Goal: Task Accomplishment & Management: Use online tool/utility

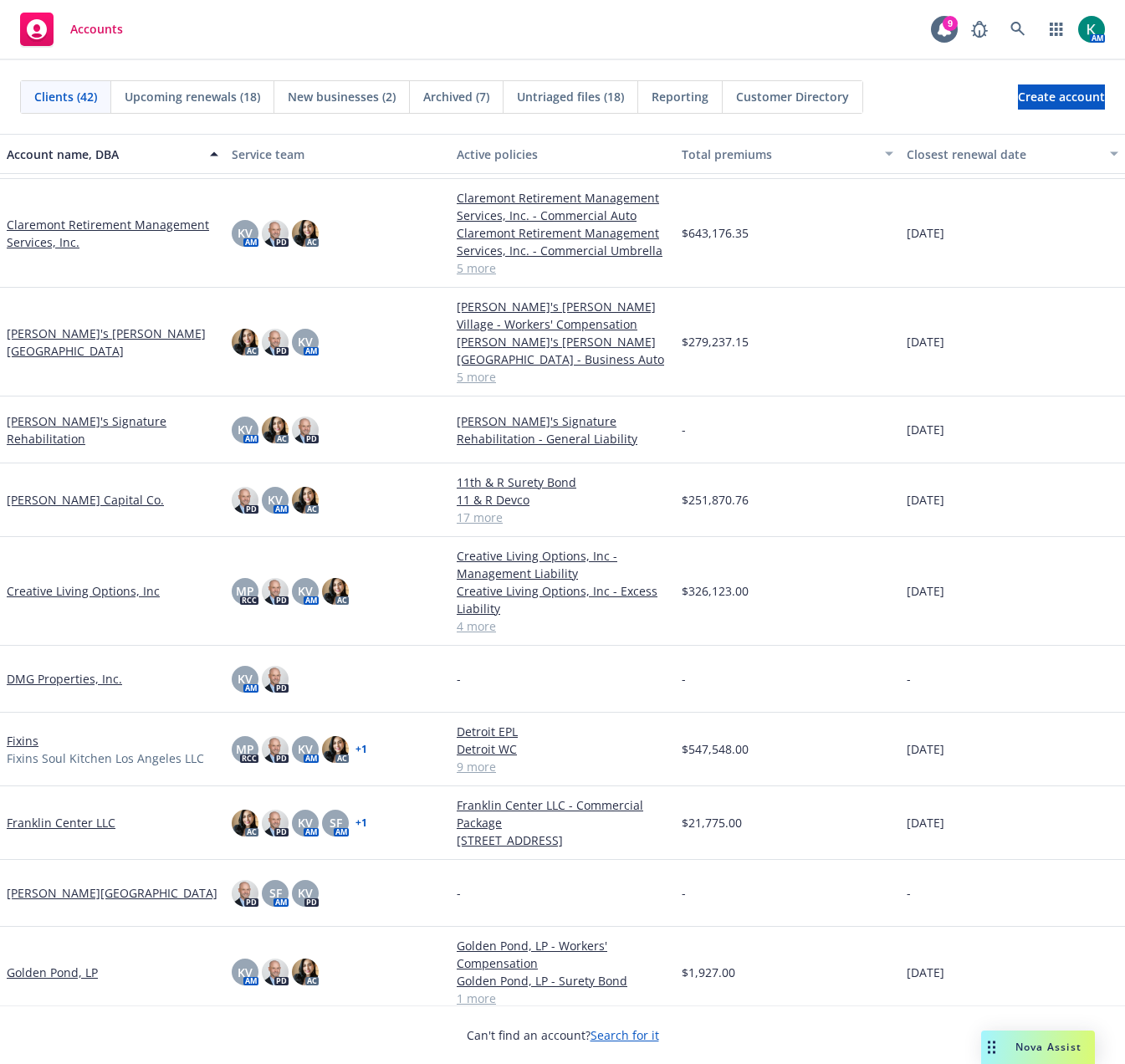
scroll to position [418, 0]
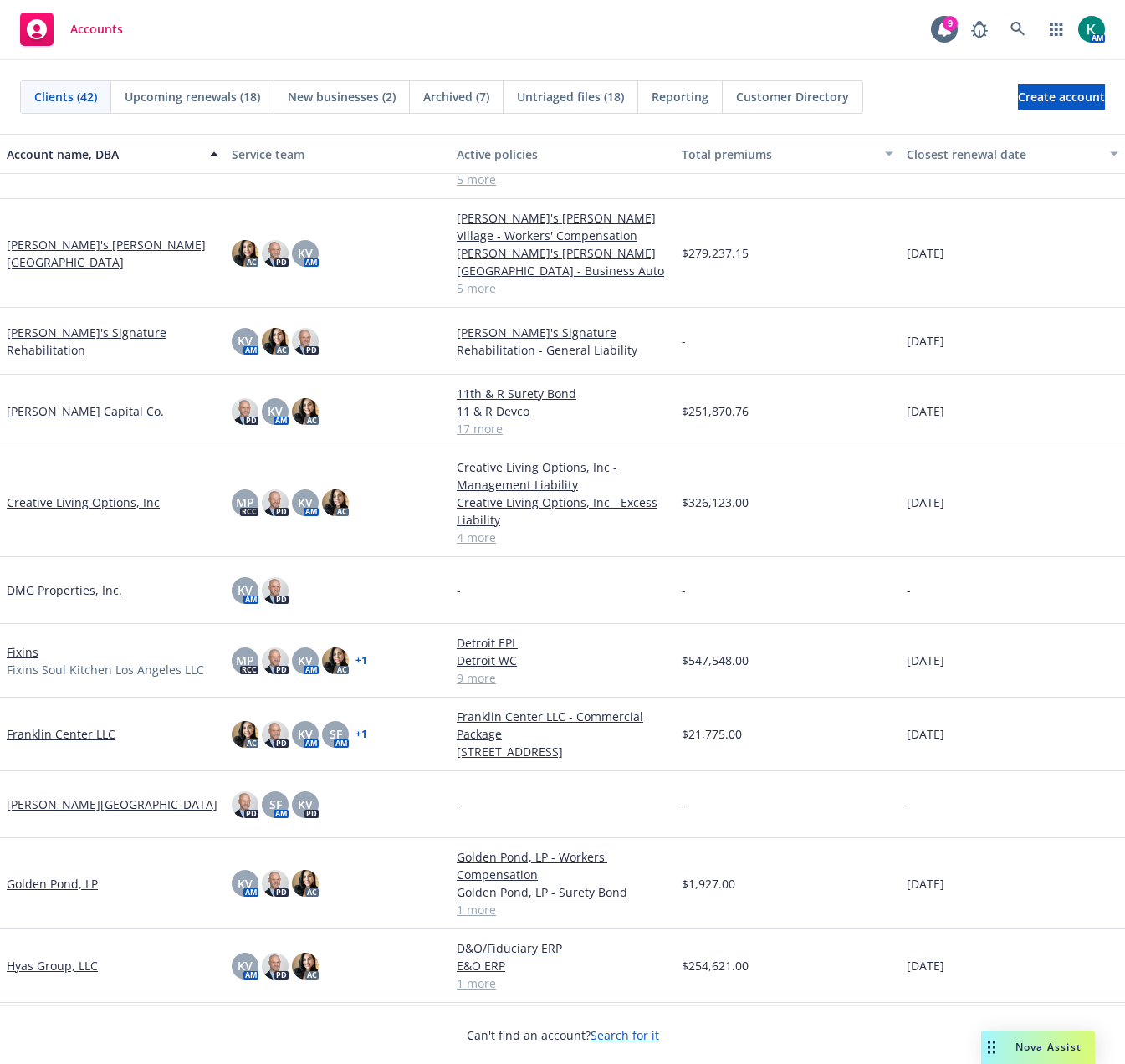
click at [96, 408] on link "[PERSON_NAME] Capital Co." at bounding box center [85, 411] width 157 height 17
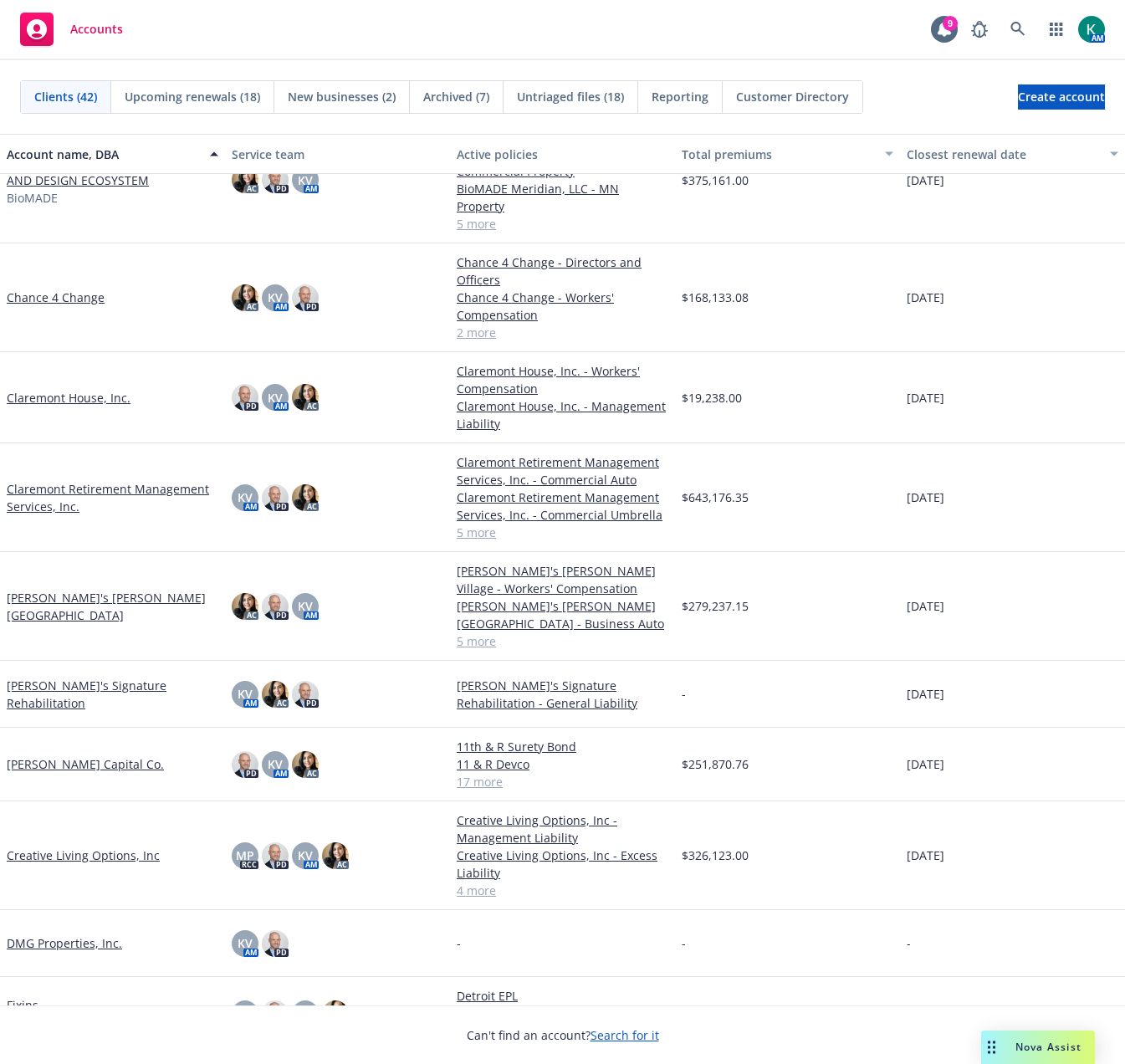
scroll to position [251, 0]
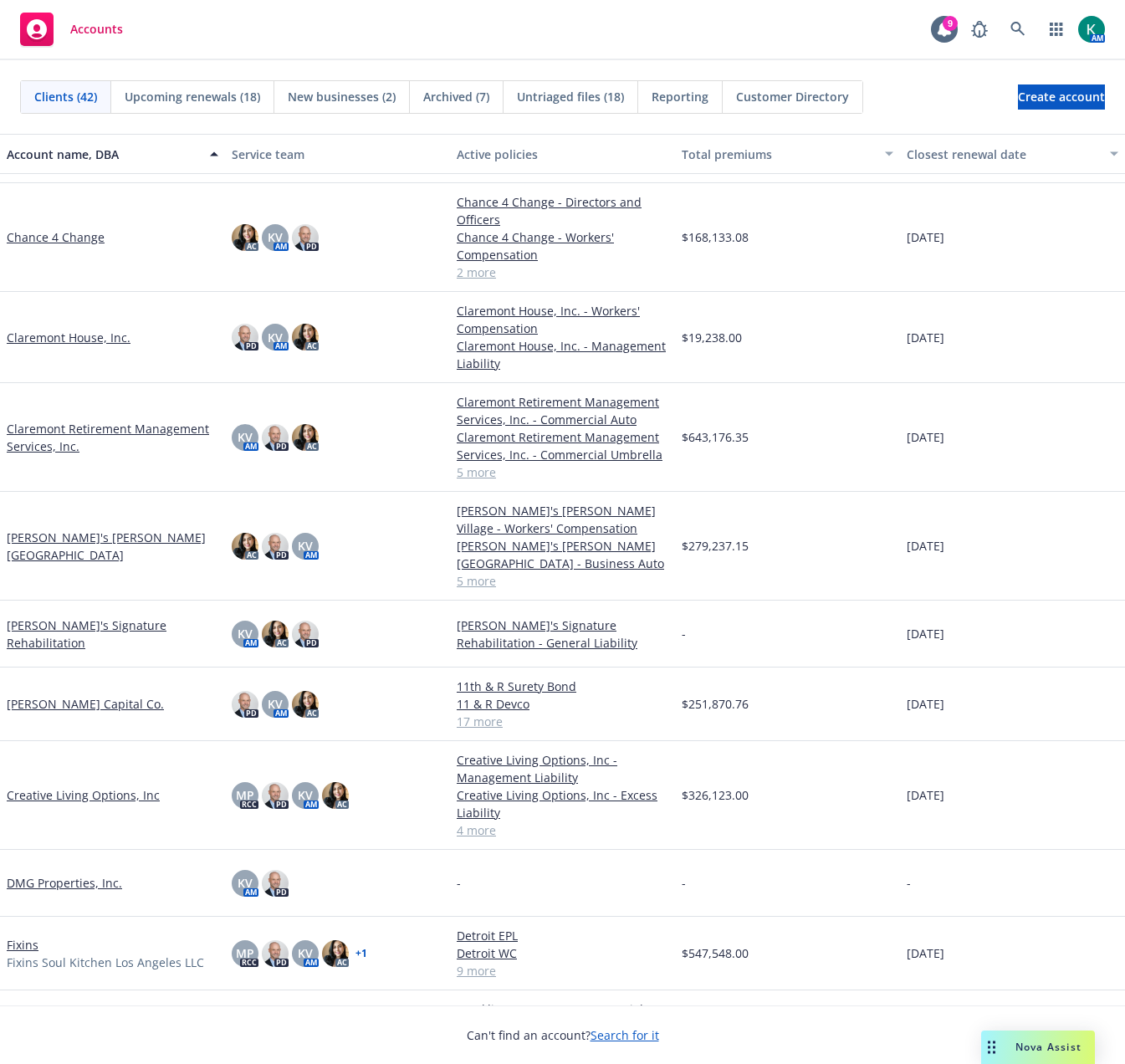
click at [79, 228] on link "Chance 4 Change" at bounding box center [56, 237] width 98 height 17
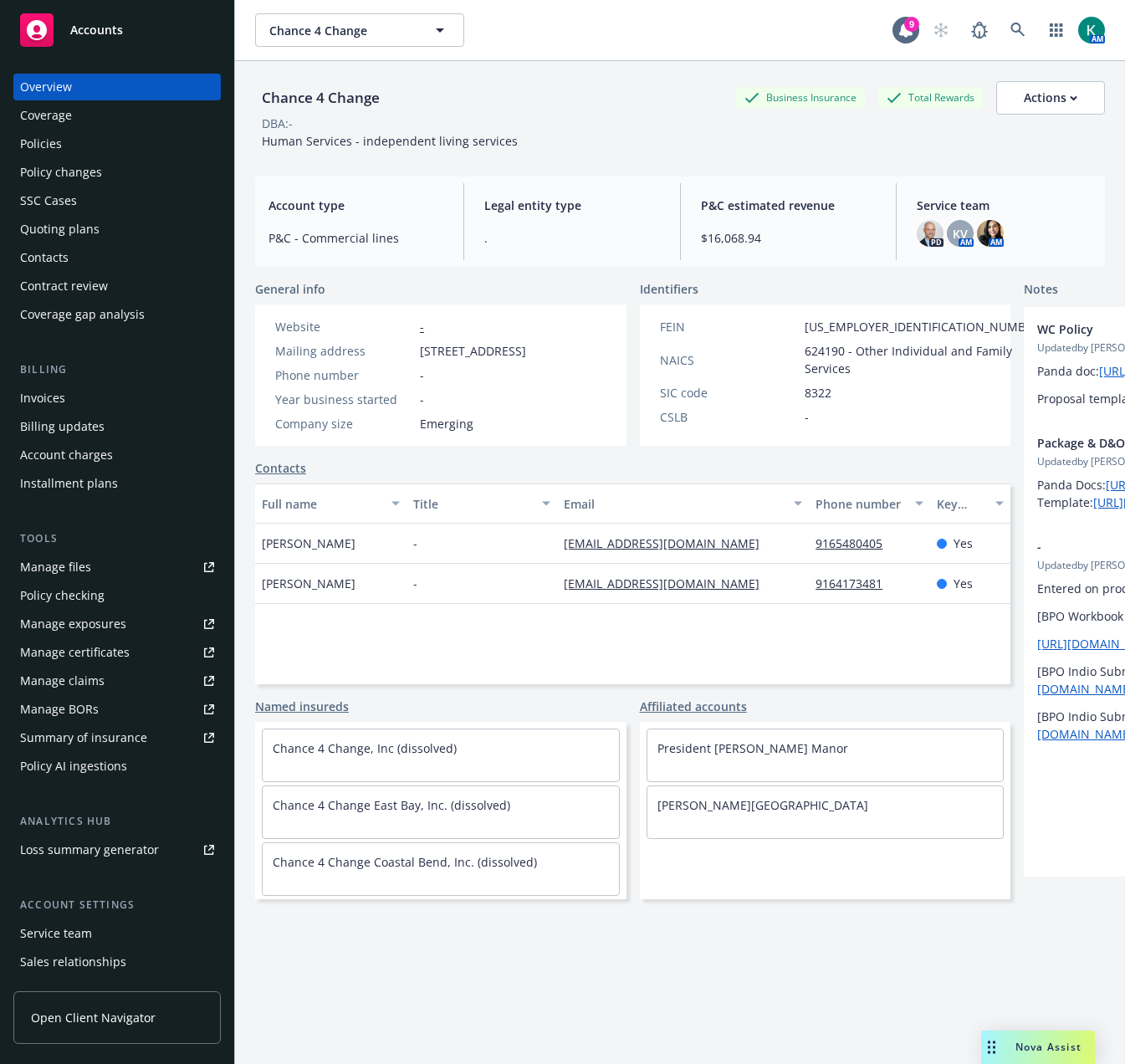
click at [44, 149] on div "Policies" at bounding box center [40, 144] width 41 height 27
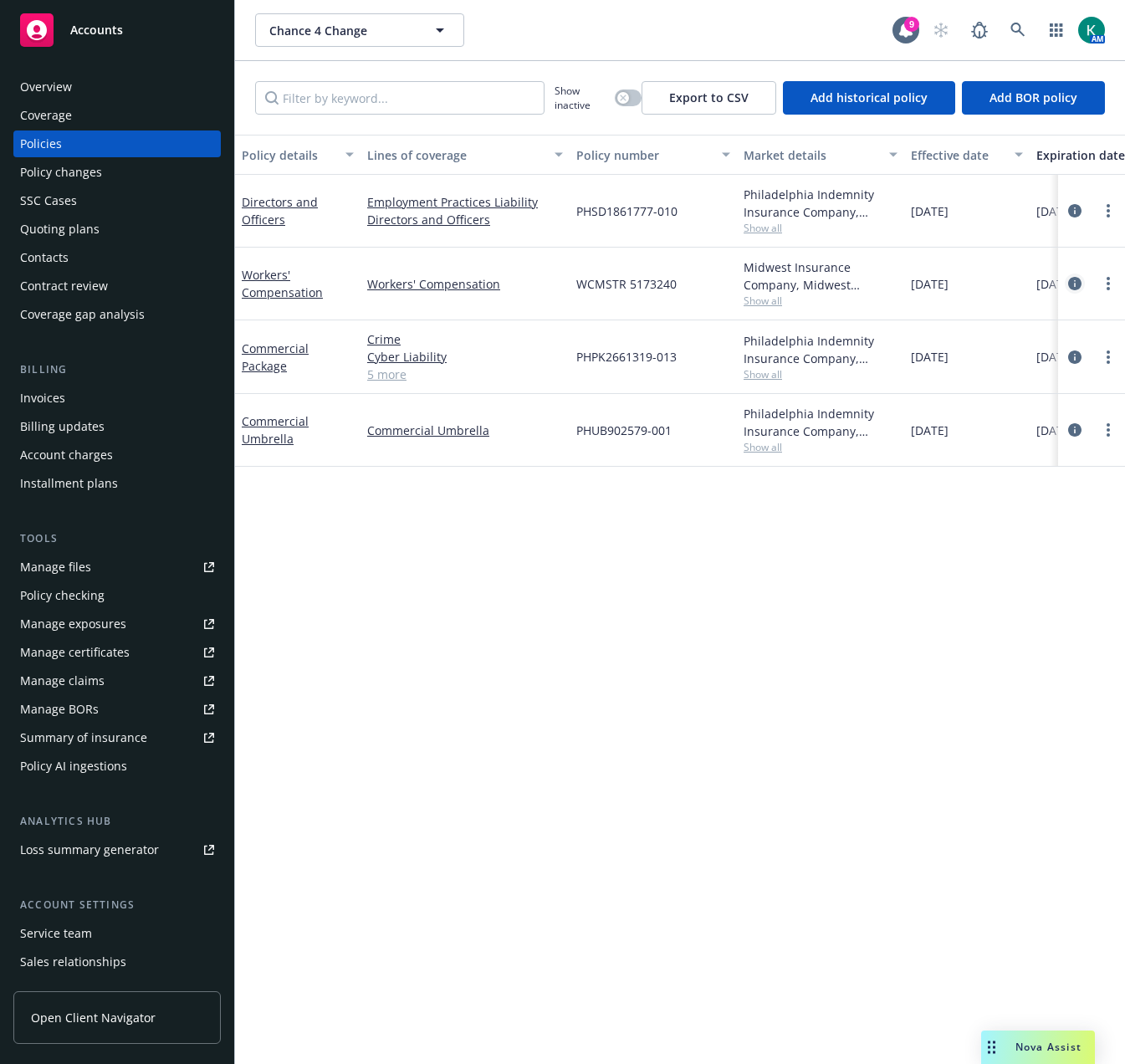
click at [1071, 282] on icon "circleInformation" at bounding box center [1075, 283] width 13 height 13
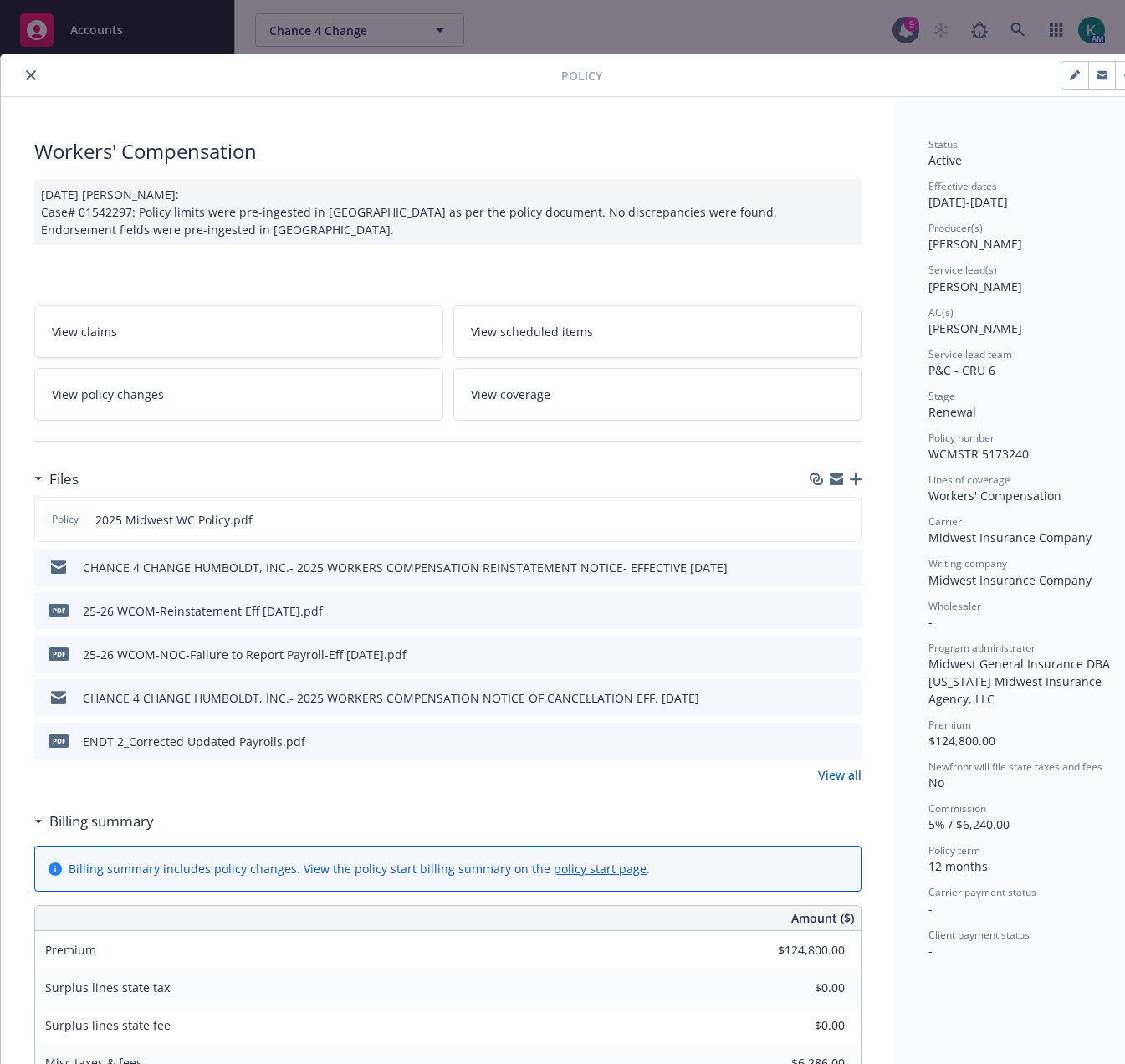
click at [1083, 79] on button "button" at bounding box center [1075, 75] width 27 height 27
select select "RENEWAL"
select select "12"
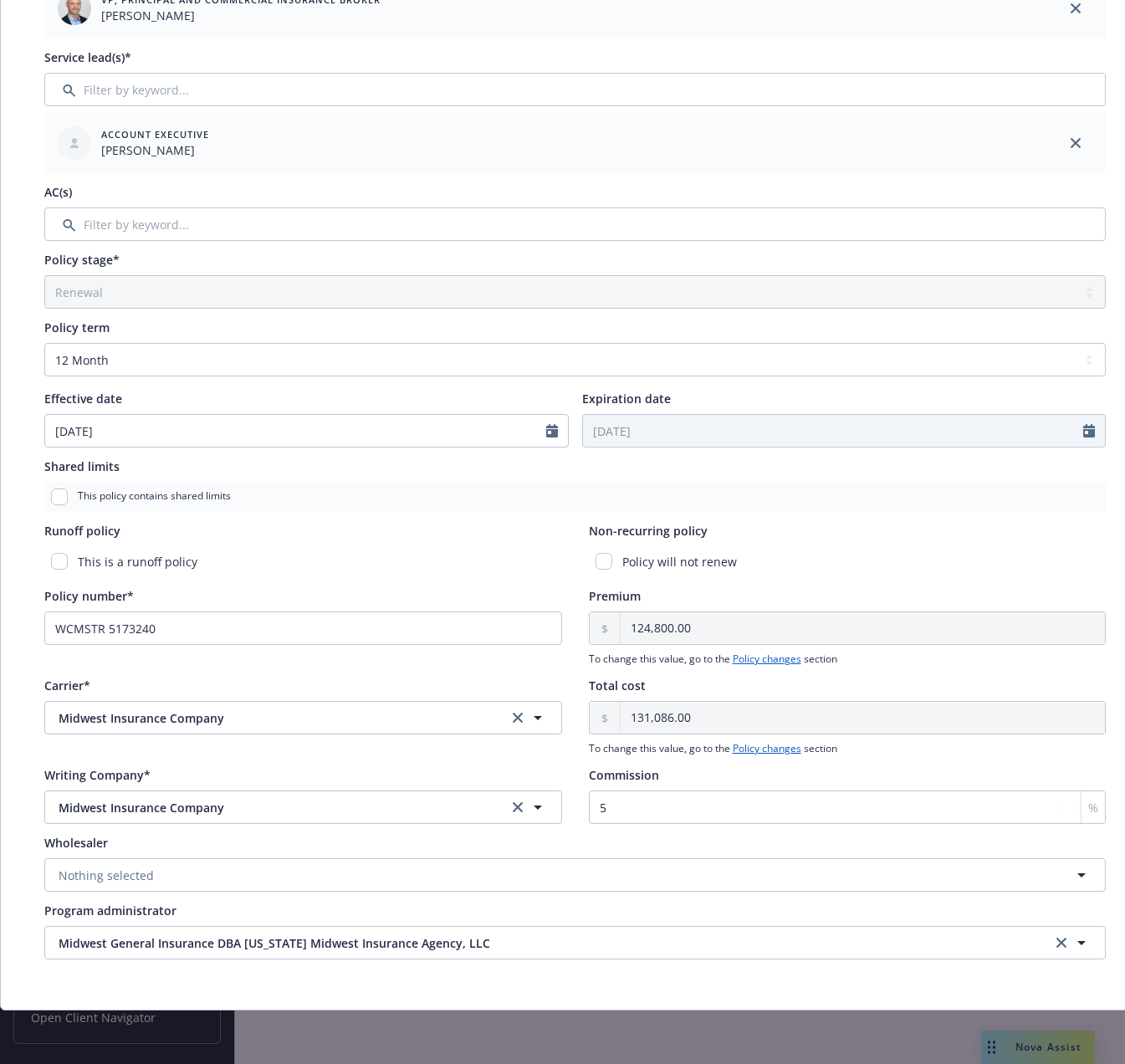
scroll to position [319, 0]
click at [652, 792] on input "5" at bounding box center [847, 807] width 518 height 34
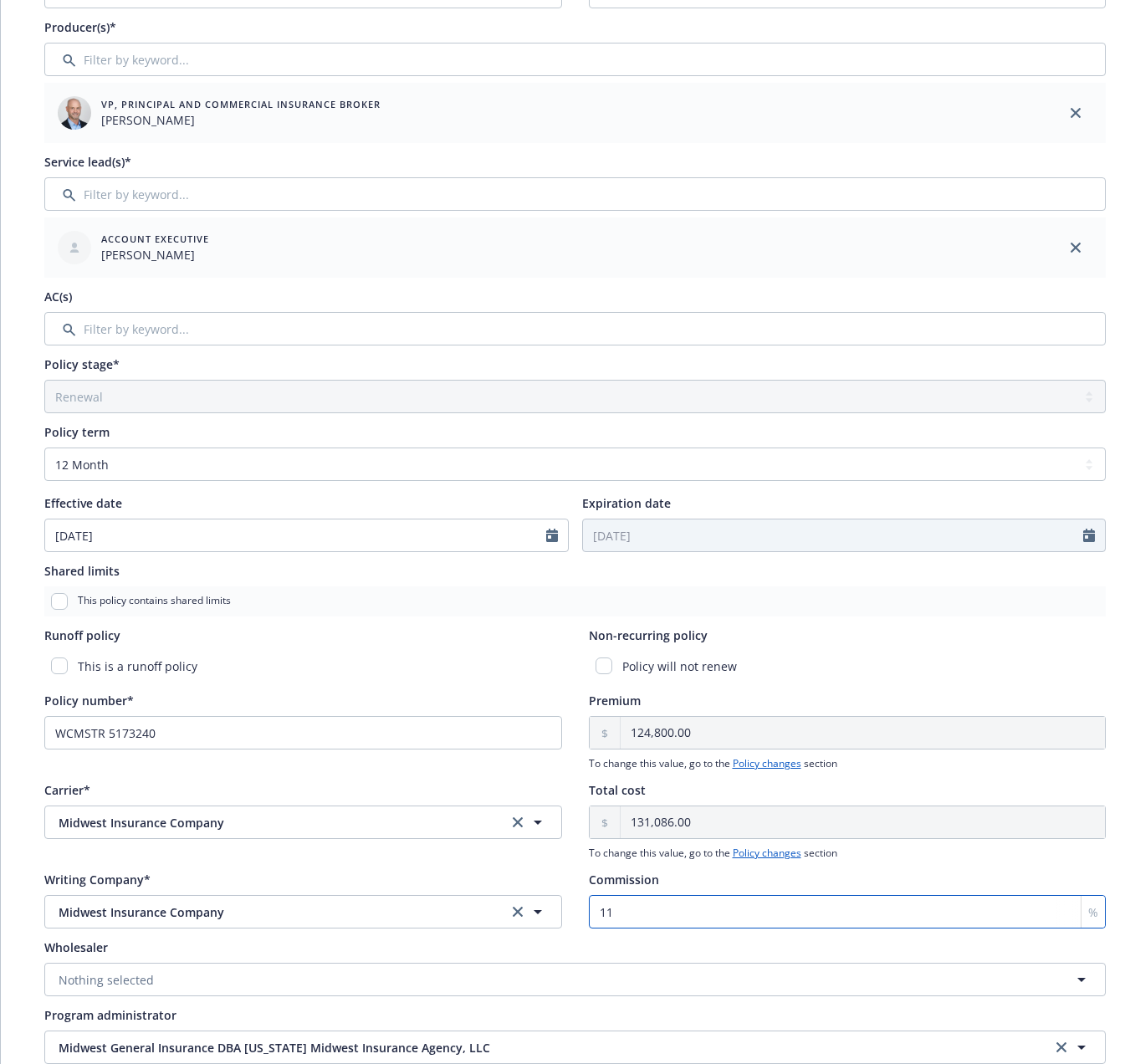
scroll to position [0, 0]
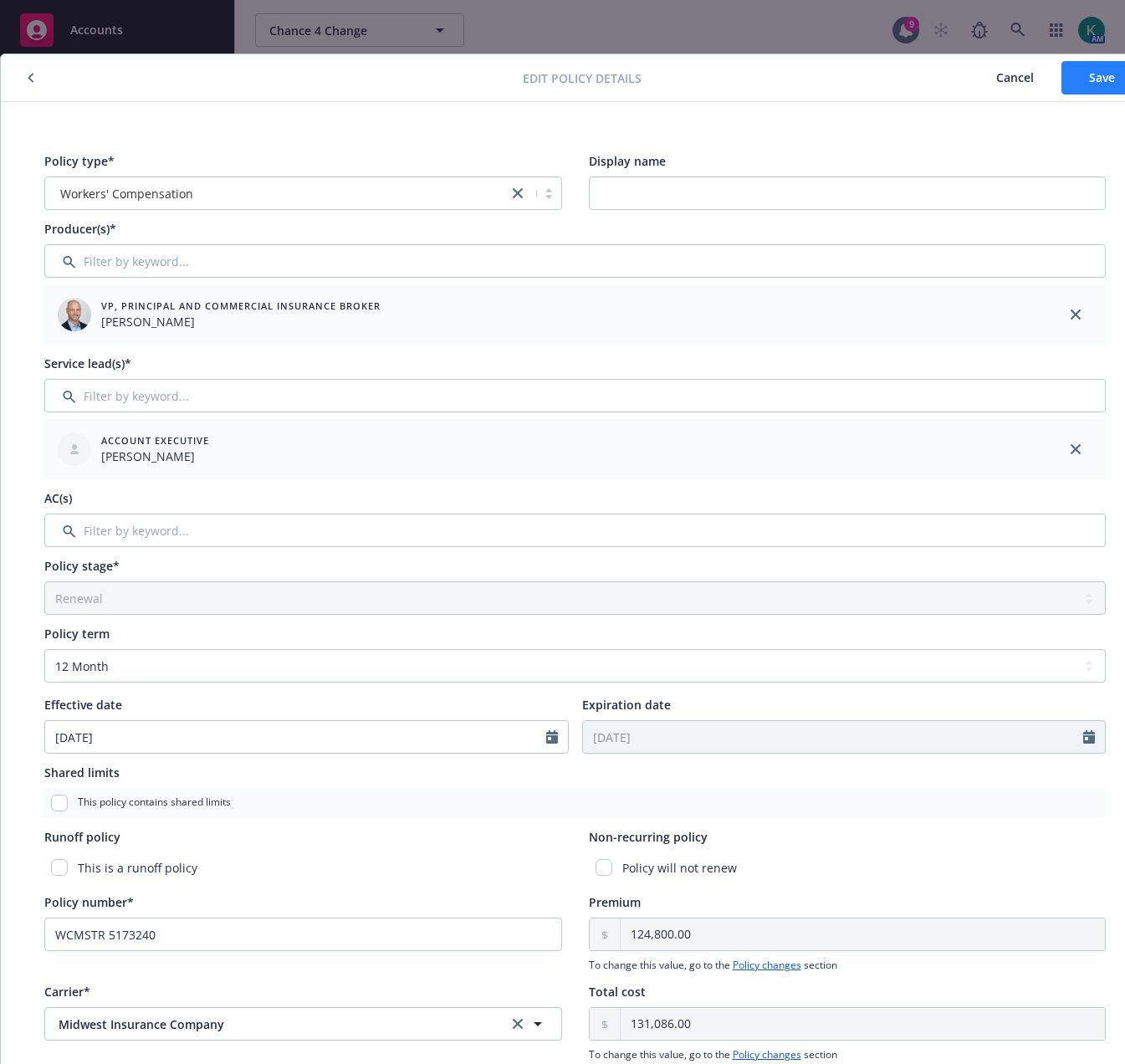
type input "11"
click at [1090, 66] on button "Save" at bounding box center [1102, 77] width 81 height 34
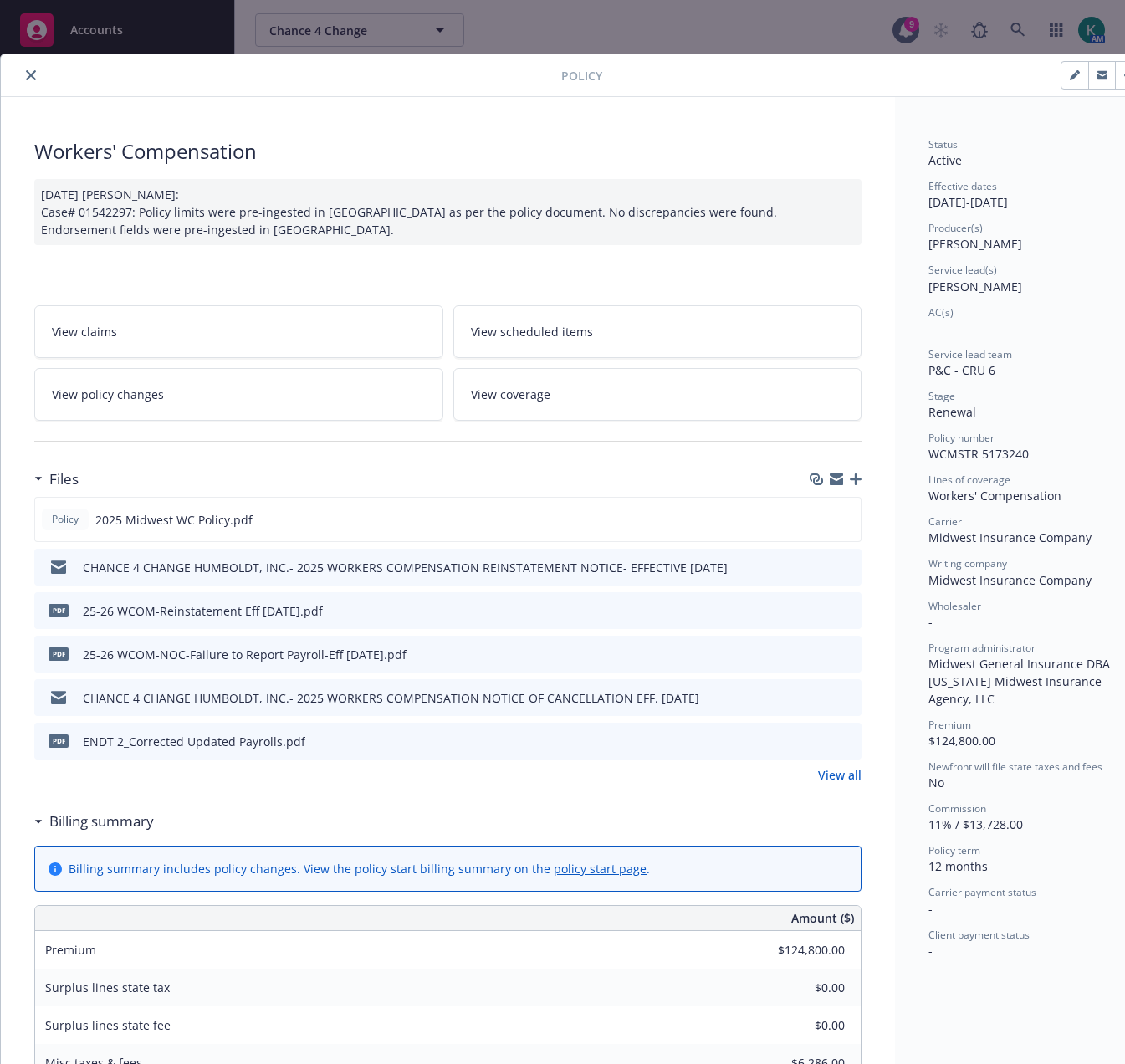
click at [39, 75] on button "close" at bounding box center [31, 75] width 20 height 20
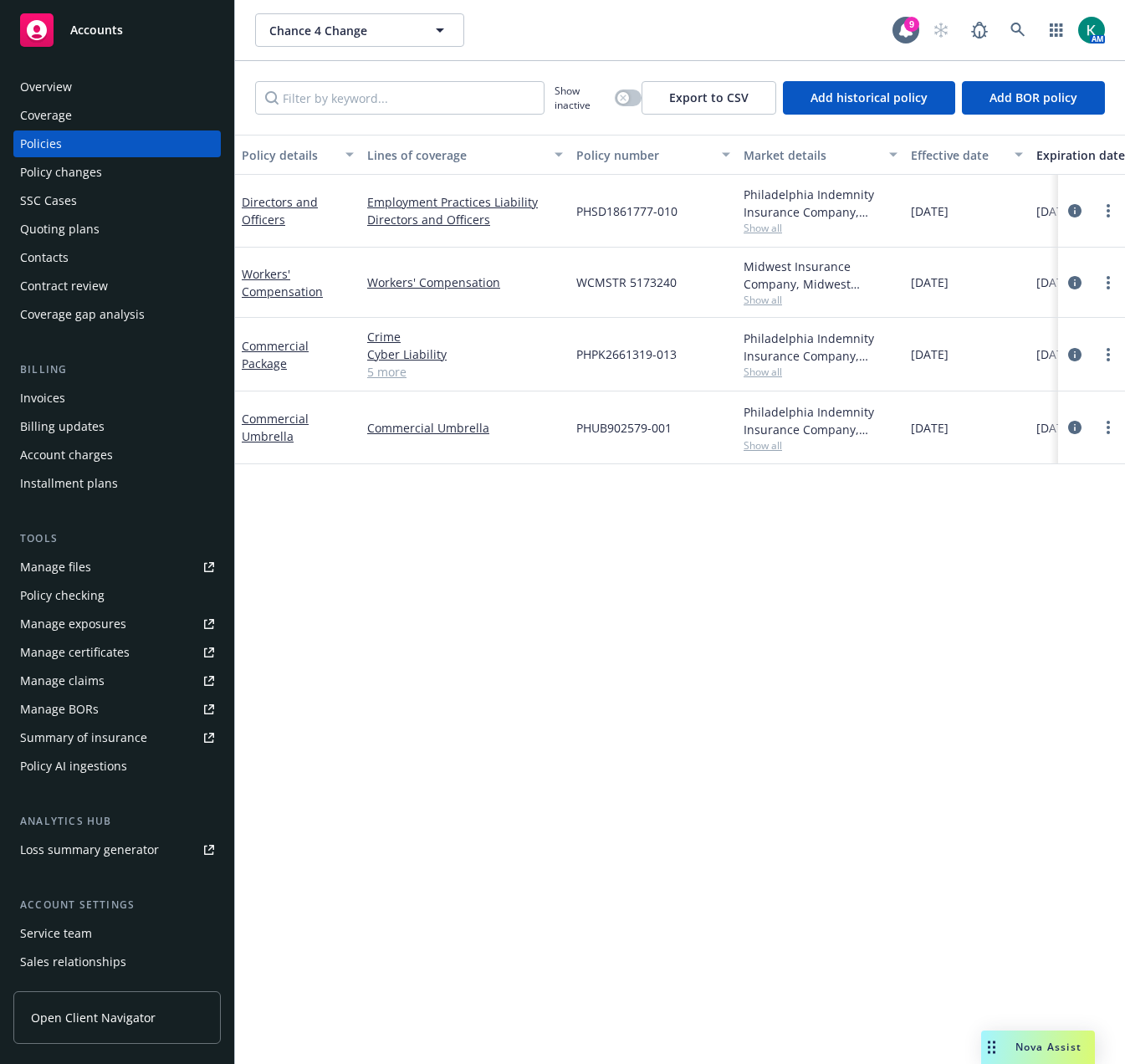
click at [735, 739] on div "Policy details Lines of coverage Policy number Market details Effective date Ex…" at bounding box center [680, 599] width 890 height 929
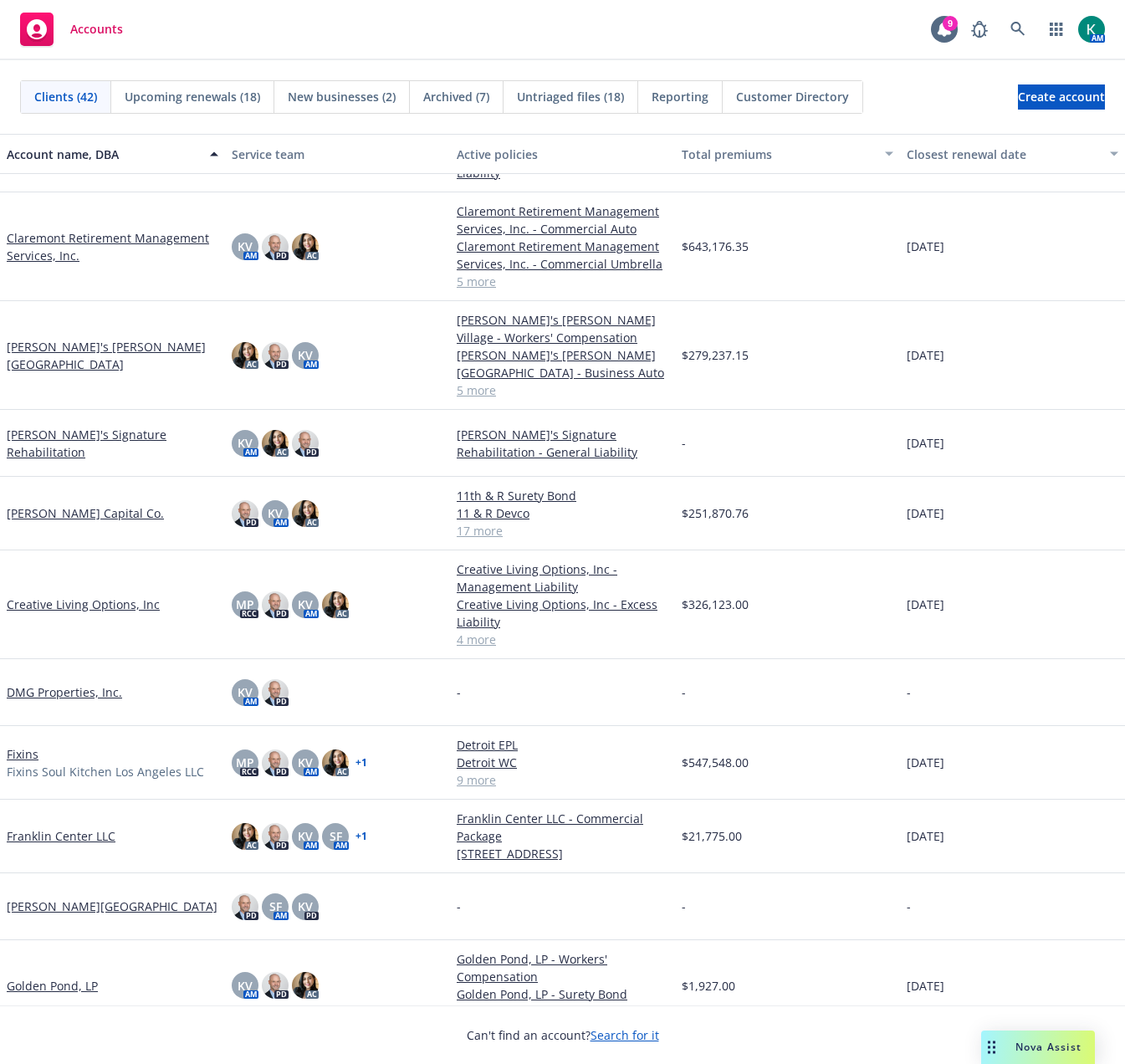
scroll to position [334, 0]
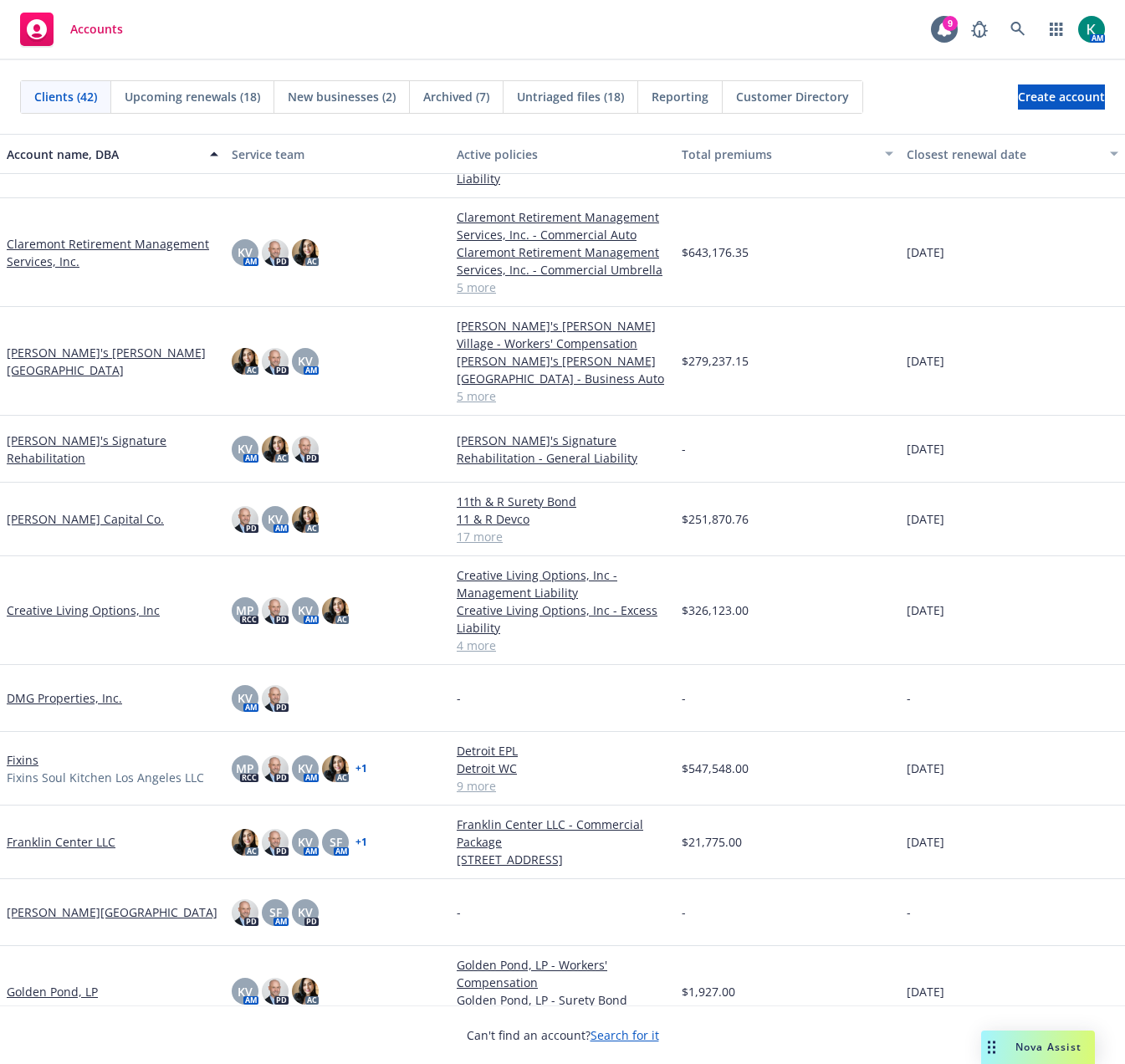
click at [135, 364] on link "Claremont's Ramsey Village" at bounding box center [113, 361] width 212 height 35
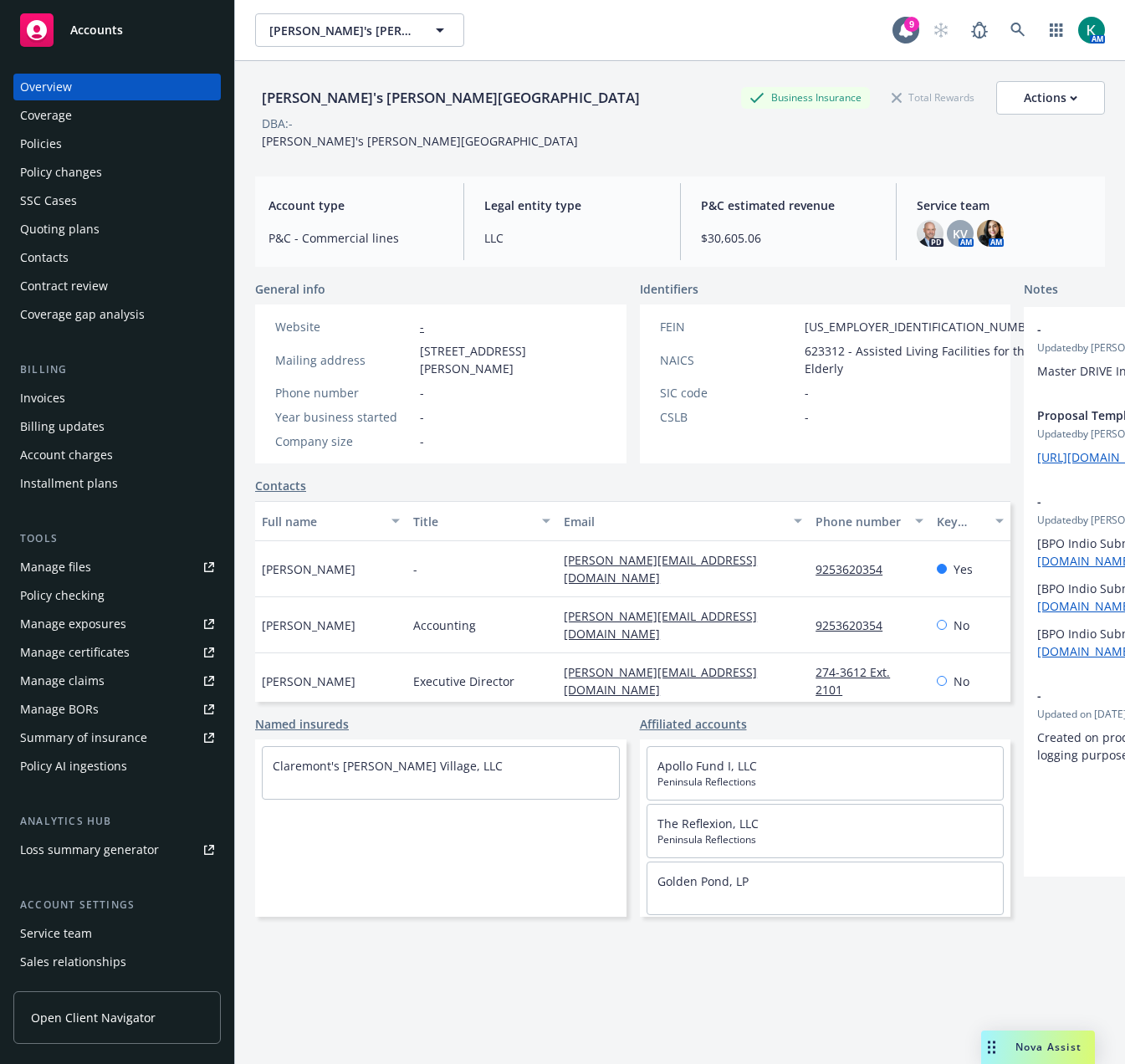
click at [79, 146] on div "Policies" at bounding box center [117, 144] width 194 height 27
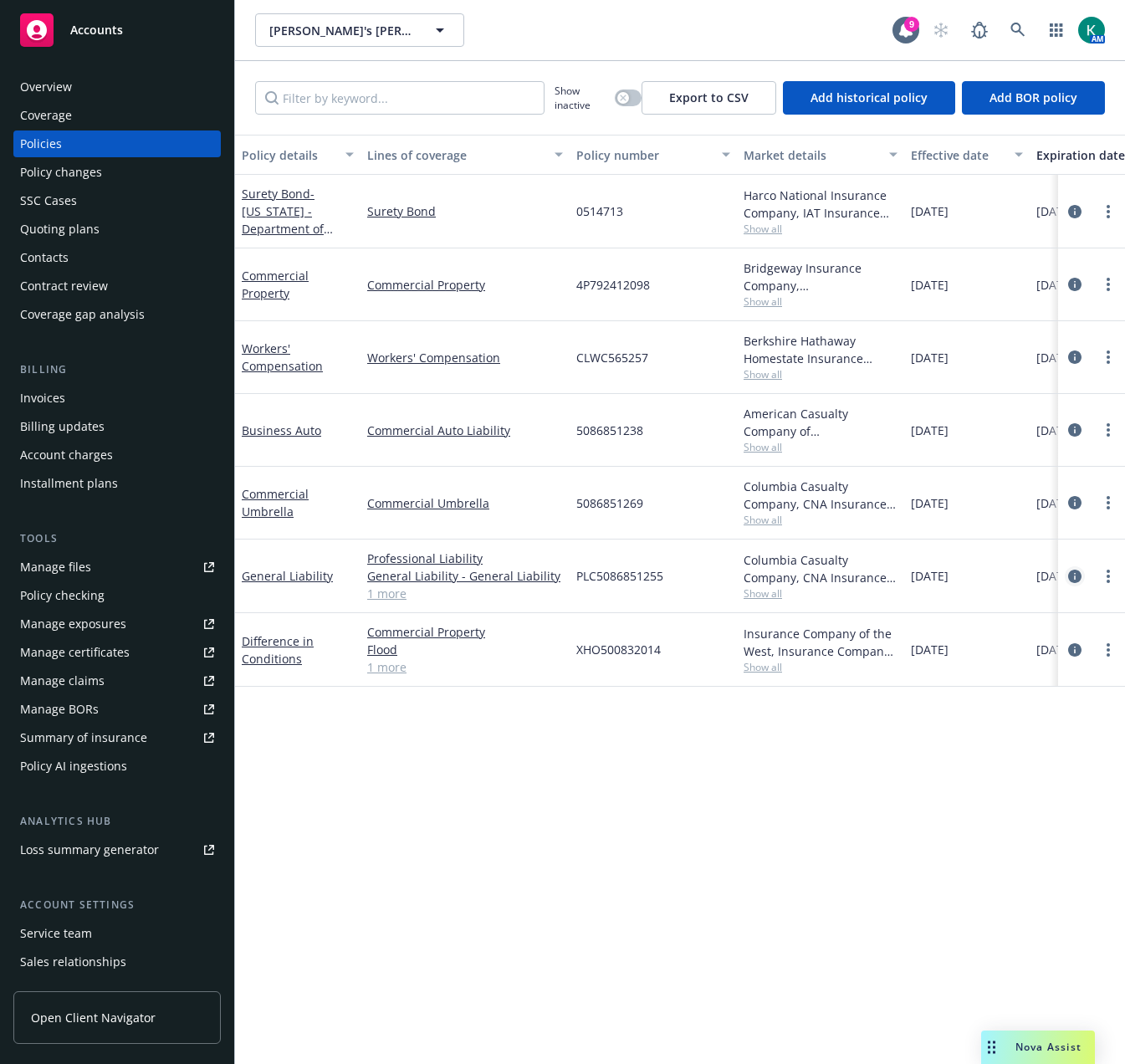
click at [1074, 567] on link "circleInformation" at bounding box center [1075, 575] width 20 height 20
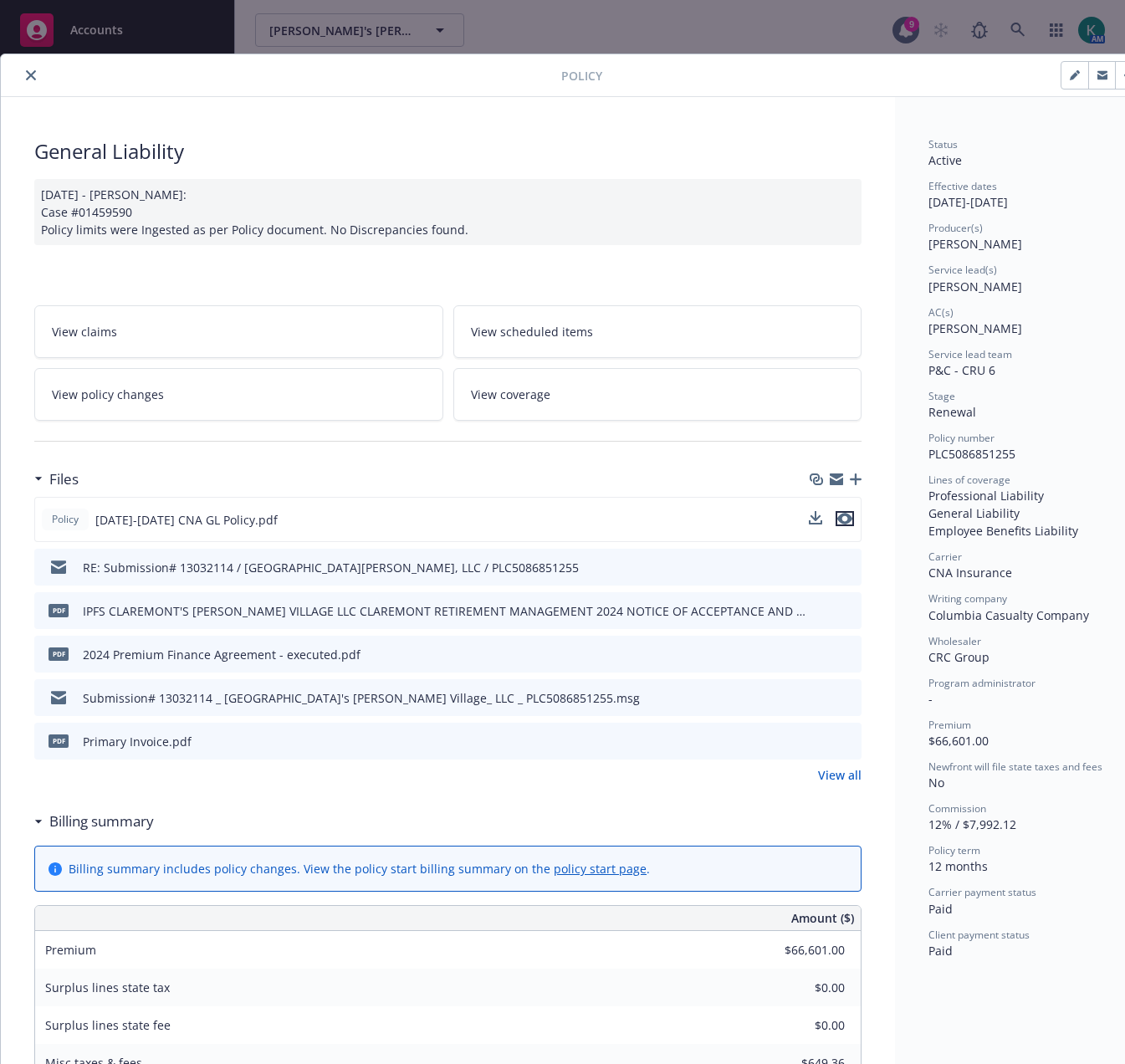
click at [846, 519] on icon "preview file" at bounding box center [845, 519] width 15 height 12
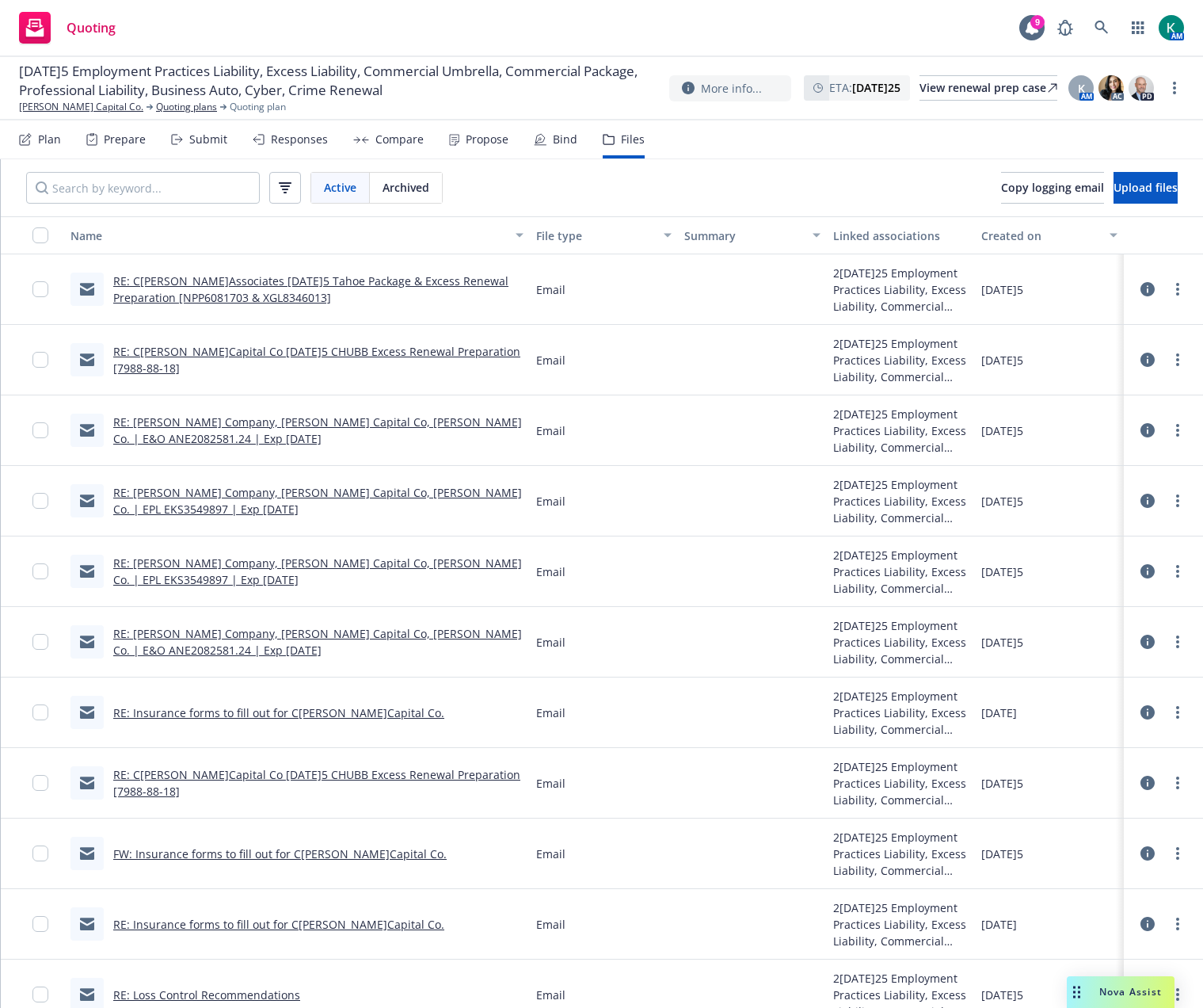
click at [418, 269] on div "RE: C[PERSON_NAME]Associates [DATE]5 Tahoe Package & Excess Renewal Preparation…" at bounding box center [297, 289] width 466 height 70
click at [414, 279] on link "RE: C[PERSON_NAME]Associates [DATE]5 Tahoe Package & Excess Renewal Preparation…" at bounding box center [310, 289] width 395 height 32
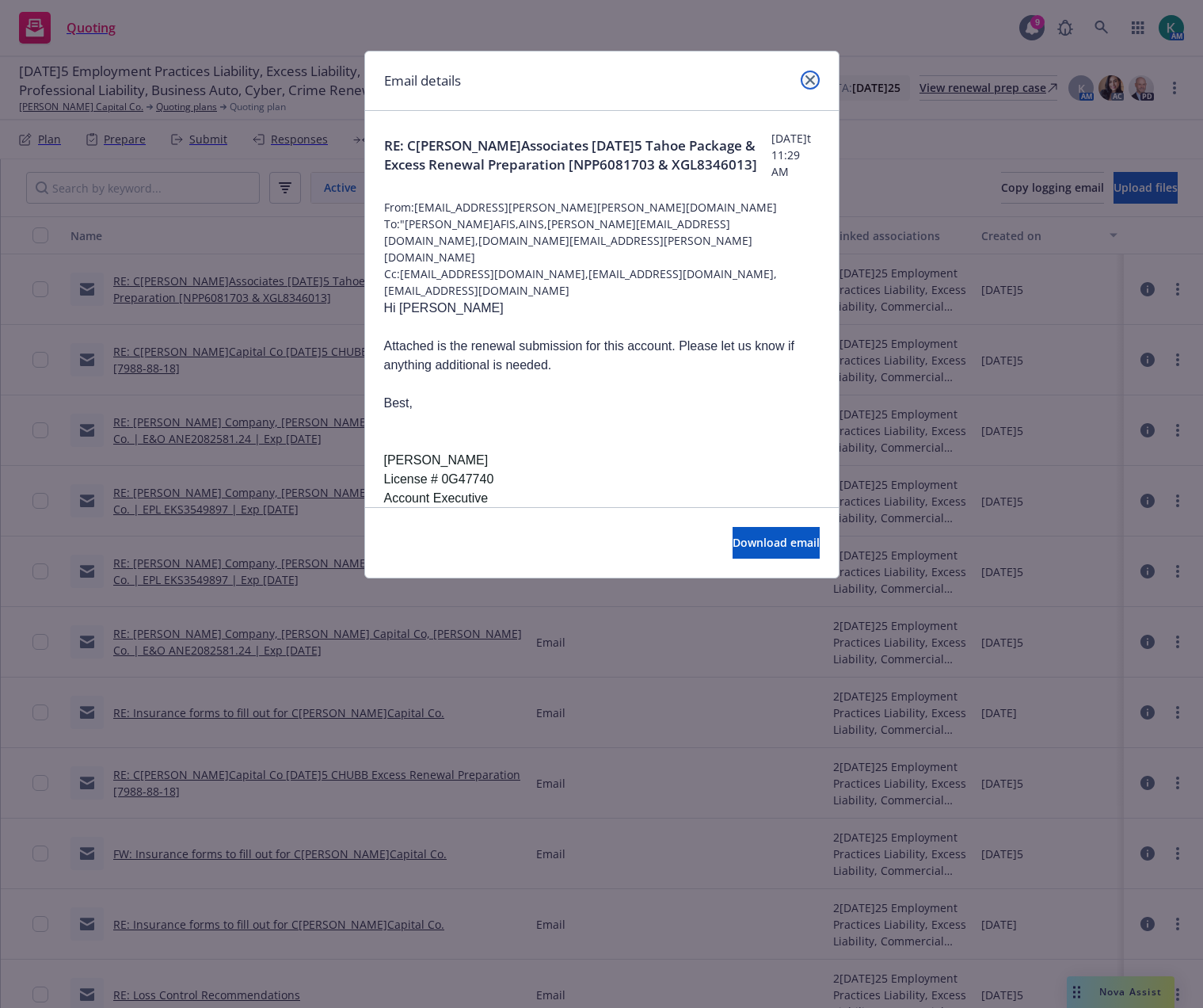
click at [813, 81] on icon "close" at bounding box center [811, 79] width 9 height 9
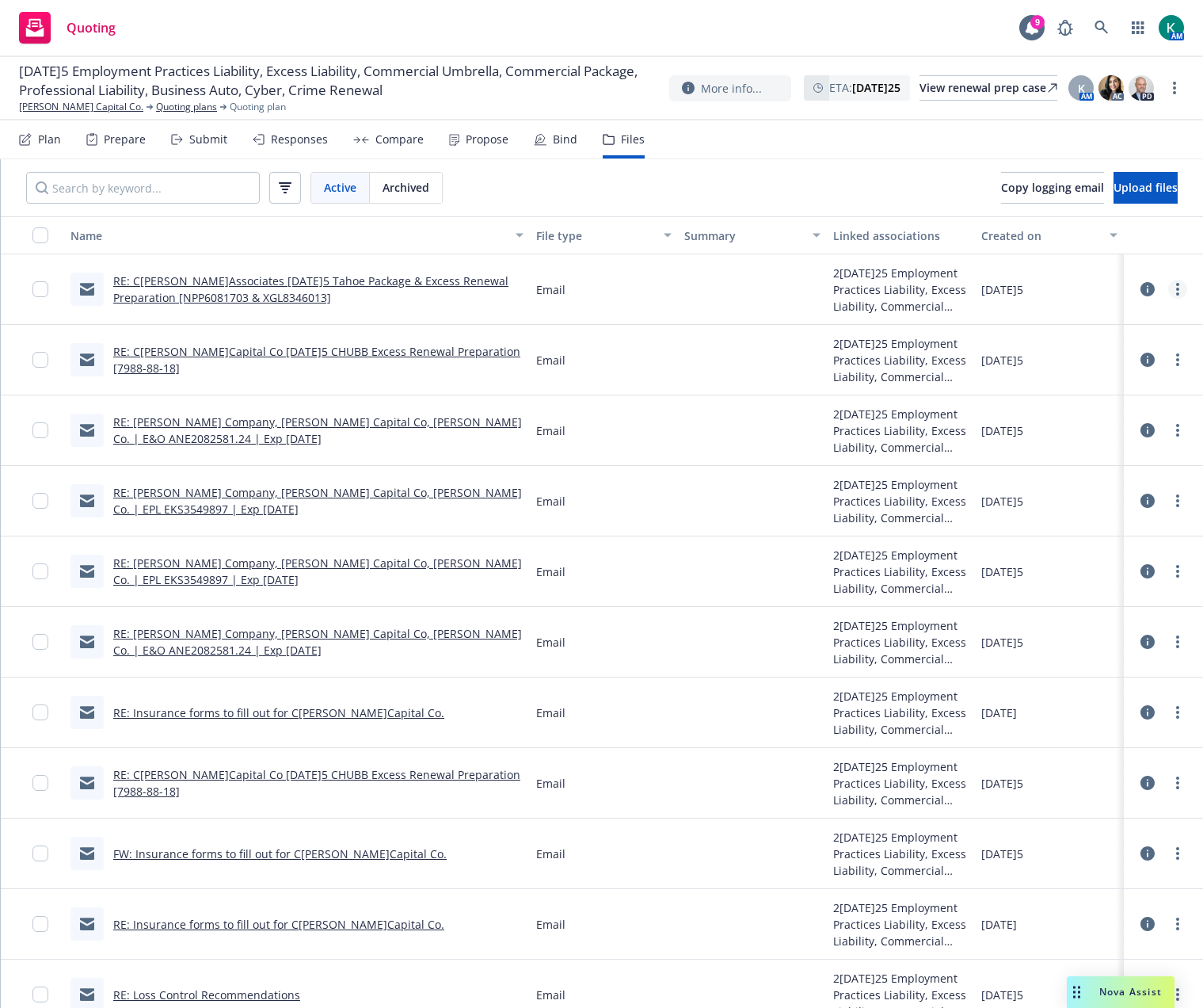
click at [1168, 296] on link "more" at bounding box center [1177, 289] width 19 height 19
click at [1057, 381] on link "Edit" at bounding box center [1095, 384] width 158 height 32
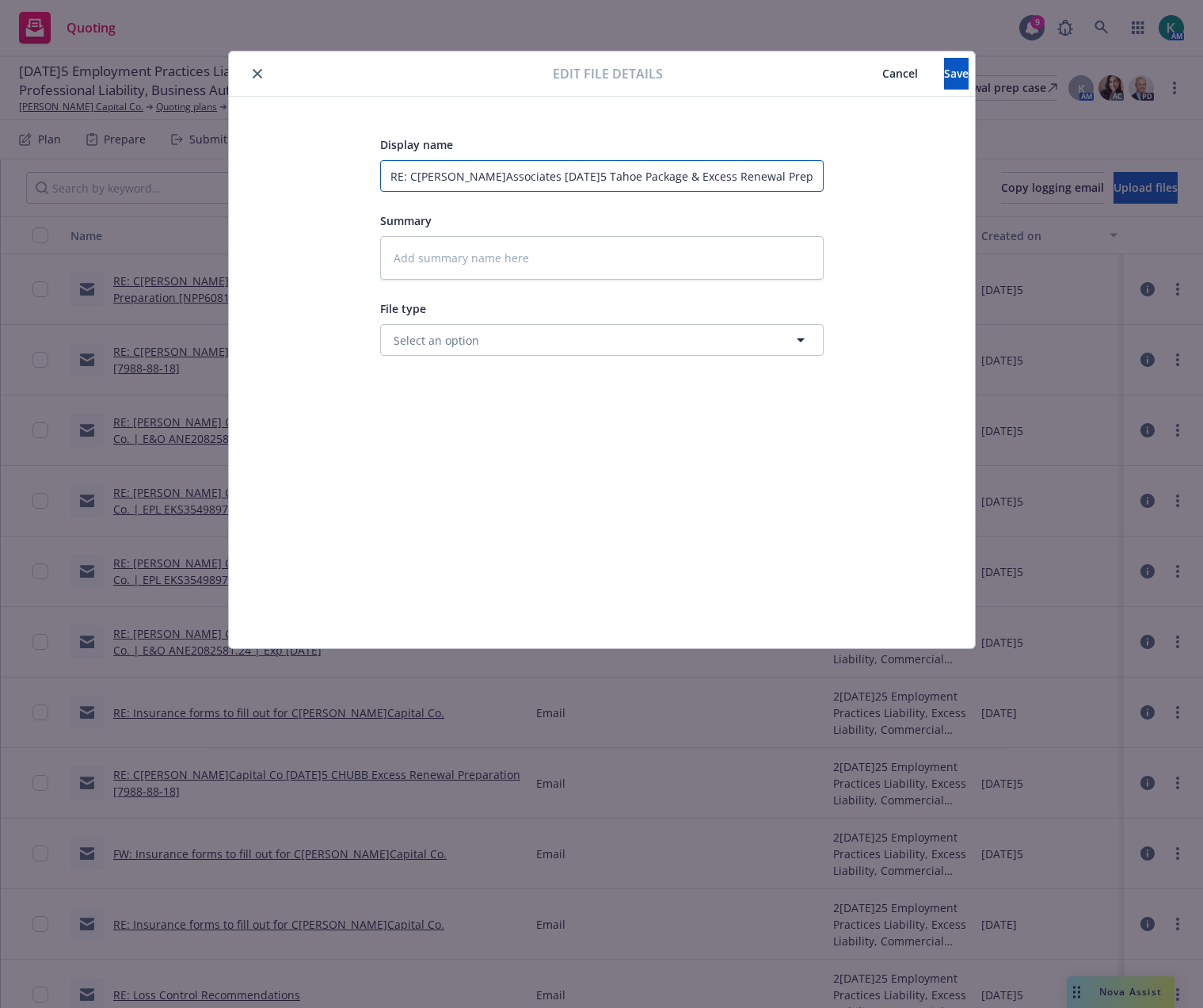
scroll to position [0, 140]
drag, startPoint x: 386, startPoint y: 174, endPoint x: 1237, endPoint y: 222, distance: 852.4
click at [1202, 222] on html "Quoting 9 AM 11/15/25 Employment Practices Liability, Excess Liability, Commerc…" at bounding box center [602, 504] width 1203 height 1008
type textarea "x"
type input "2"
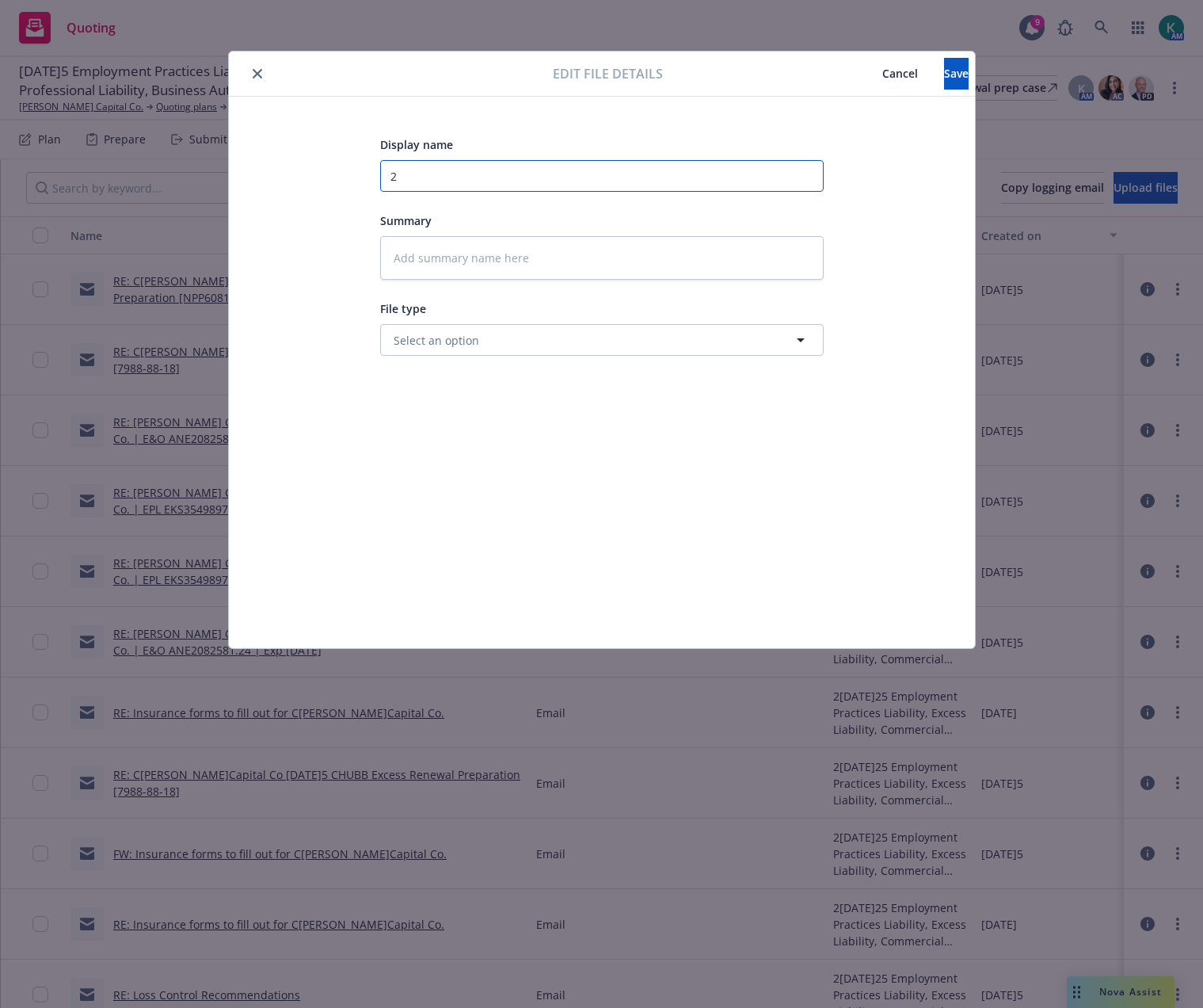
scroll to position [0, 0]
type textarea "x"
type input "20"
type textarea "x"
type input "202"
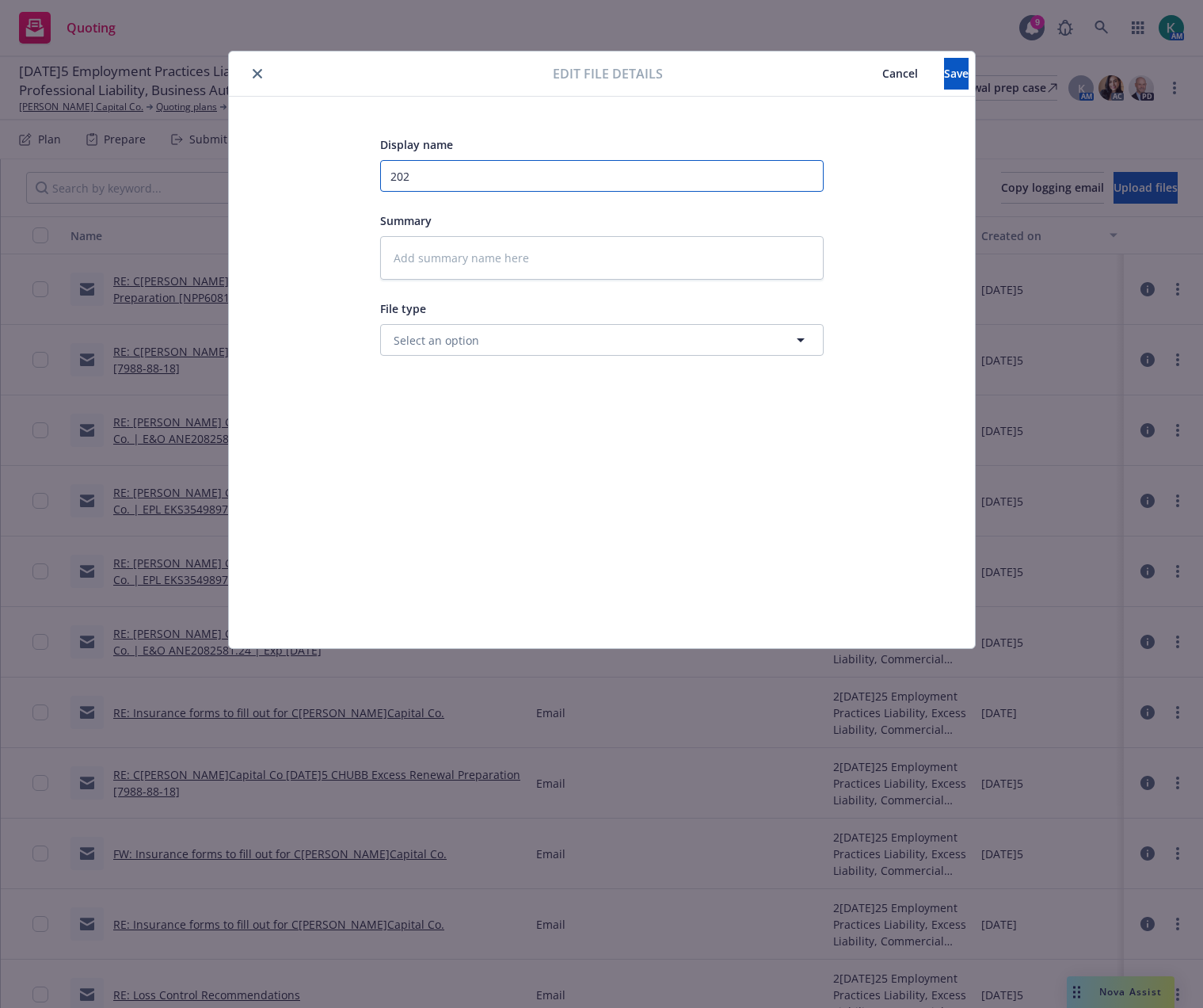
type textarea "x"
type input "2025"
type textarea "x"
type input "2025"
type textarea "x"
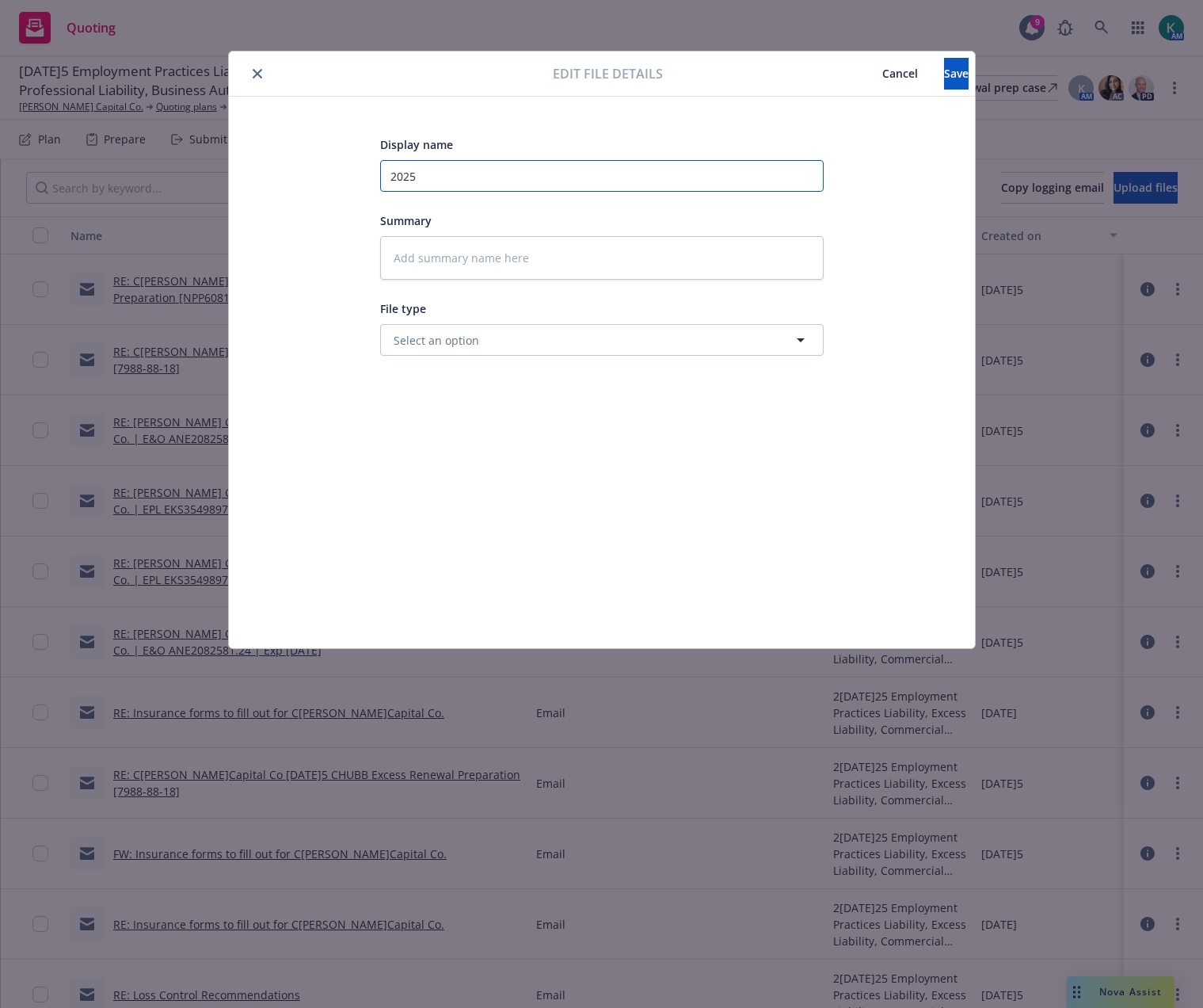
type input "2025 T"
type textarea "x"
type input "2025 Ta"
type textarea "x"
type input "2025 Tah"
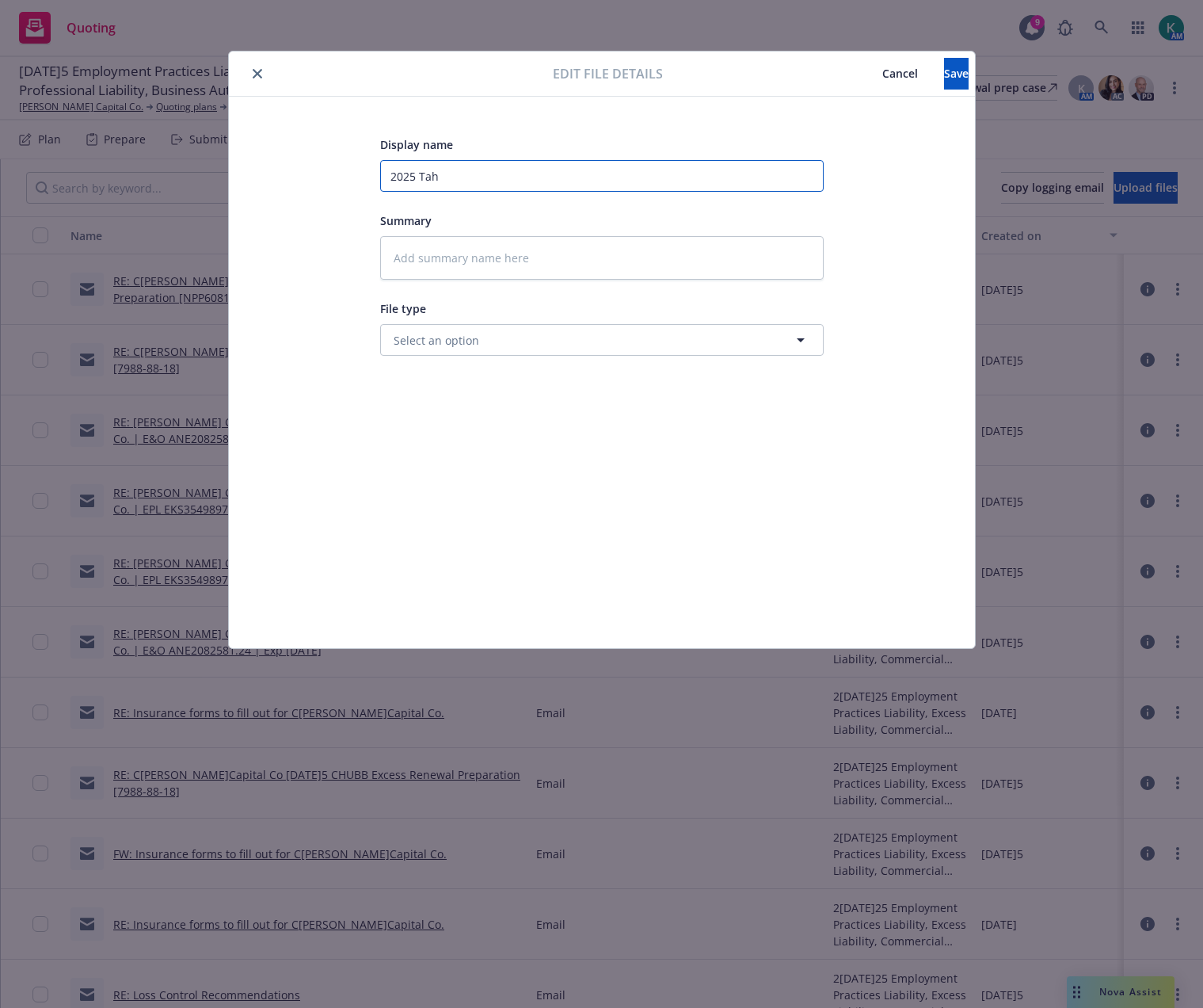
type textarea "x"
type input "2025 Tahoe"
type textarea "x"
type input "2025 Tahoe"
type textarea "x"
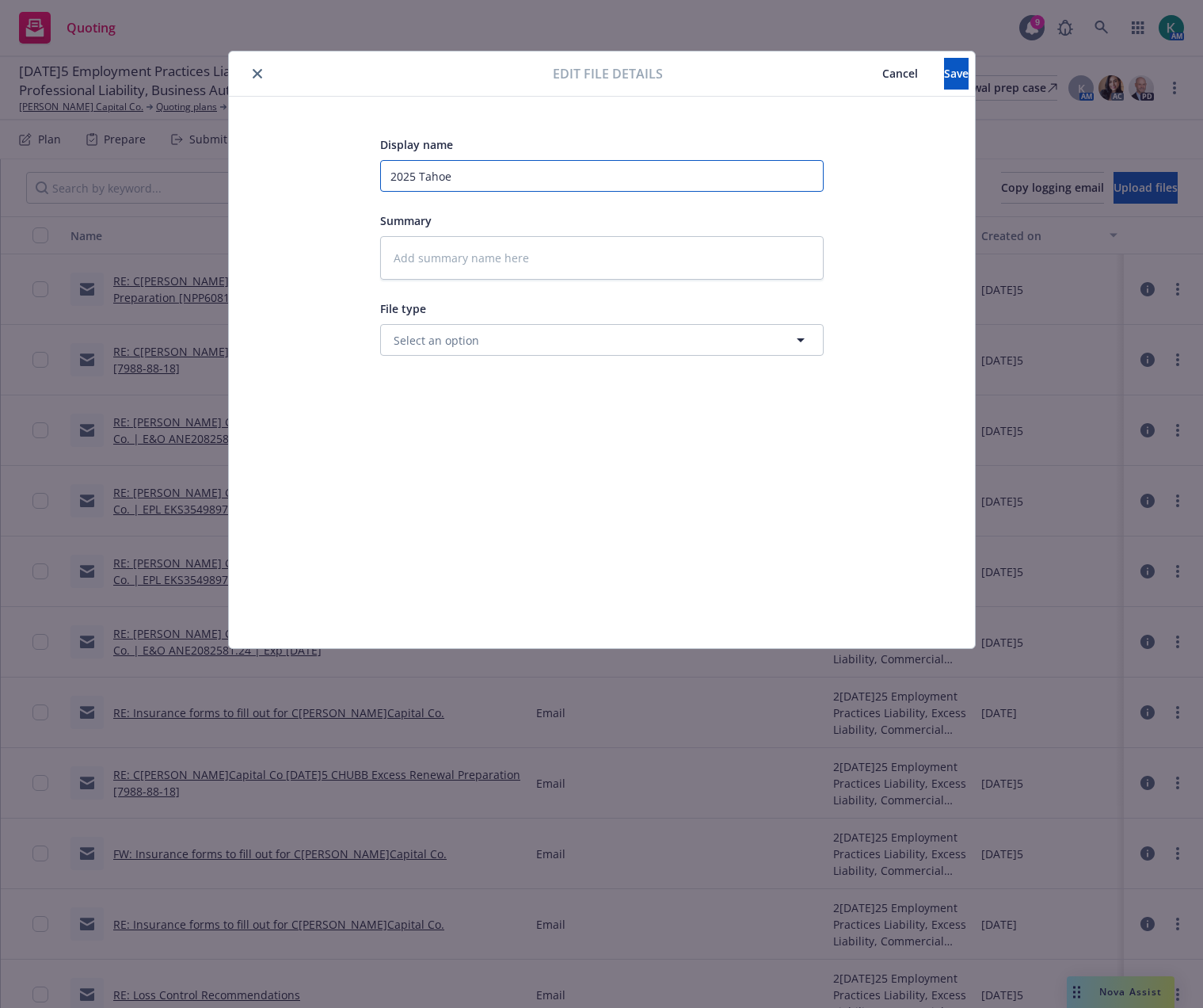
type input "2025 Tahoe P"
type textarea "x"
type input "2025 Tahoe PK"
type textarea "x"
type input "2025 Tahoe PKG"
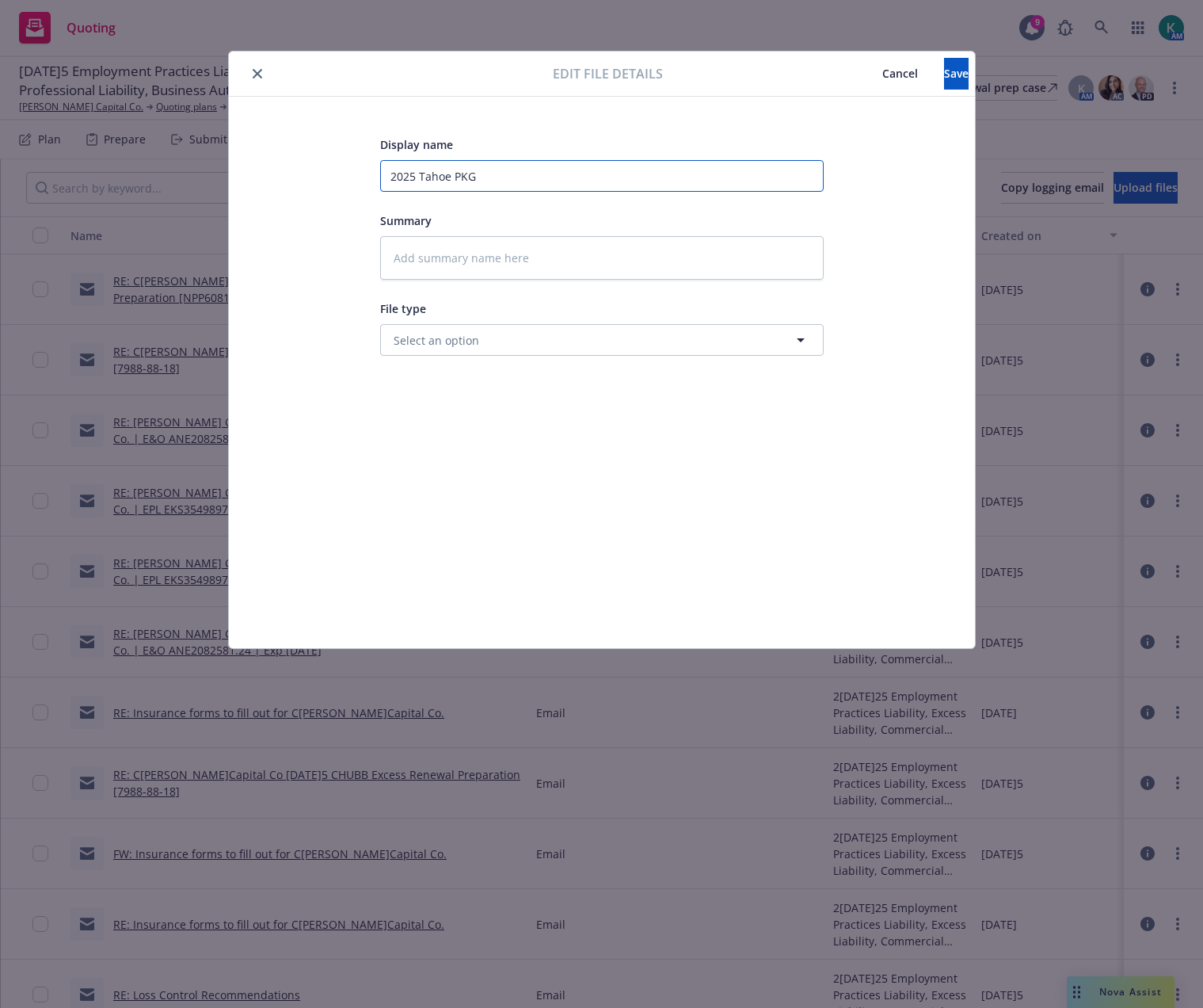
type textarea "x"
type input "2025 Tahoe PKG"
type textarea "x"
type input "2025 Tahoe PKG &"
type textarea "x"
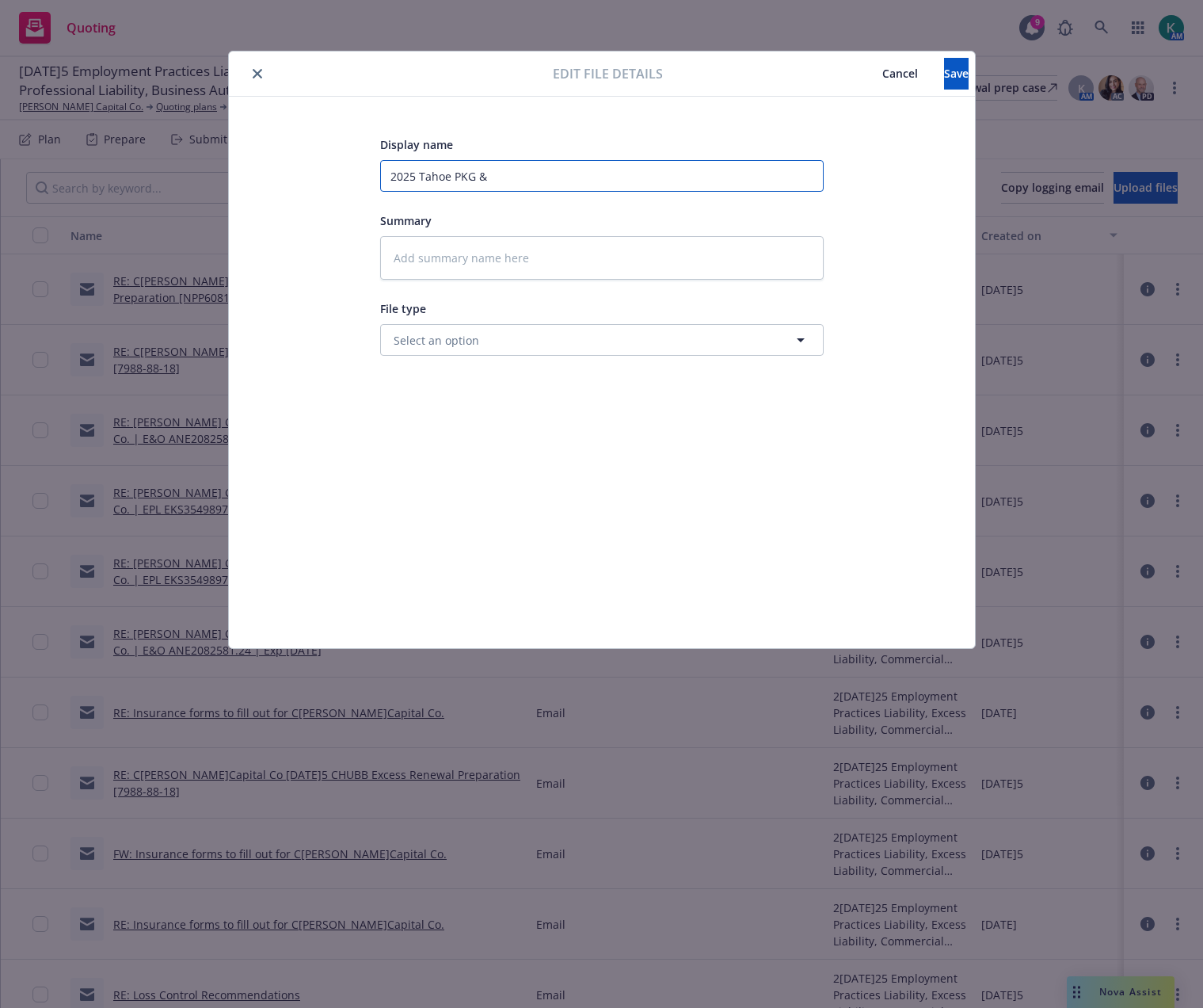
type input "2025 Tahoe PKG &"
type textarea "x"
type input "2025 Tahoe PKG & E"
type textarea "x"
type input "2025 Tahoe PKG & EX"
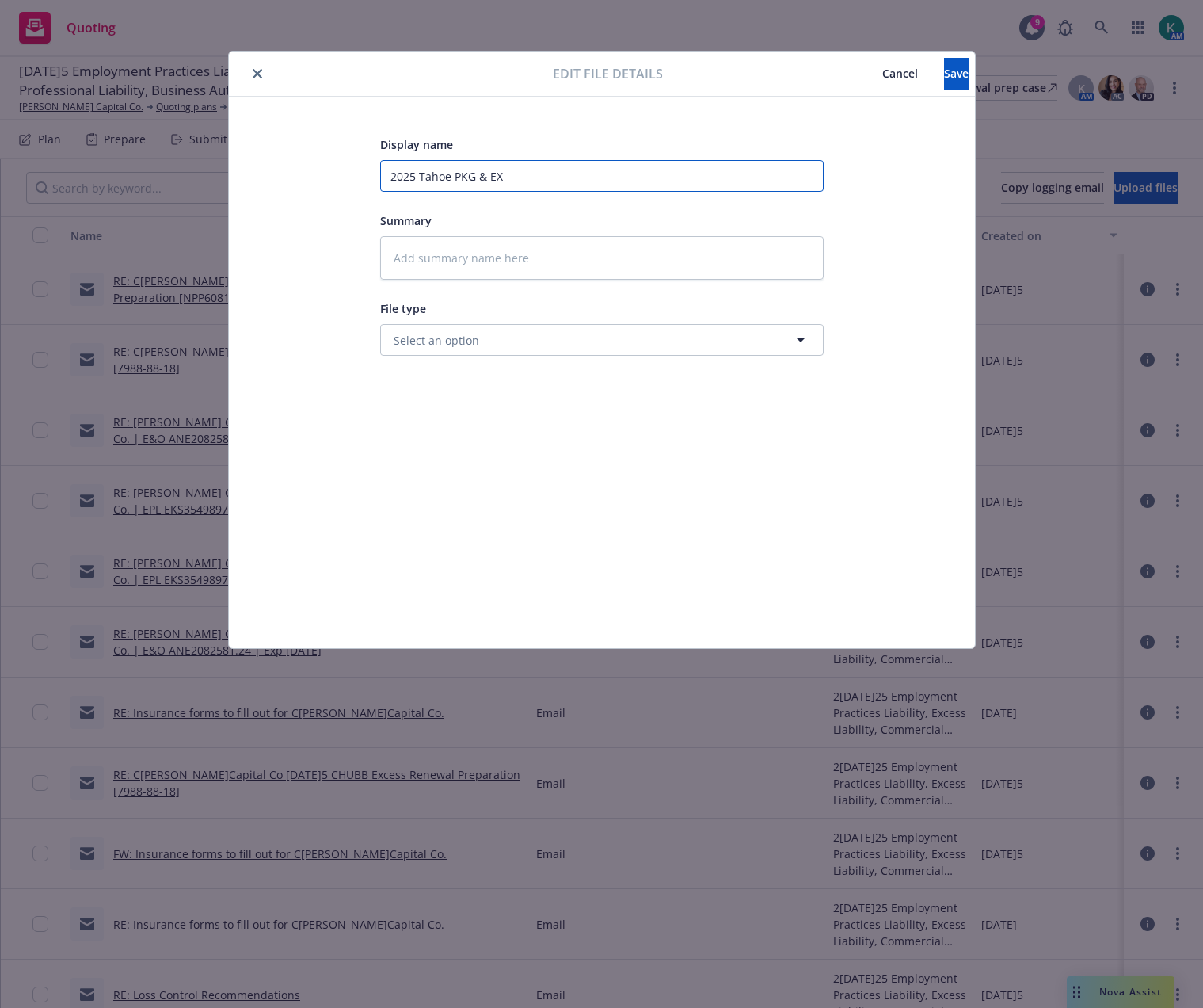
type textarea "x"
type input "2025 Tahoe PKG & EXC"
type textarea "x"
type input "2025 Tahoe PKG & EXC"
type textarea "x"
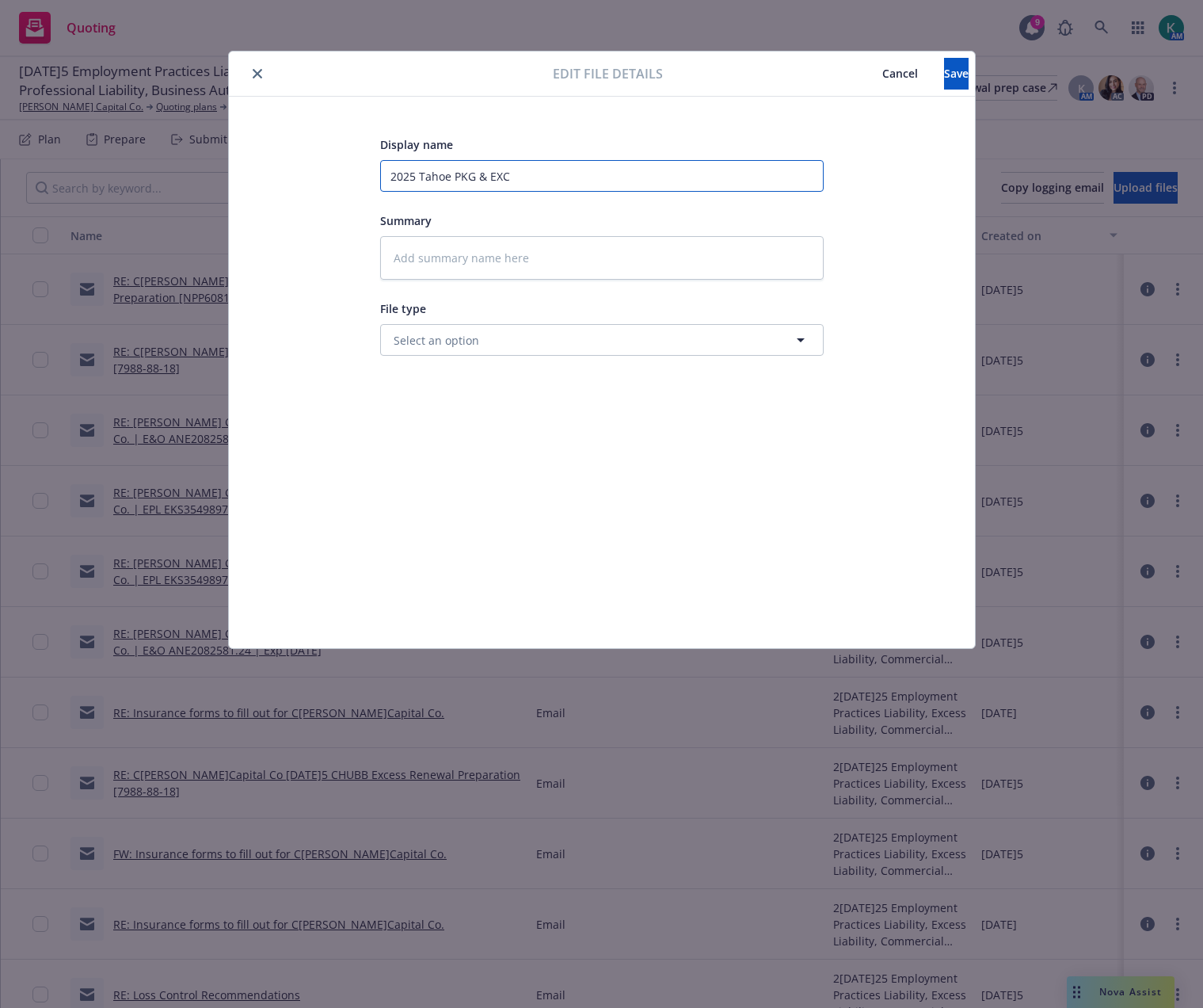
type input "2025 Tahoe PKG & EXC -"
type textarea "x"
type input "2025 Tahoe PKG & EXC -"
type textarea "x"
type input "2025 Tahoe PKG & EXC - s"
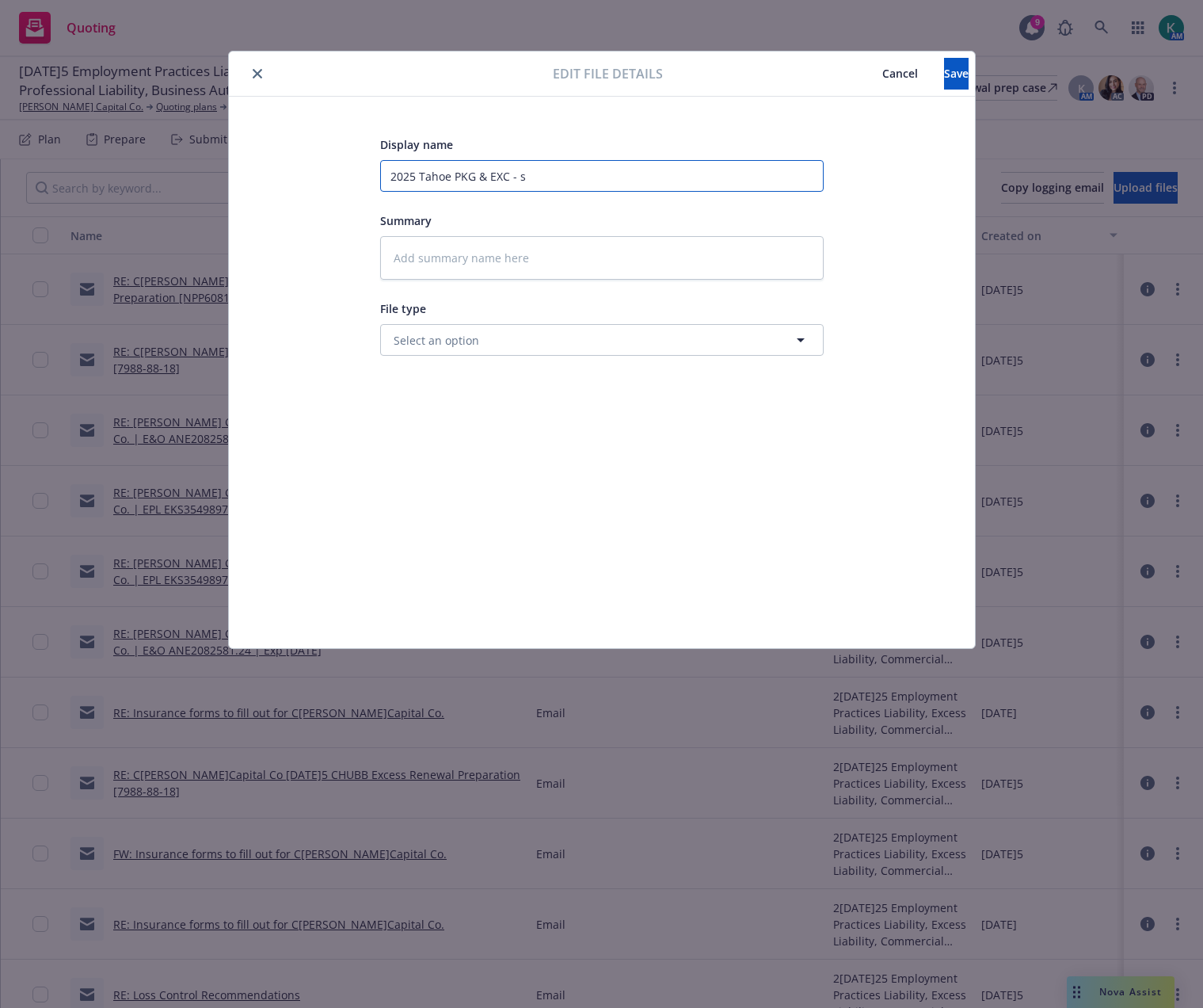
type textarea "x"
type input "2025 Tahoe PKG & EXC - sub"
type textarea "x"
type input "2025 Tahoe PKG & EXC - subm"
type textarea "x"
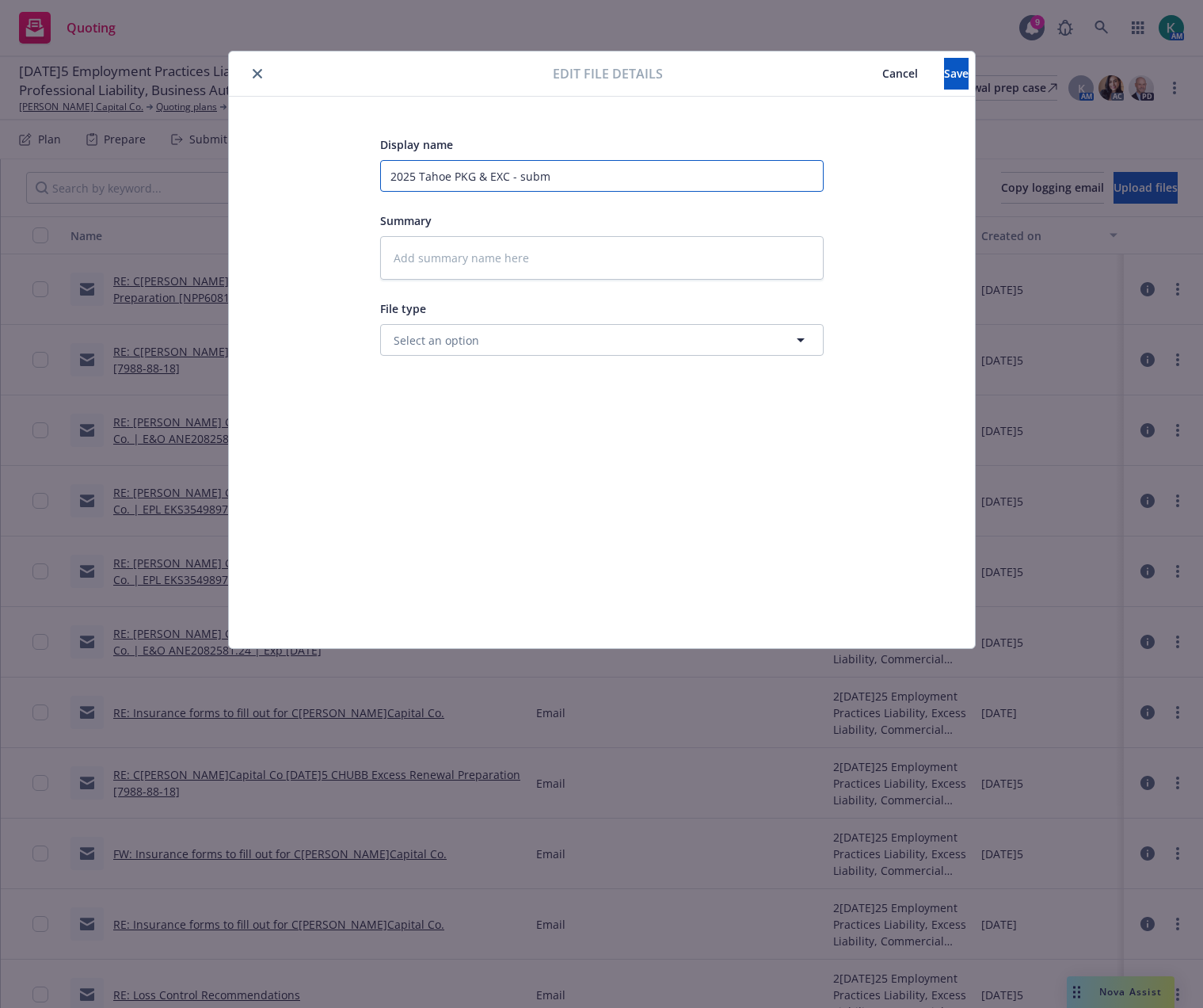
type input "2025 Tahoe PKG & EXC - submi"
type textarea "x"
type input "2025 Tahoe PKG & EXC - submis"
type textarea "x"
type input "2025 Tahoe PKG & EXC - submiss"
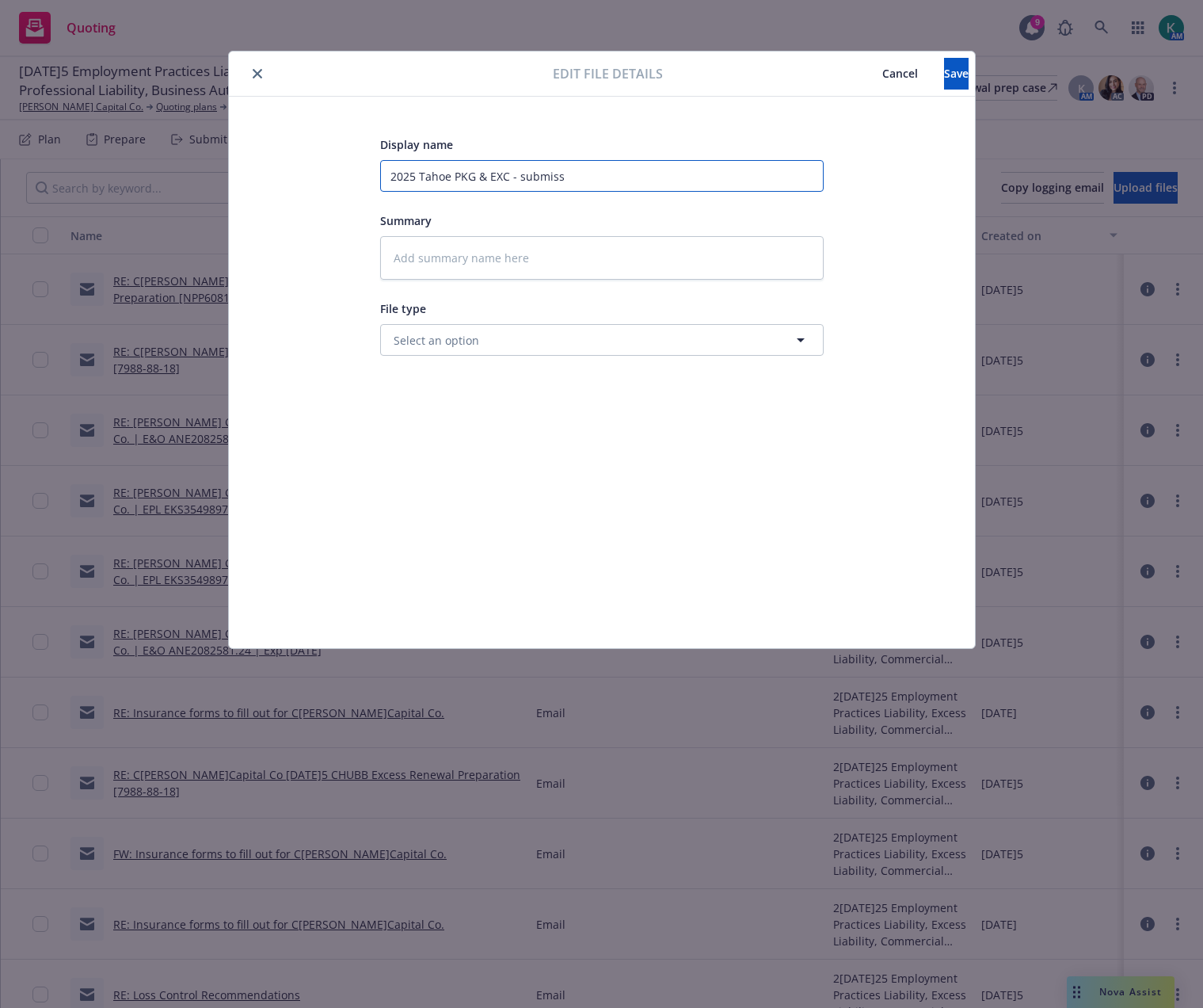
type textarea "x"
type input "2025 Tahoe PKG & EXC - submissi"
type textarea "x"
type input "2025 Tahoe PKG & EXC - submissio"
type textarea "x"
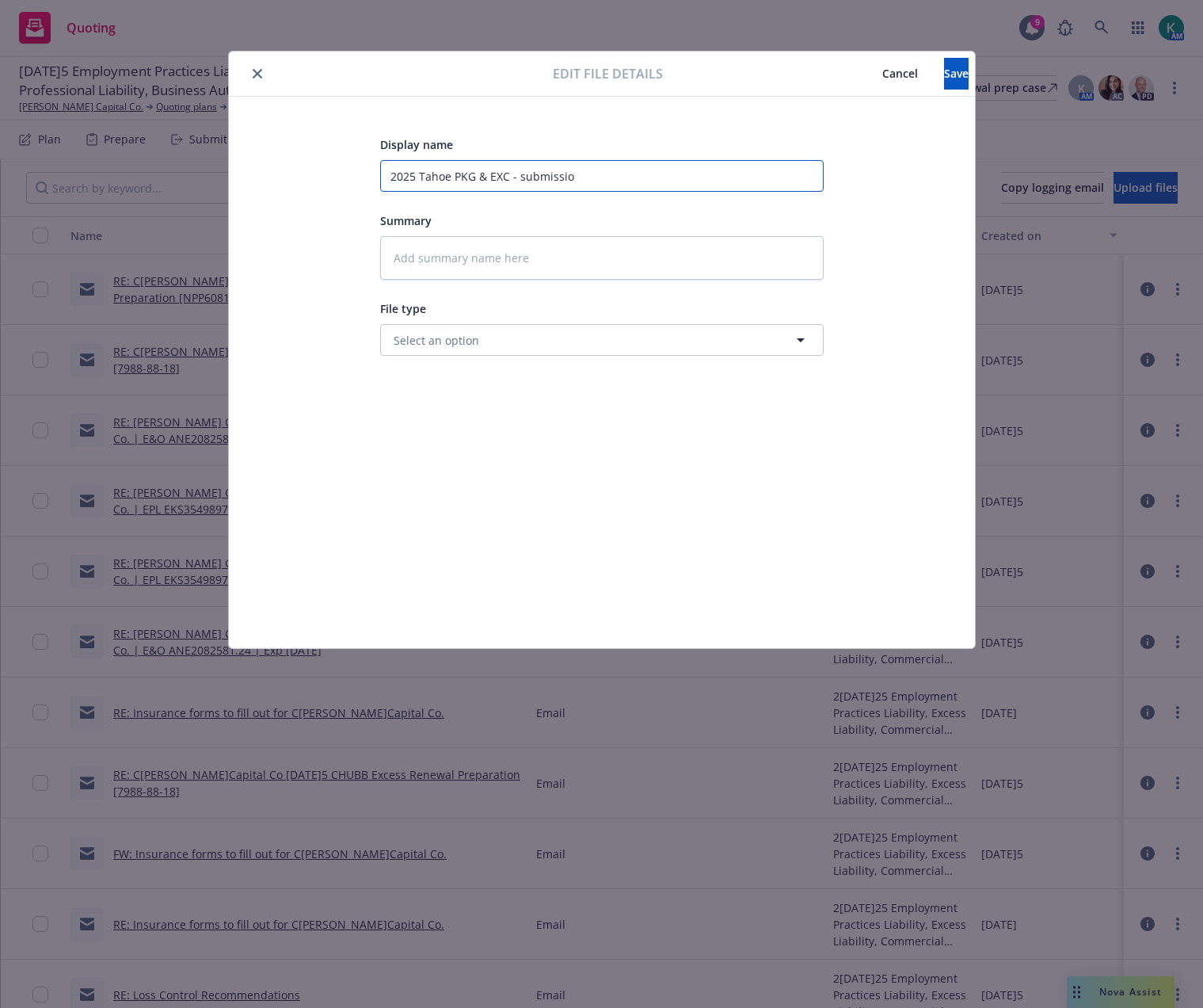
type input "2025 Tahoe PKG & EXC - submission"
type textarea "x"
type input "2025 Tahoe PKG & EXC - submission"
type textarea "x"
type input "2025 Tahoe PKG & EXC - submission t"
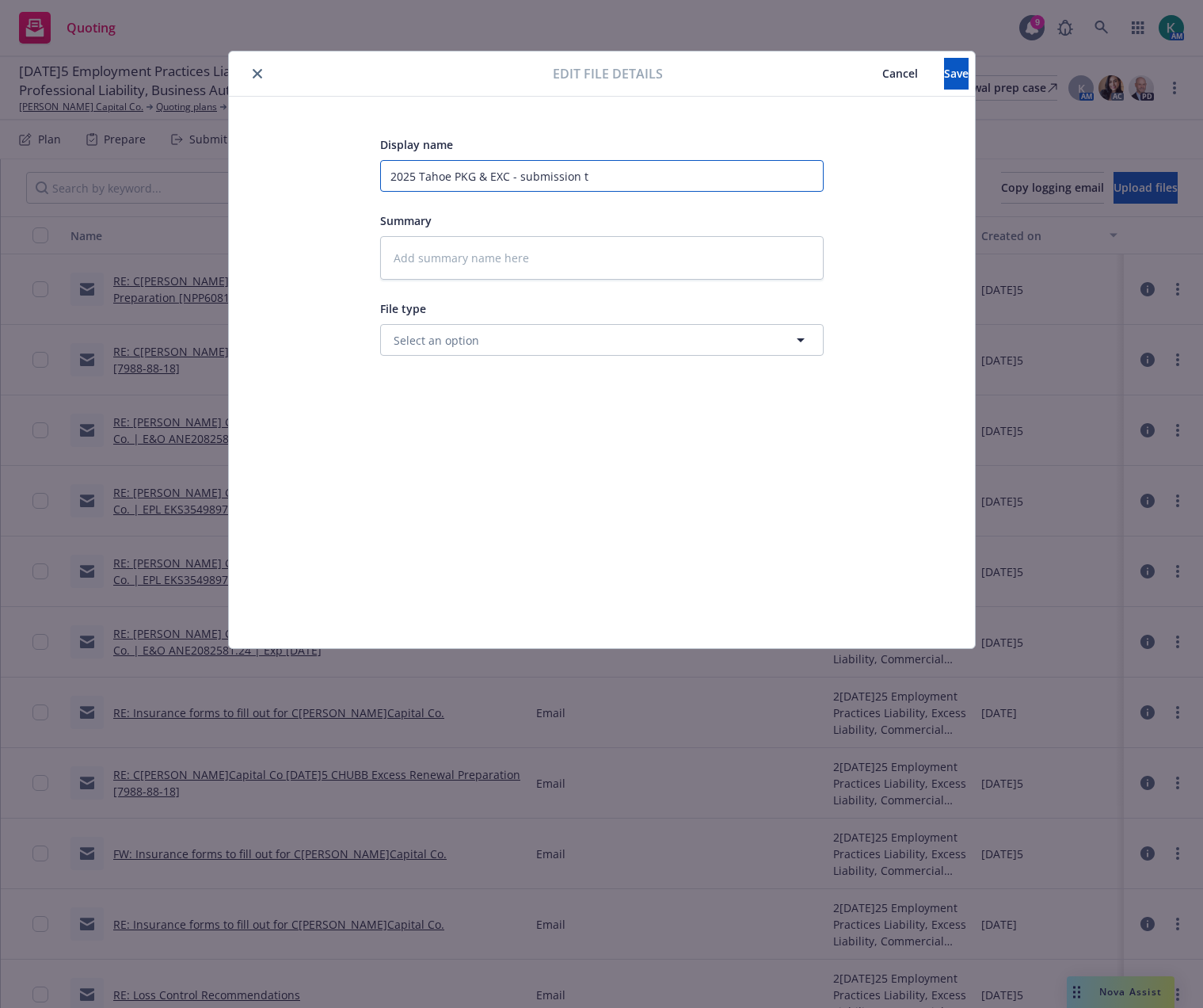
type textarea "x"
type input "2025 Tahoe PKG & EXC - submission to"
type textarea "x"
type input "2025 Tahoe PKG & EXC - submission to"
type textarea "x"
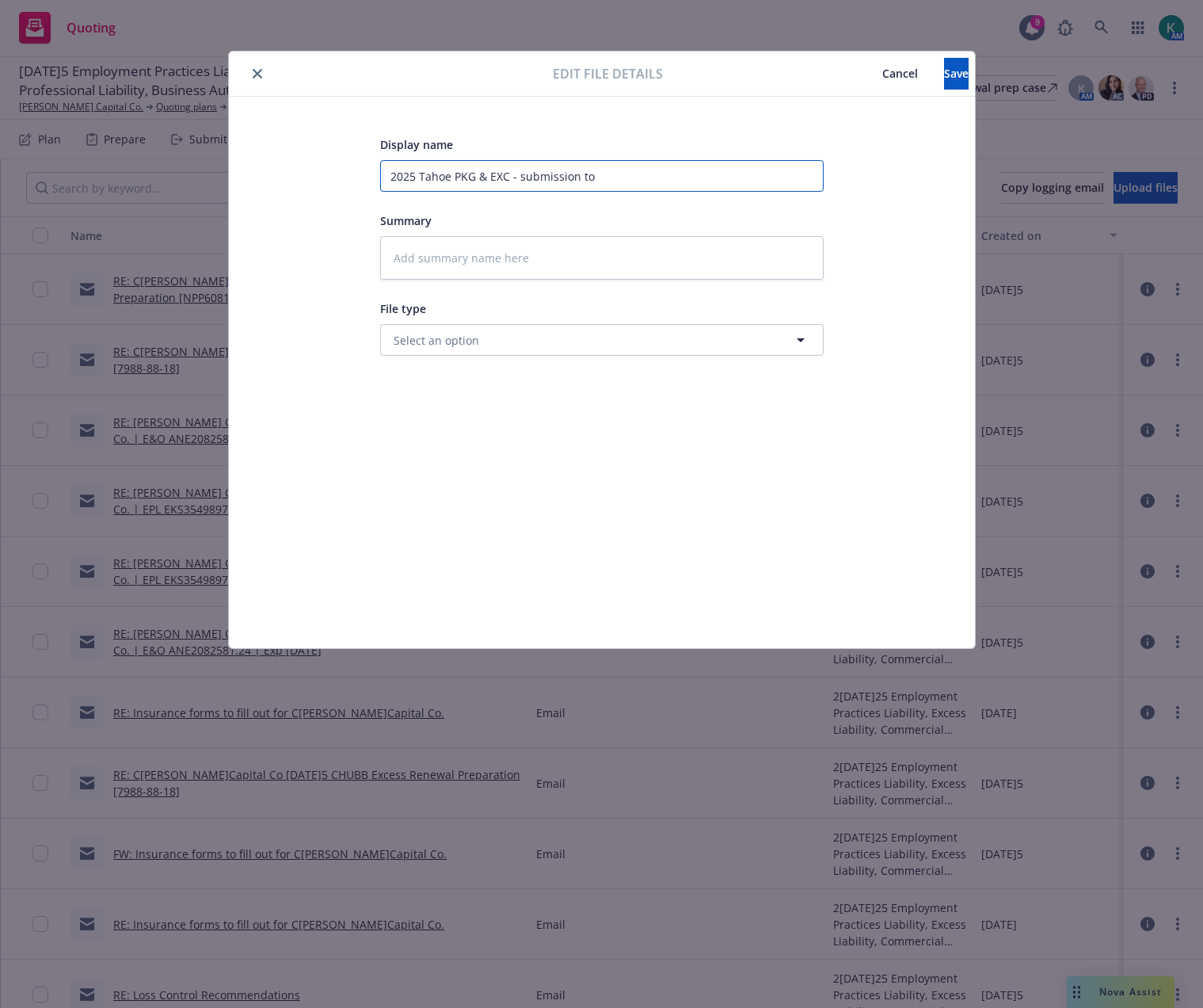
type input "2025 Tahoe PKG & EXC - submission to X"
type textarea "x"
type input "2025 Tahoe PKG & EXC - submission to XP"
type textarea "x"
type input "2025 Tahoe PKG & EXC - submission to XPT"
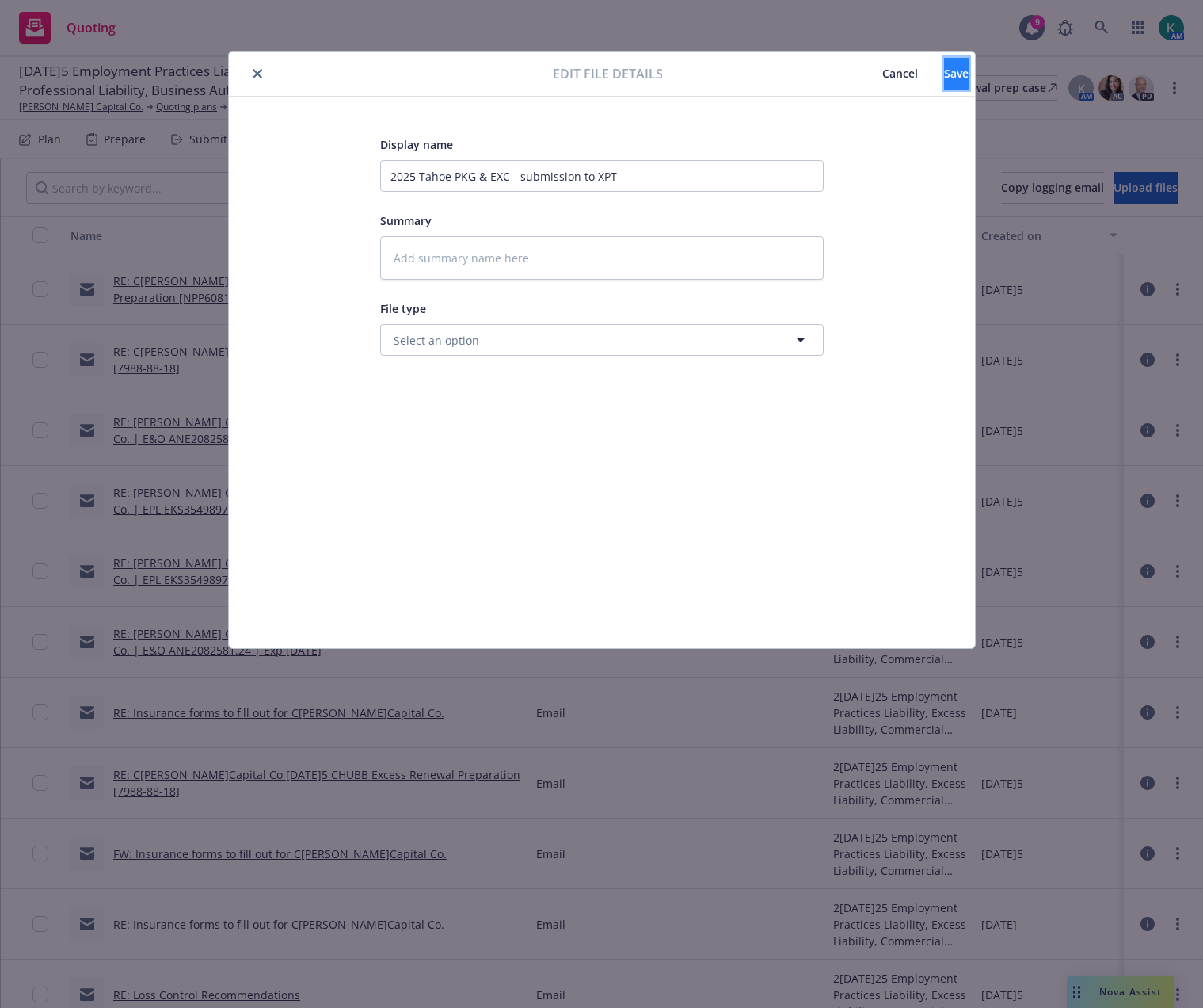
click at [944, 79] on span "Save" at bounding box center [956, 73] width 25 height 15
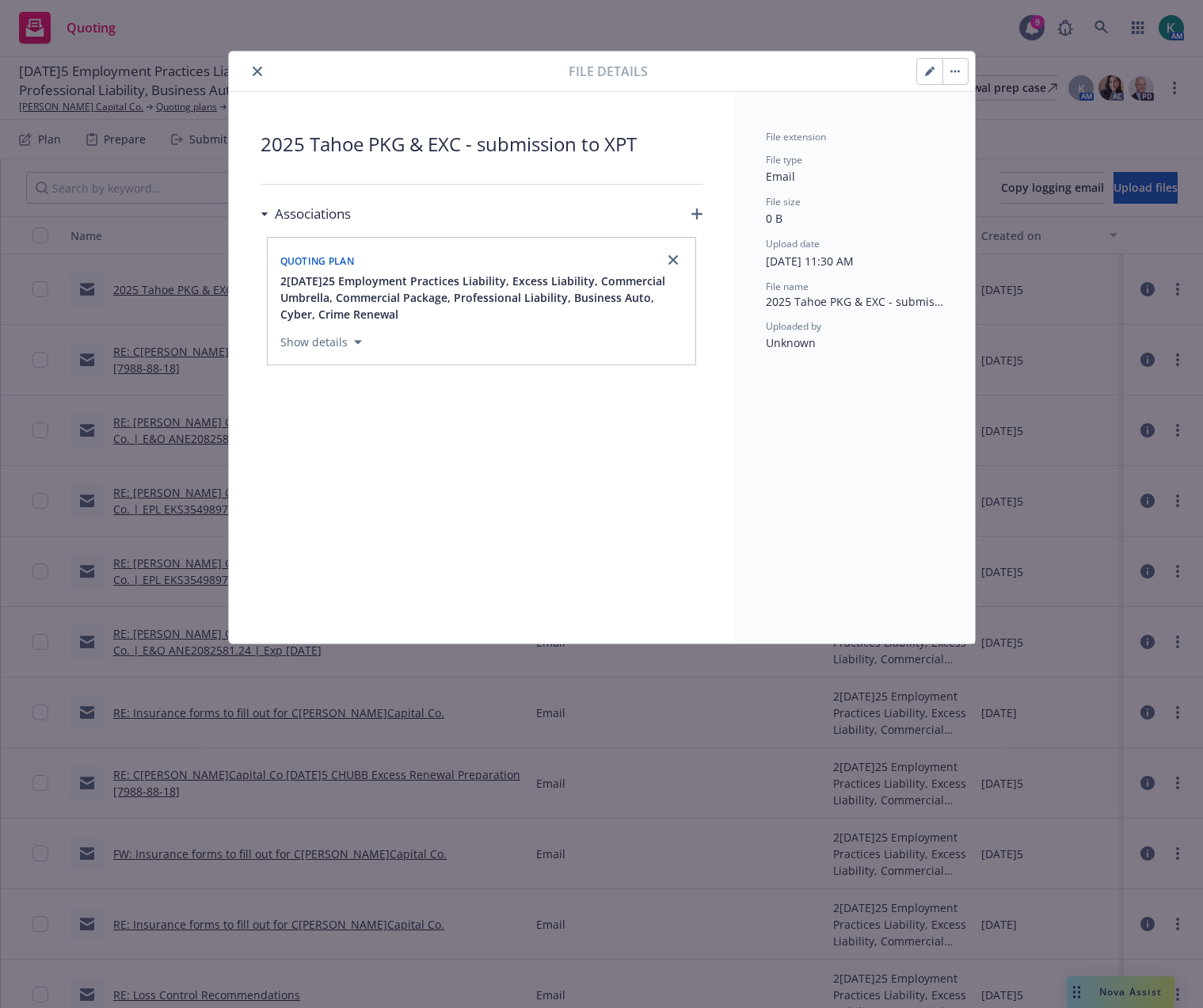
click at [253, 72] on icon "close" at bounding box center [257, 71] width 9 height 9
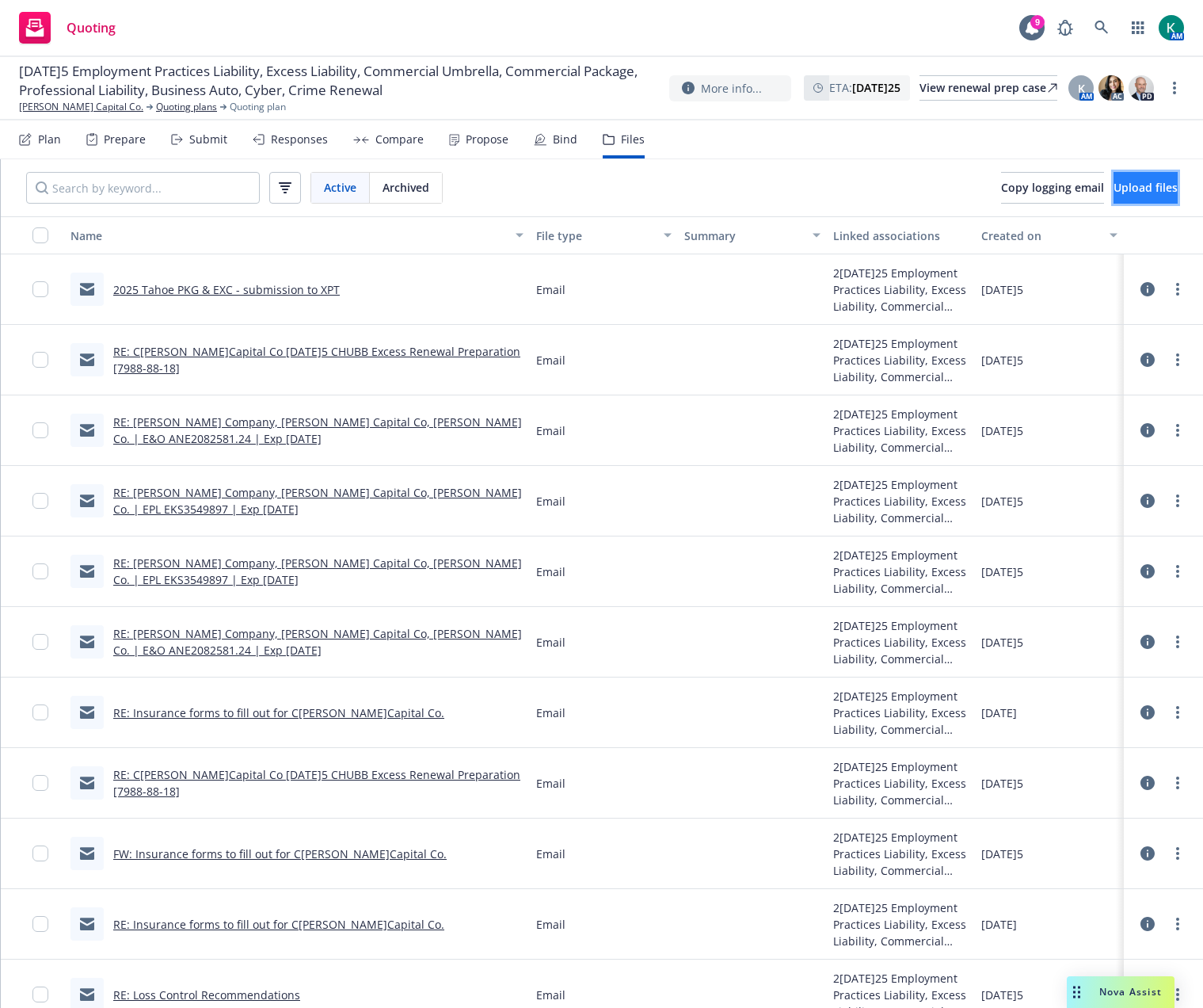
click at [1126, 187] on span "Upload files" at bounding box center [1145, 187] width 64 height 15
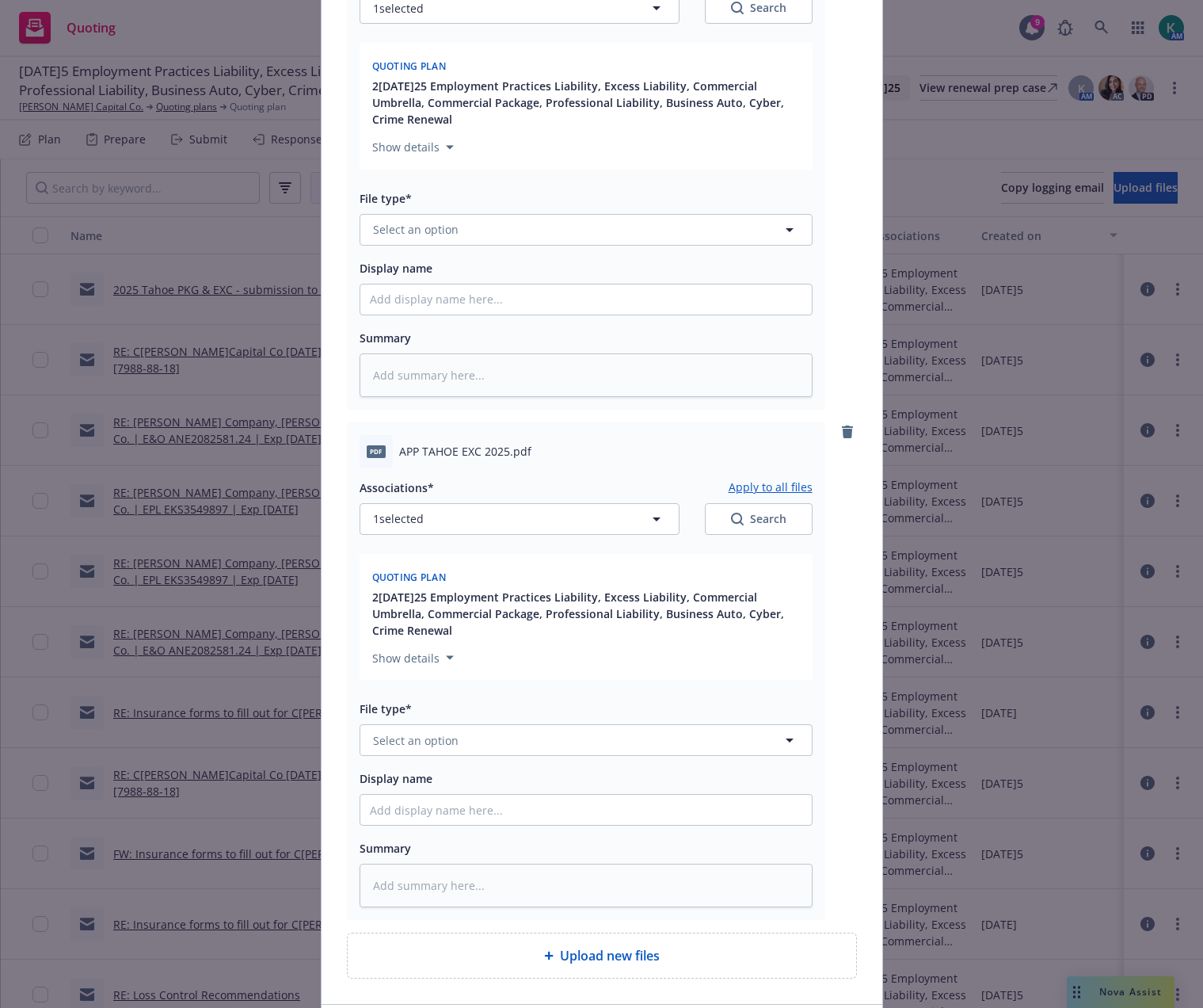
scroll to position [425, 0]
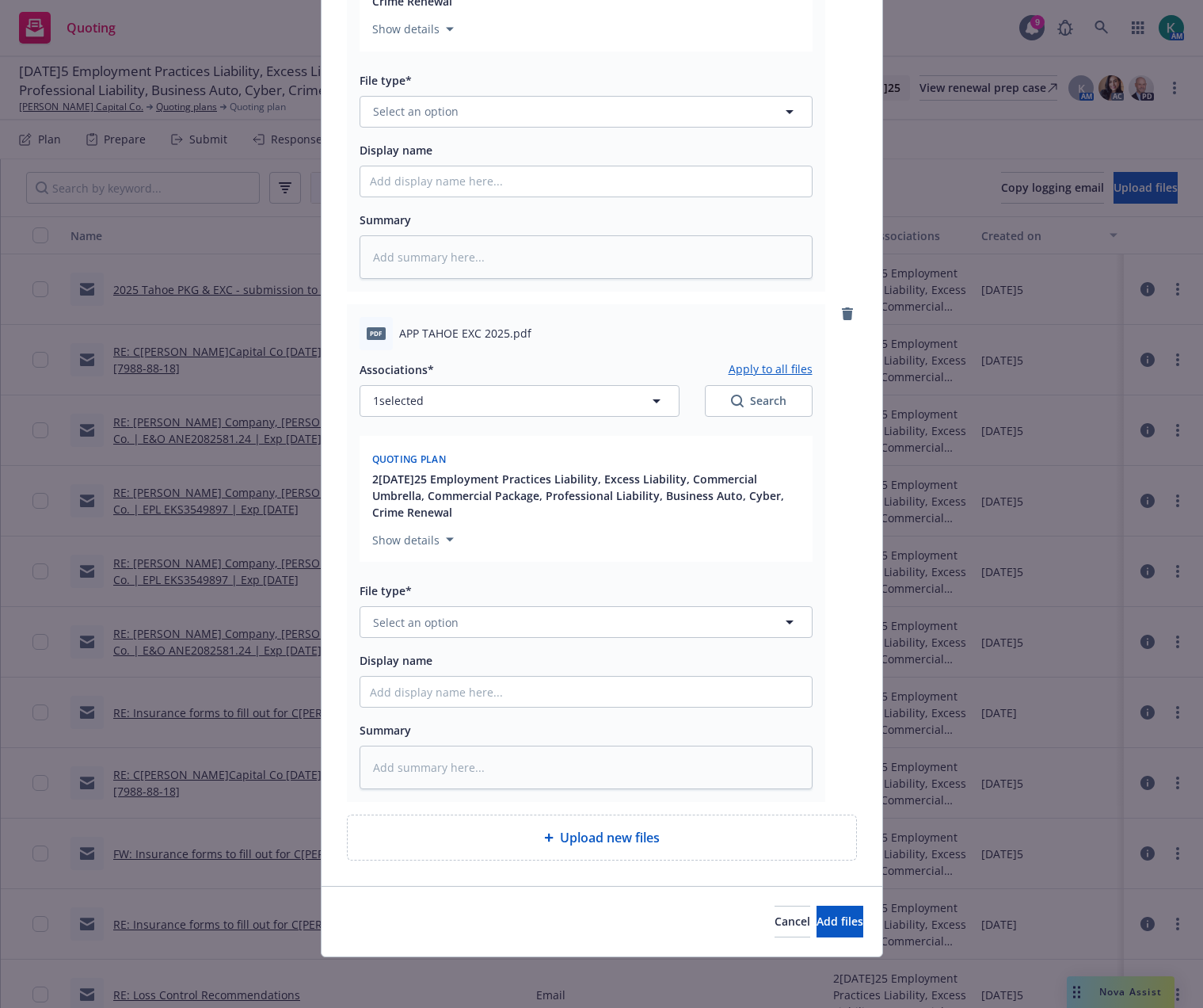
type textarea "x"
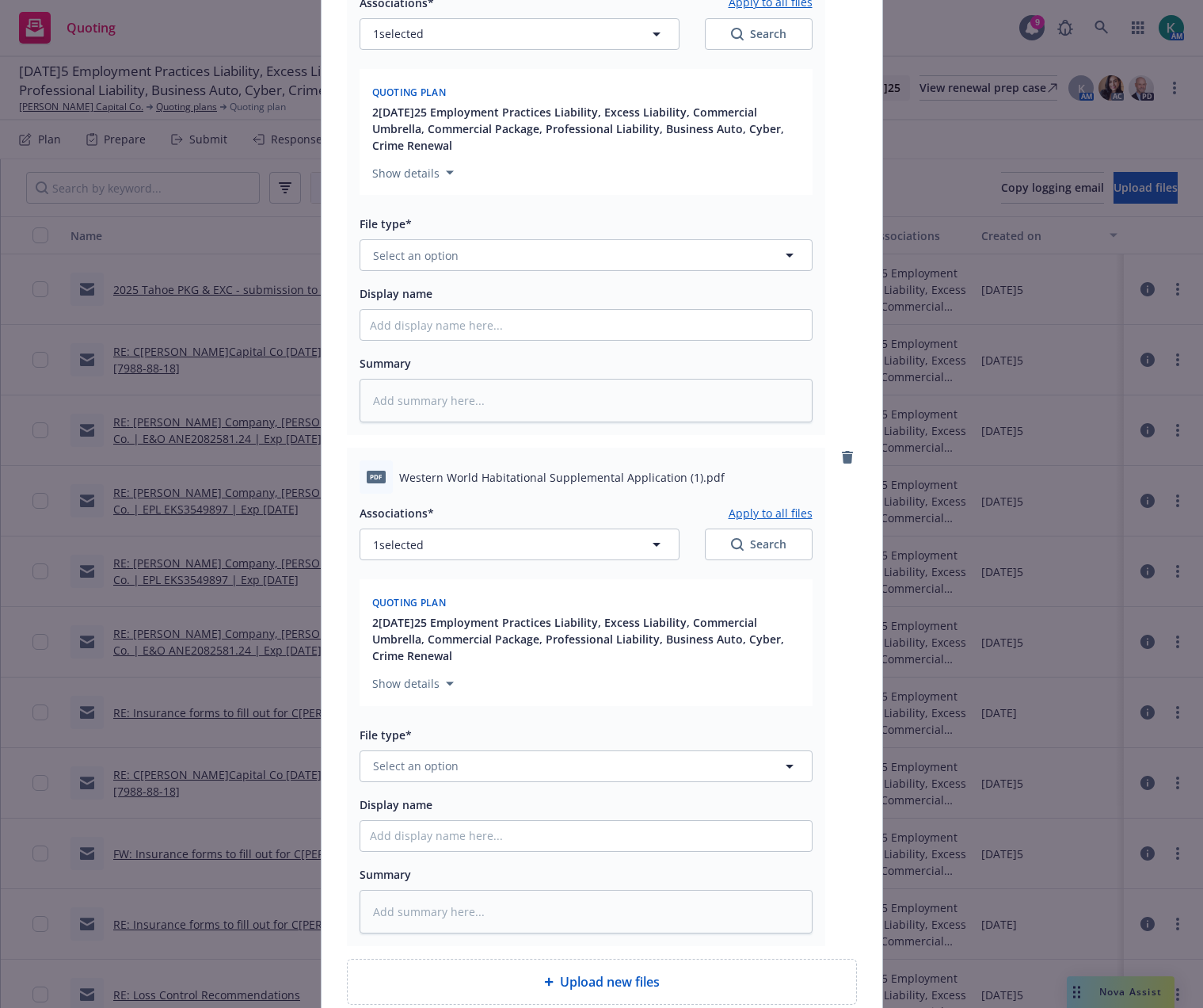
scroll to position [822, 0]
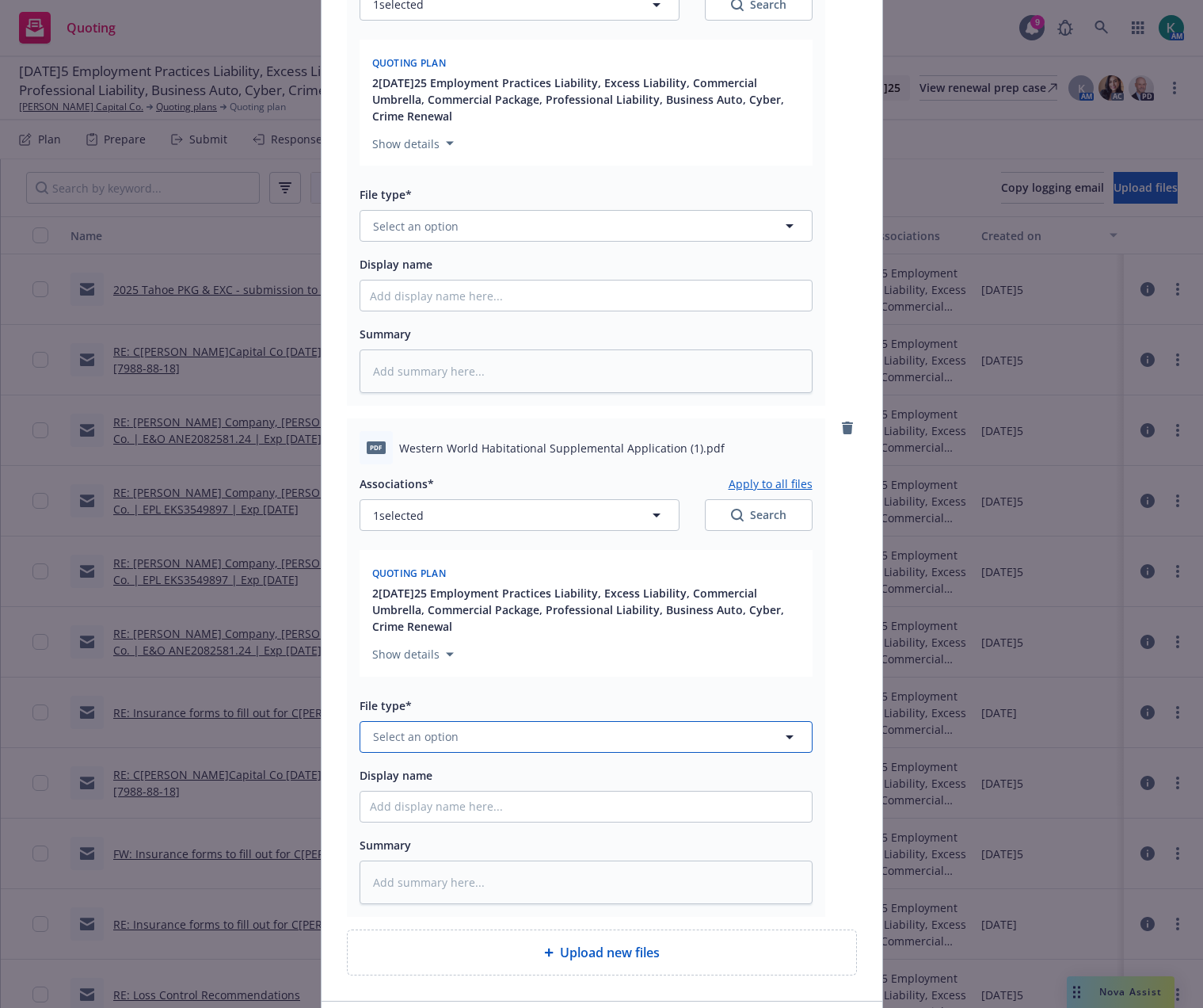
click at [431, 742] on span "Select an option" at bounding box center [416, 737] width 86 height 16
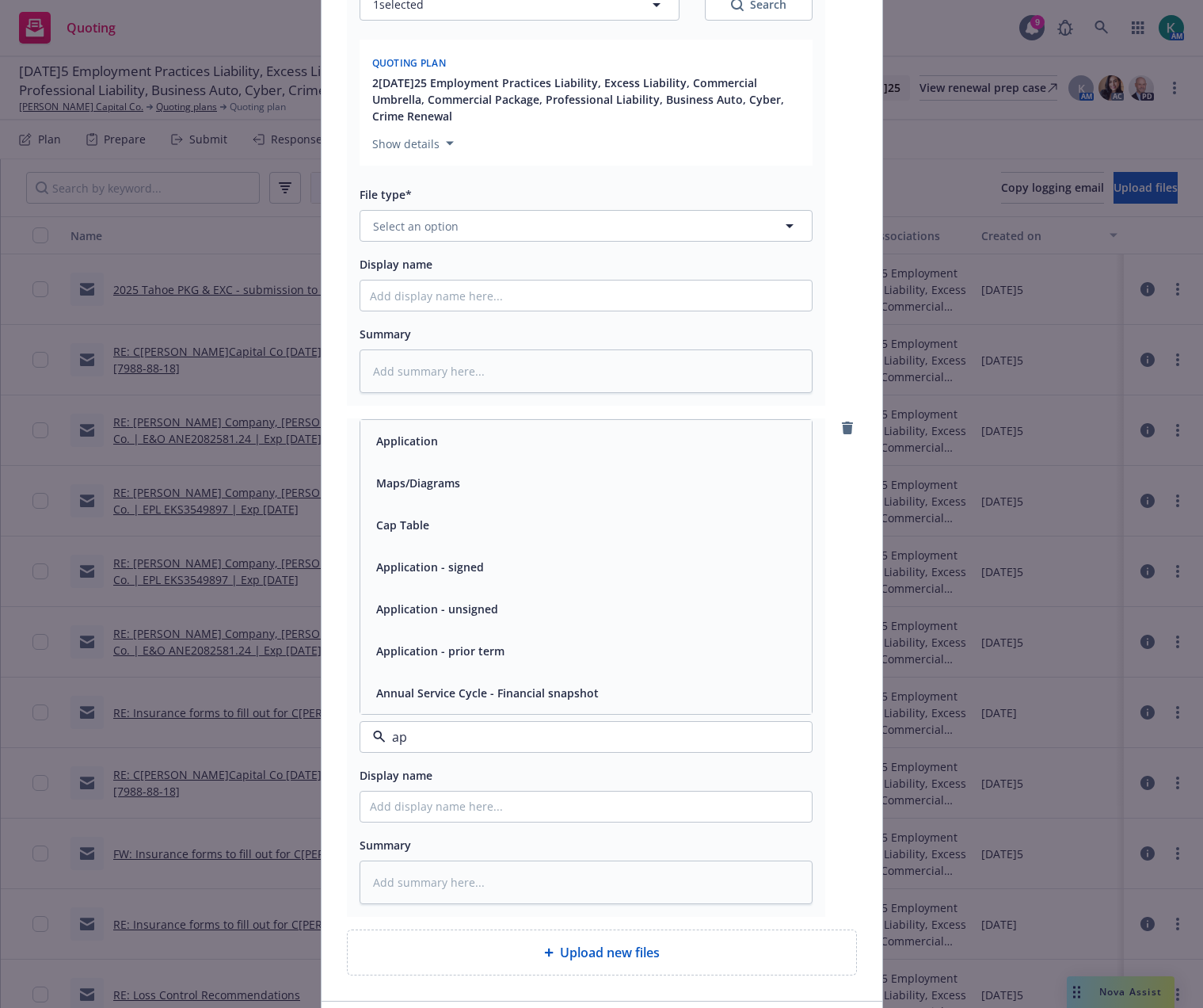
type input "app"
click at [451, 608] on span "Application - signed" at bounding box center [430, 609] width 108 height 16
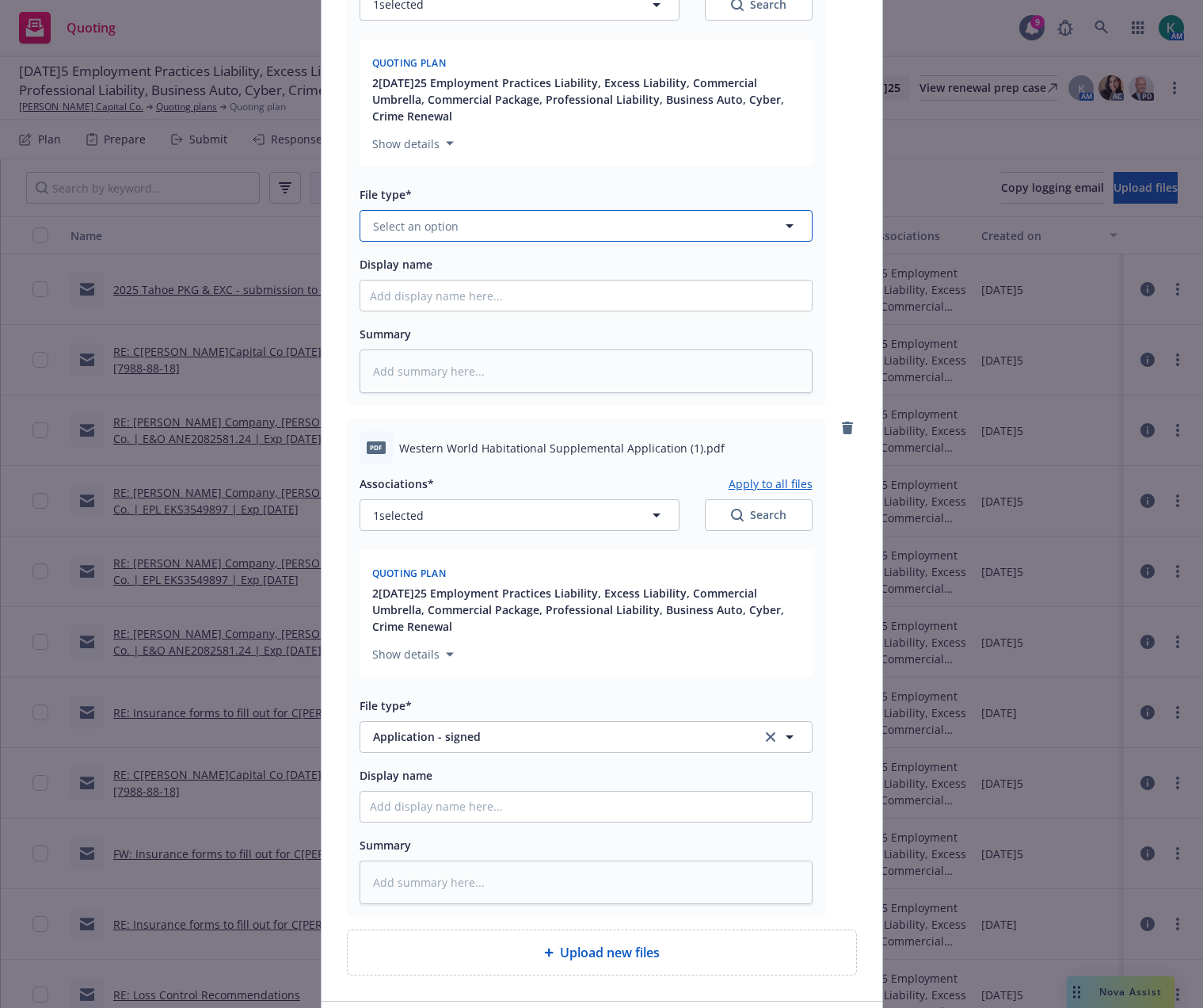
click at [464, 231] on button "Select an option" at bounding box center [586, 226] width 453 height 32
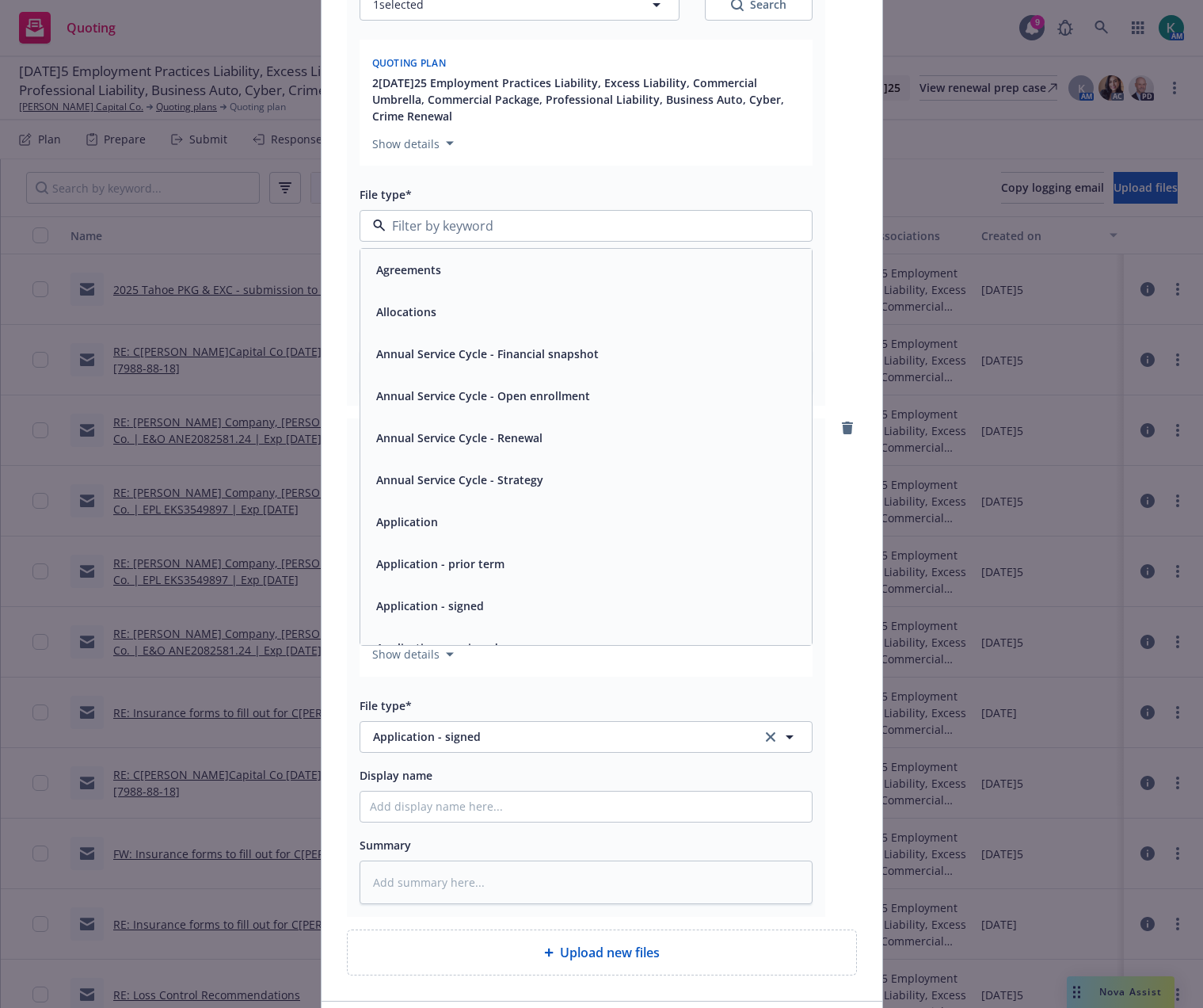
click at [435, 520] on div "Application" at bounding box center [586, 521] width 433 height 23
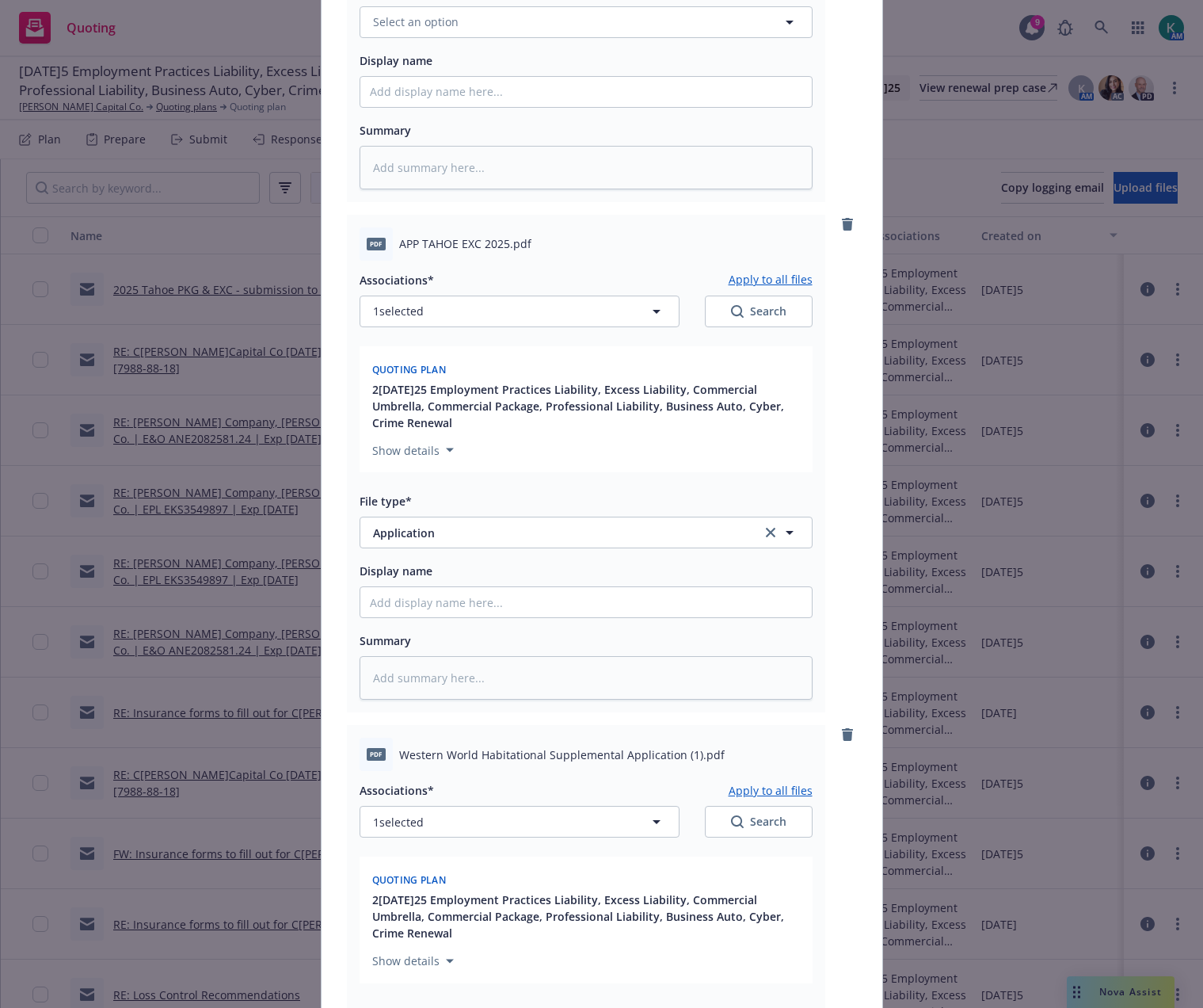
scroll to position [425, 0]
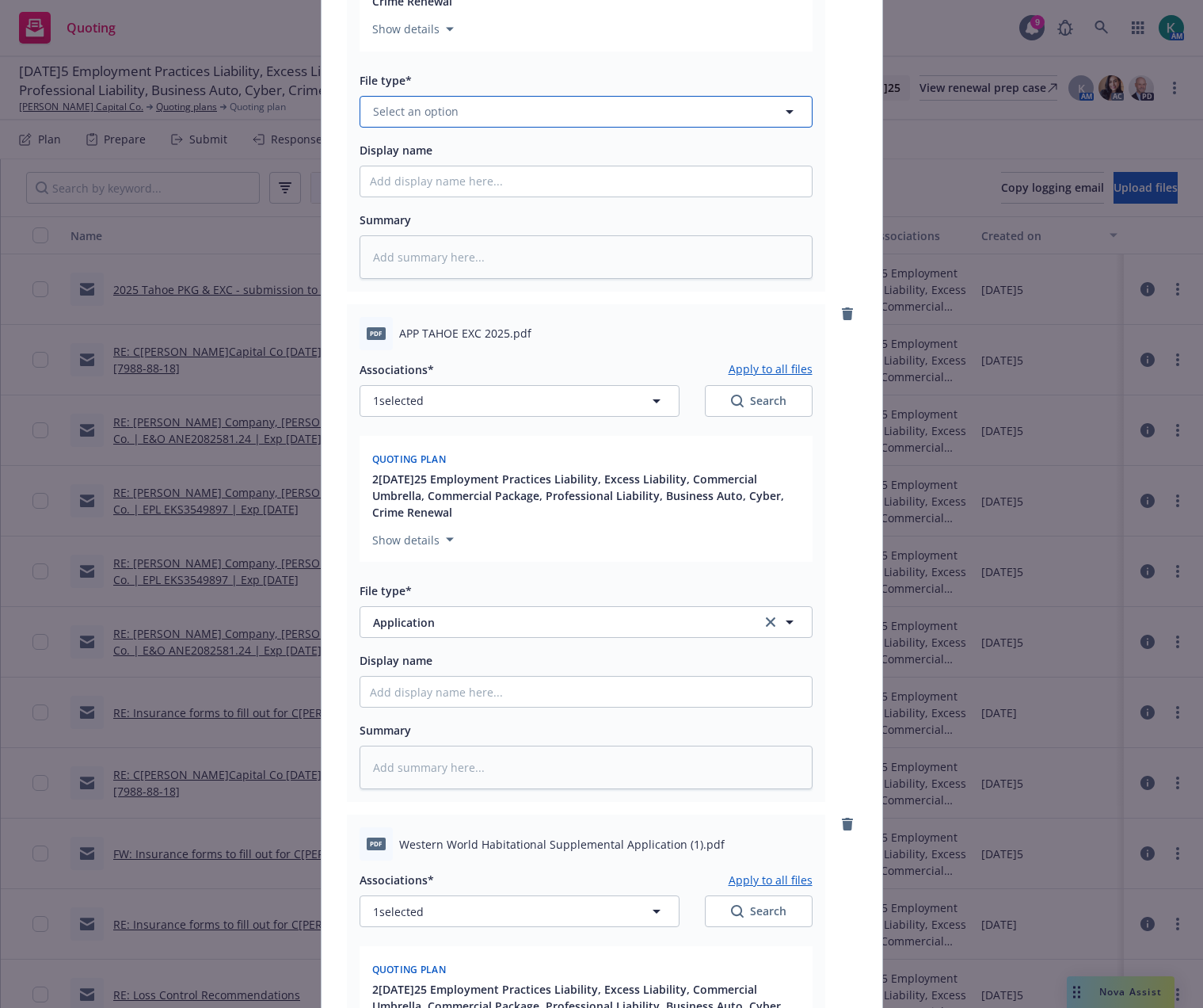
click at [512, 99] on button "Select an option" at bounding box center [586, 111] width 453 height 32
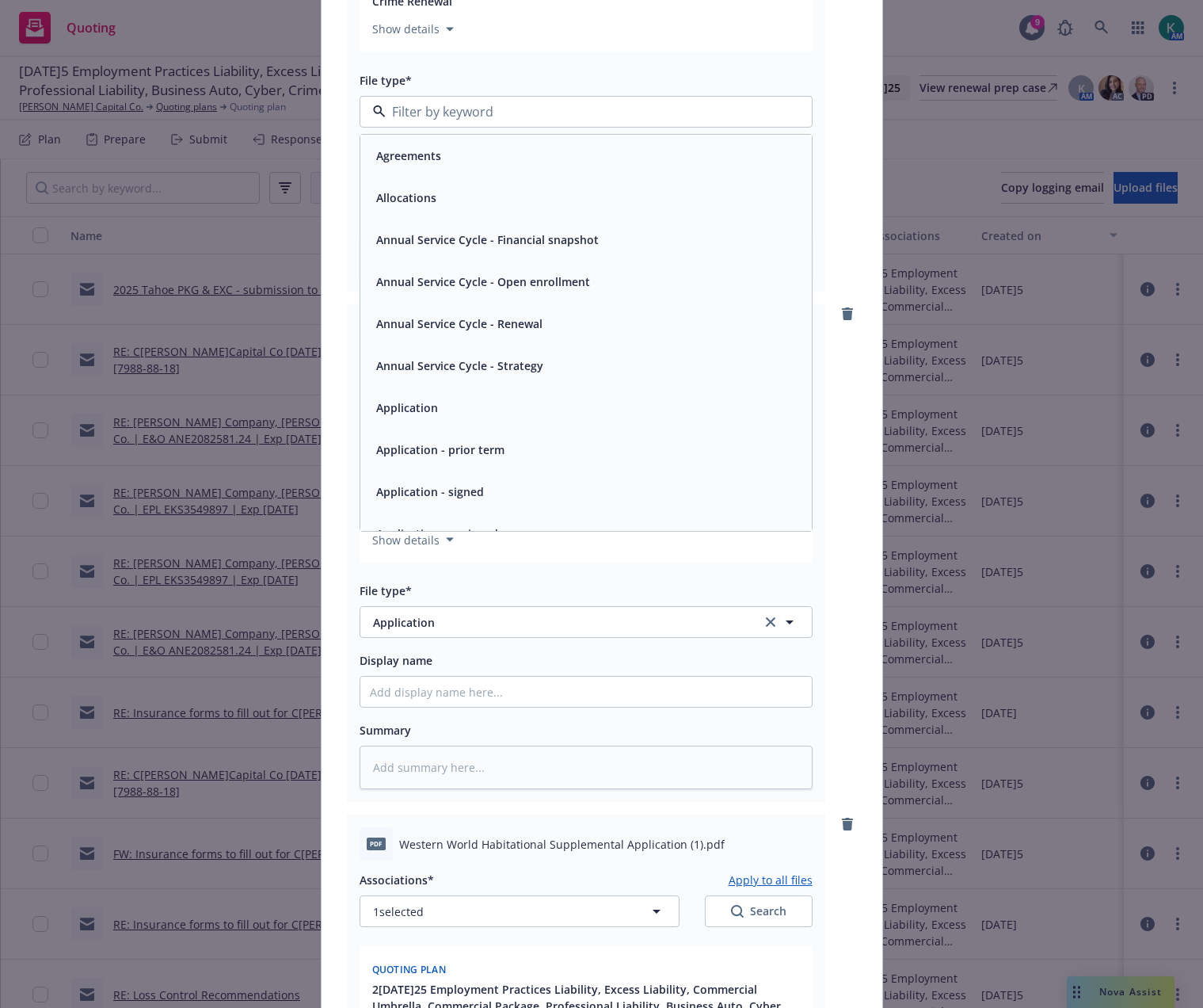
click at [425, 404] on span "Application" at bounding box center [407, 407] width 62 height 16
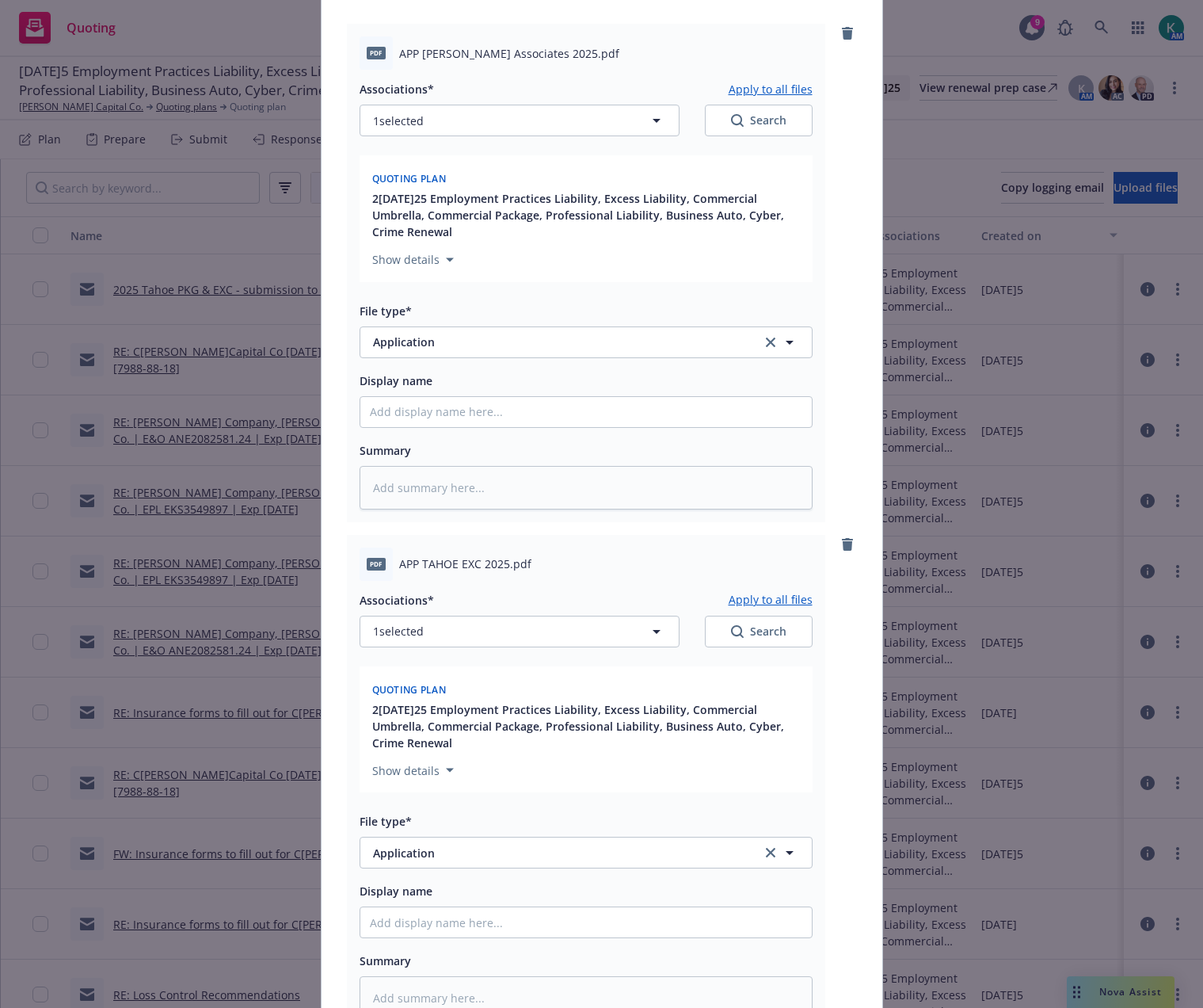
scroll to position [0, 0]
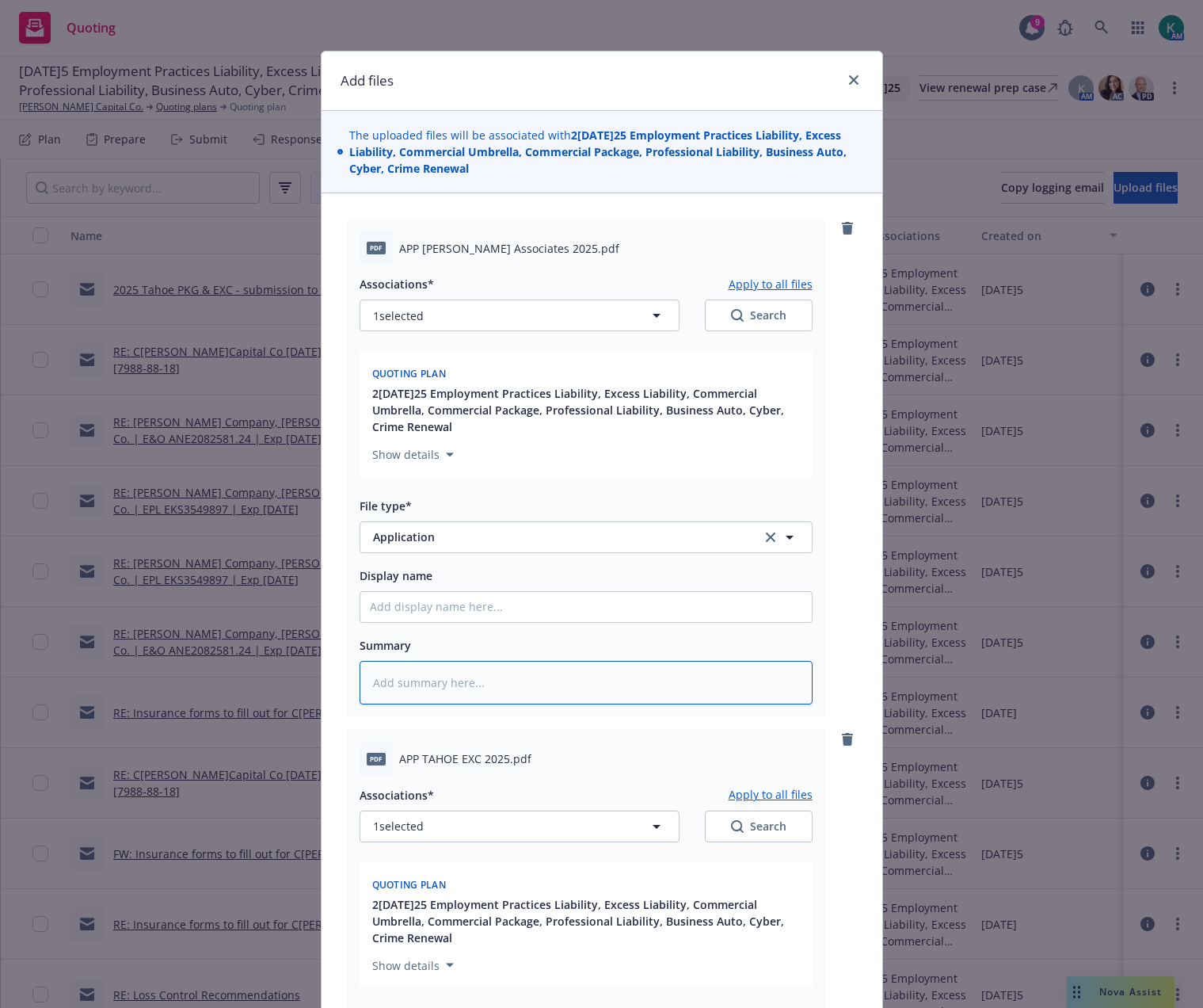
click at [495, 687] on textarea at bounding box center [586, 683] width 453 height 44
type textarea "x"
type textarea "T"
type textarea "x"
type textarea "Ta"
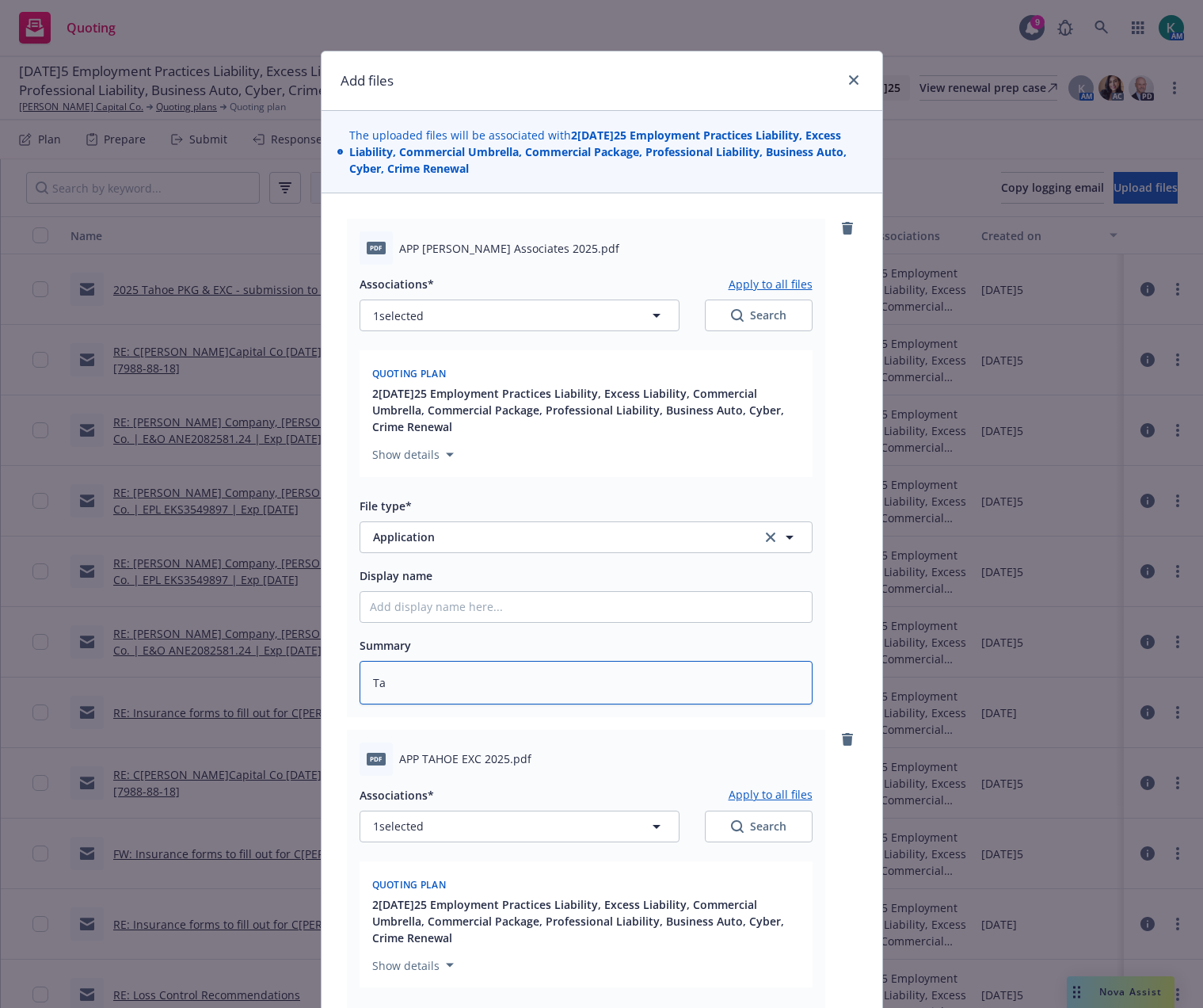
type textarea "x"
type textarea "Tah"
type textarea "x"
type textarea "Tahoe"
type textarea "x"
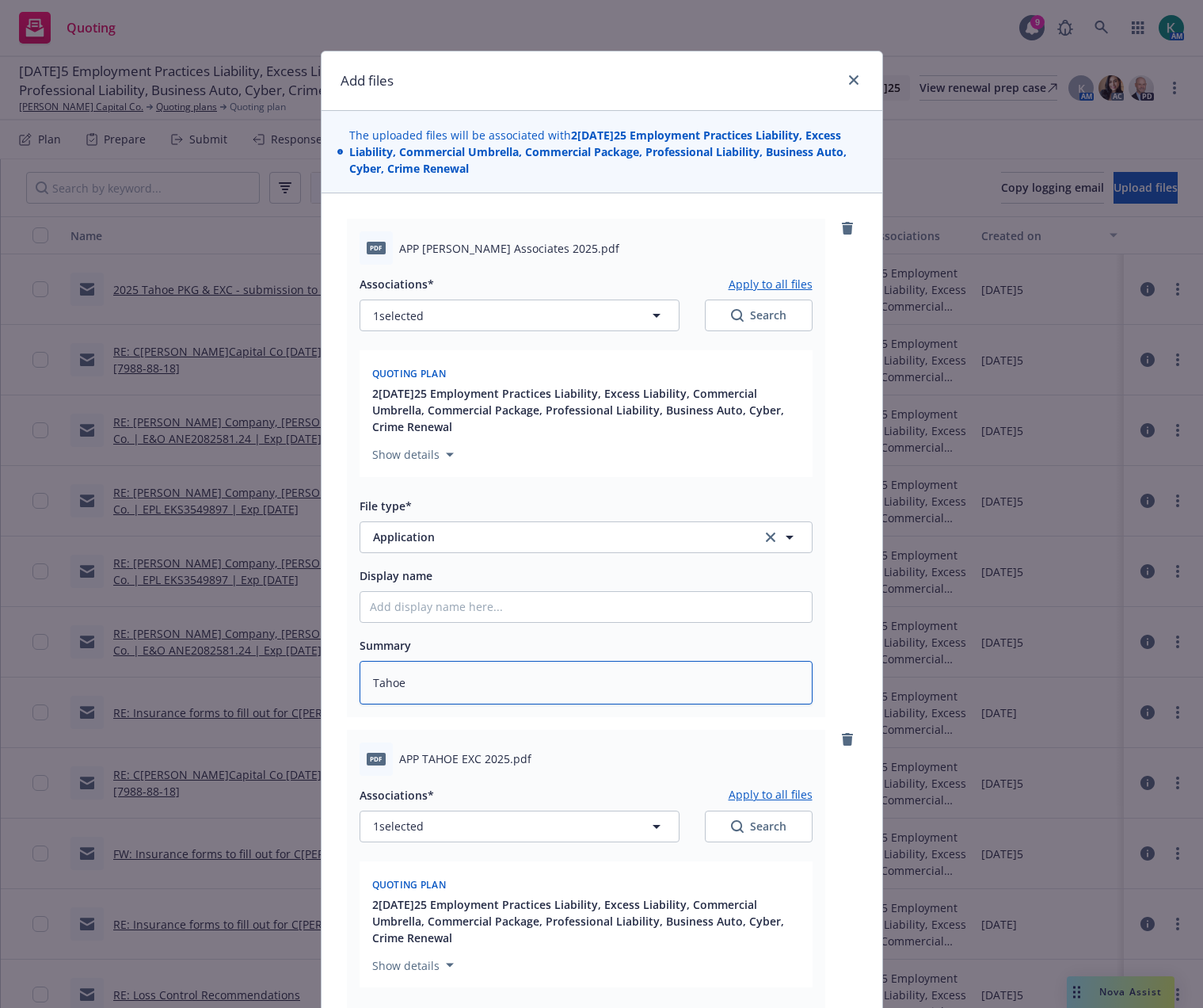
type textarea "Tahoe"
type textarea "x"
type textarea "Tahoe P"
type textarea "x"
type textarea "Tahoe PK"
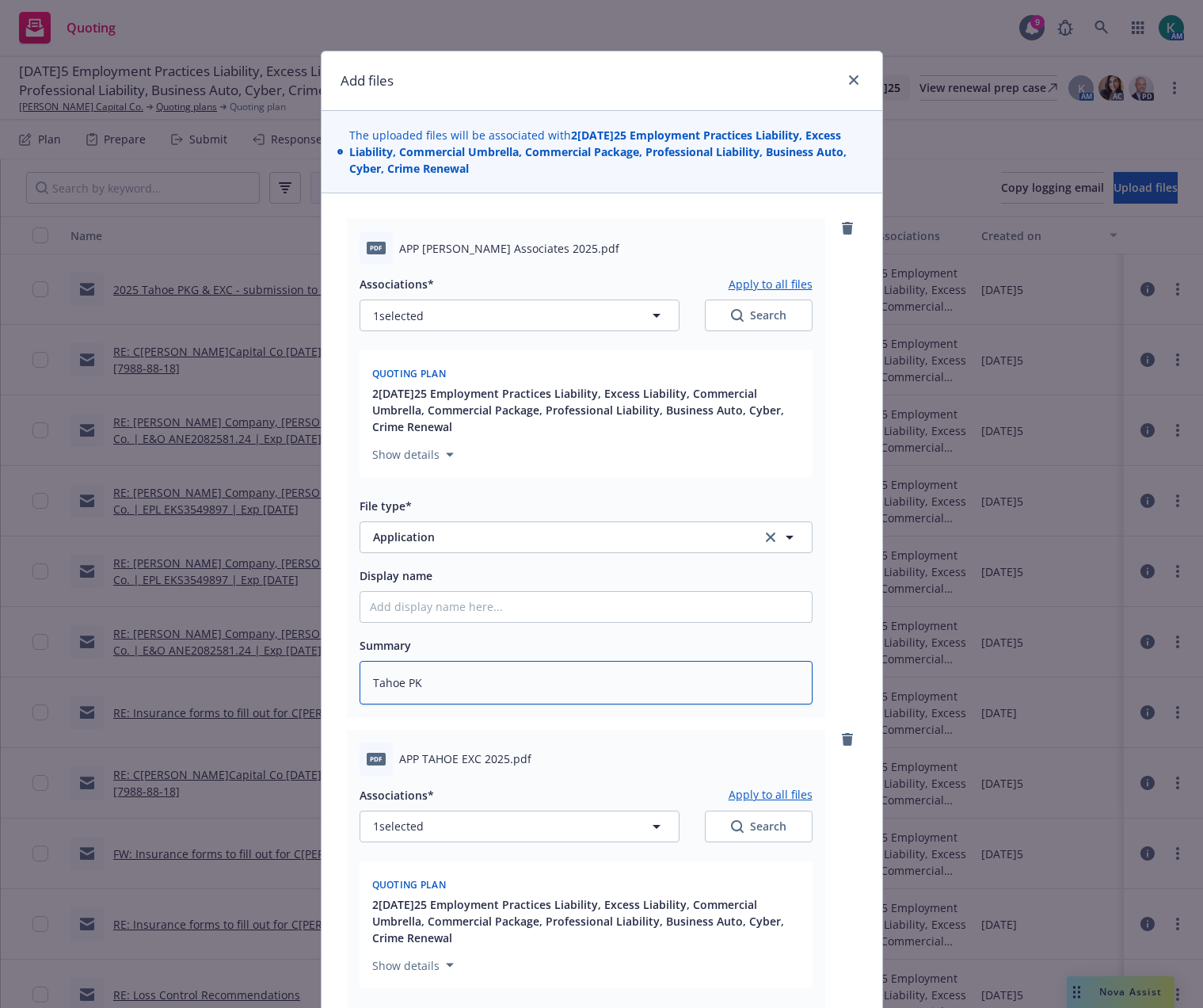
type textarea "x"
type textarea "Tahoe PKG"
type textarea "x"
type textarea "Tahoe PKG"
type textarea "x"
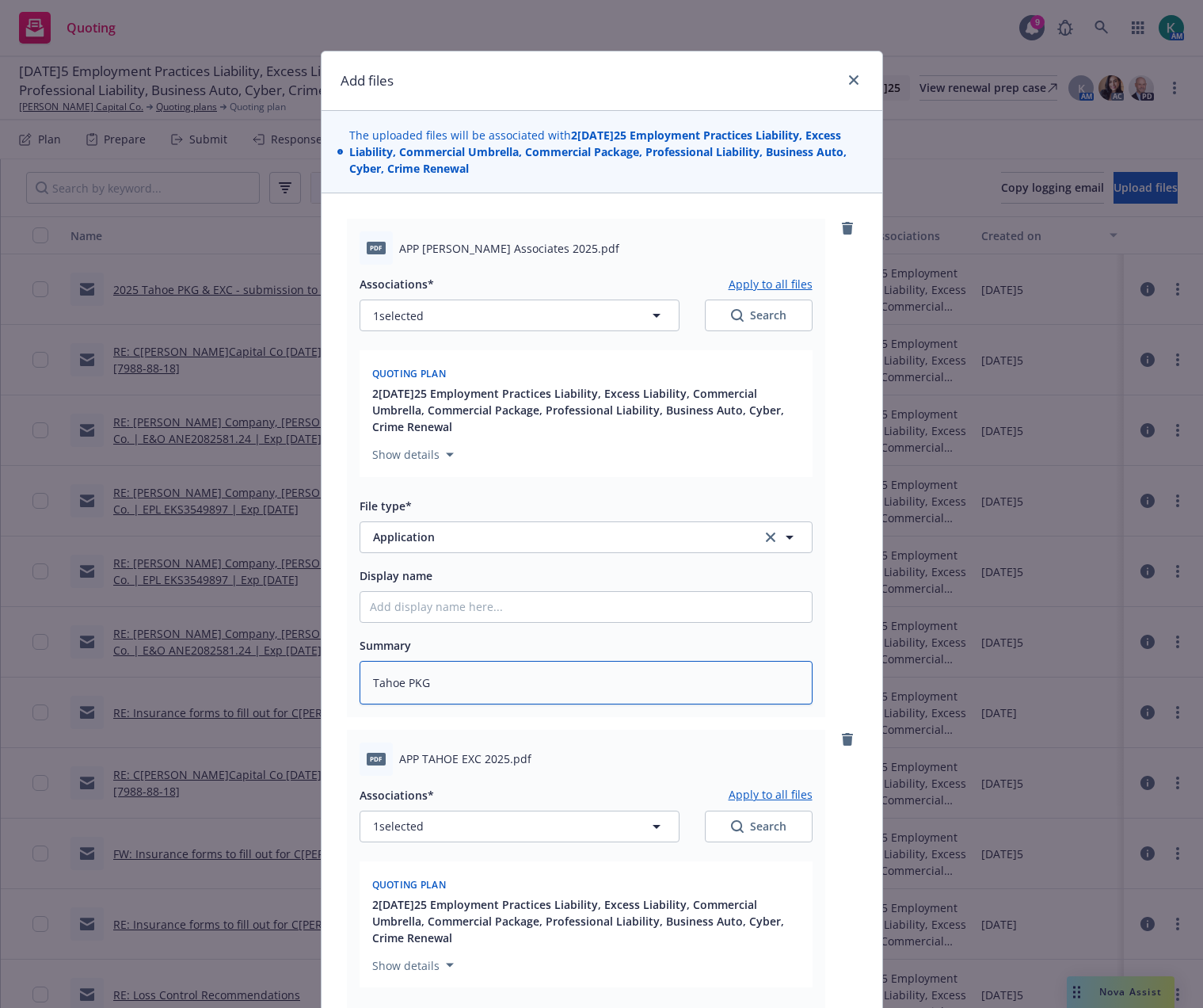
type textarea "Tahoe PKG A"
type textarea "x"
type textarea "Tahoe PKG Ac"
type textarea "x"
type textarea "Tahoe PKG Aco"
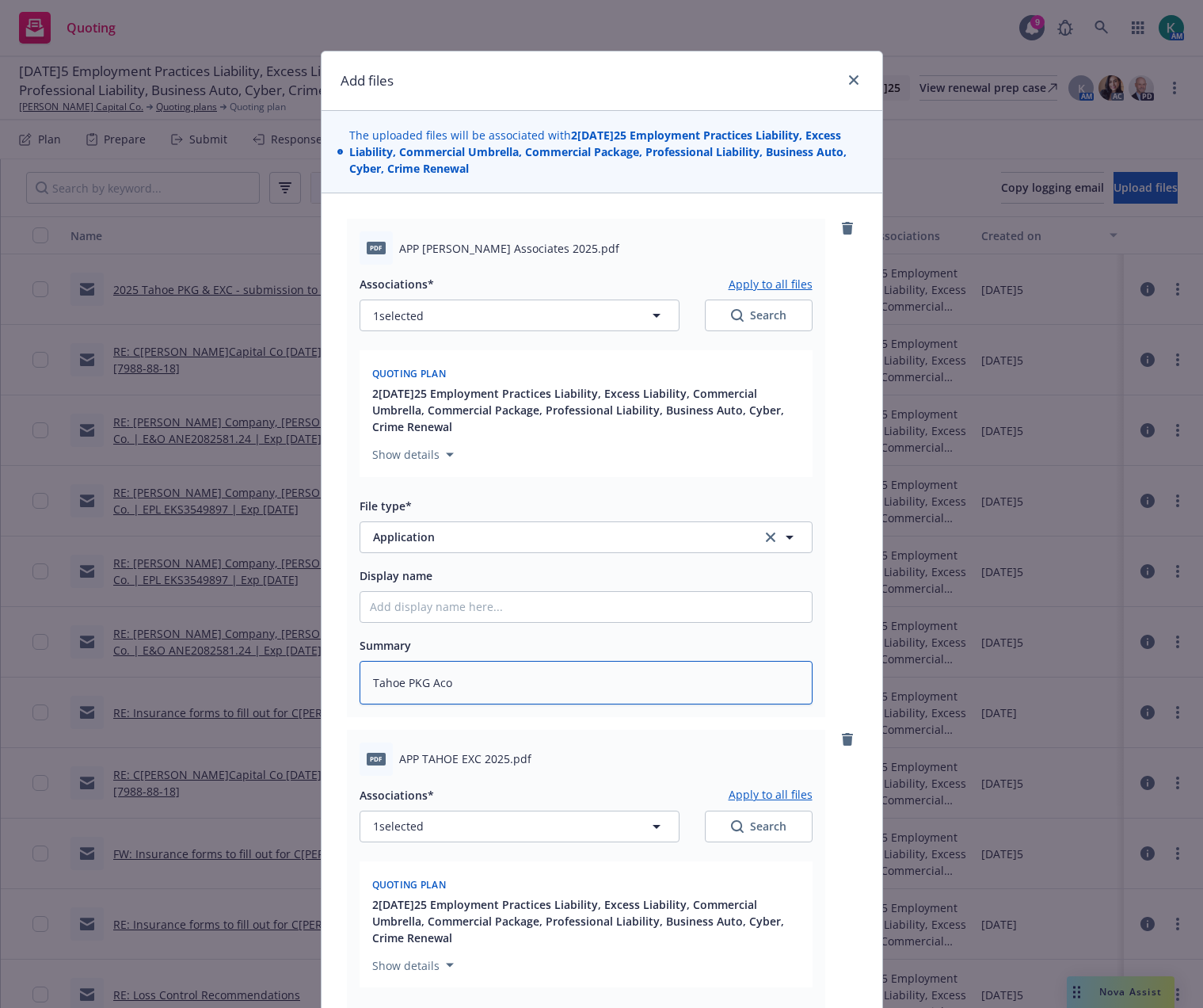
type textarea "x"
type textarea "Tahoe PKG Acor"
type textarea "x"
type textarea "Tahoe PKG Acord"
type textarea "x"
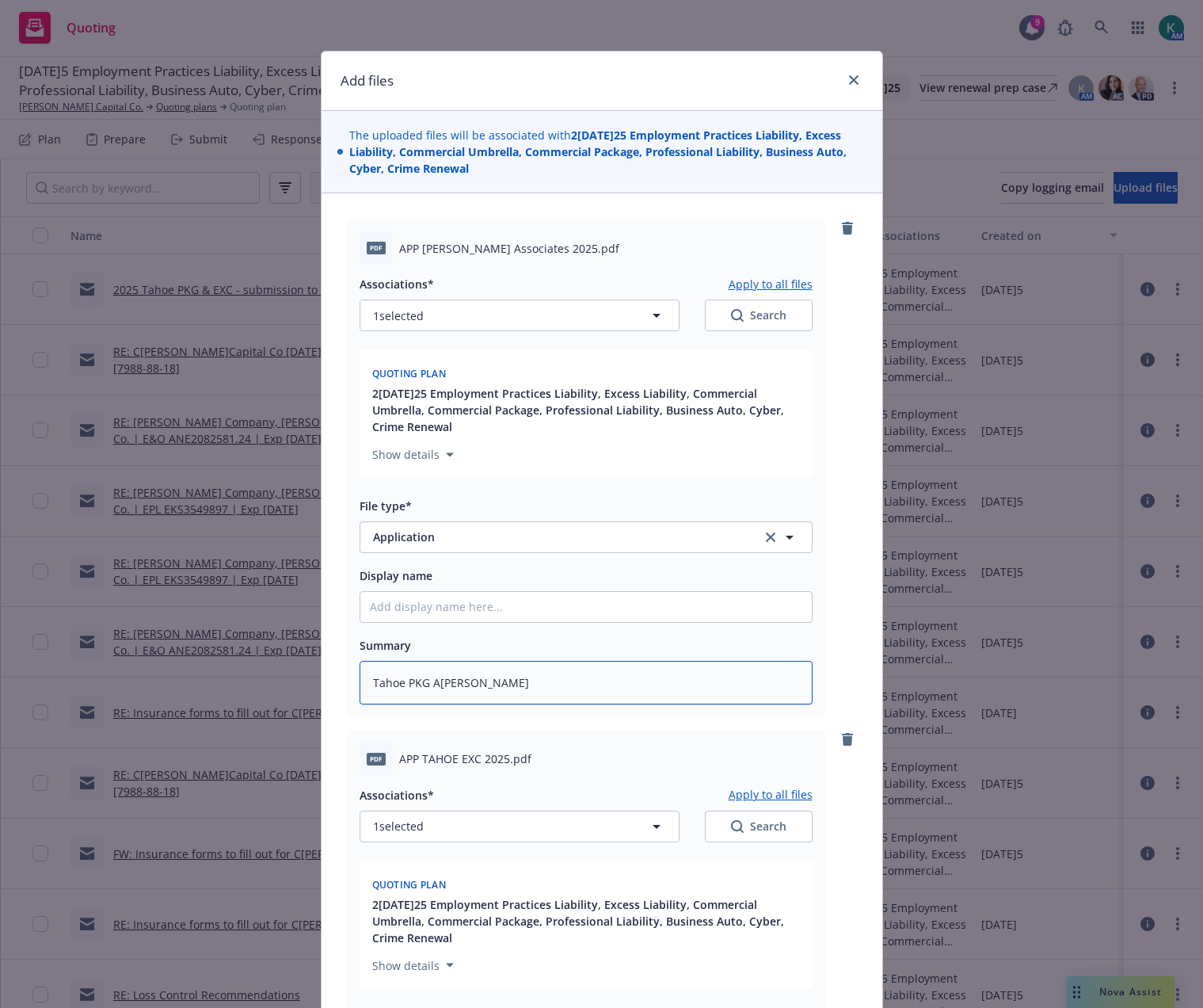
type textarea "Tahoe PKG Acord"
type textarea "x"
type textarea "Tahoe PKG Acord A"
type textarea "x"
type textarea "Tahoe PKG Acord Ap"
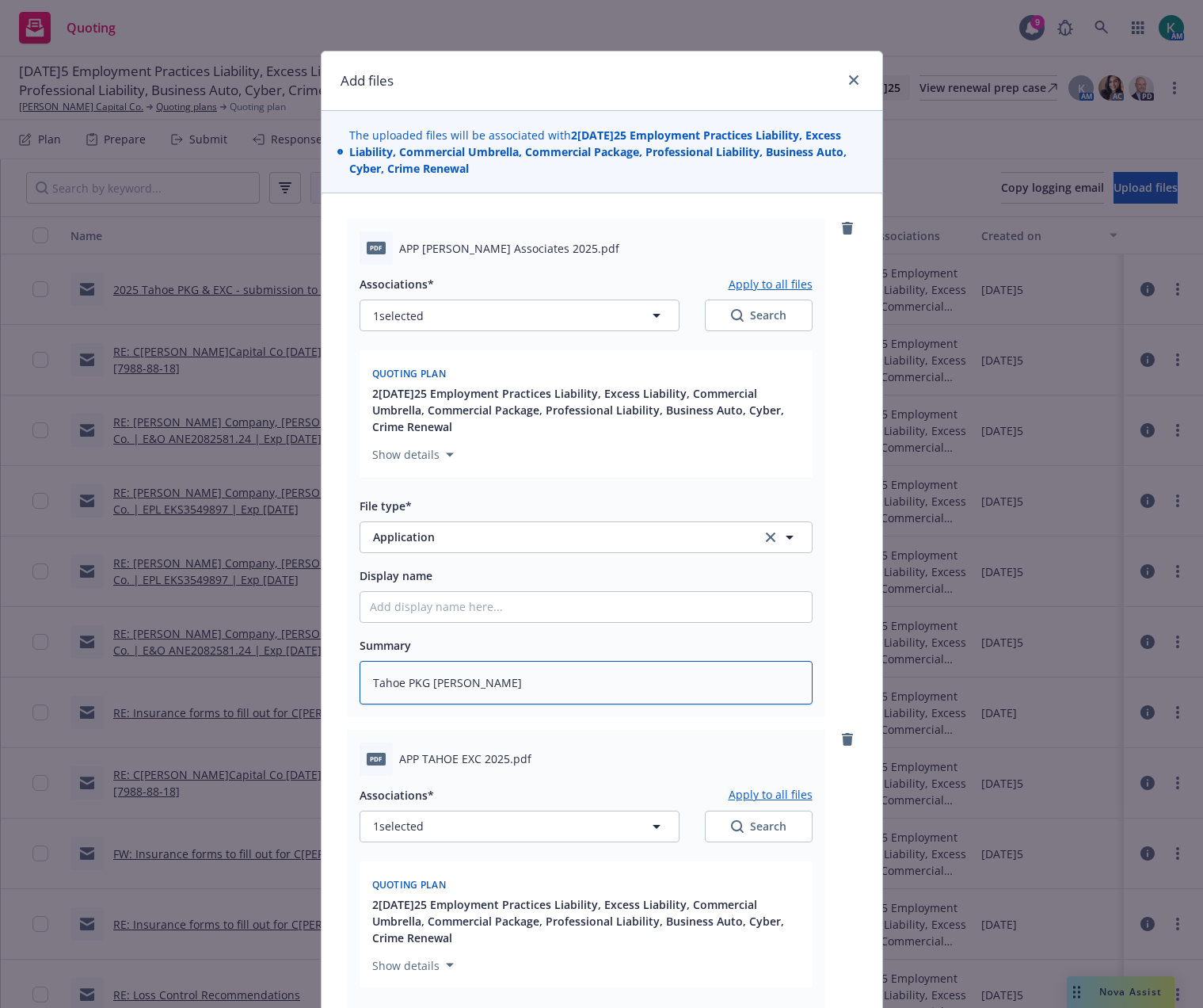
type textarea "x"
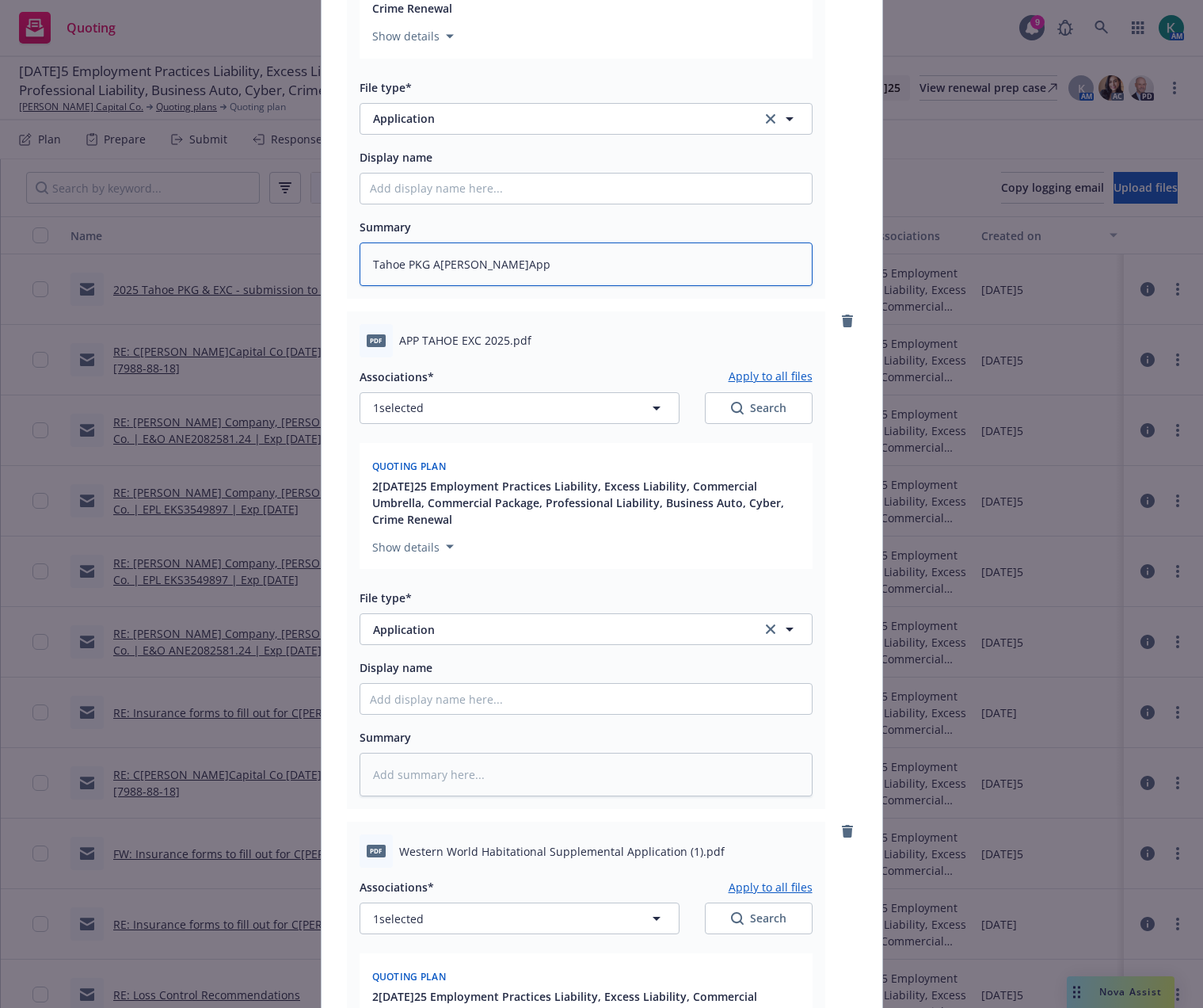
scroll to position [634, 0]
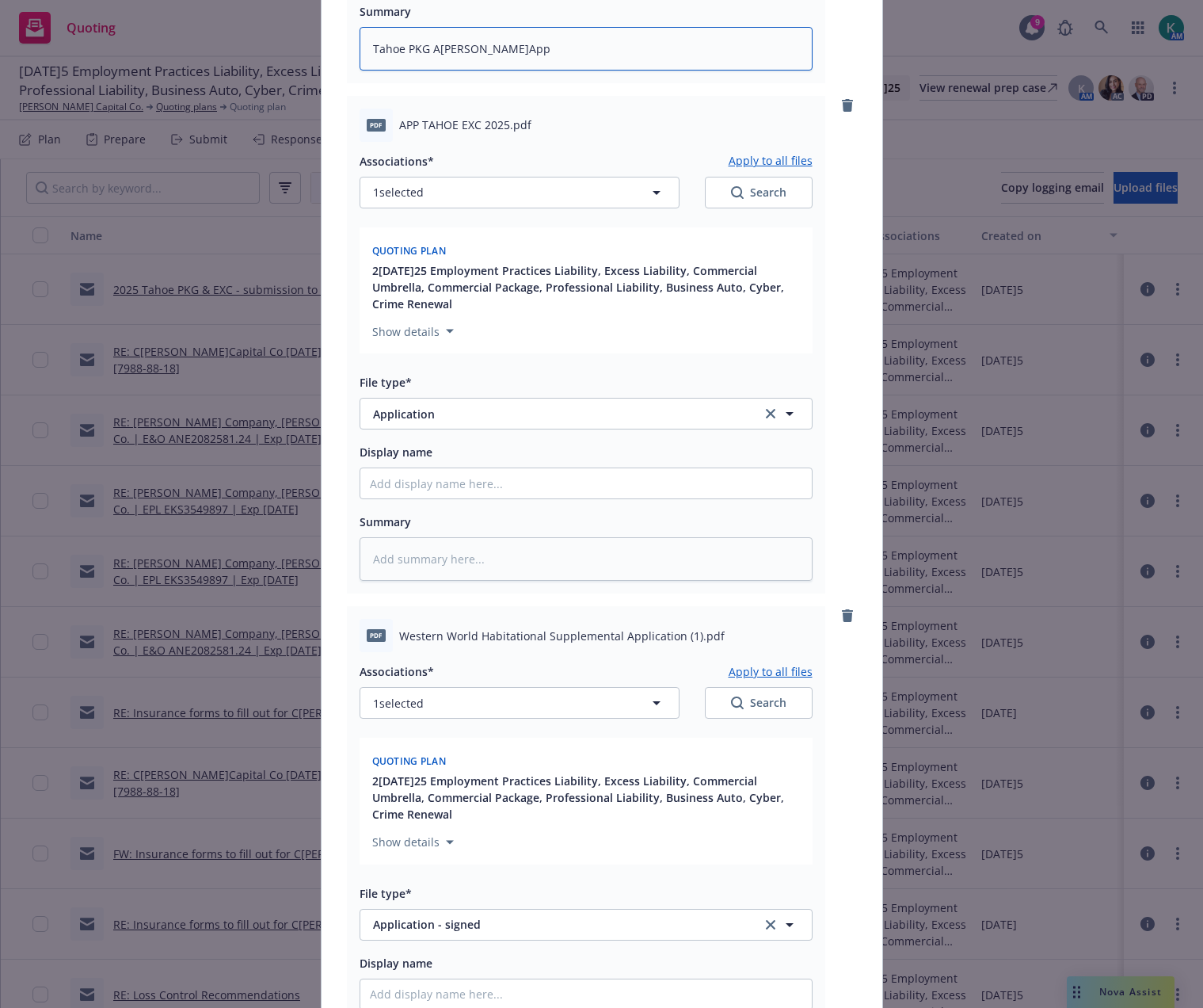
type textarea "Tahoe PKG [PERSON_NAME] App"
click at [438, 571] on textarea at bounding box center [586, 559] width 453 height 44
type textarea "x"
type textarea "T"
type textarea "x"
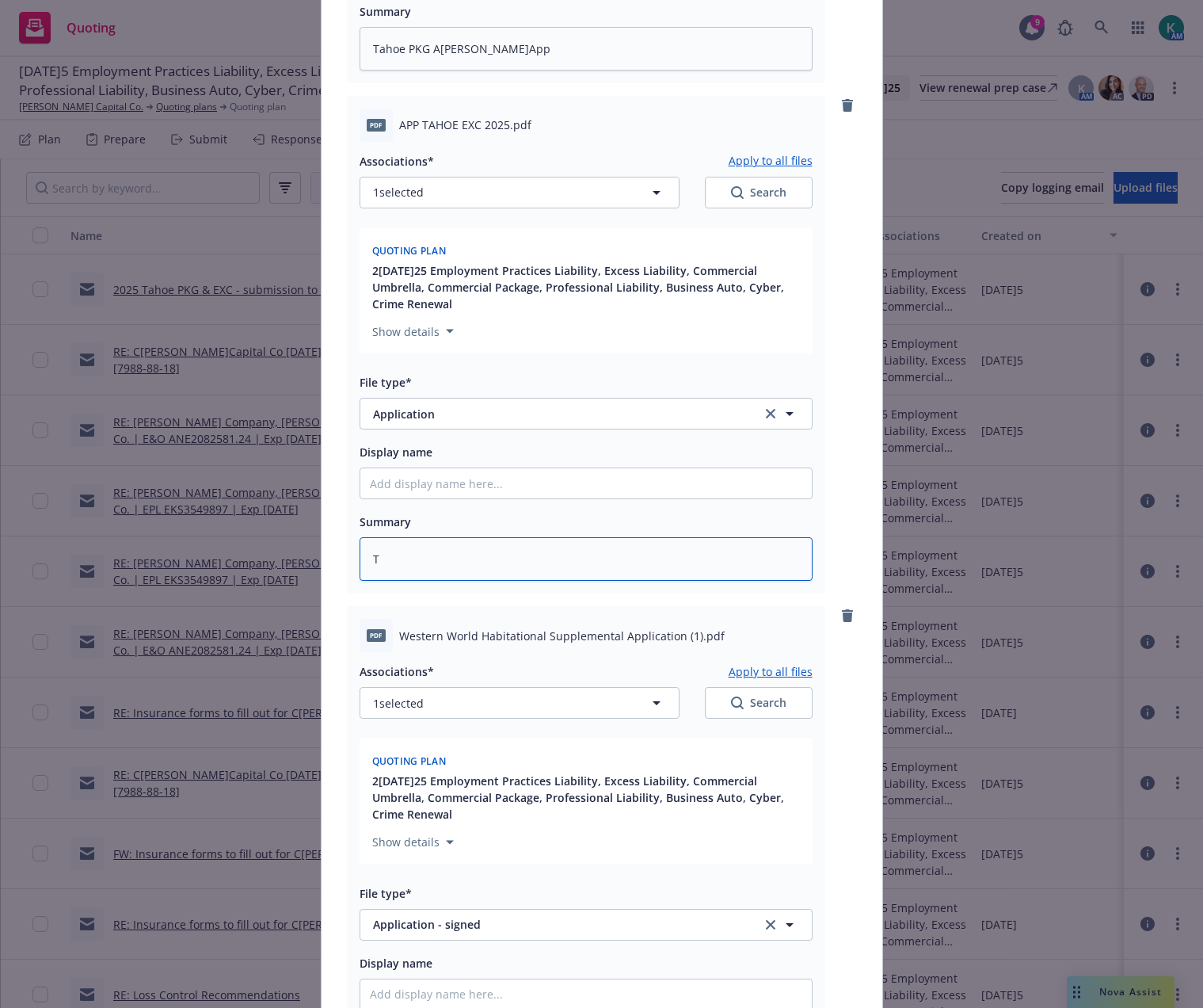
type textarea "Ta"
type textarea "x"
type textarea "Tah"
type textarea "x"
type textarea "Taho"
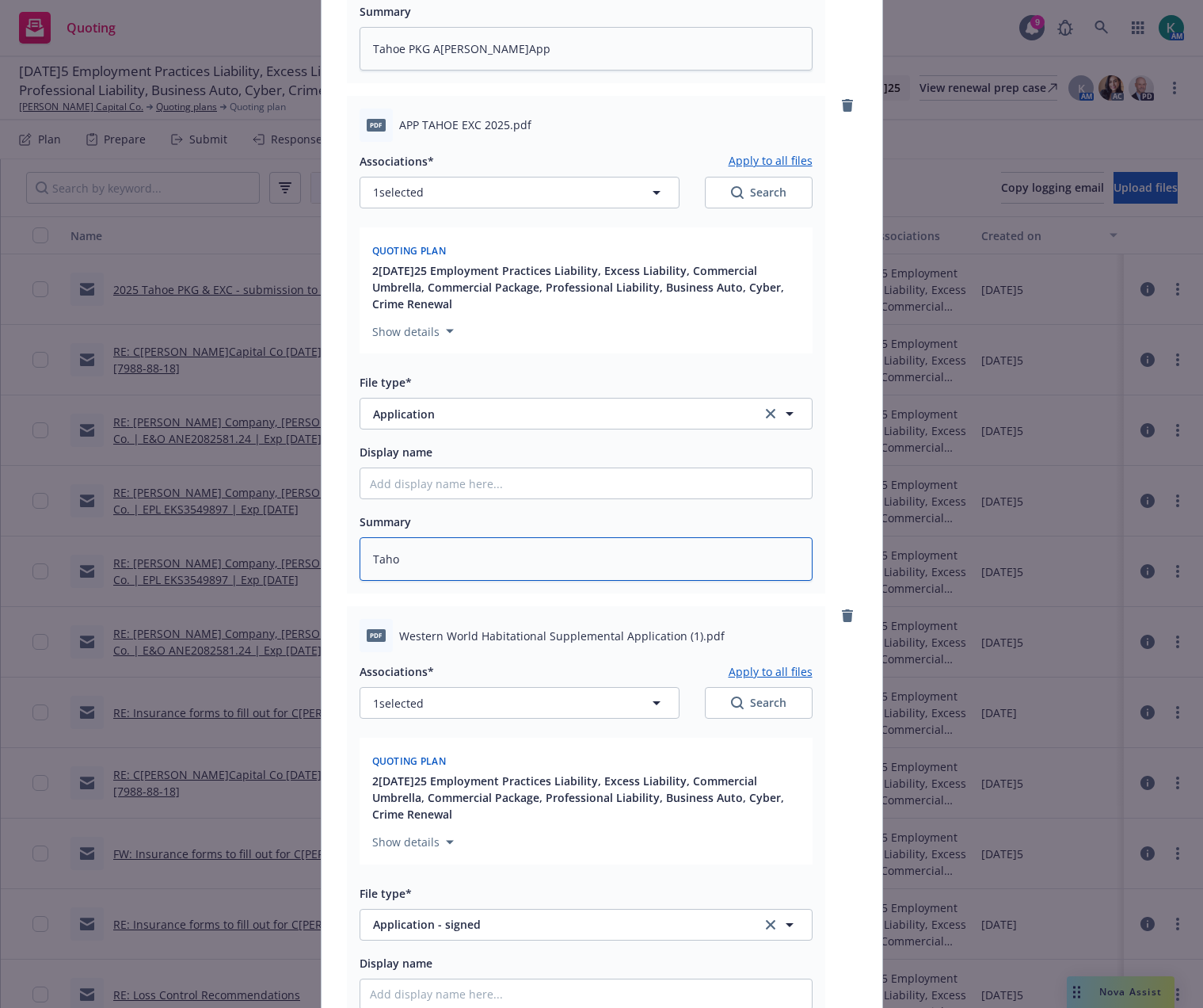
type textarea "x"
type textarea "Tahoe"
type textarea "x"
type textarea "Tahoe"
type textarea "x"
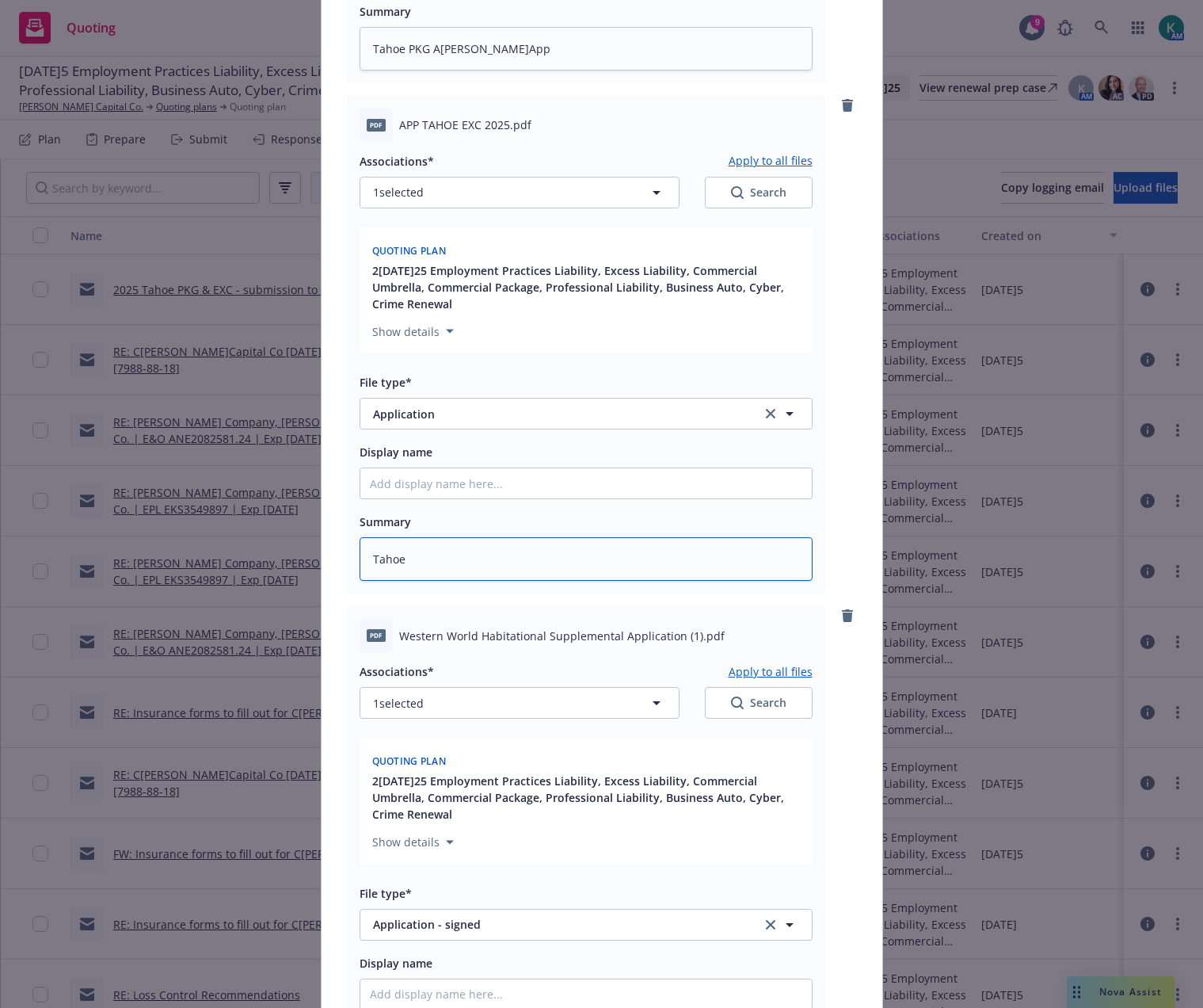
type textarea "Tahoe E"
type textarea "x"
type textarea "Tahoe EX"
type textarea "x"
type textarea "Tahoe EXC"
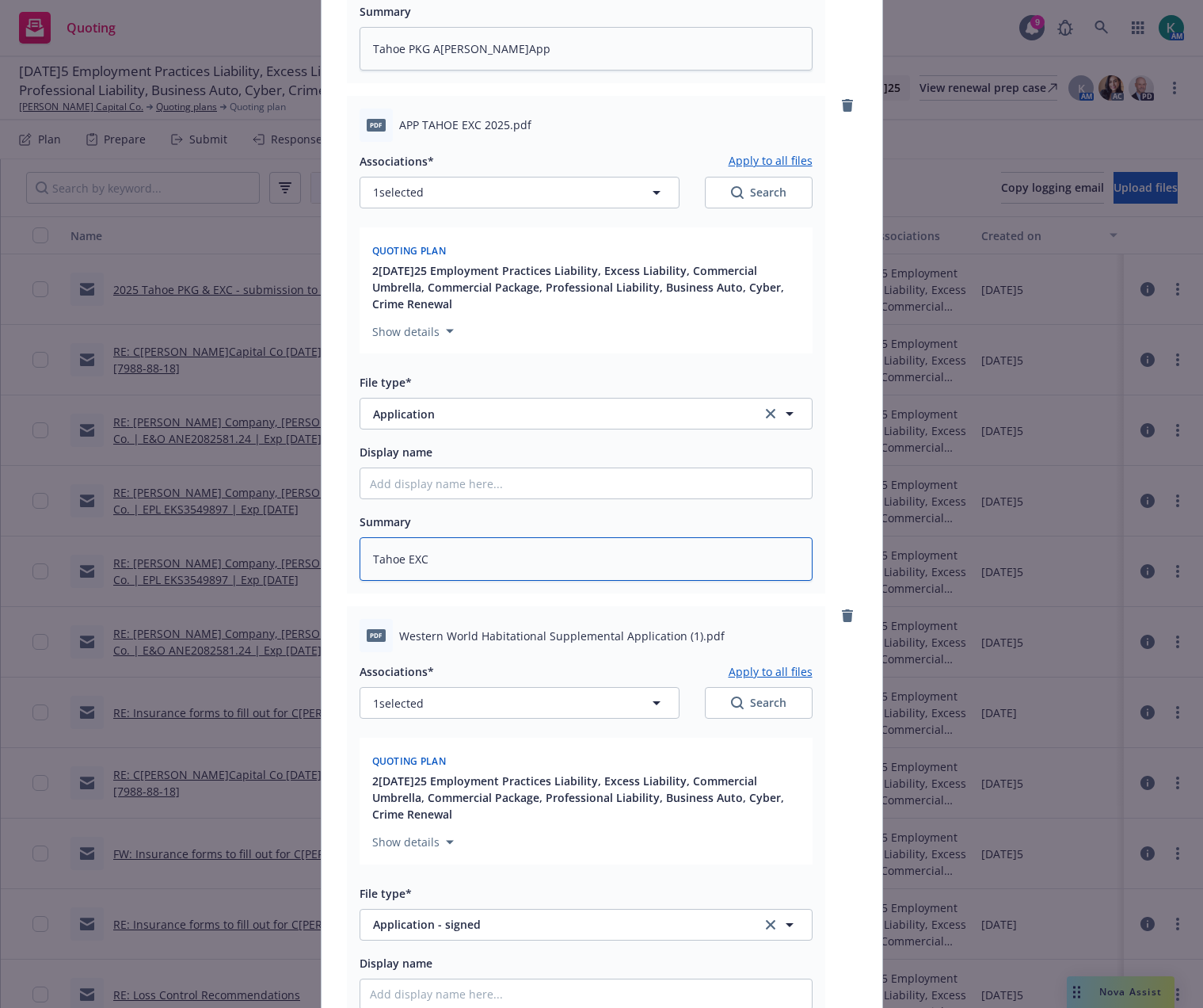
type textarea "x"
type textarea "Tahoe EXC"
type textarea "x"
type textarea "Tahoe EXC A"
type textarea "x"
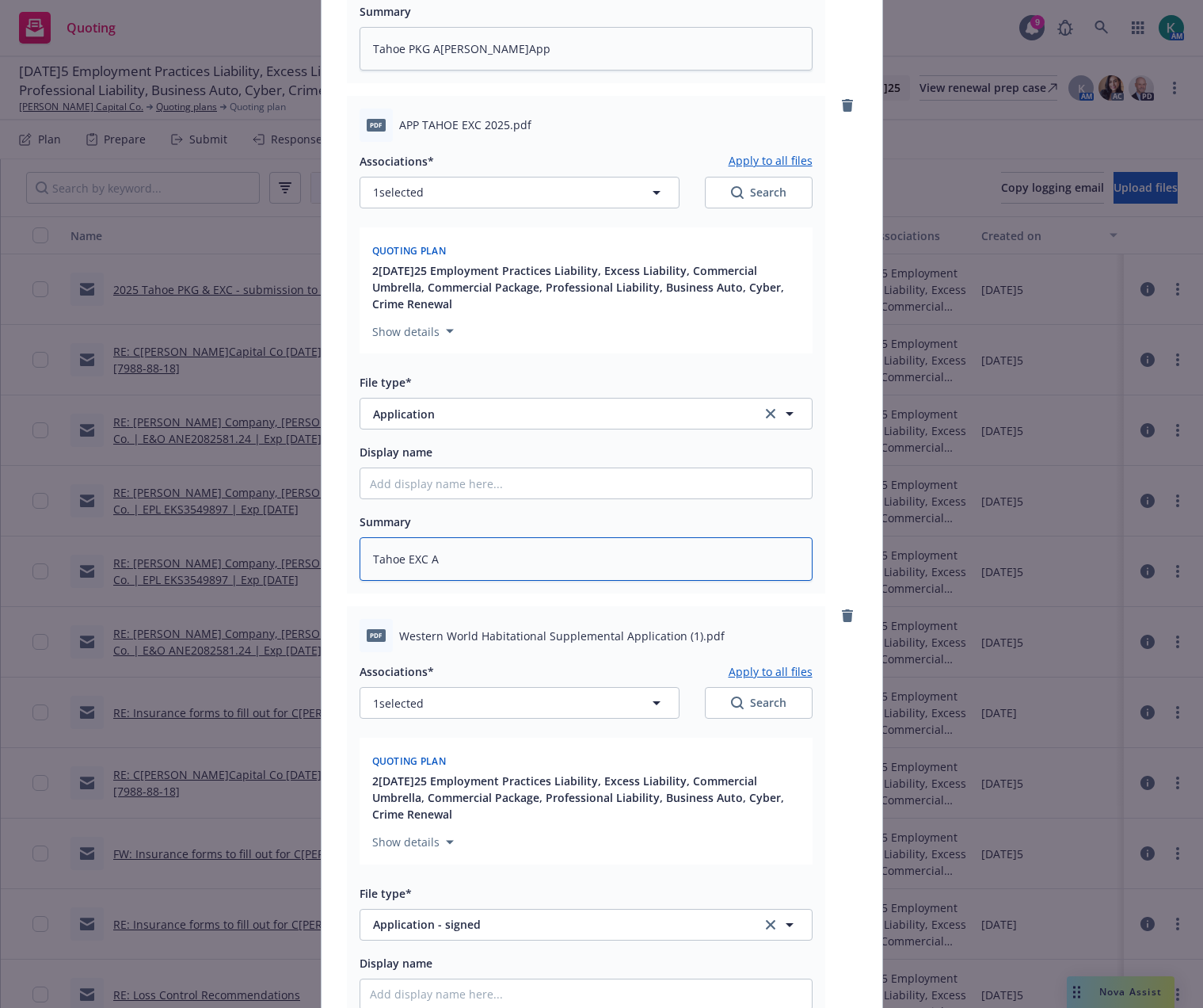
type textarea "Tahoe EXC Ac"
type textarea "x"
type textarea "Tahoe EXC Aco"
type textarea "x"
type textarea "Tahoe EXC Acor"
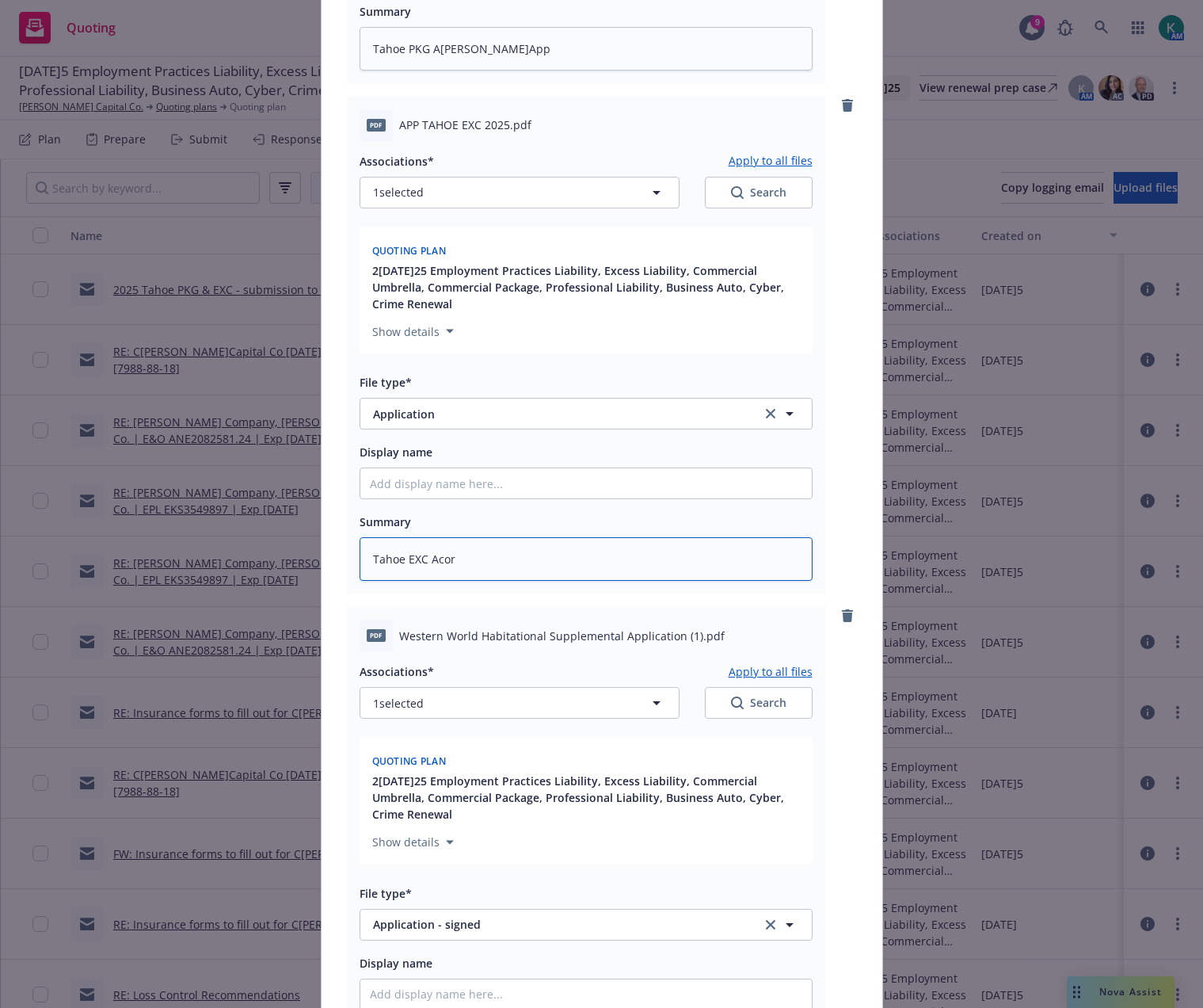
type textarea "x"
type textarea "Tahoe EXC Acord"
type textarea "x"
type textarea "Tahoe EXC Acord"
type textarea "x"
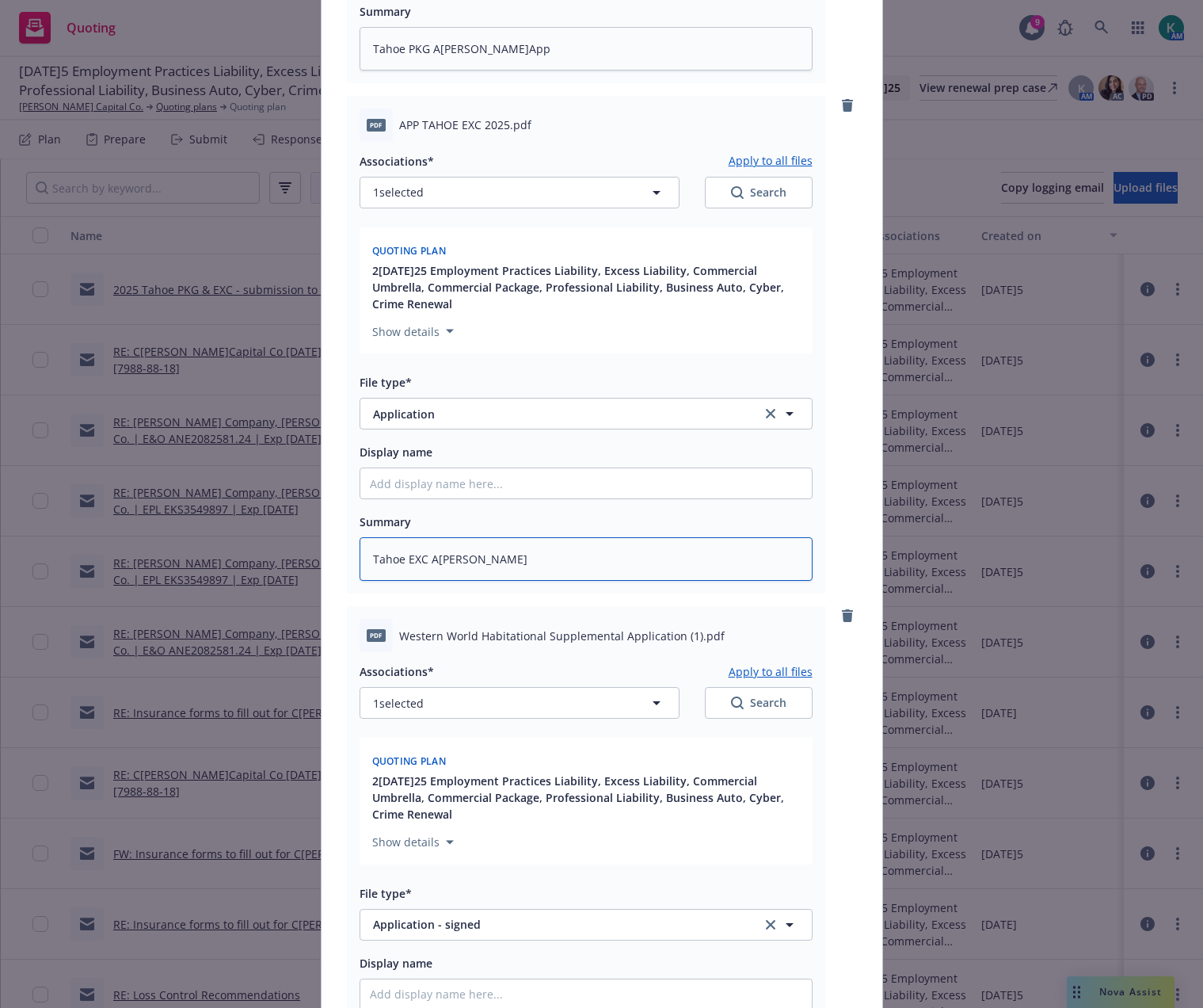
type textarea "Tahoe EXC Acord A"
type textarea "x"
type textarea "Tahoe EXC Acord Ap"
type textarea "x"
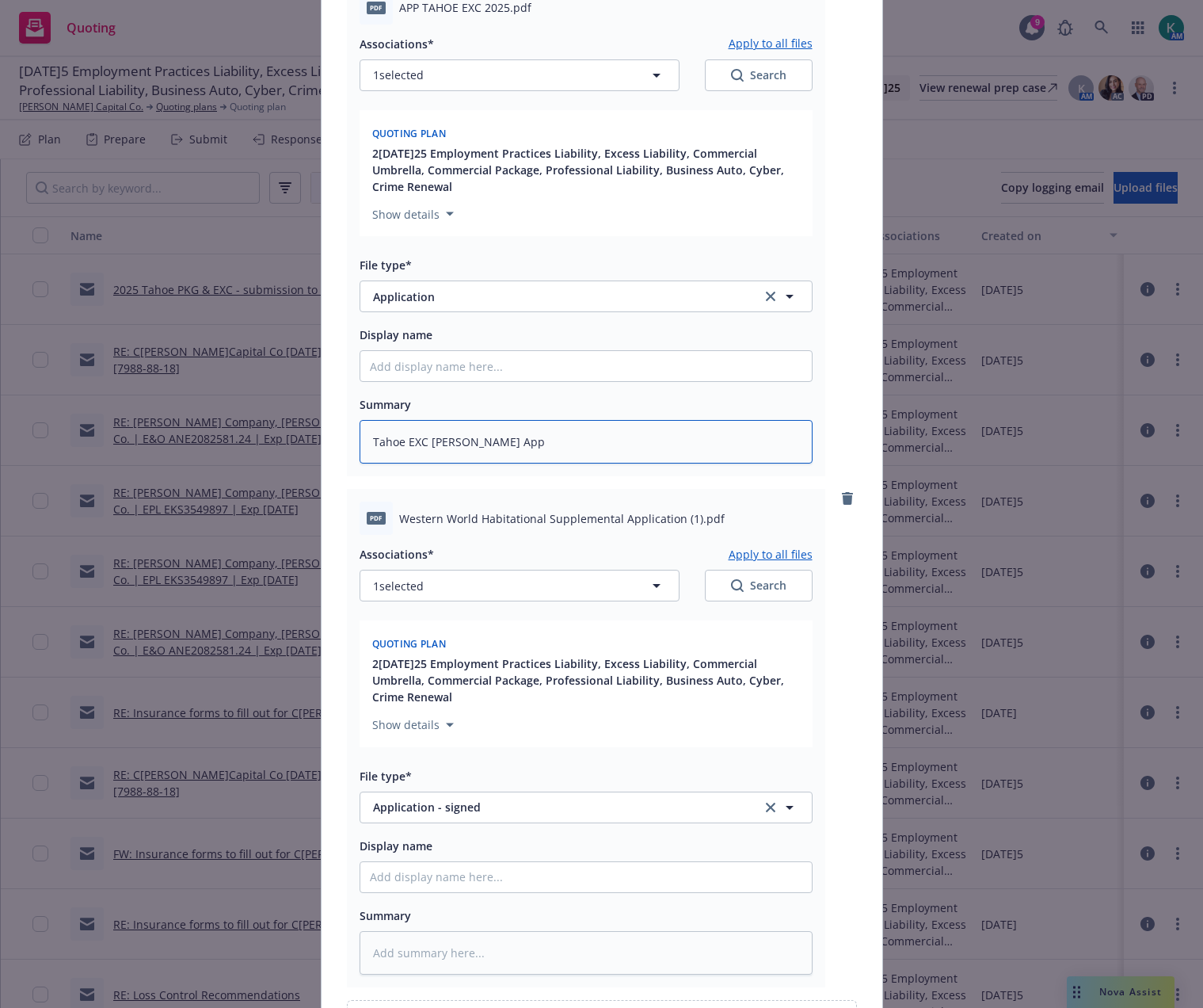
scroll to position [937, 0]
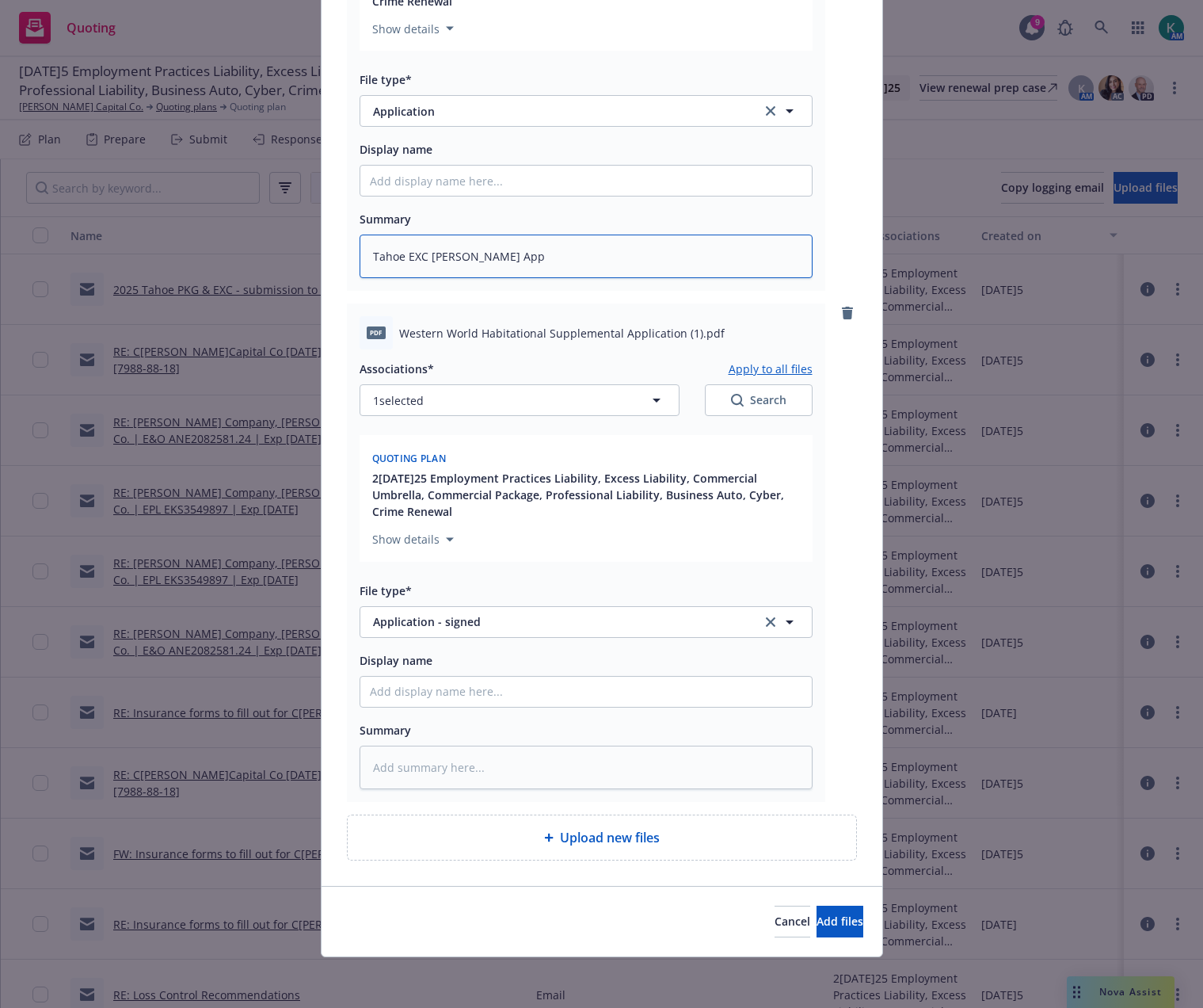
type textarea "Tahoe EXC [PERSON_NAME] App"
click at [415, 776] on textarea at bounding box center [586, 768] width 453 height 44
type textarea "x"
type textarea "2"
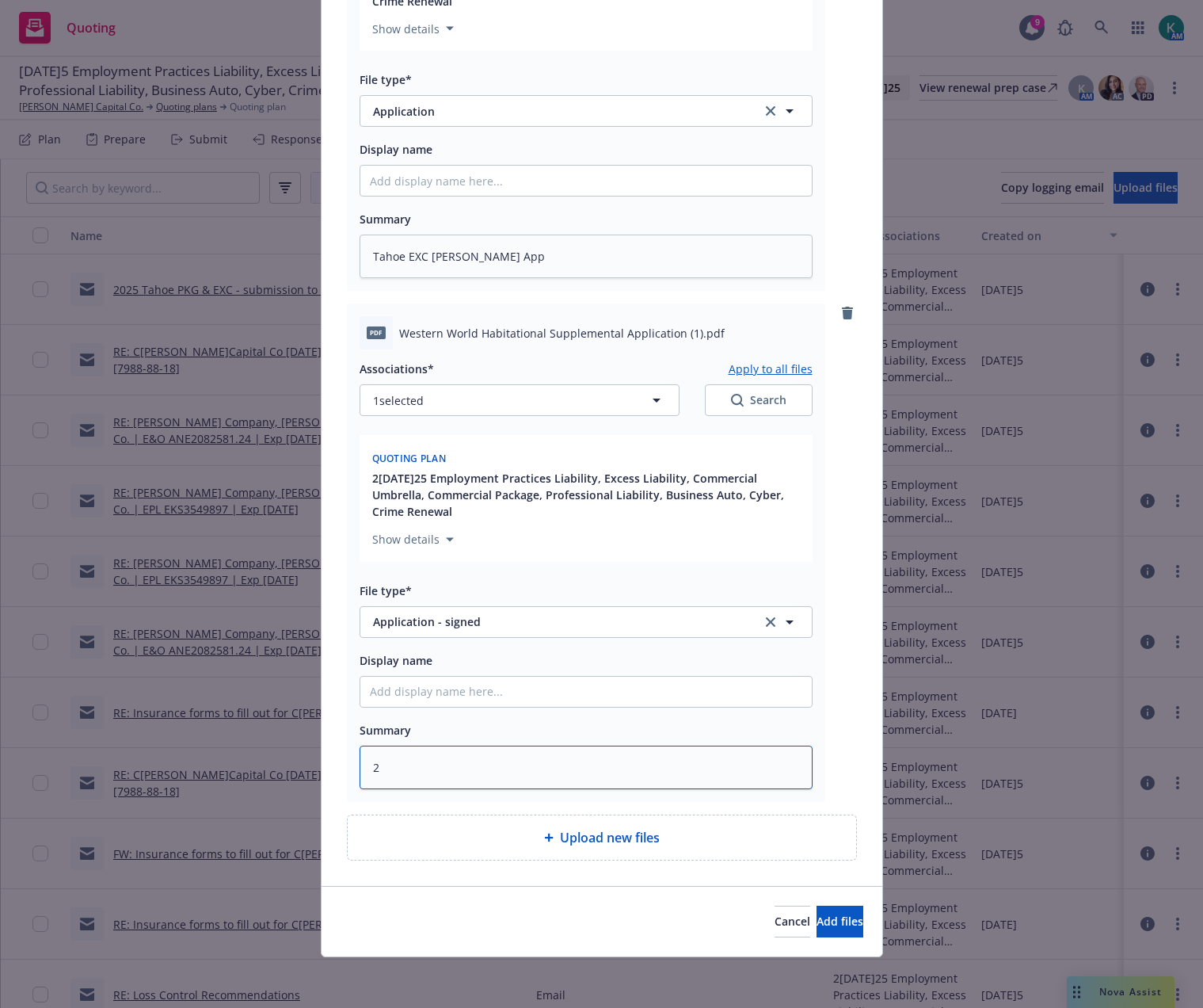
type textarea "x"
type textarea "20"
type textarea "x"
type textarea "202"
type textarea "x"
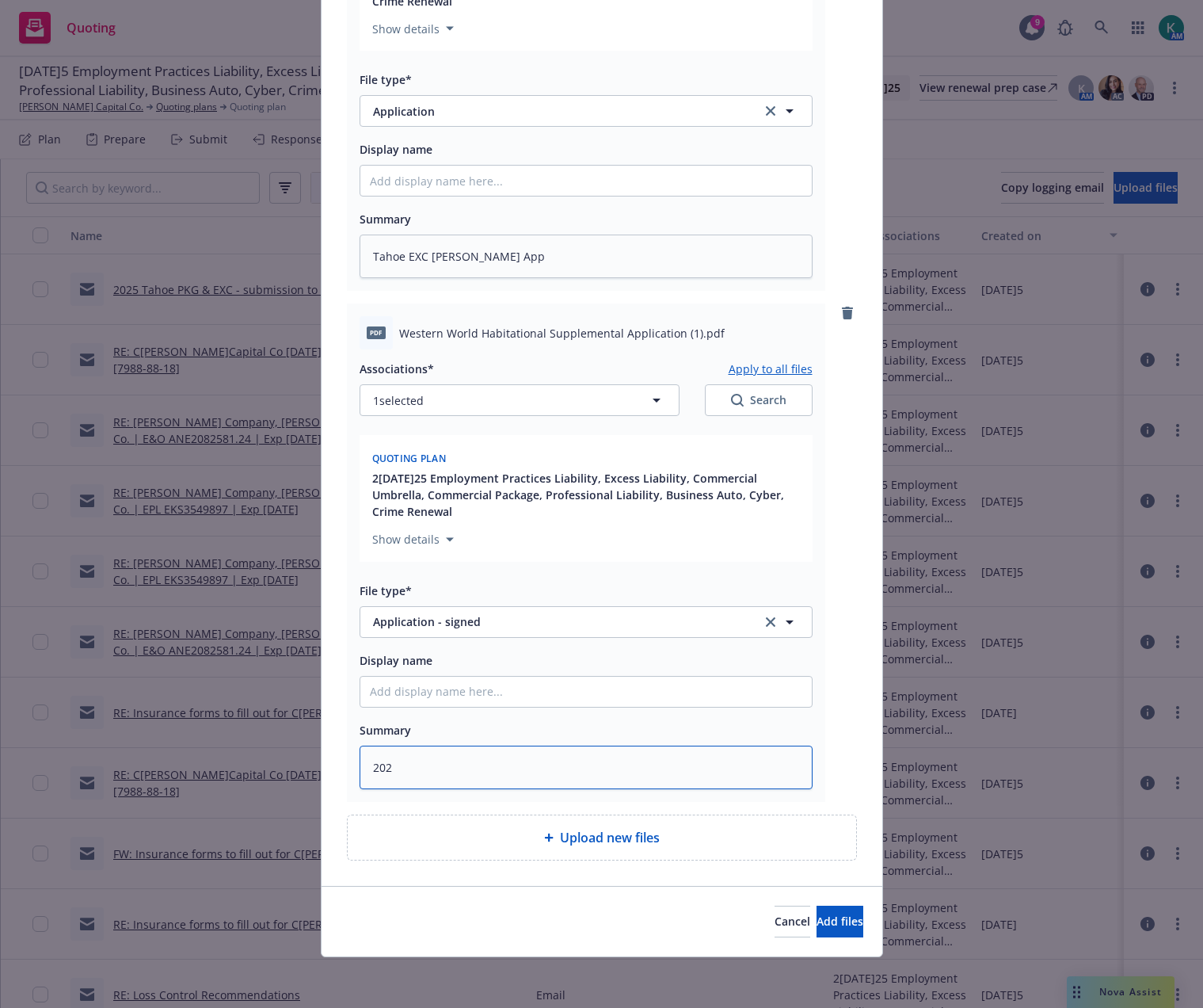
type textarea "2025"
type textarea "x"
type textarea "2025"
type textarea "x"
type textarea "2025 T"
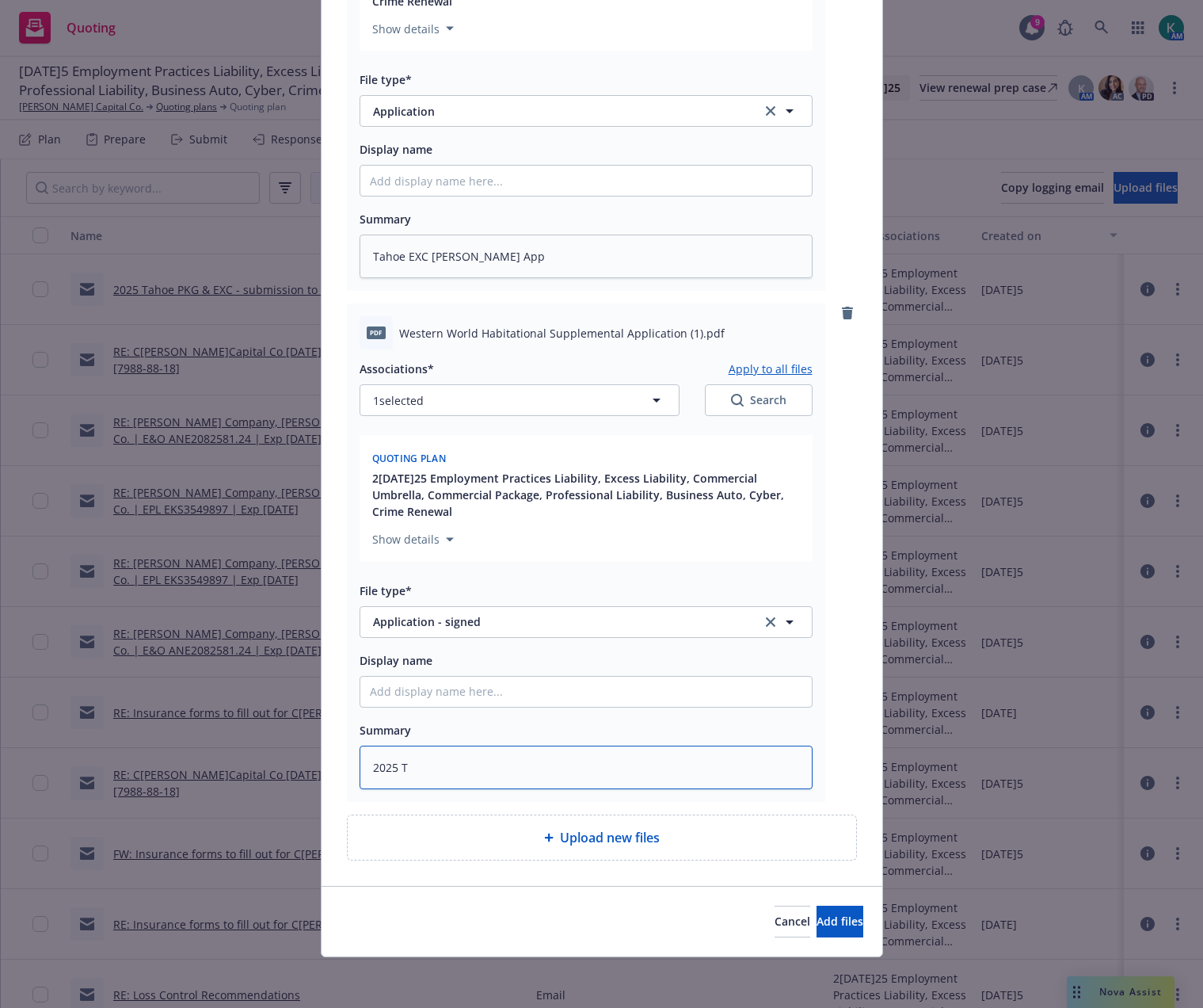
type textarea "x"
type textarea "2025 Ta"
type textarea "x"
type textarea "2025 Tah"
type textarea "x"
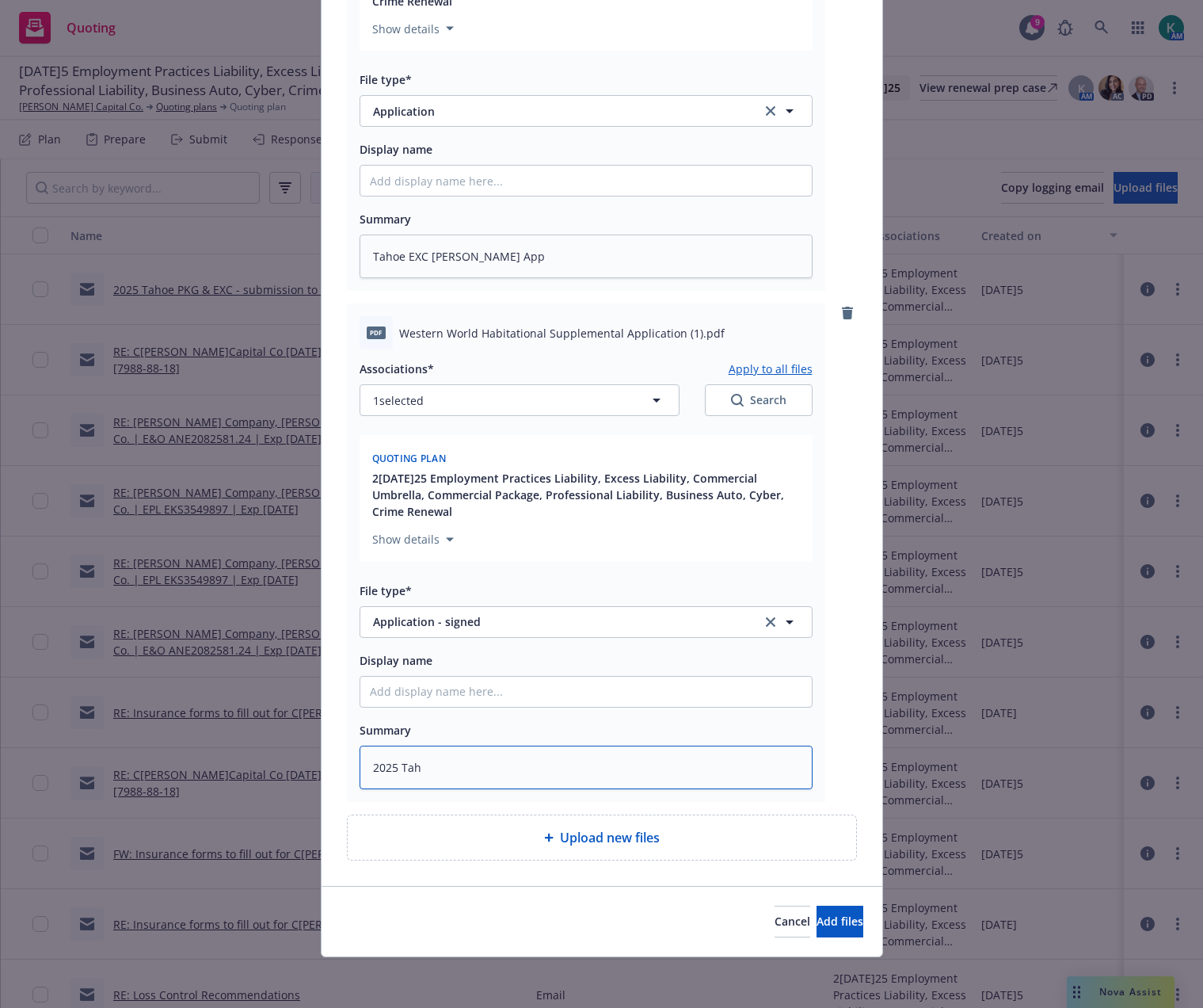
type textarea "2025 Taho"
type textarea "x"
type textarea "2025 Tahoe"
type textarea "x"
type textarea "2025 Tahoe"
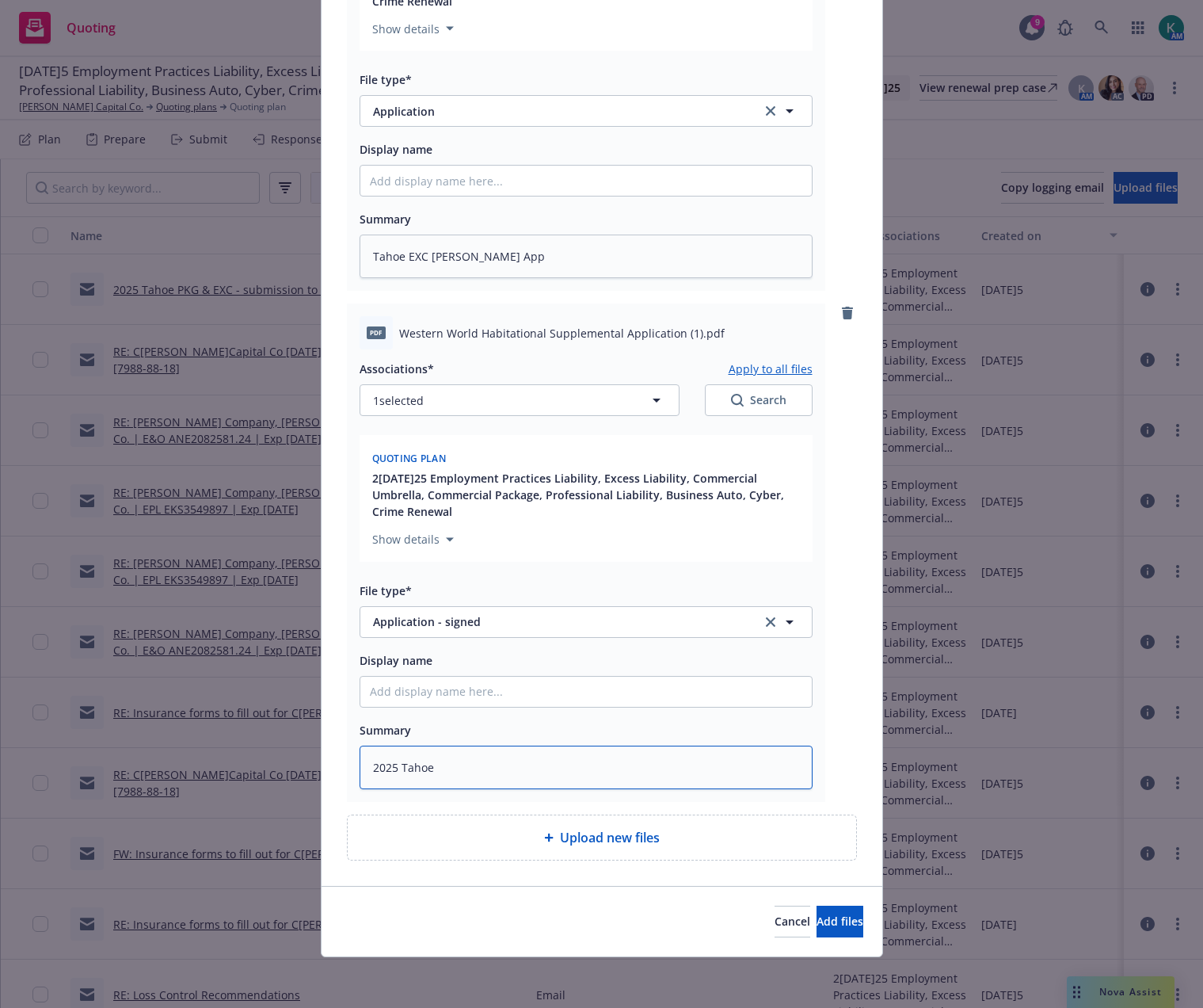
type textarea "x"
type textarea "2025 Tahoe S"
type textarea "x"
type textarea "2025 Tahoe Su"
type textarea "x"
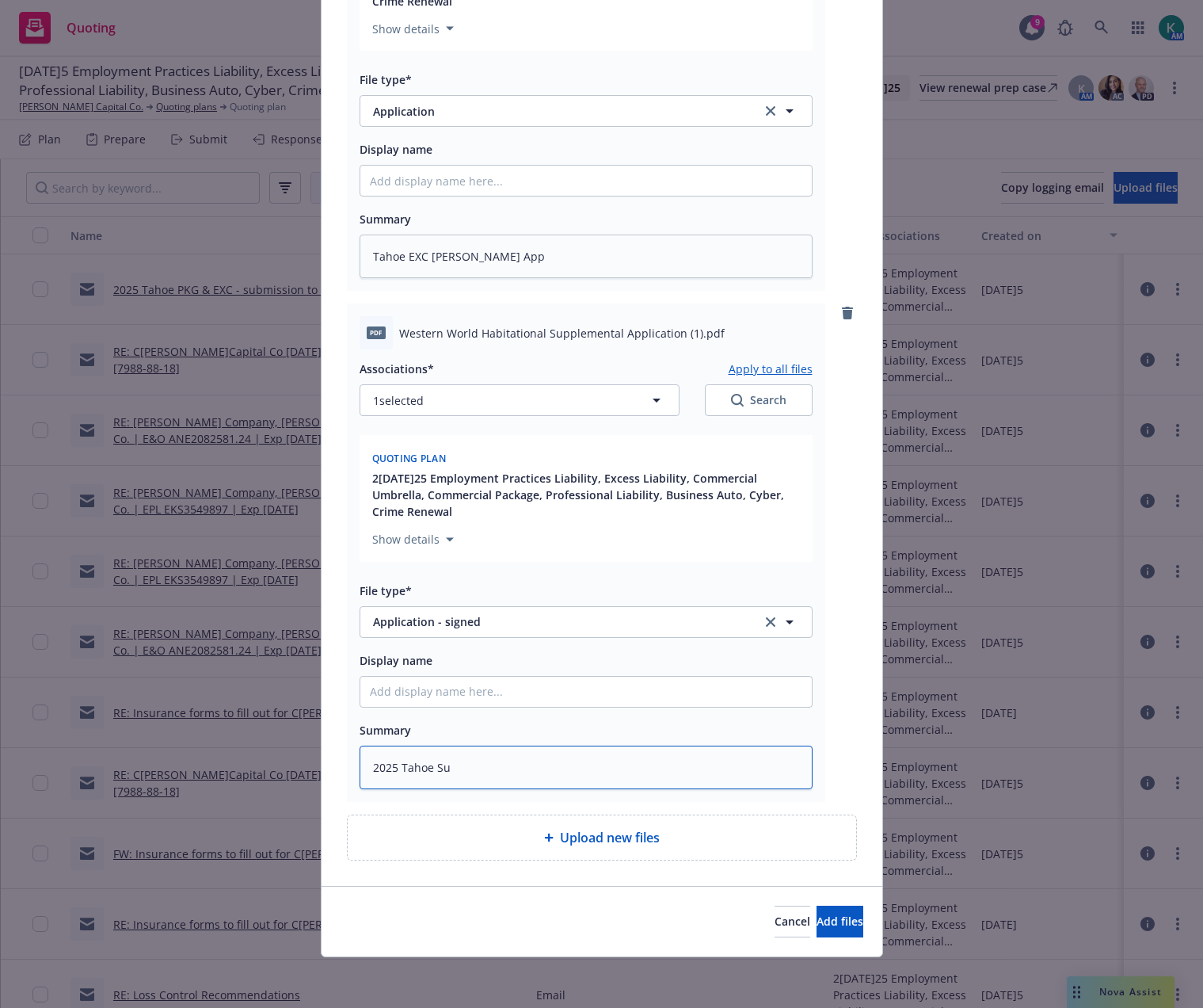
type textarea "2025 Tahoe Sup"
type textarea "x"
type textarea "2025 Tahoe Supp"
type textarea "x"
type textarea "2025 Tahoe Supp"
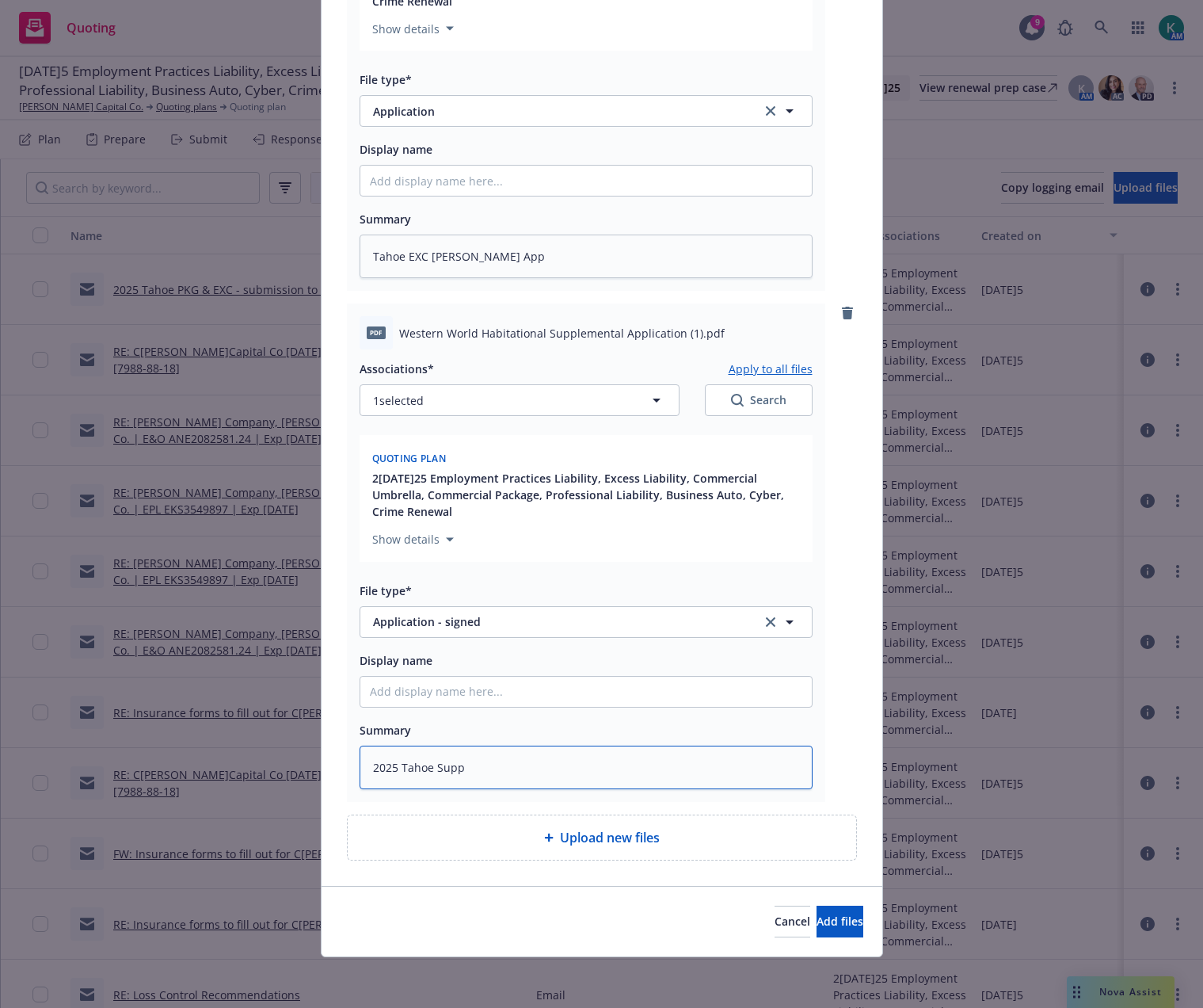
type textarea "x"
type textarea "2025 Tahoe Supp A"
type textarea "x"
type textarea "2025 Tahoe Supp Ap"
type textarea "x"
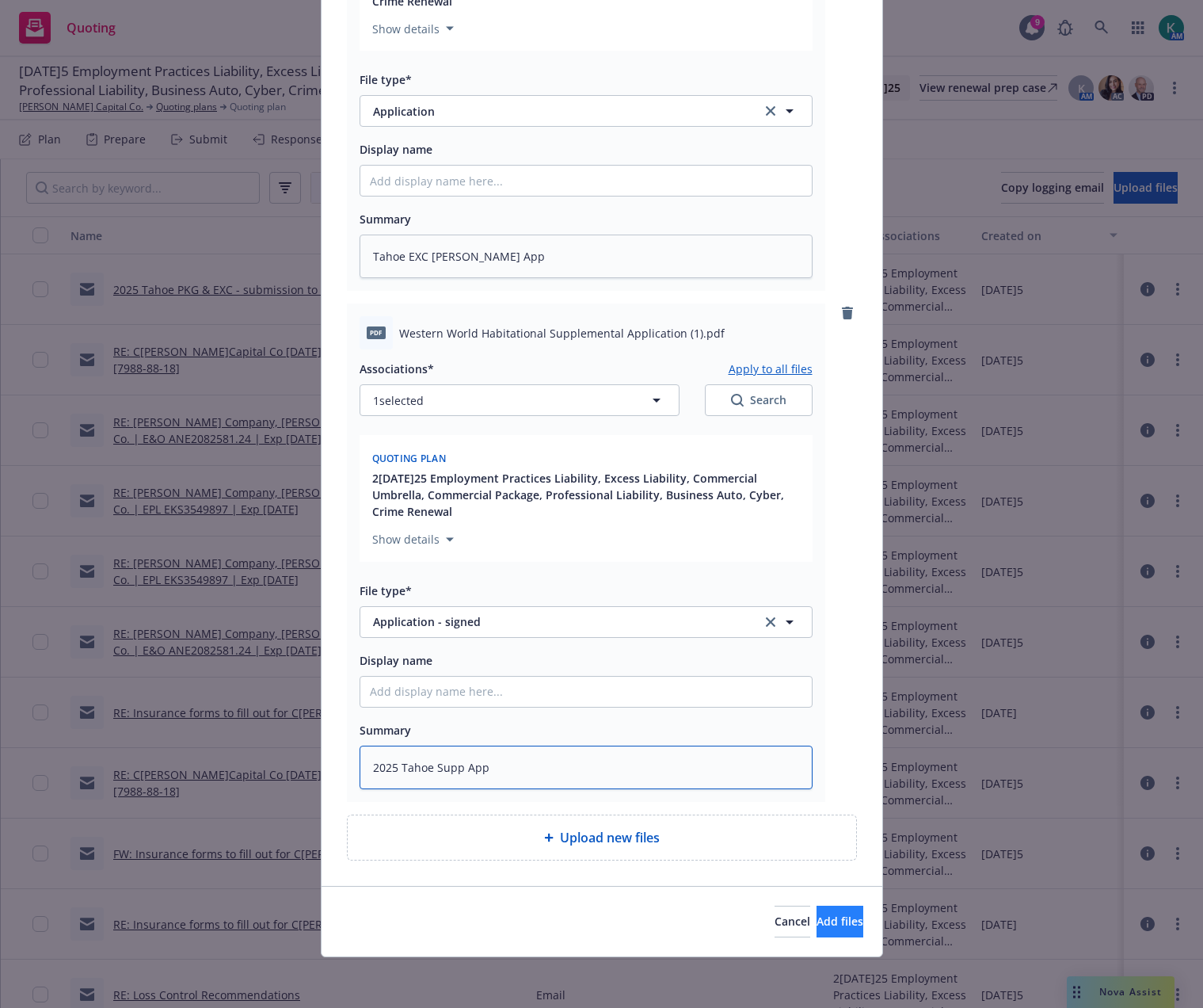
type textarea "2025 Tahoe Supp App"
click at [817, 918] on span "Add files" at bounding box center [840, 921] width 47 height 15
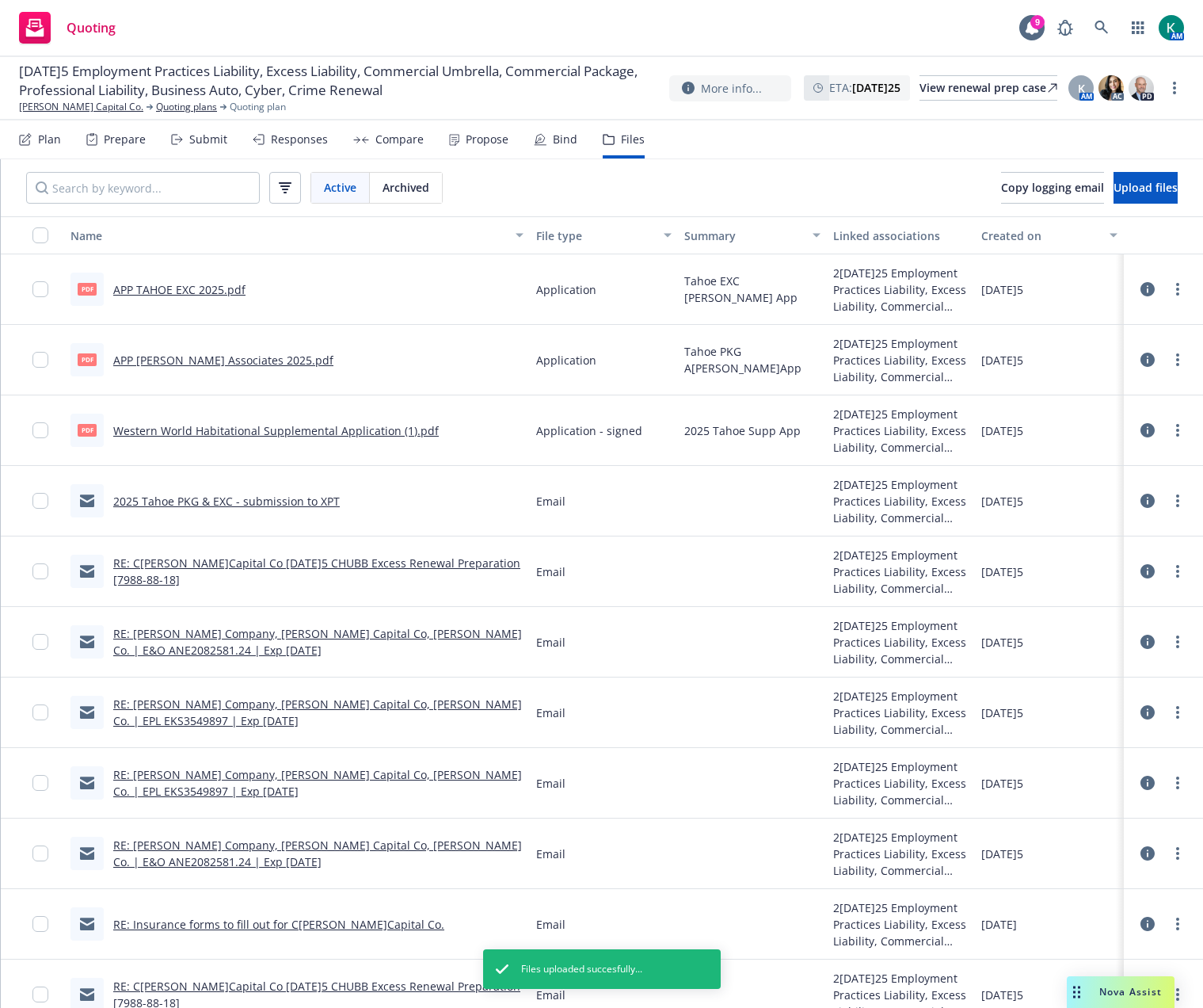
click at [364, 628] on link "RE: [PERSON_NAME] Company, [PERSON_NAME] Capital Co, [PERSON_NAME] Co. | E&O AN…" at bounding box center [318, 642] width 409 height 32
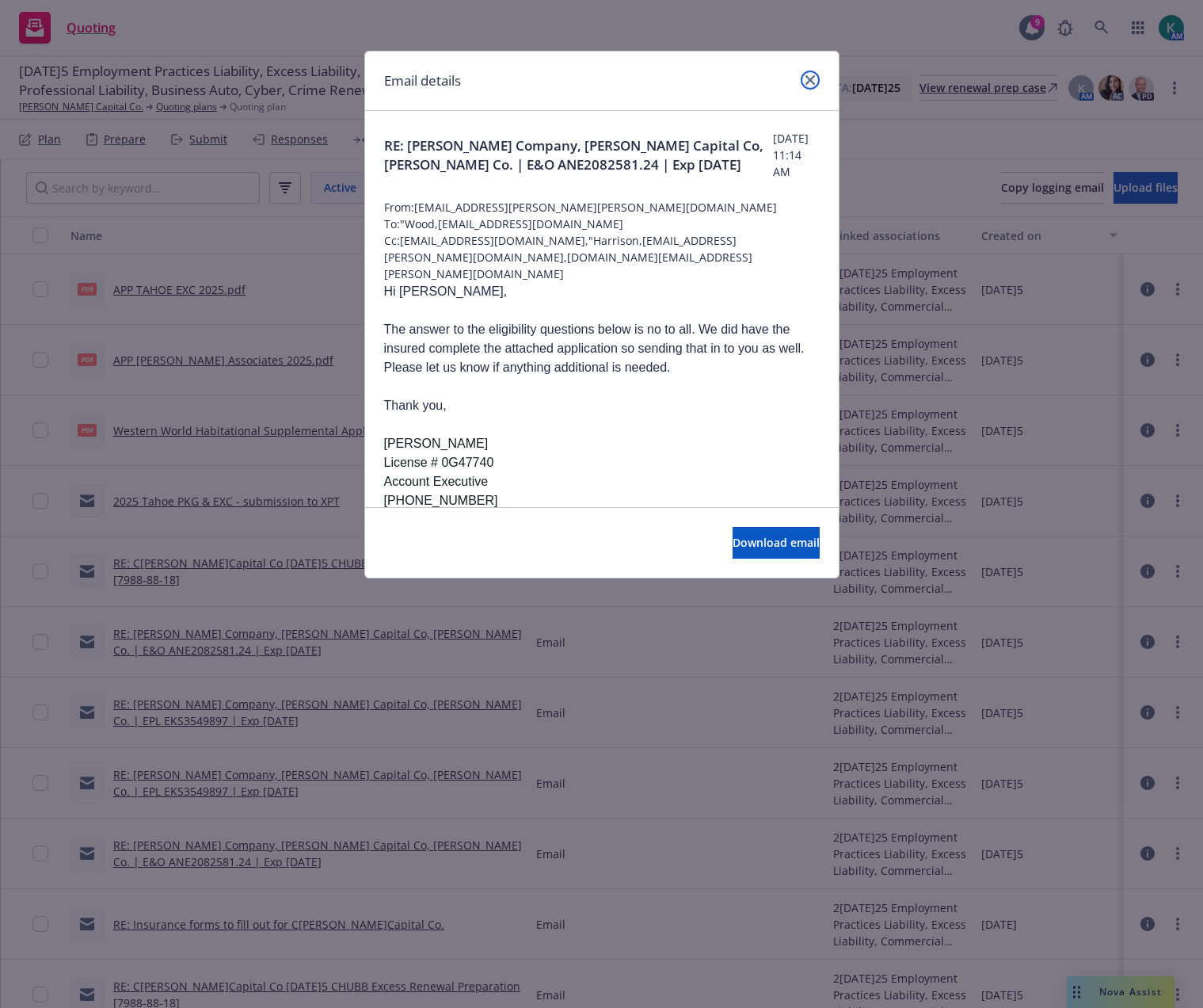
drag, startPoint x: 810, startPoint y: 74, endPoint x: 806, endPoint y: 82, distance: 8.9
click at [810, 73] on link "close" at bounding box center [810, 79] width 19 height 19
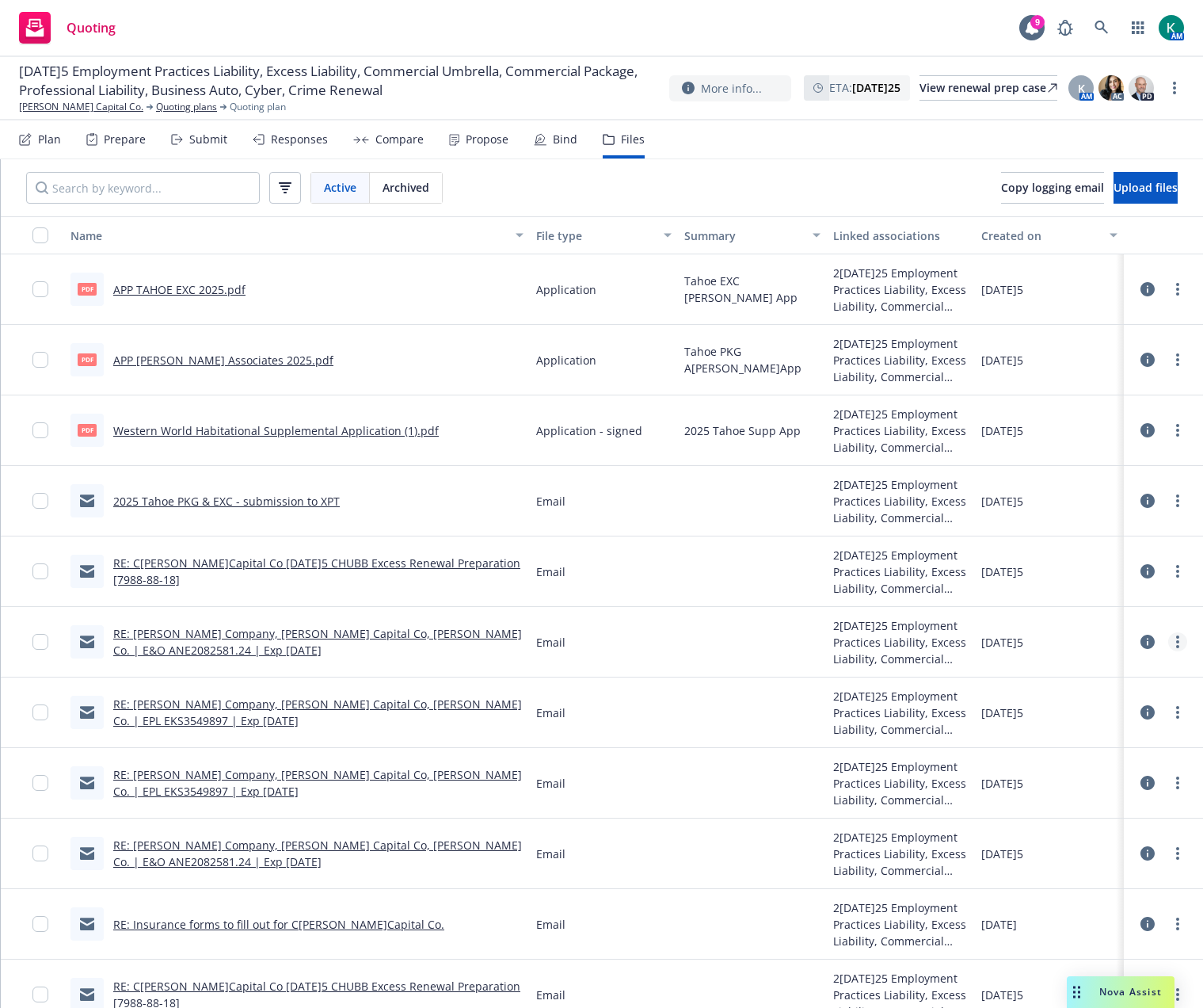
click at [1168, 638] on link "more" at bounding box center [1177, 641] width 19 height 19
click at [1100, 734] on link "Edit" at bounding box center [1095, 738] width 158 height 32
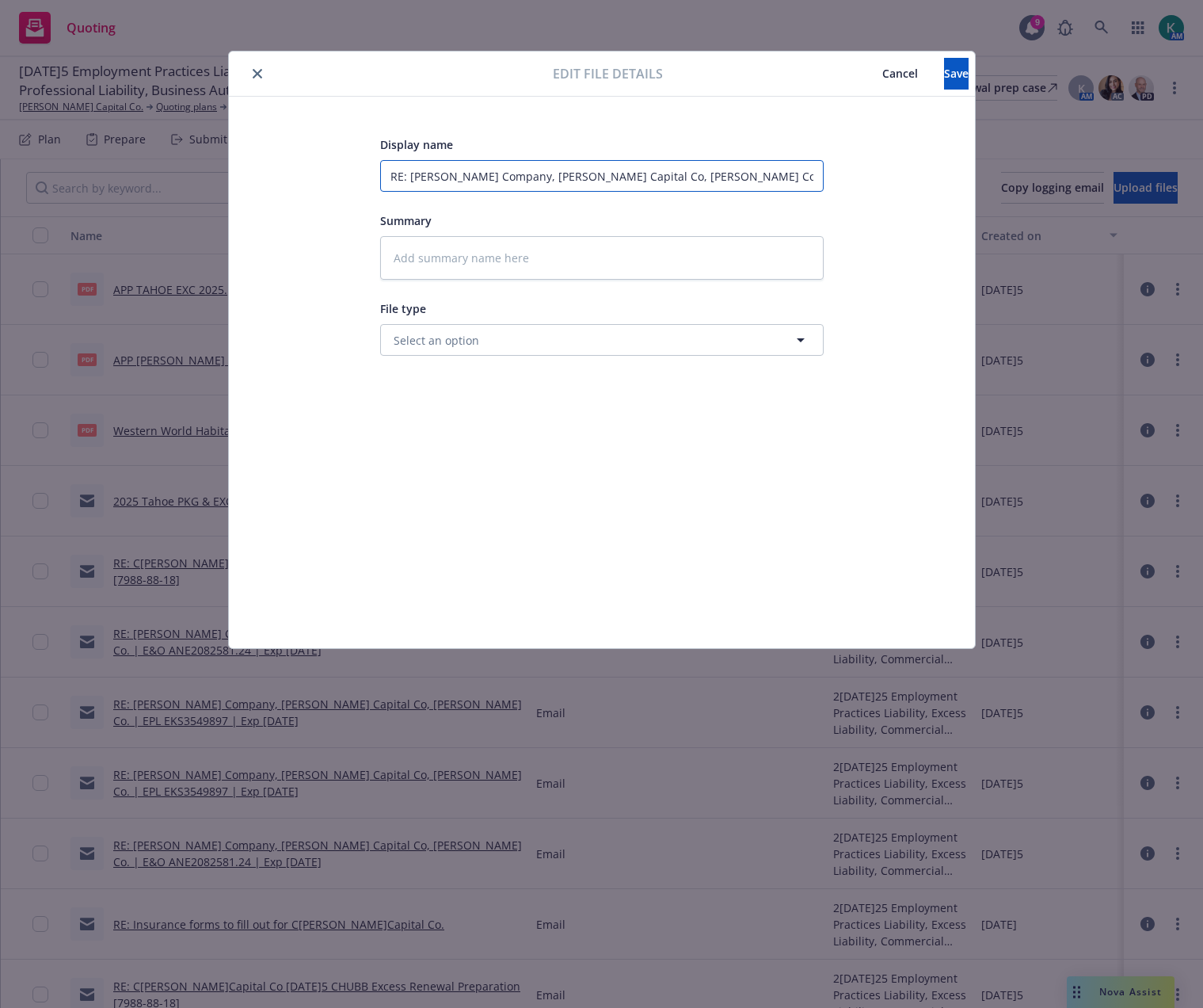
scroll to position [0, 119]
drag, startPoint x: 386, startPoint y: 174, endPoint x: 1102, endPoint y: 197, distance: 716.4
click at [1102, 197] on div "Edit file details Cancel Save Display name RE: Cordano Company, Cordano Capital…" at bounding box center [602, 504] width 1203 height 1008
type textarea "x"
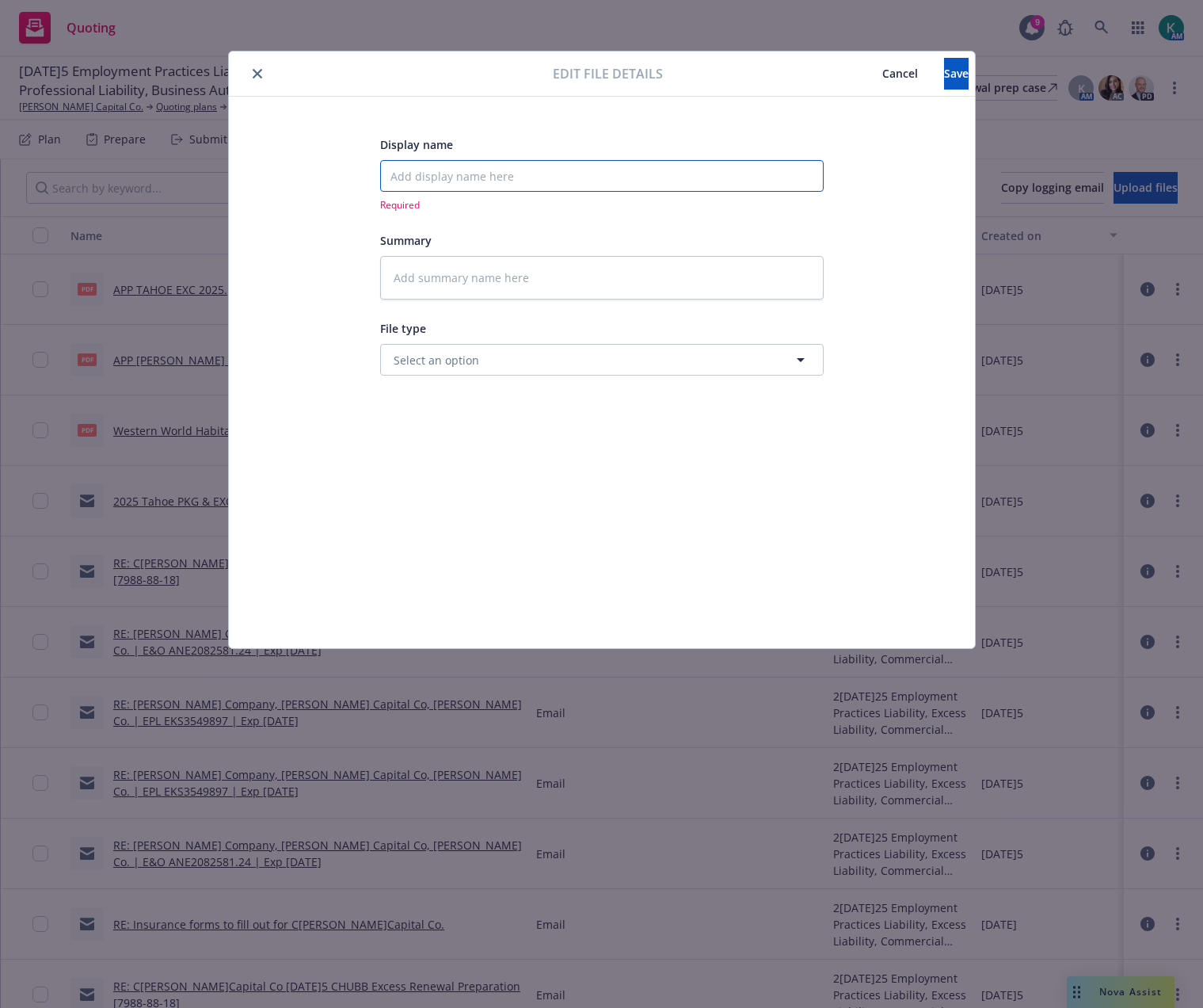
type textarea "x"
type input "20"
type textarea "x"
type input "202"
type textarea "x"
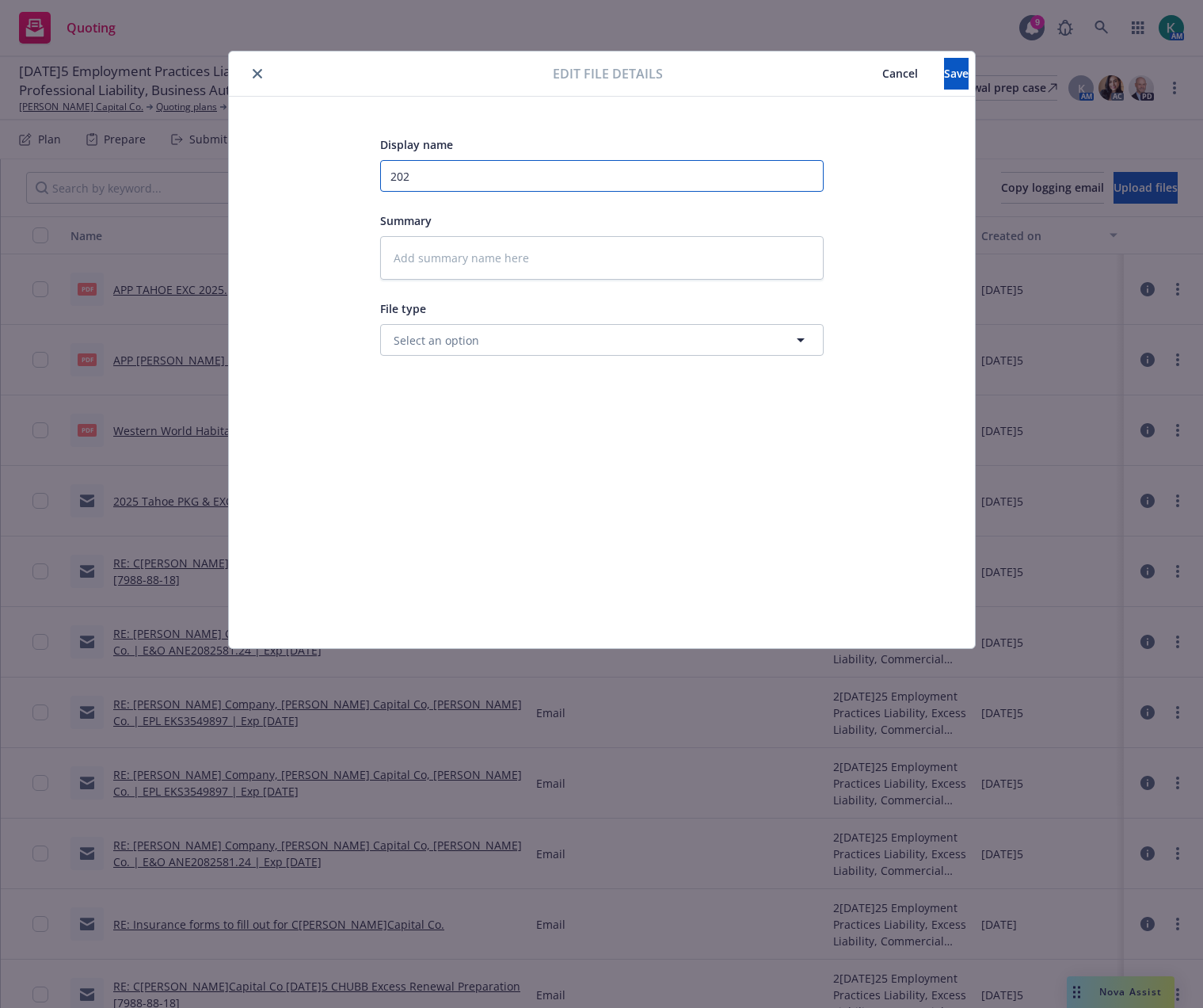
type input "2025"
type textarea "x"
type input "2025"
click at [944, 79] on span "Save" at bounding box center [956, 73] width 25 height 15
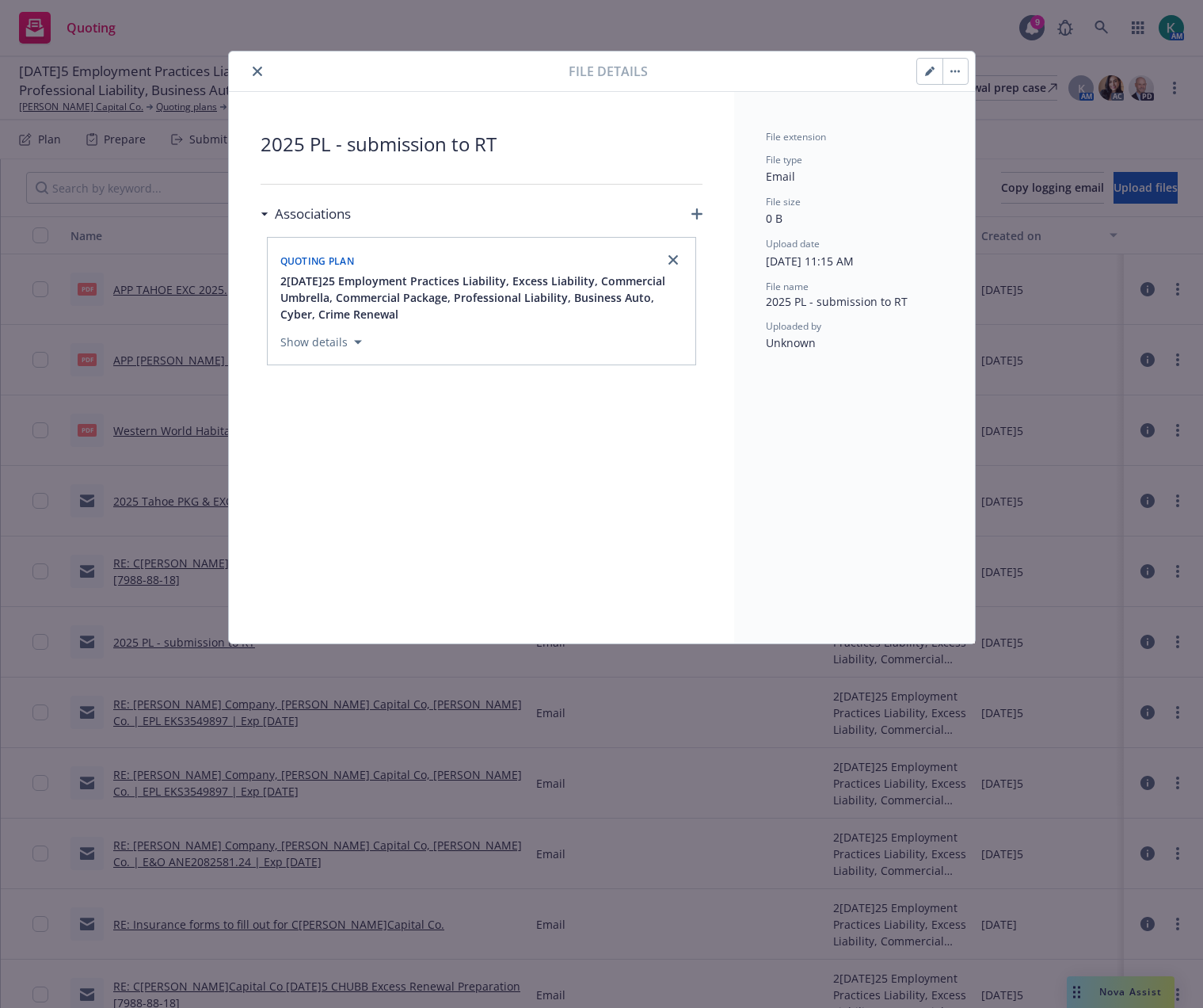
click at [256, 68] on icon "close" at bounding box center [257, 71] width 9 height 9
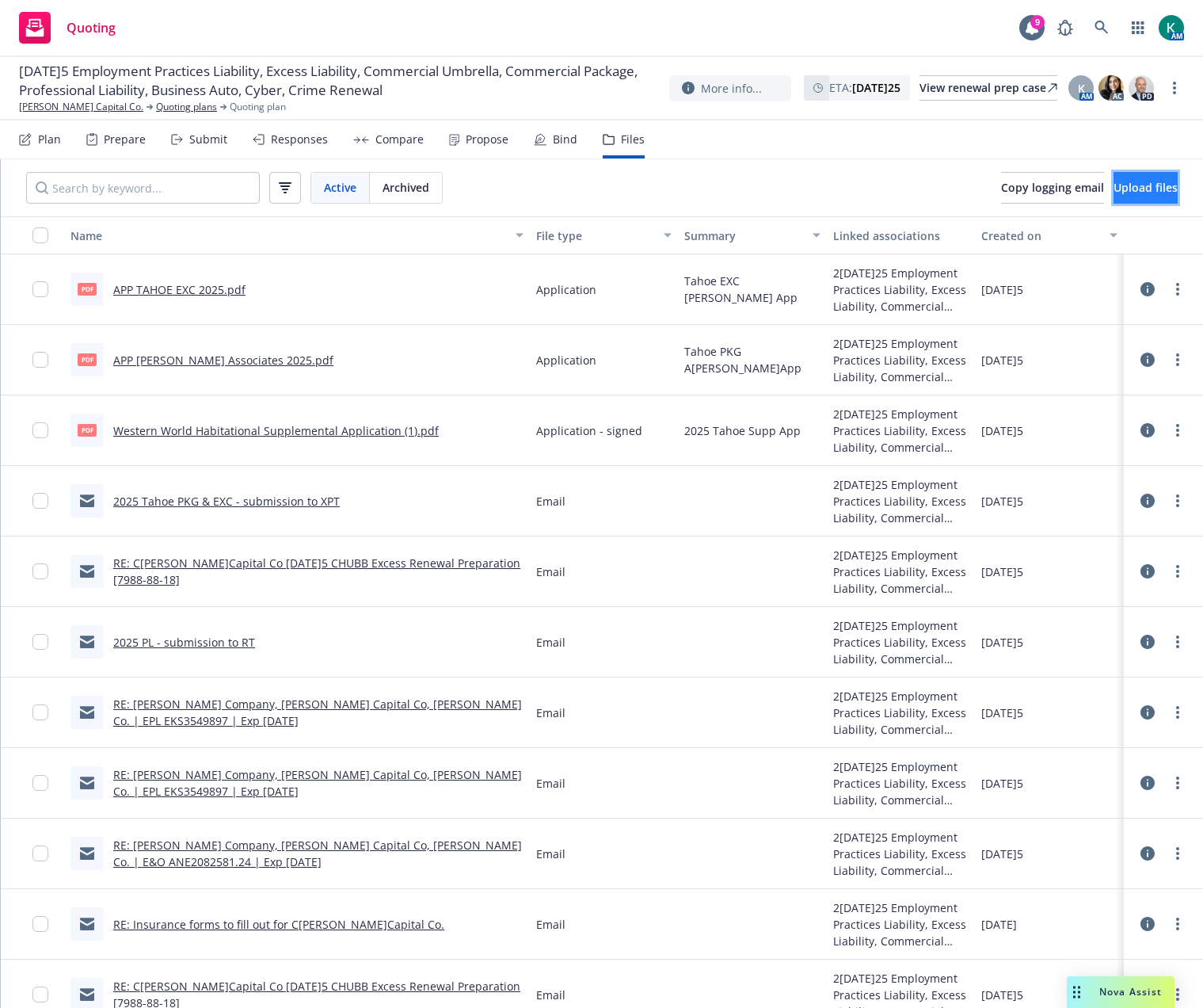
click at [1114, 179] on button "Upload files" at bounding box center [1145, 187] width 64 height 32
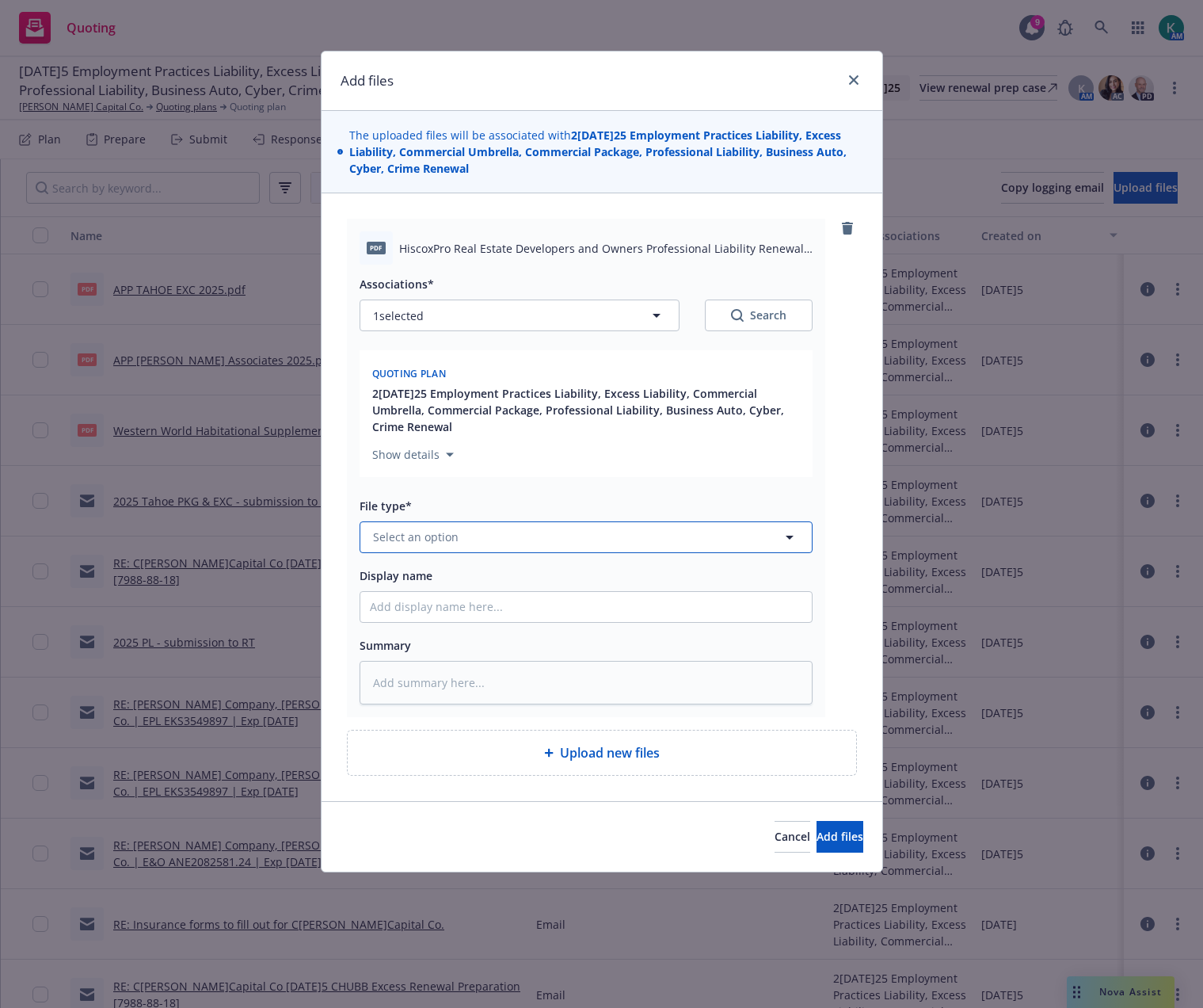
click at [424, 533] on span "Select an option" at bounding box center [416, 537] width 86 height 16
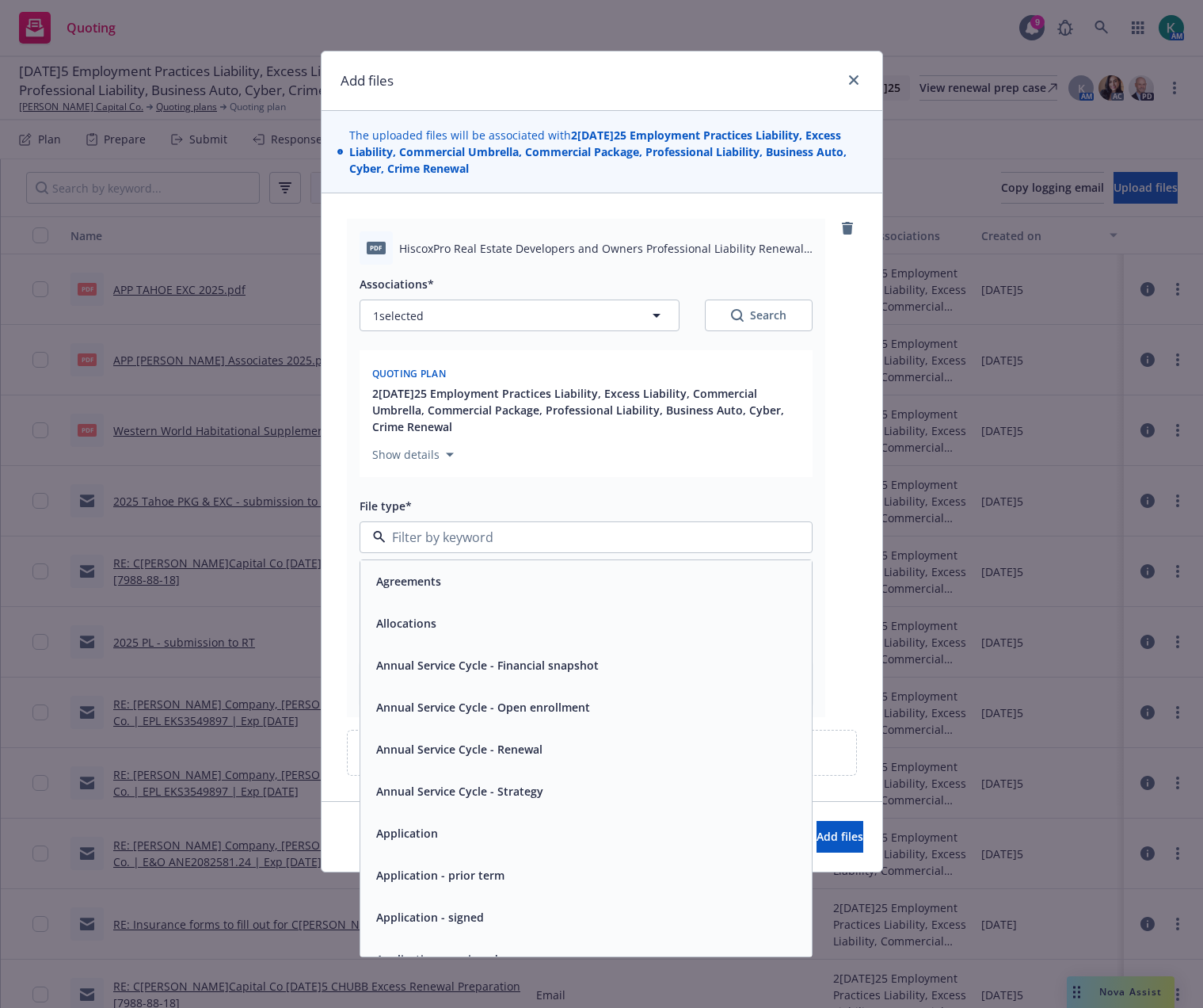
click at [414, 920] on span "Application - signed" at bounding box center [430, 917] width 108 height 16
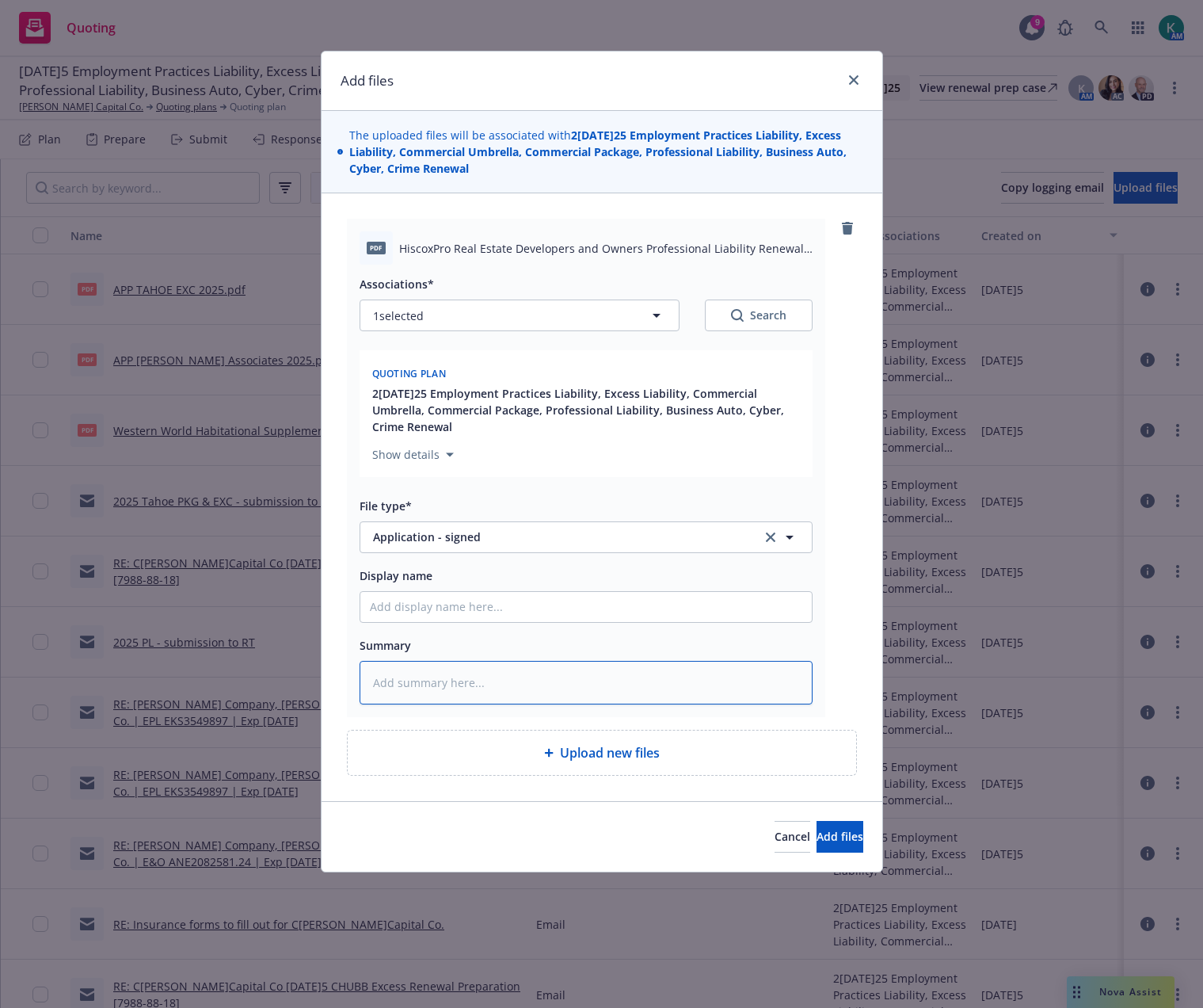
click at [421, 685] on textarea at bounding box center [586, 683] width 453 height 44
click at [811, 853] on div "Cancel Add files" at bounding box center [602, 835] width 560 height 70
click at [817, 830] on span "Add files" at bounding box center [840, 836] width 47 height 15
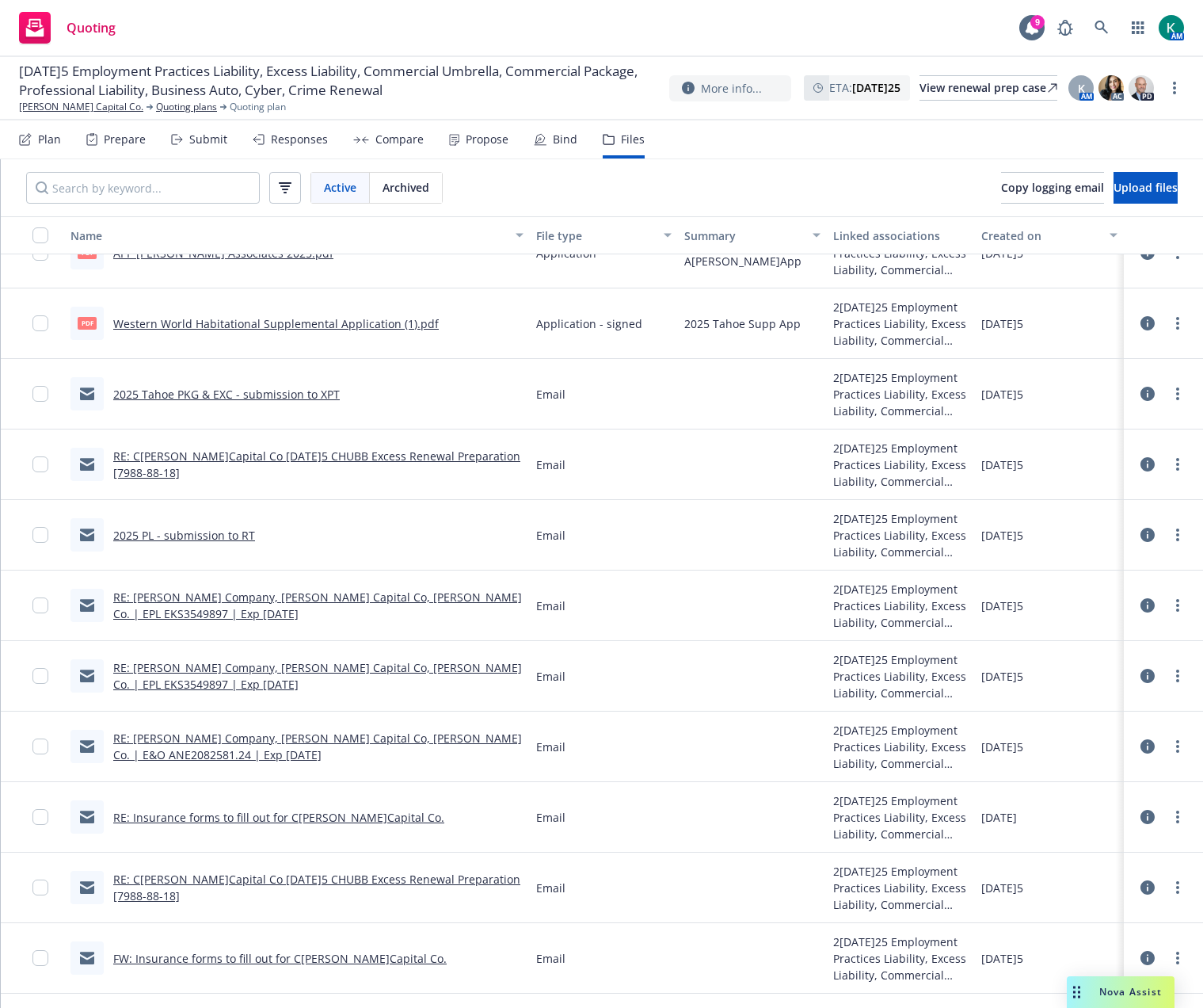
scroll to position [237, 0]
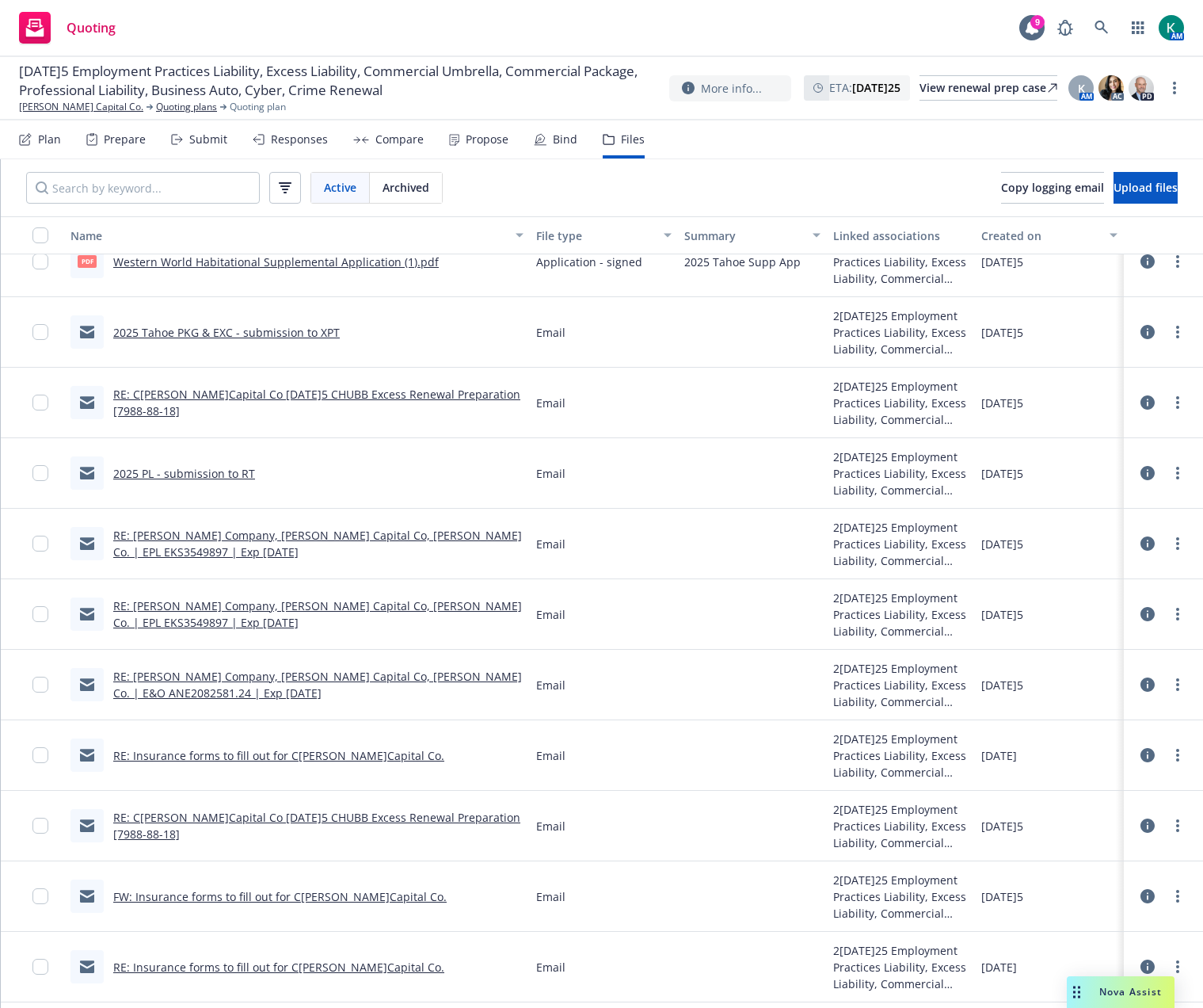
click at [296, 536] on link "RE: [PERSON_NAME] Company, [PERSON_NAME] Capital Co, [PERSON_NAME] Co. | EPL EK…" at bounding box center [318, 543] width 409 height 32
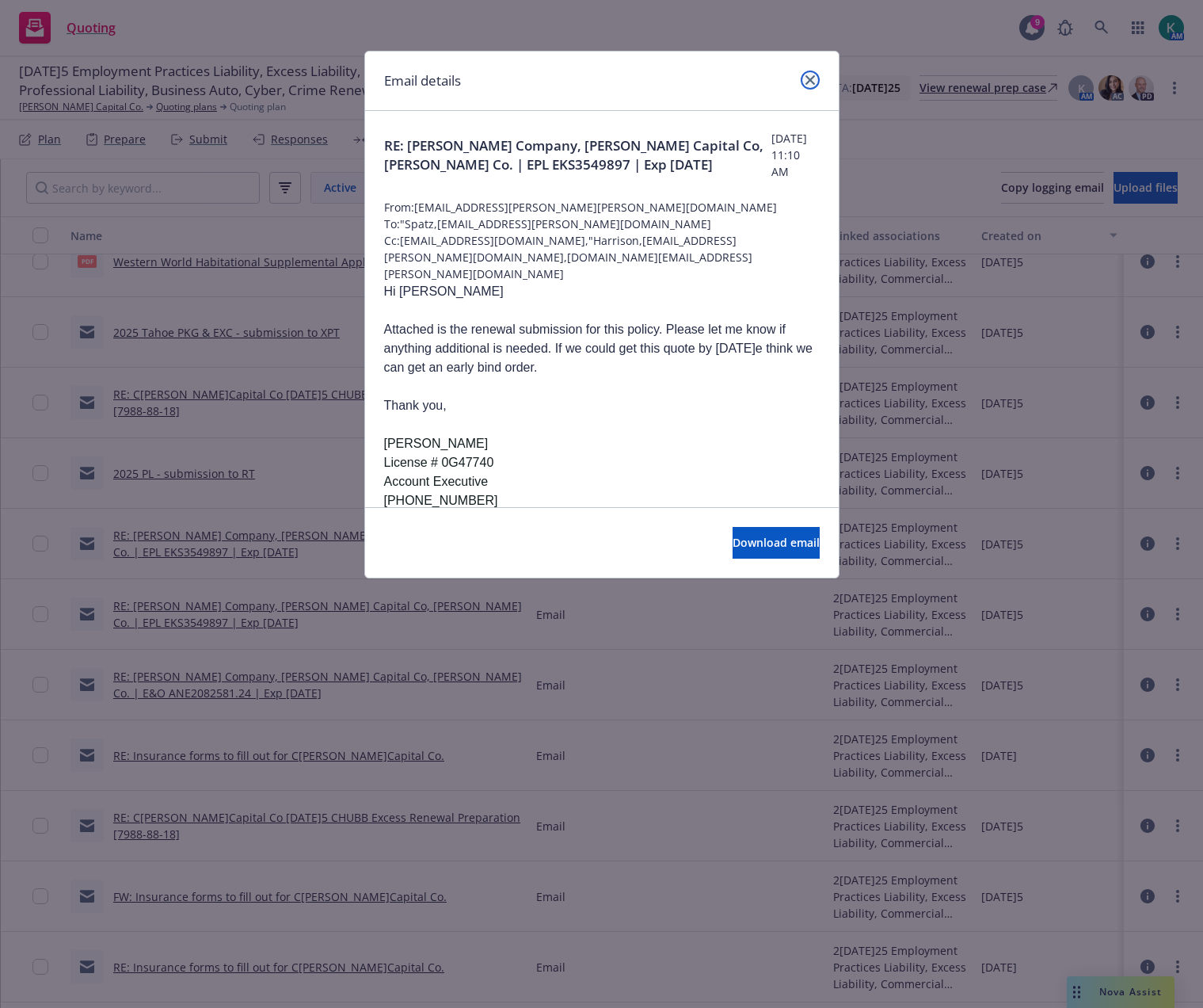
click at [811, 78] on icon "close" at bounding box center [811, 79] width 9 height 9
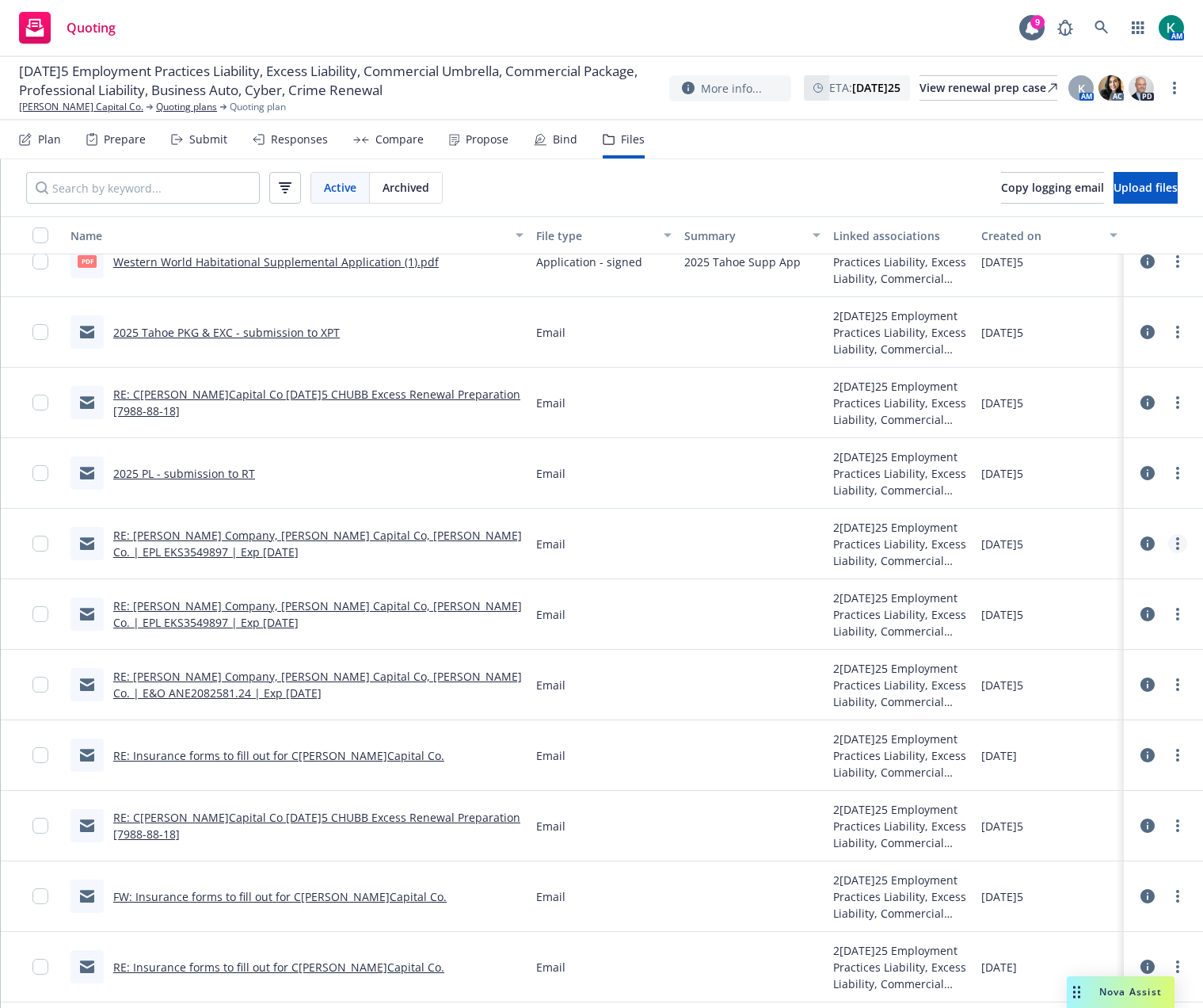
click at [1168, 543] on link "more" at bounding box center [1177, 543] width 19 height 19
click at [1061, 629] on link "Edit" at bounding box center [1095, 639] width 158 height 32
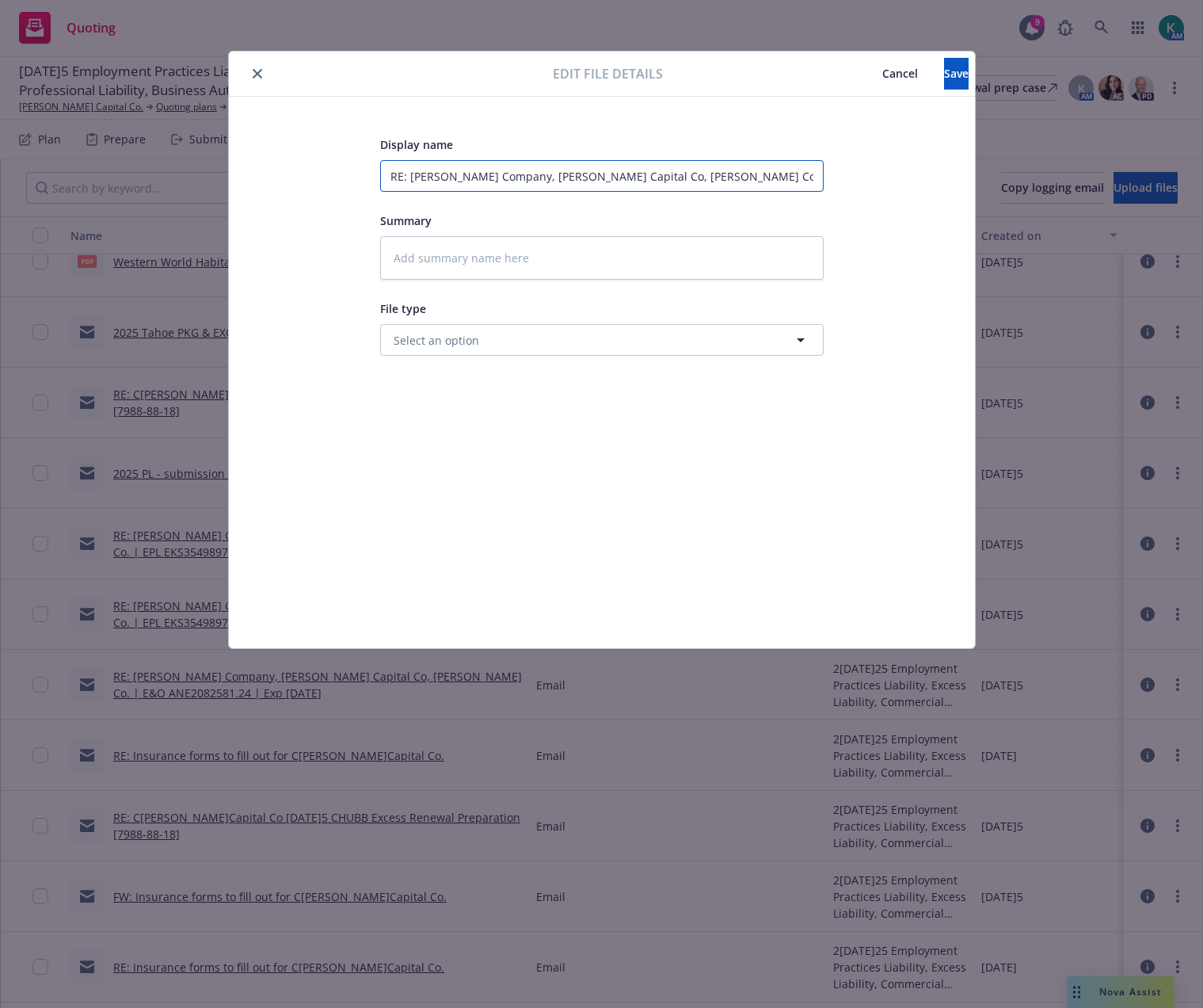
scroll to position [0, 97]
drag, startPoint x: 387, startPoint y: 172, endPoint x: 1135, endPoint y: 157, distance: 748.2
click at [1135, 157] on div "Edit file details Cancel Save Display name RE: Cordano Company, Cordano Capital…" at bounding box center [602, 504] width 1203 height 1008
click at [944, 72] on span "Save" at bounding box center [956, 73] width 25 height 15
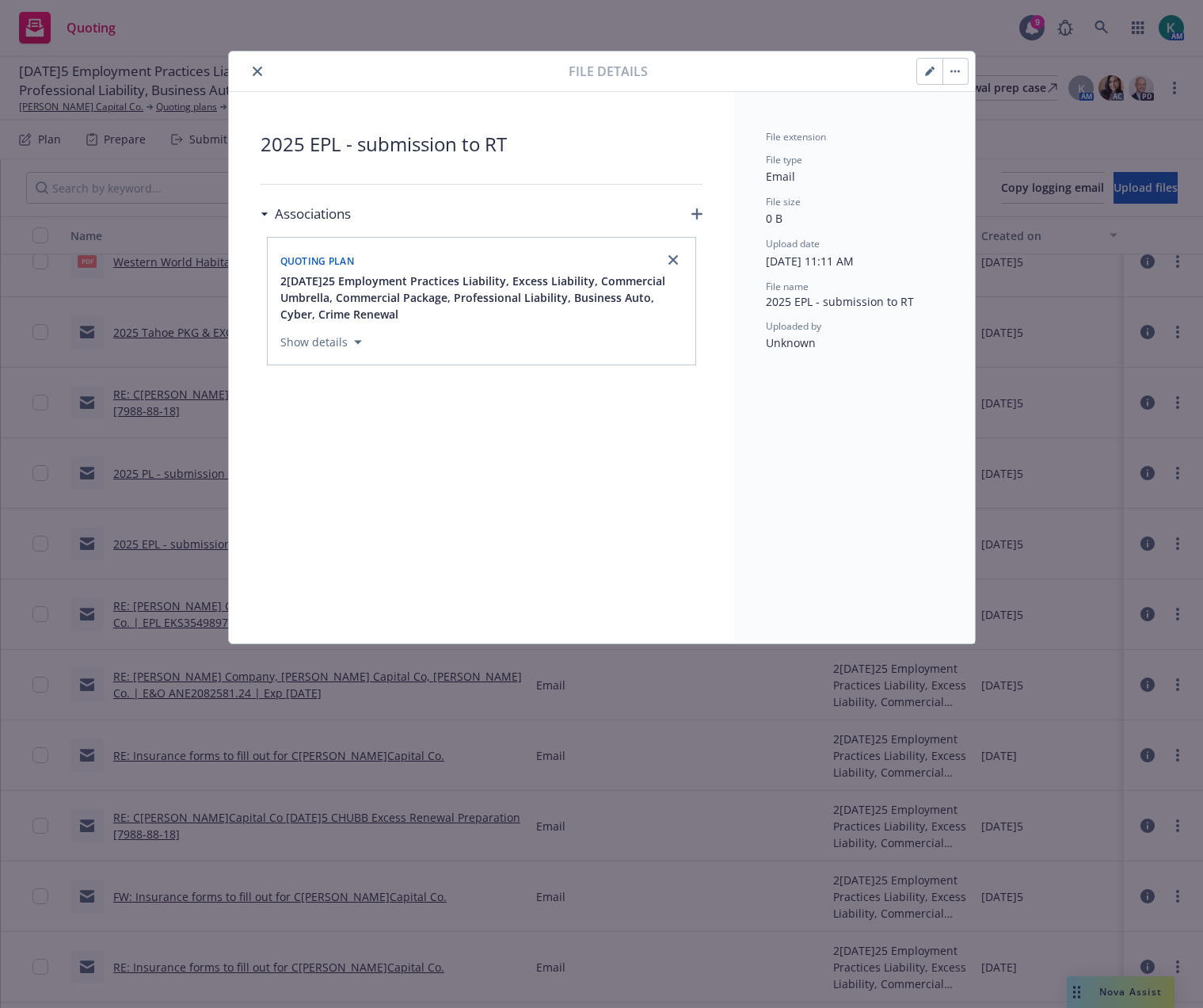
click at [255, 68] on icon "close" at bounding box center [257, 71] width 9 height 9
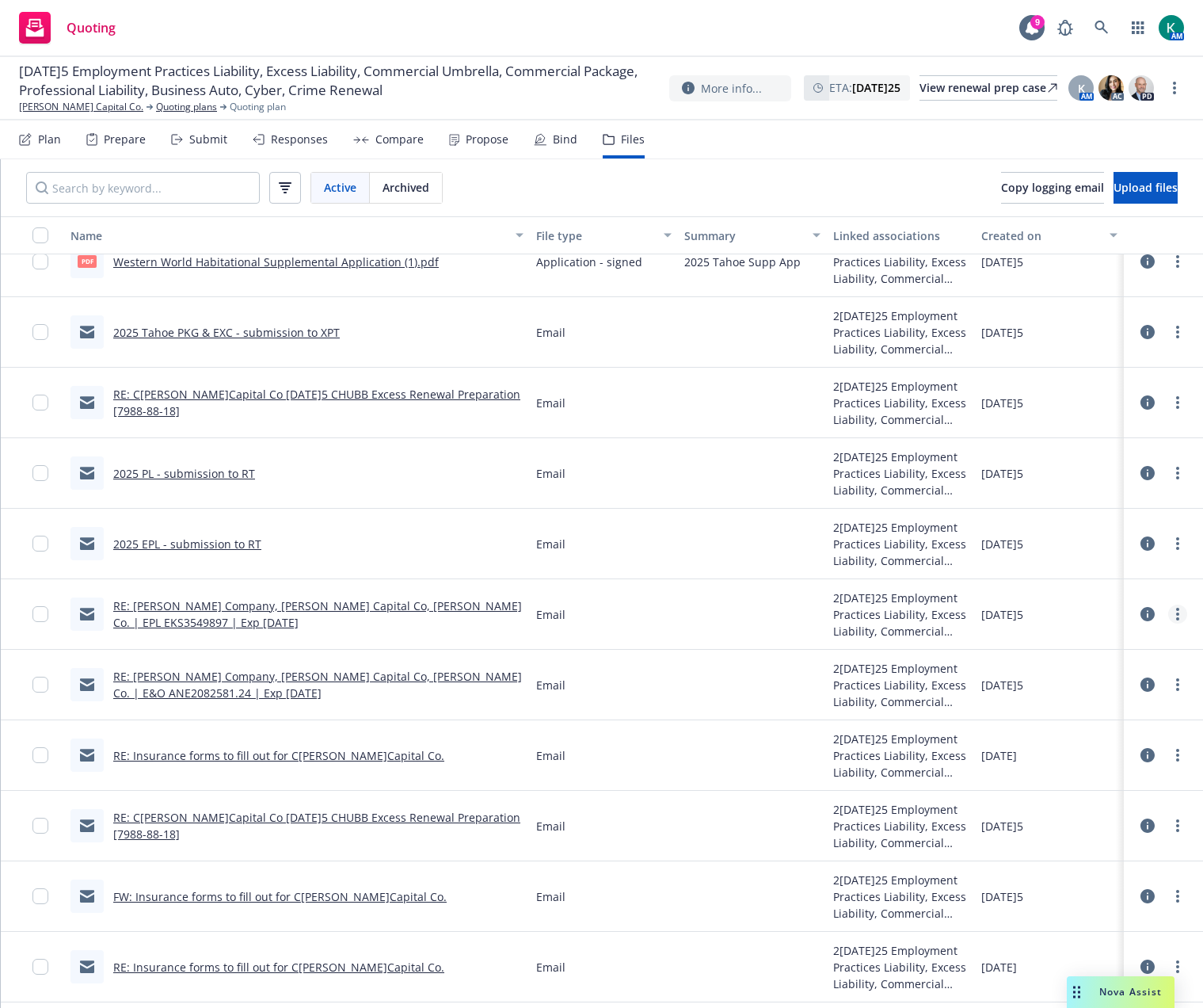
click at [1177, 614] on circle "more" at bounding box center [1177, 614] width 3 height 3
click at [1093, 717] on link "Edit" at bounding box center [1095, 709] width 158 height 32
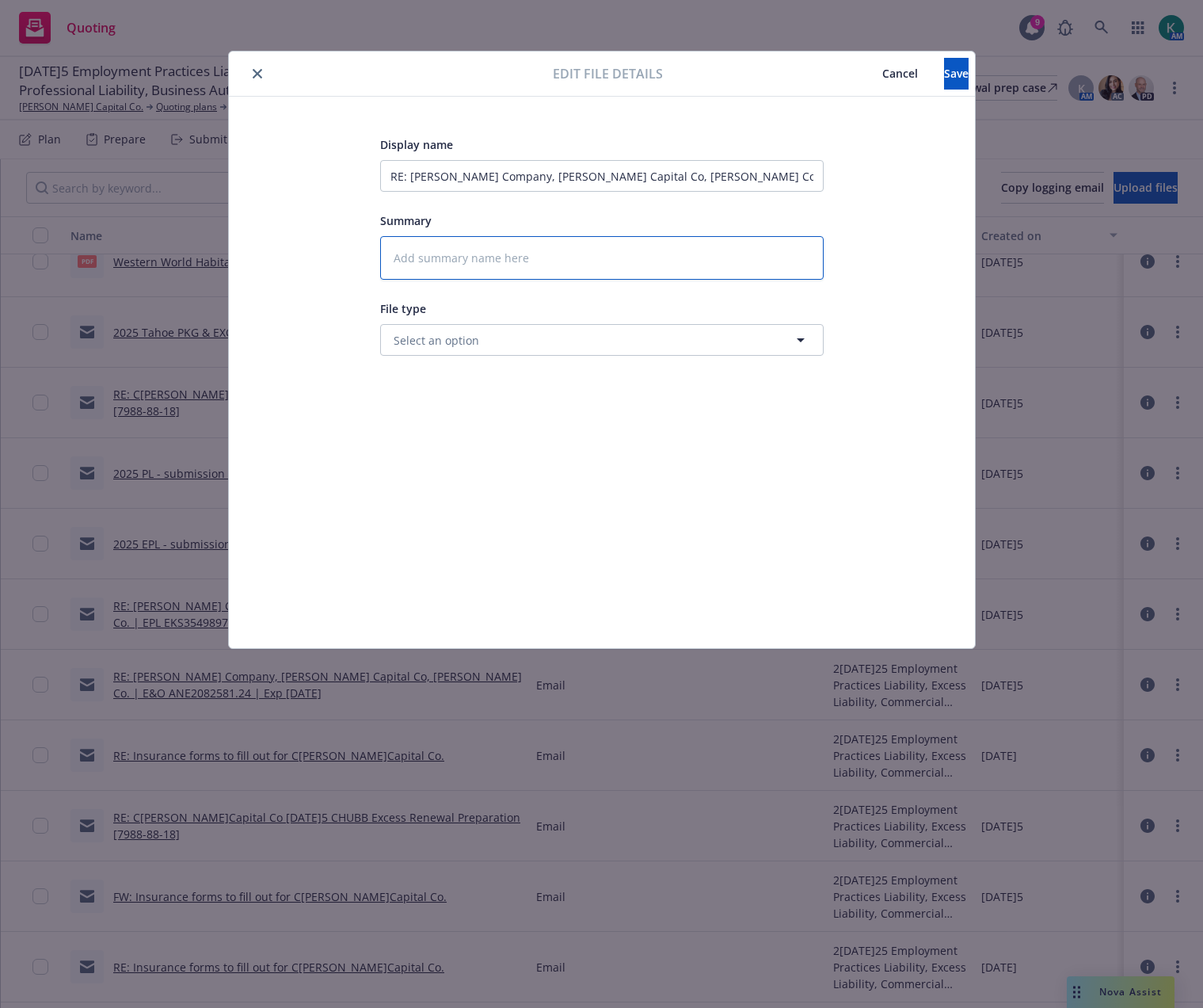
click at [419, 261] on textarea at bounding box center [602, 258] width 444 height 44
click at [404, 261] on textarea "Em from UW - f/u for EPL submission" at bounding box center [602, 258] width 444 height 44
click at [944, 76] on button "Save" at bounding box center [956, 73] width 25 height 32
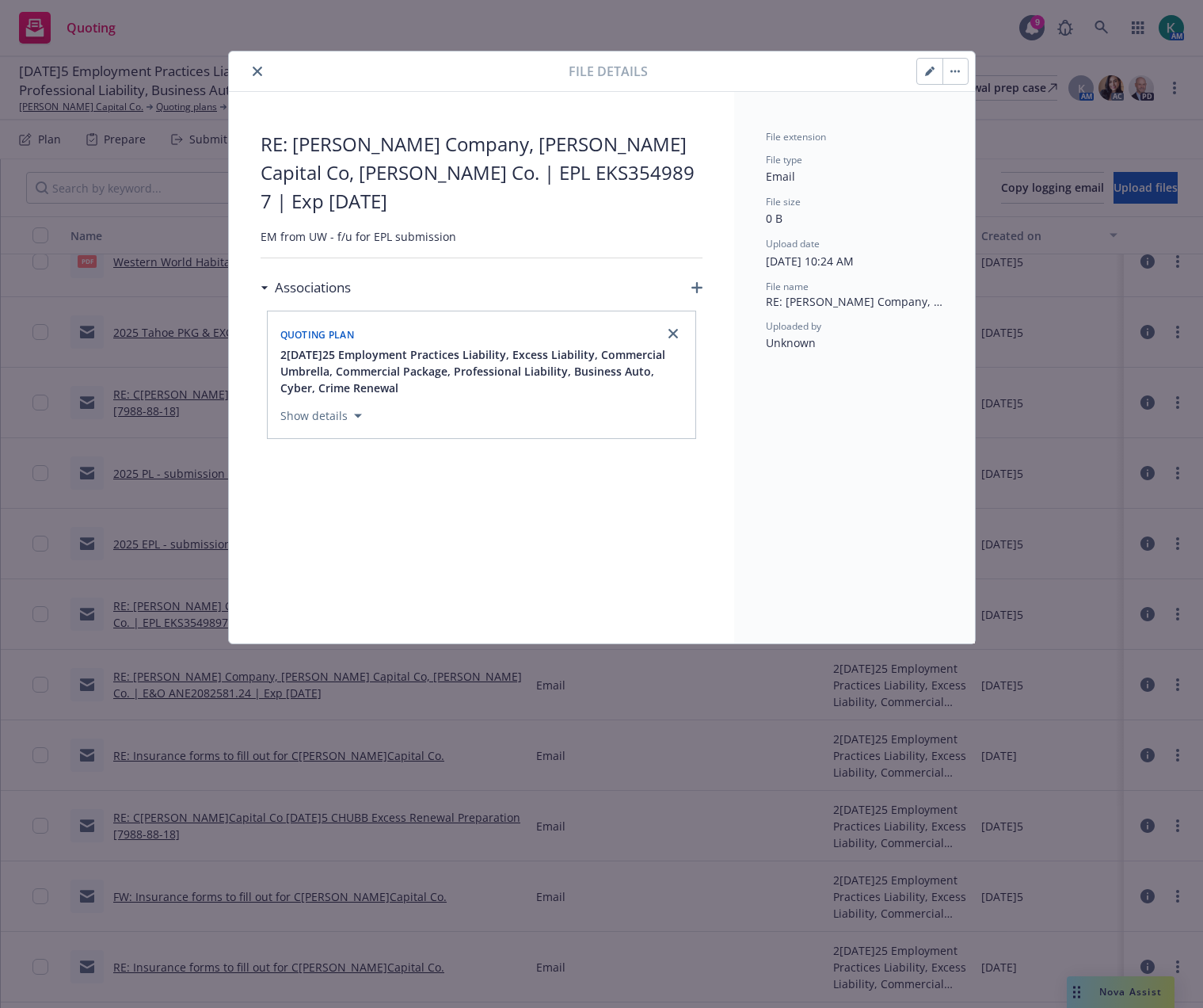
click at [257, 70] on icon "close" at bounding box center [257, 71] width 9 height 9
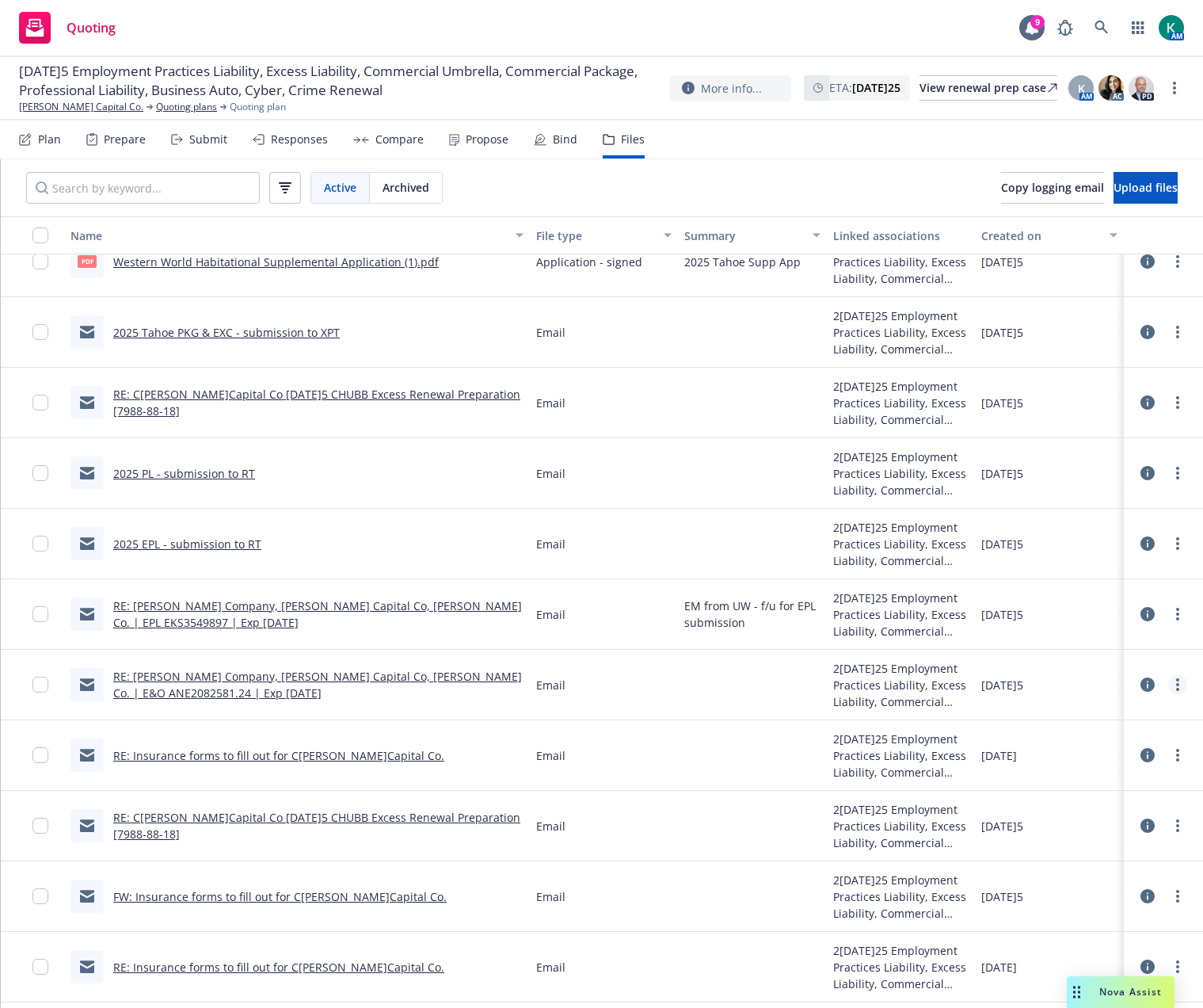
click at [1174, 687] on link "more" at bounding box center [1177, 684] width 19 height 19
click at [1106, 770] on link "Edit" at bounding box center [1095, 780] width 158 height 32
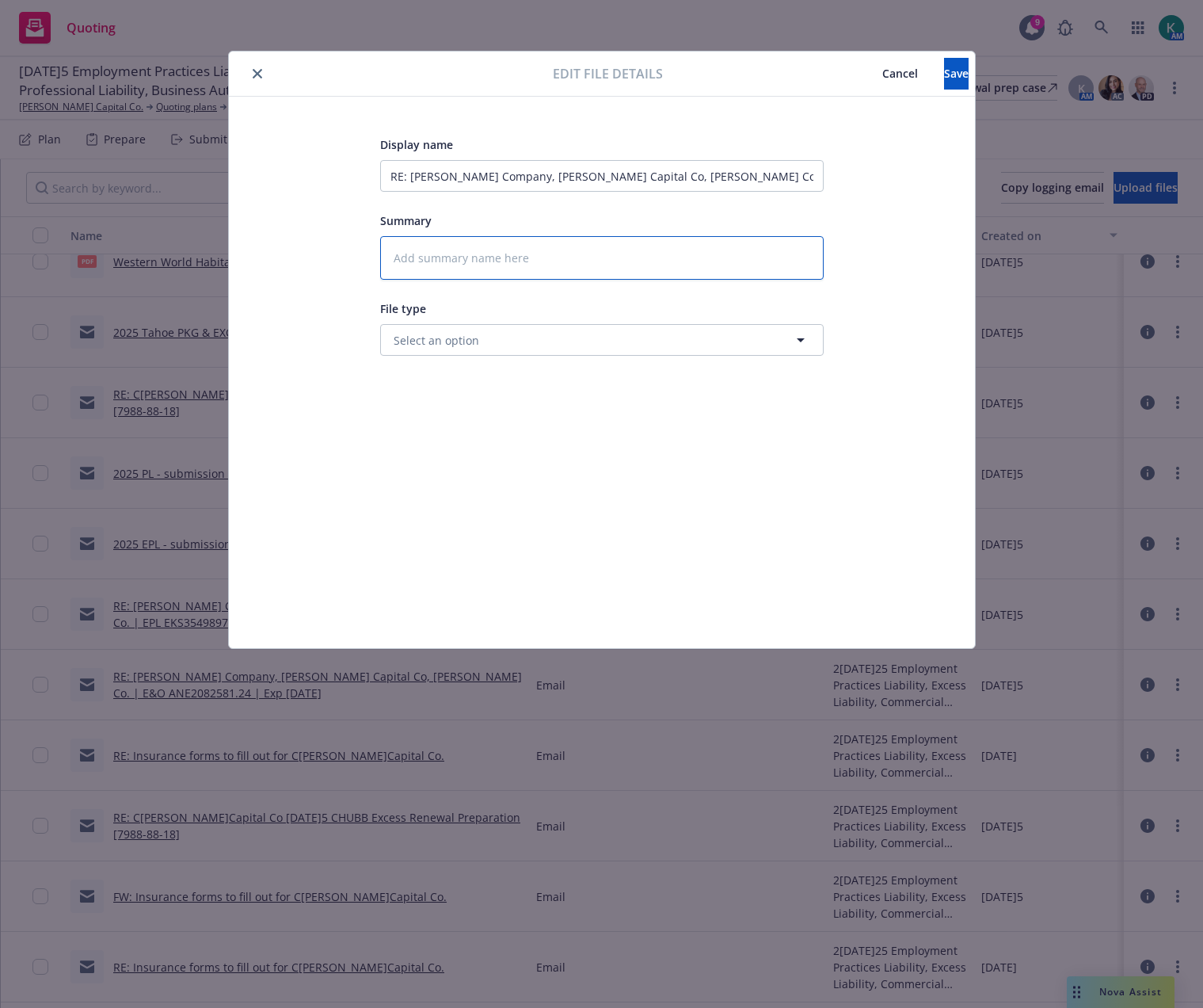
click at [382, 249] on textarea at bounding box center [602, 258] width 444 height 44
click at [947, 78] on button "Save" at bounding box center [956, 73] width 25 height 32
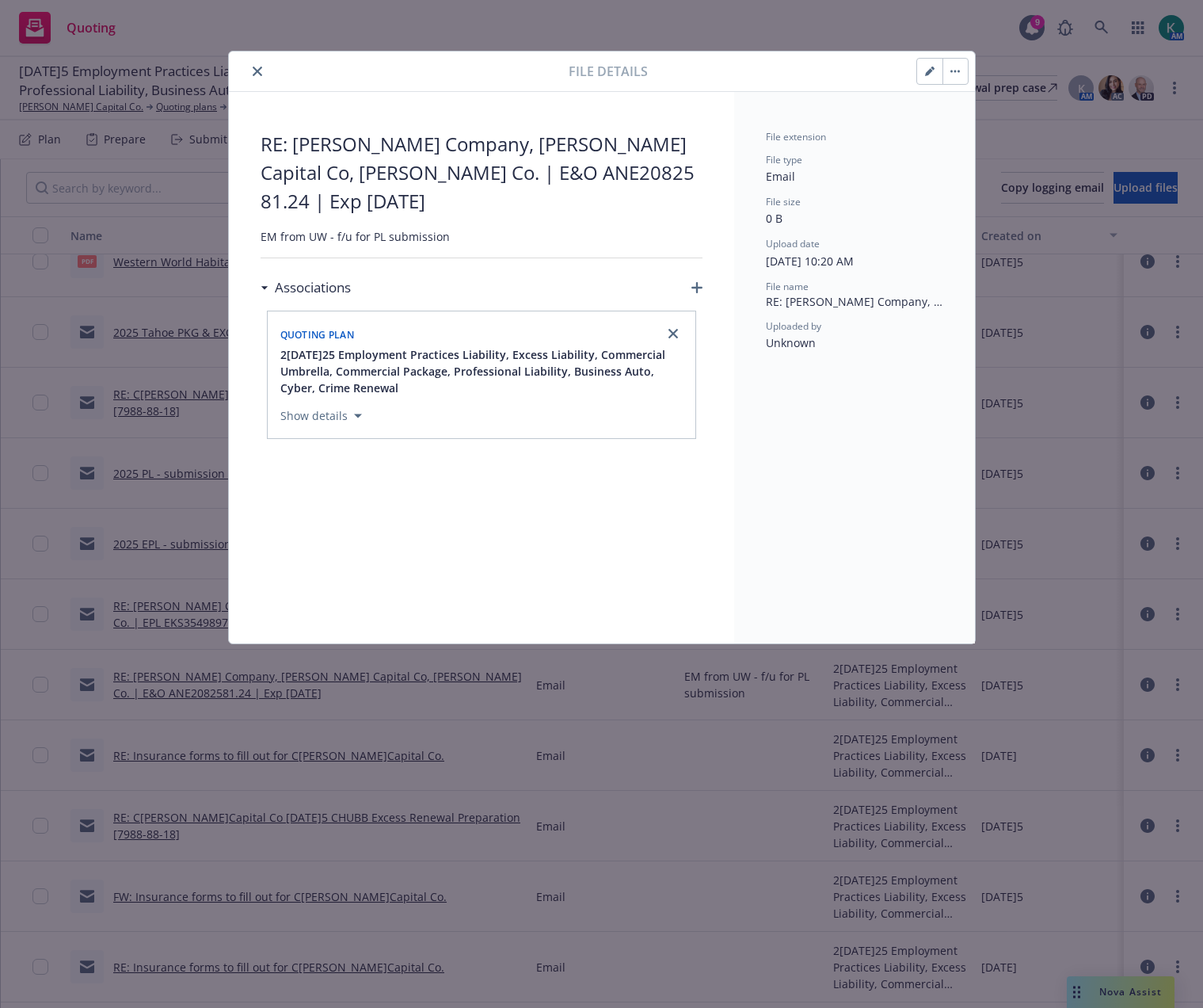
click at [255, 65] on button "close" at bounding box center [257, 71] width 19 height 19
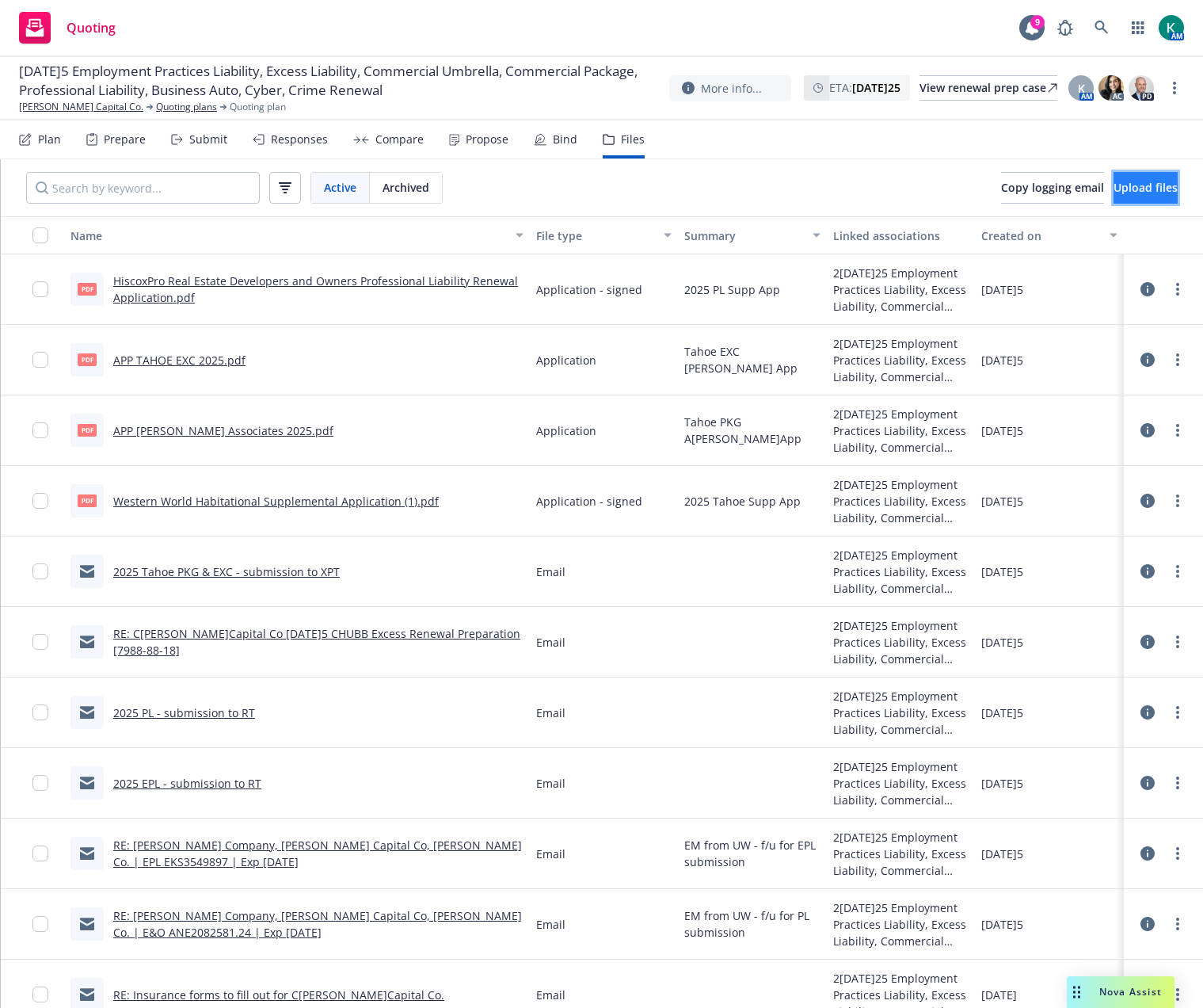
click at [1114, 184] on span "Upload files" at bounding box center [1145, 187] width 64 height 15
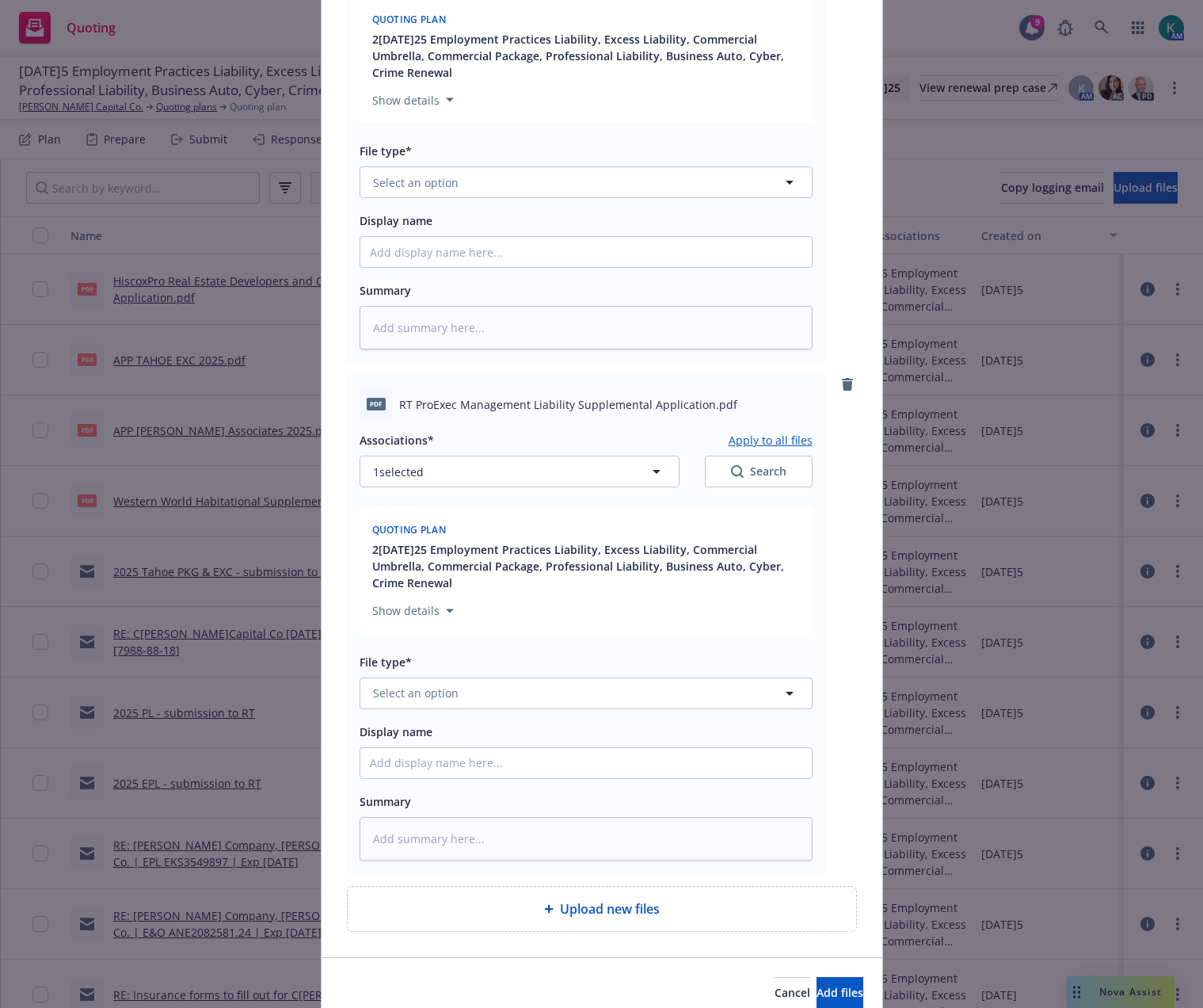
scroll to position [857, 0]
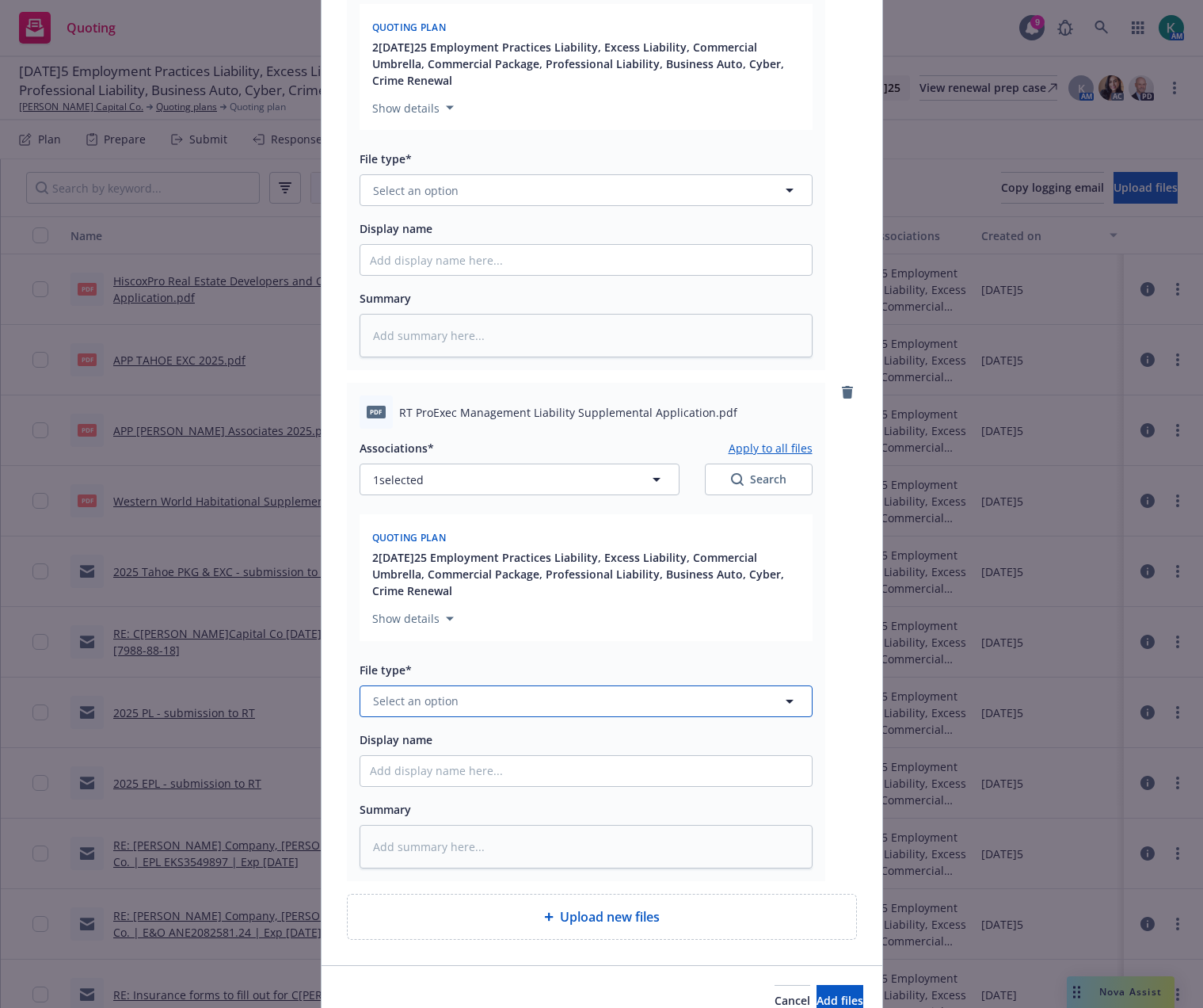
click at [525, 712] on button "Select an option" at bounding box center [586, 701] width 453 height 32
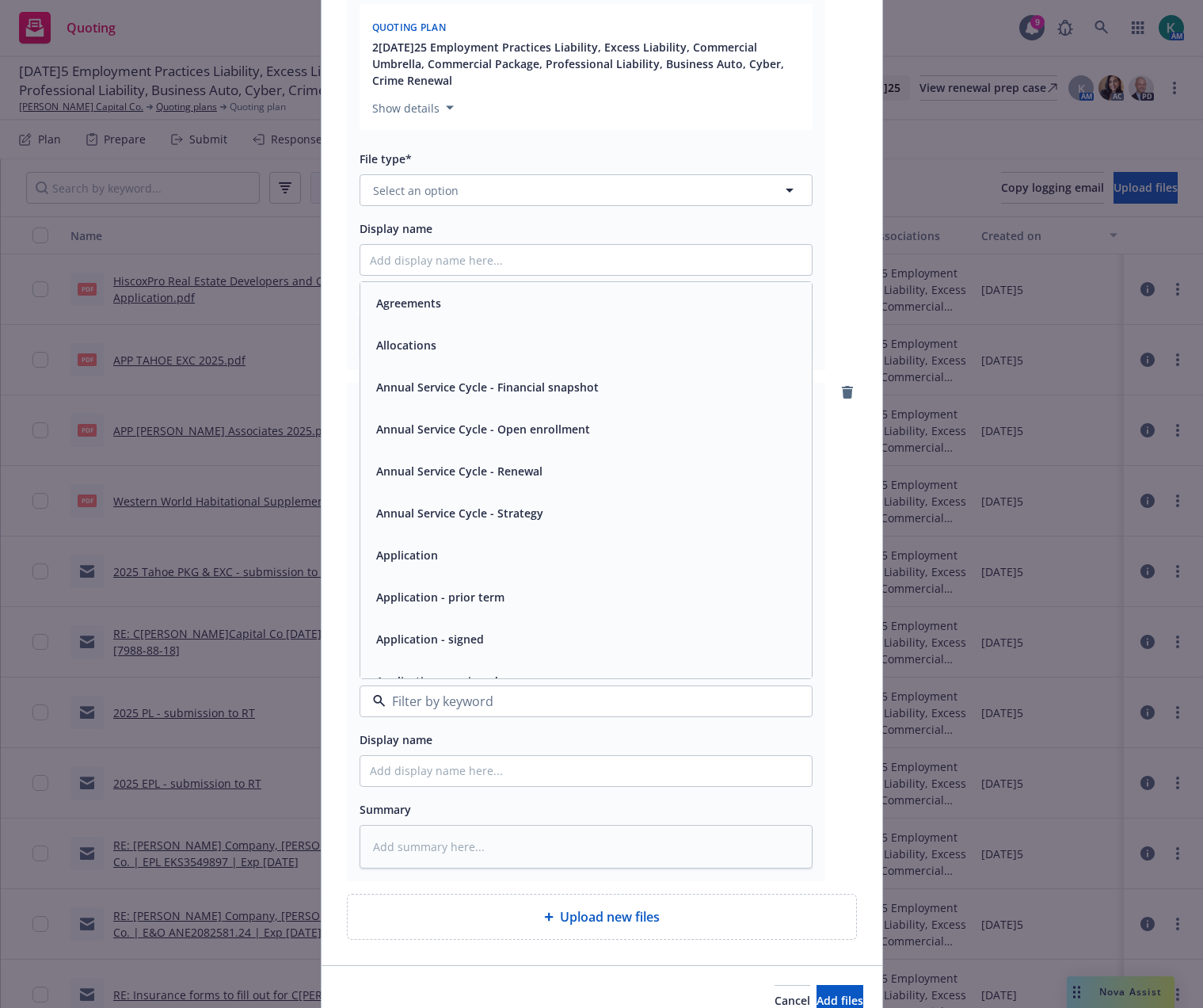
click at [453, 632] on span "Application - signed" at bounding box center [430, 639] width 108 height 16
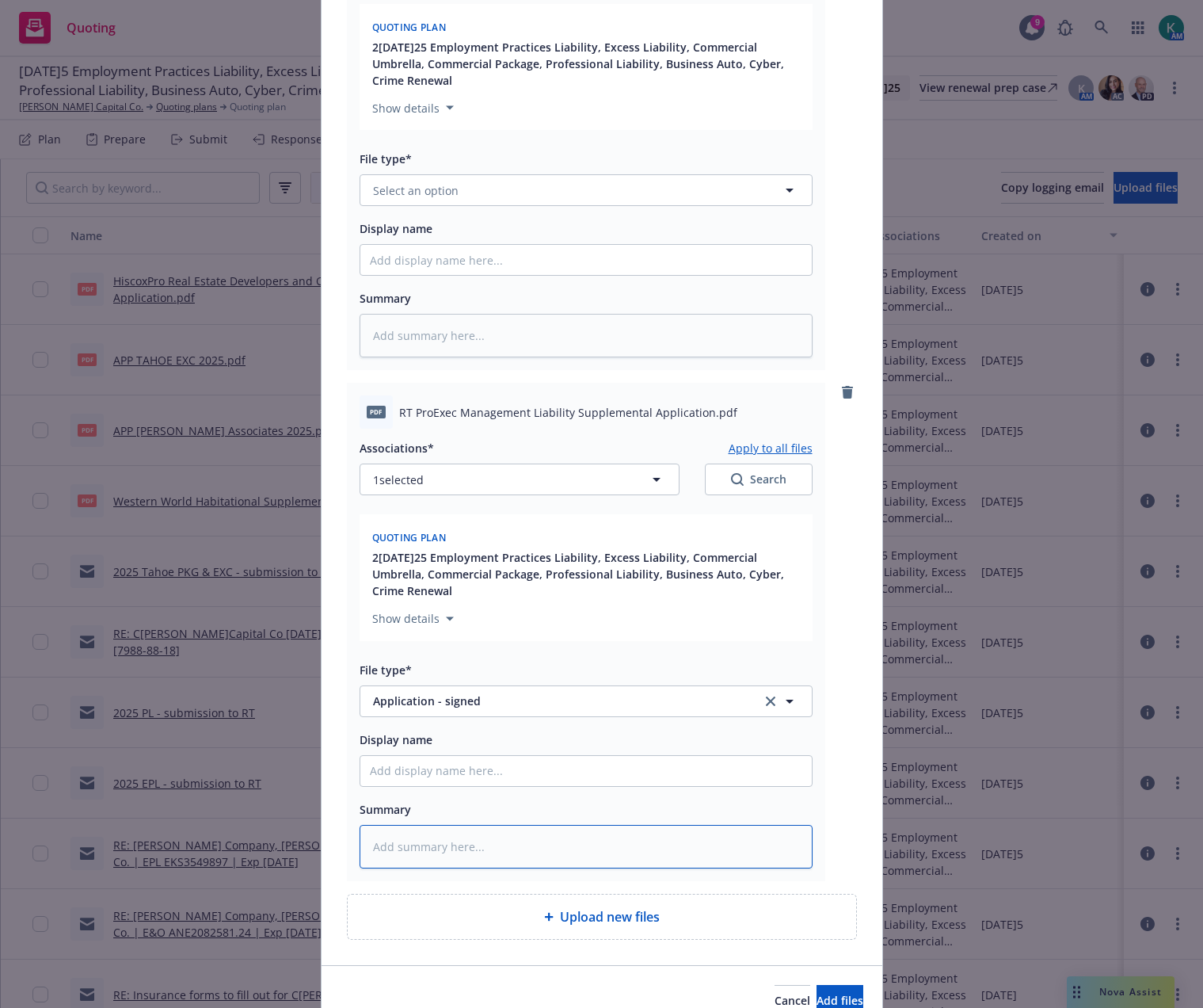
click at [423, 848] on textarea at bounding box center [586, 846] width 453 height 44
drag, startPoint x: 450, startPoint y: 848, endPoint x: 245, endPoint y: 849, distance: 205.0
click at [248, 848] on div "Add files The uploaded files will be associated with 25 11/15/25 Employment Pra…" at bounding box center [602, 504] width 1203 height 1008
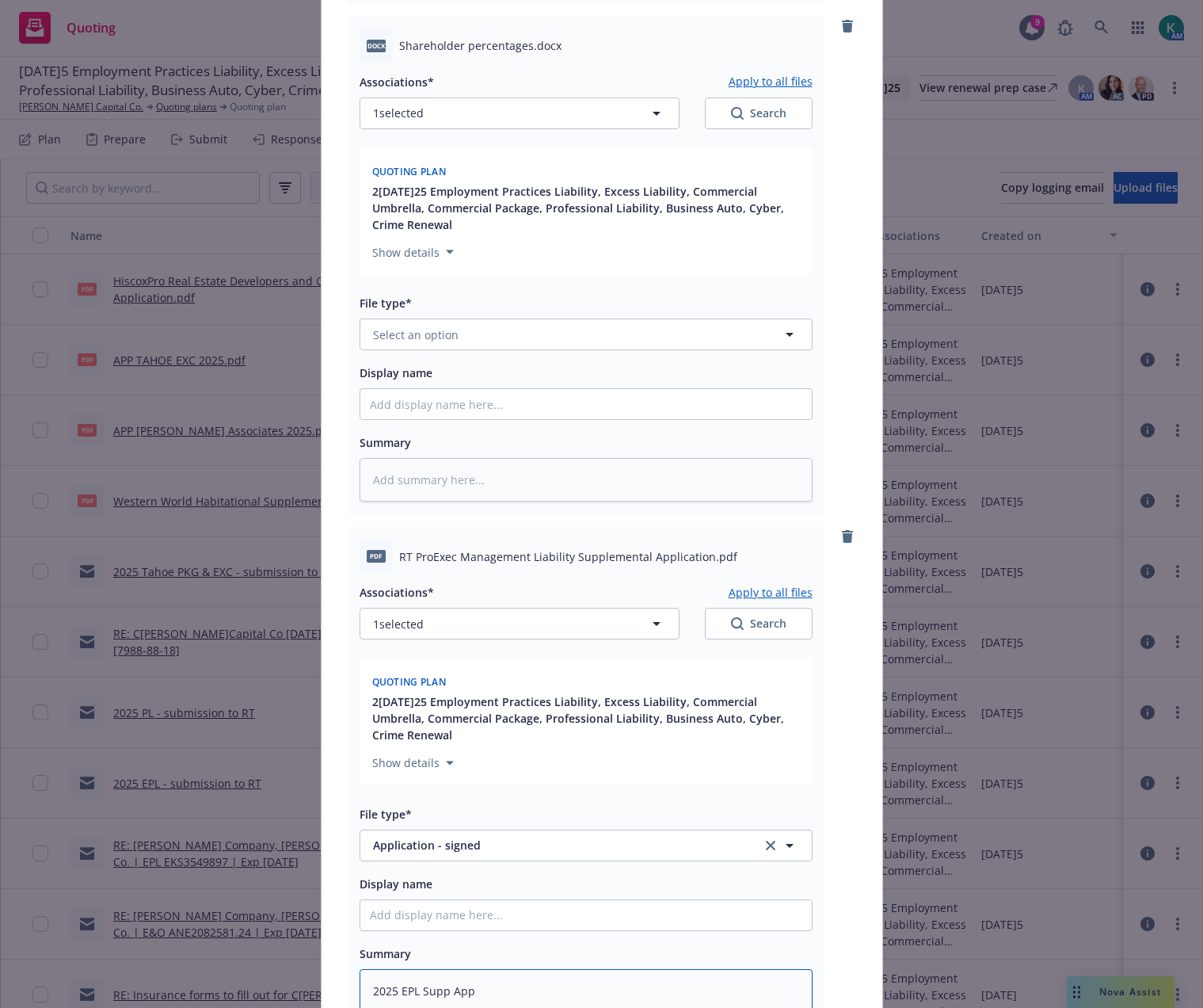
scroll to position [698, 0]
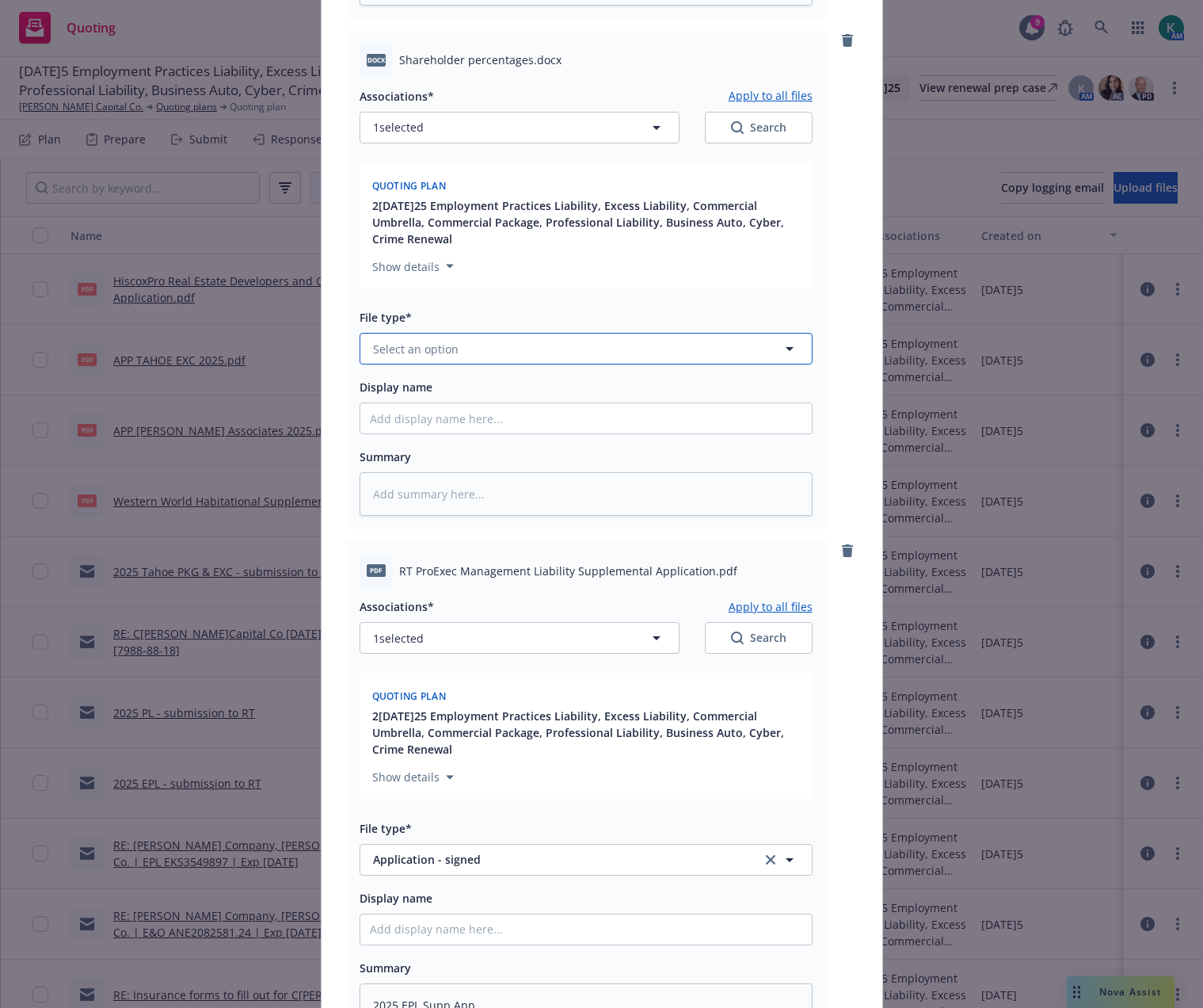
click at [508, 351] on button "Select an option" at bounding box center [586, 348] width 453 height 32
click at [495, 377] on div "Notes" at bounding box center [586, 393] width 452 height 42
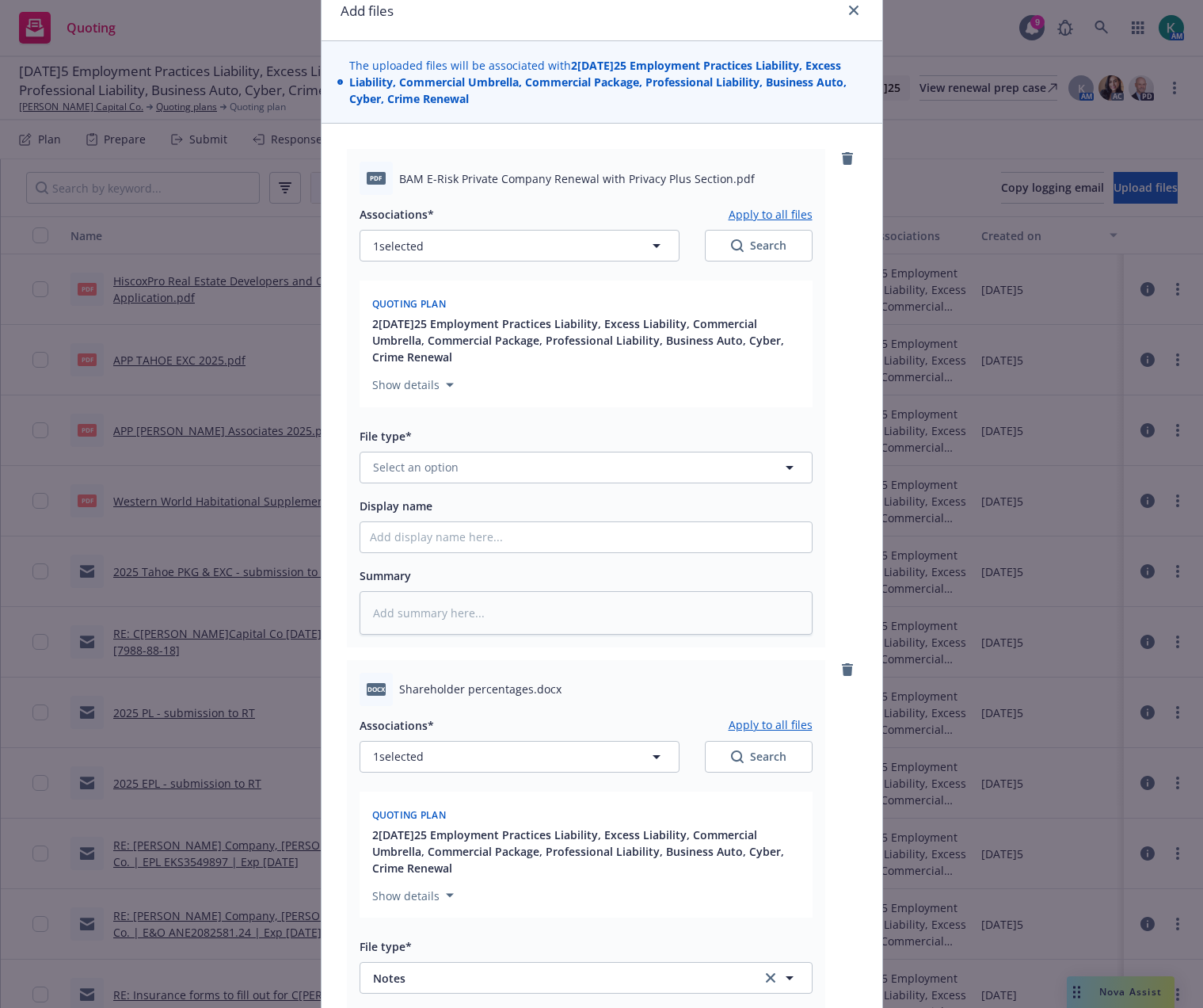
scroll to position [65, 0]
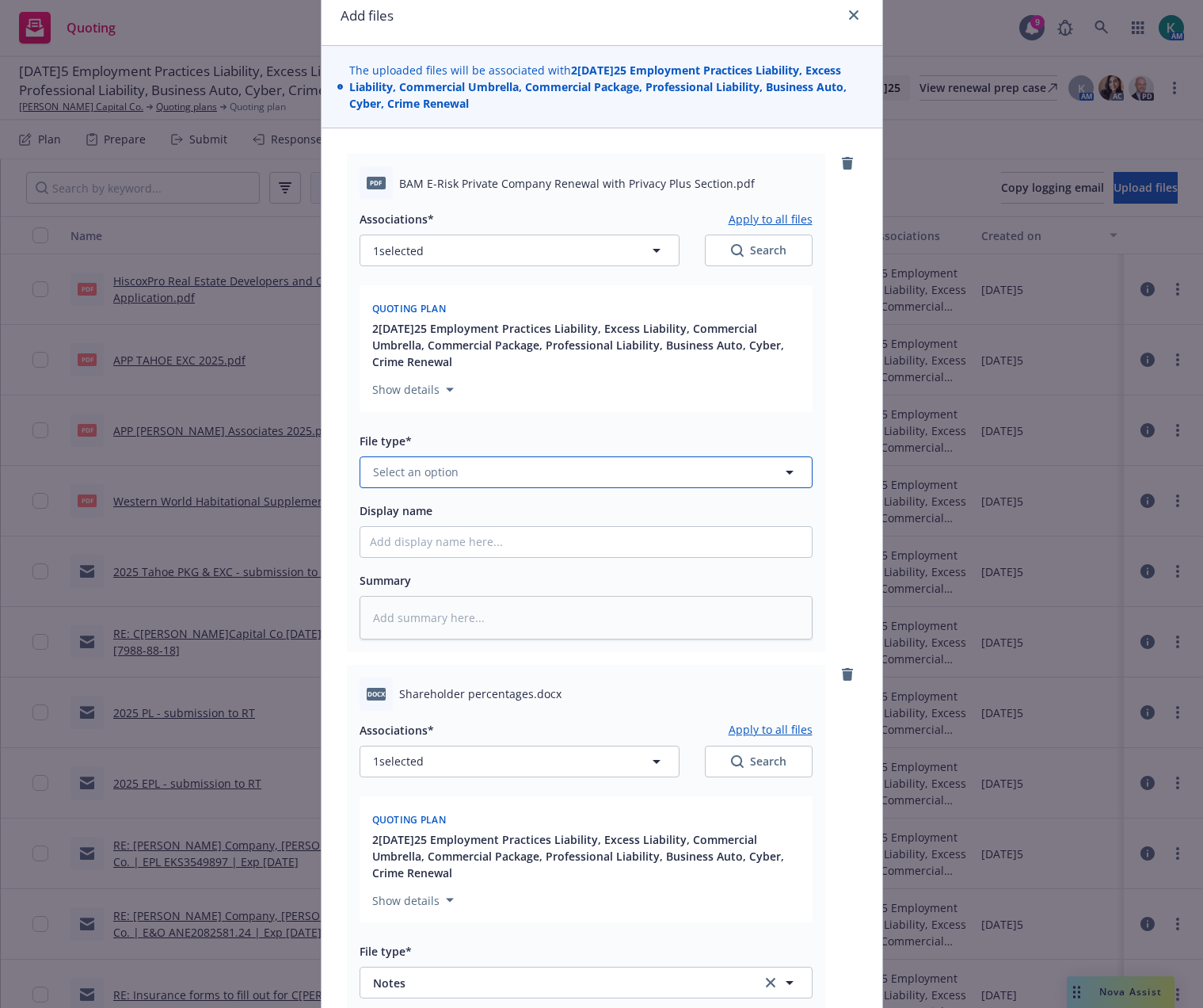
click at [394, 483] on button "Select an option" at bounding box center [586, 472] width 453 height 32
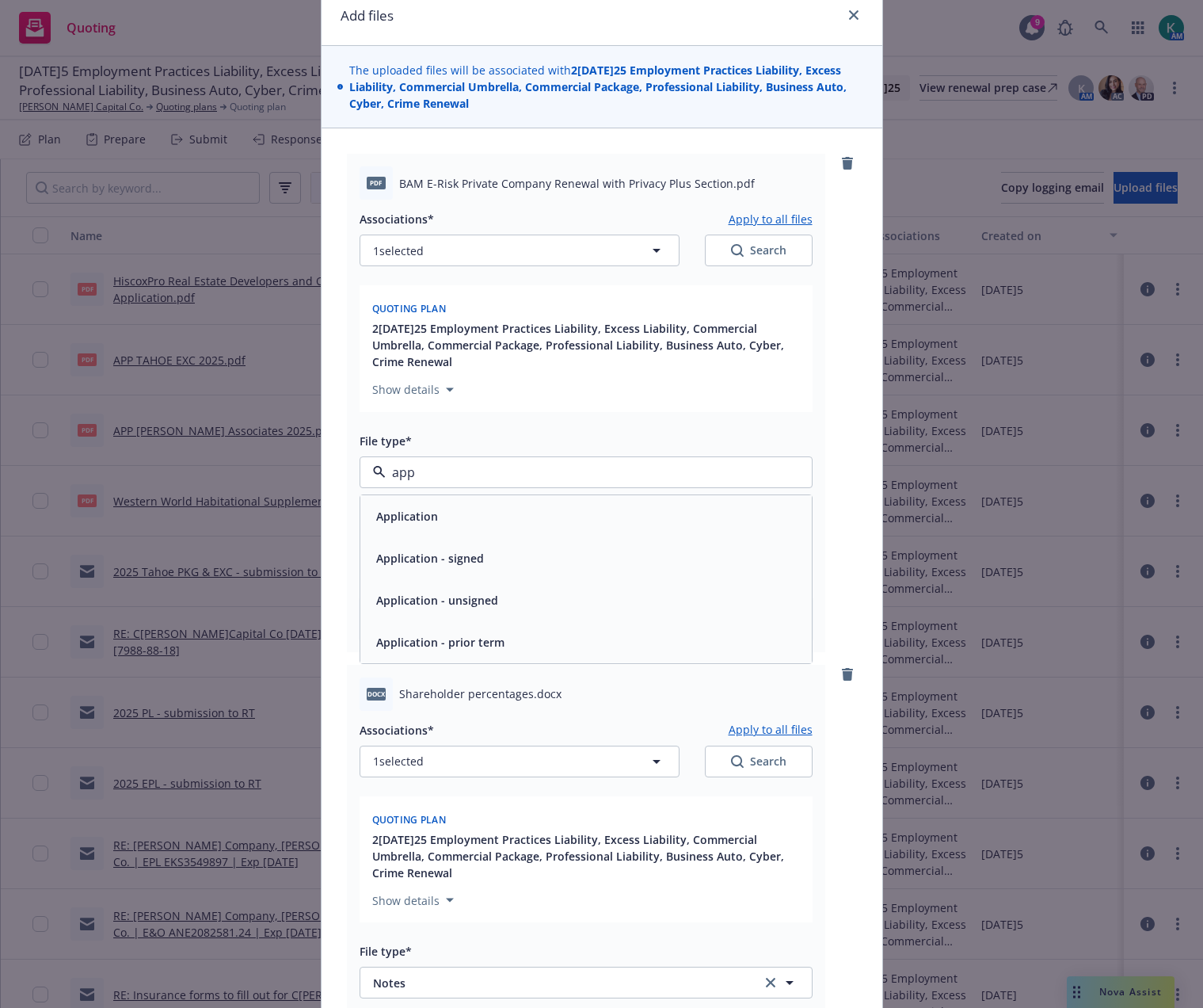
click at [413, 551] on span "Application - signed" at bounding box center [430, 558] width 108 height 16
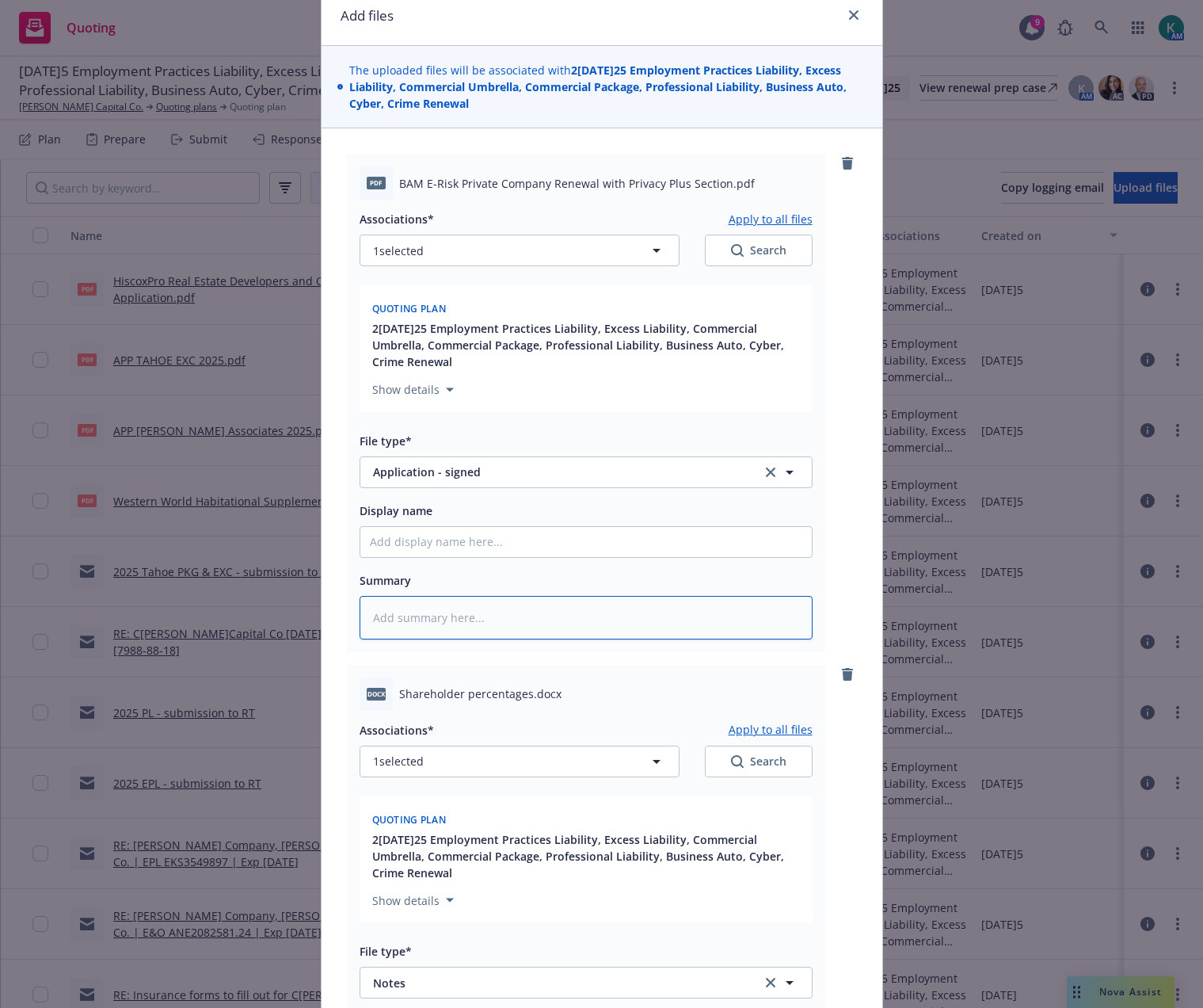
click at [463, 620] on textarea at bounding box center [586, 618] width 453 height 44
paste textarea "2025 EPL Supp App"
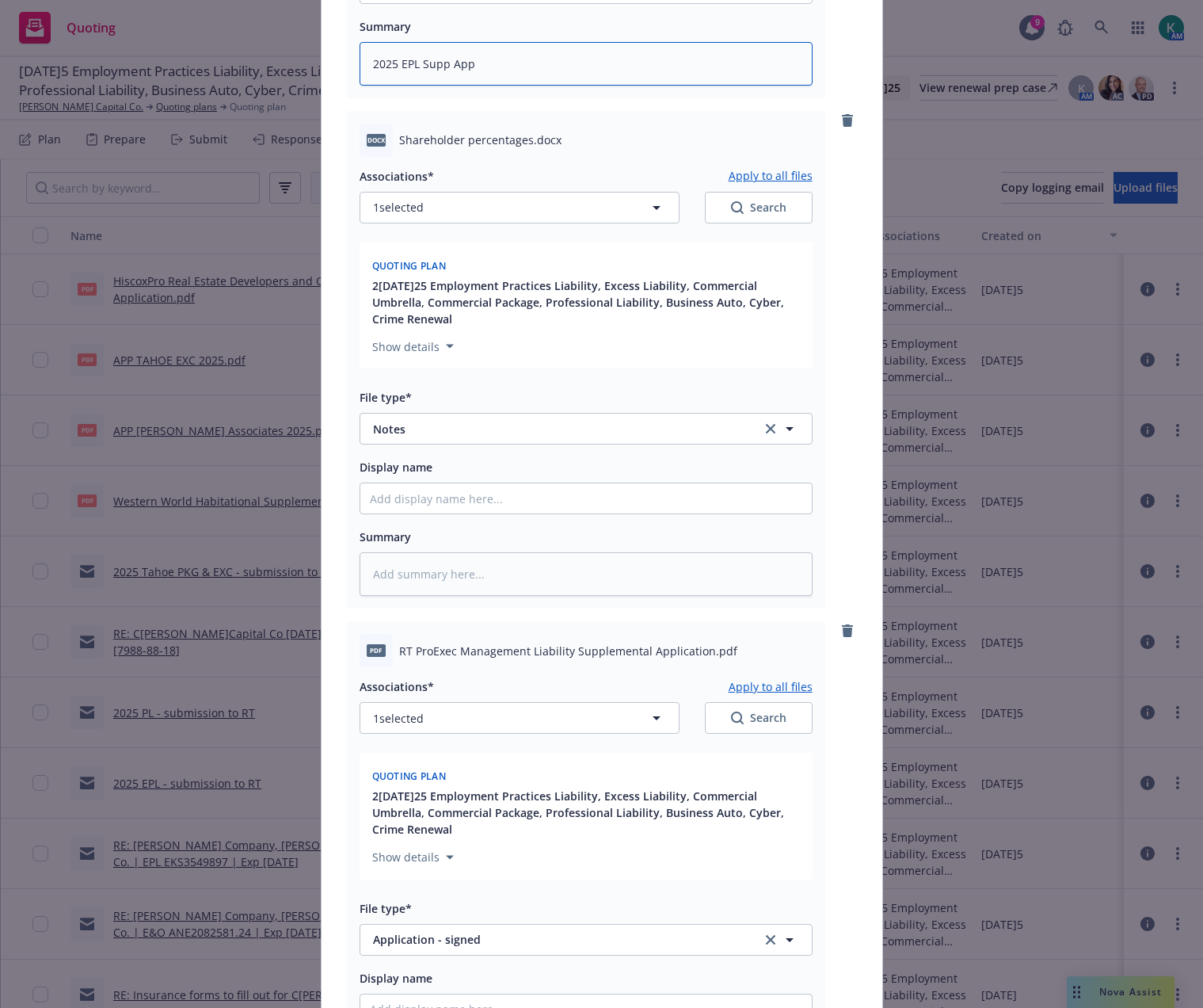
scroll to position [620, 0]
click at [499, 436] on span "Notes" at bounding box center [557, 428] width 367 height 16
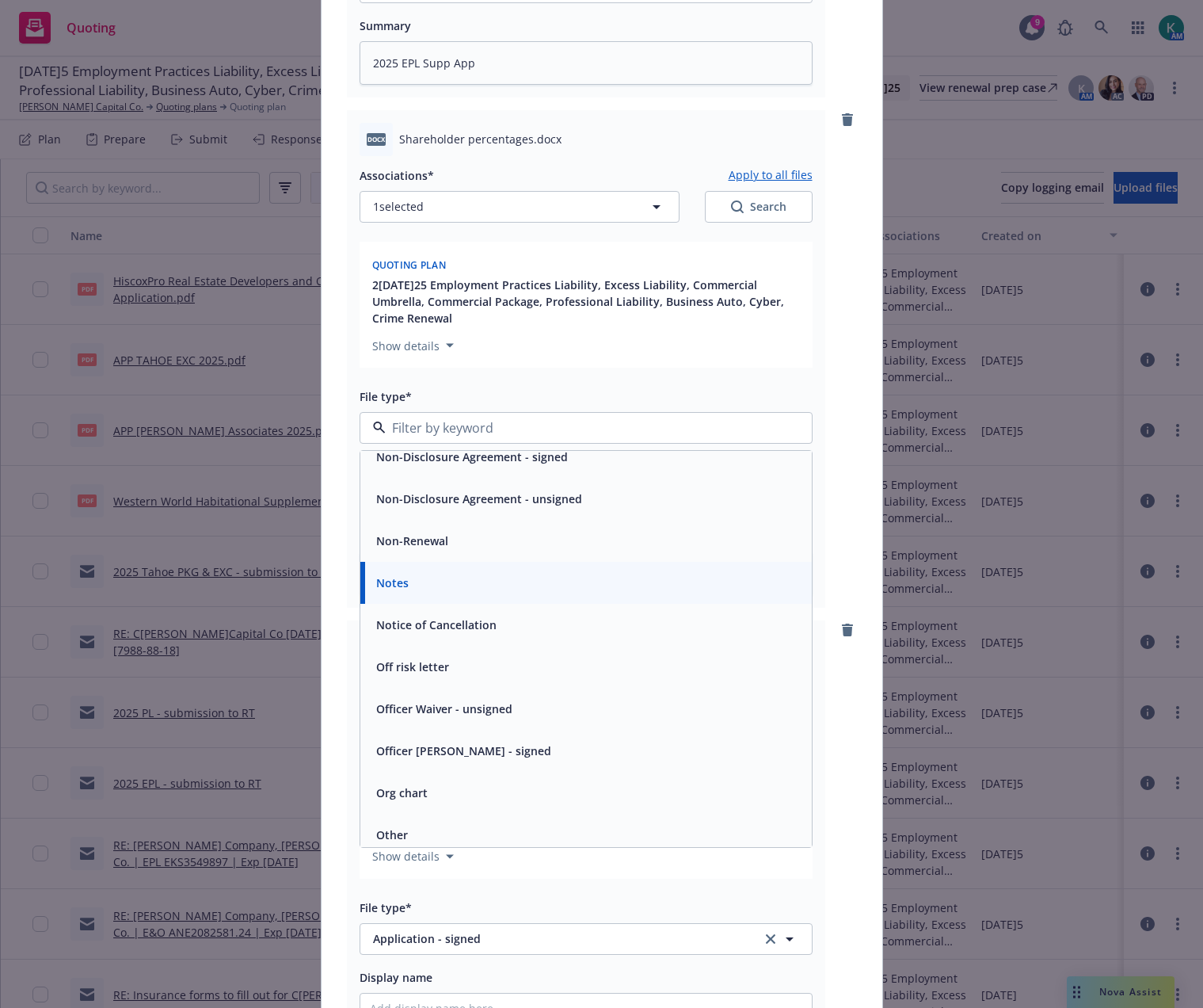
scroll to position [4754, 0]
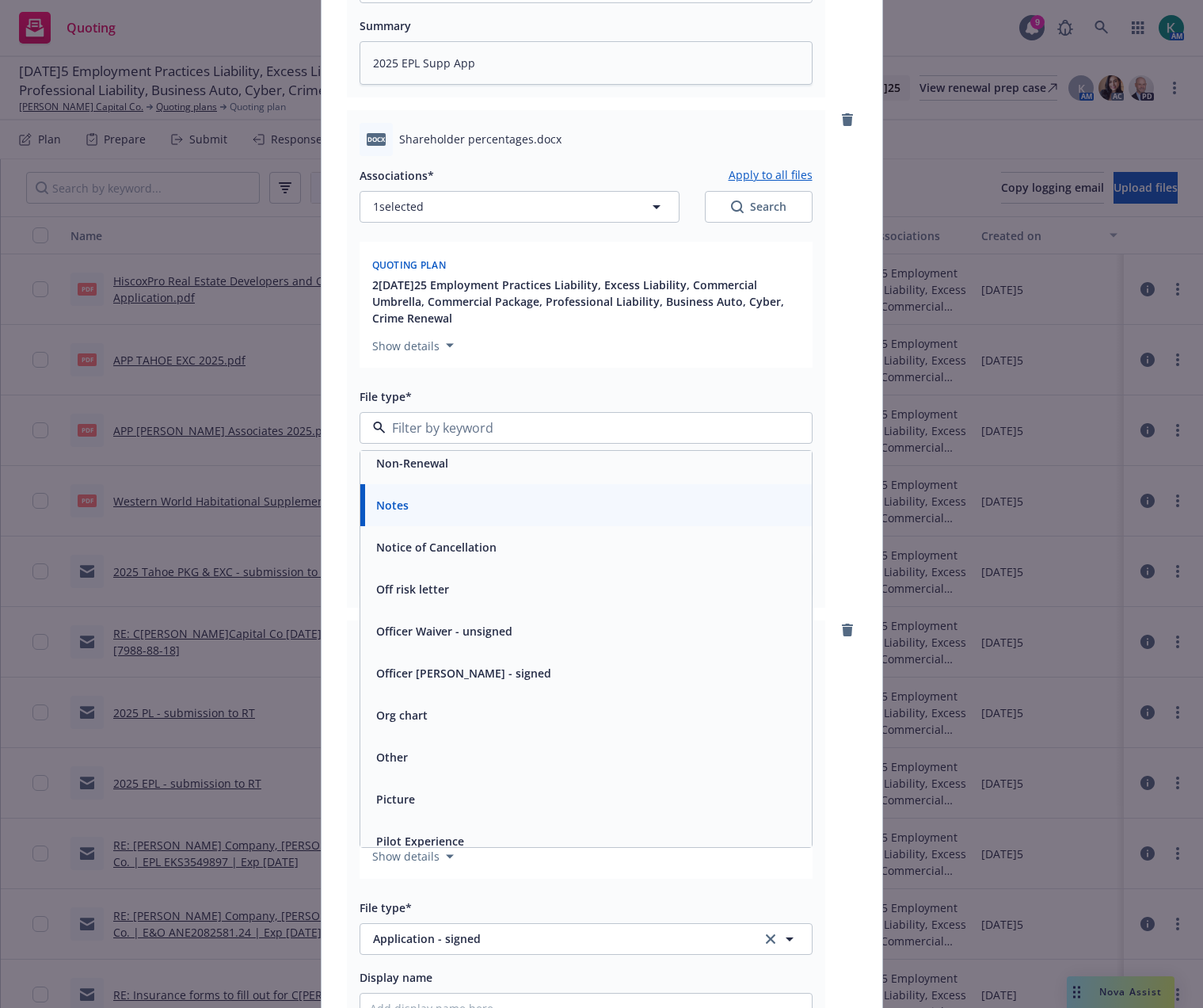
click at [552, 718] on div "Org chart" at bounding box center [586, 715] width 433 height 23
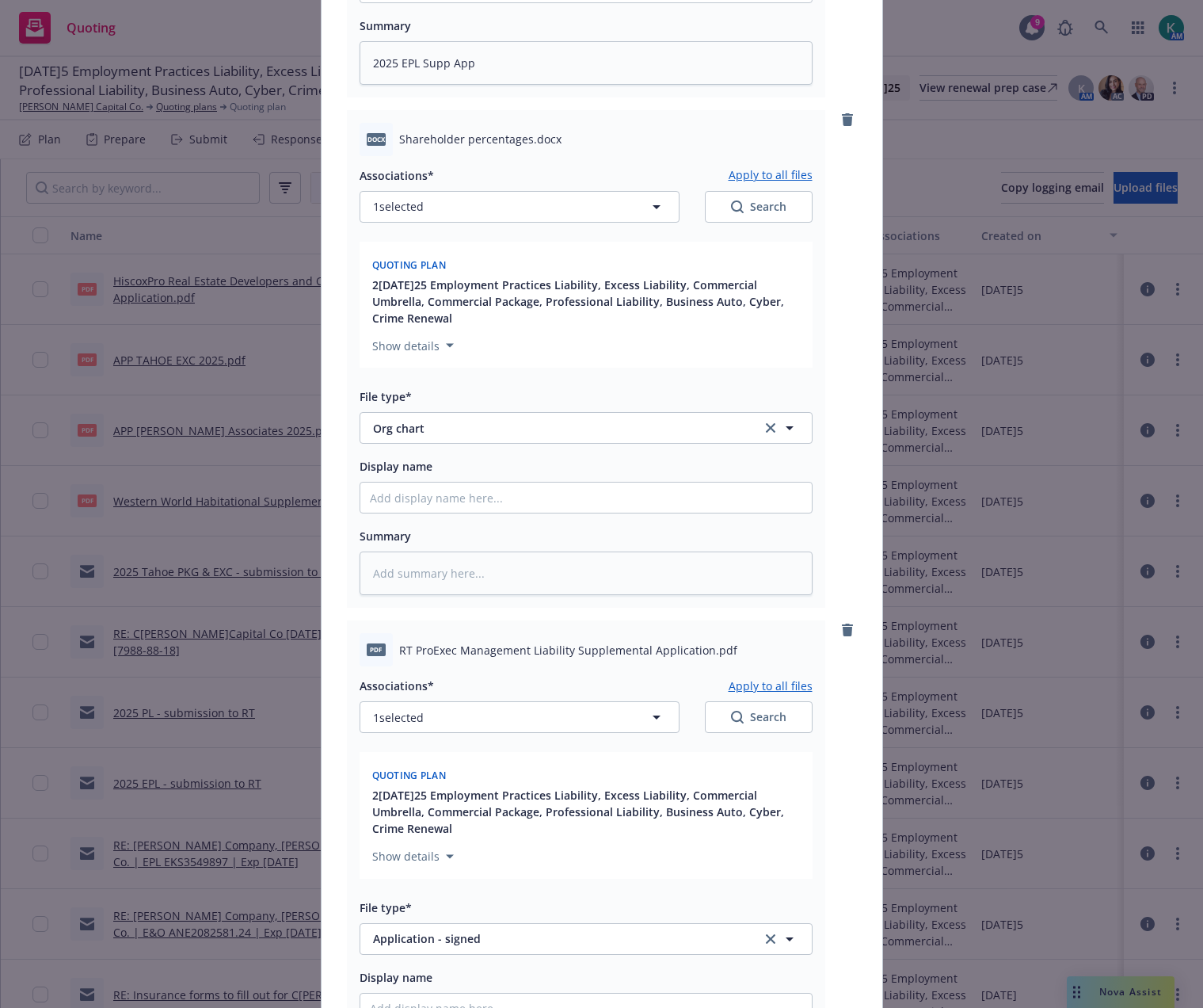
scroll to position [937, 0]
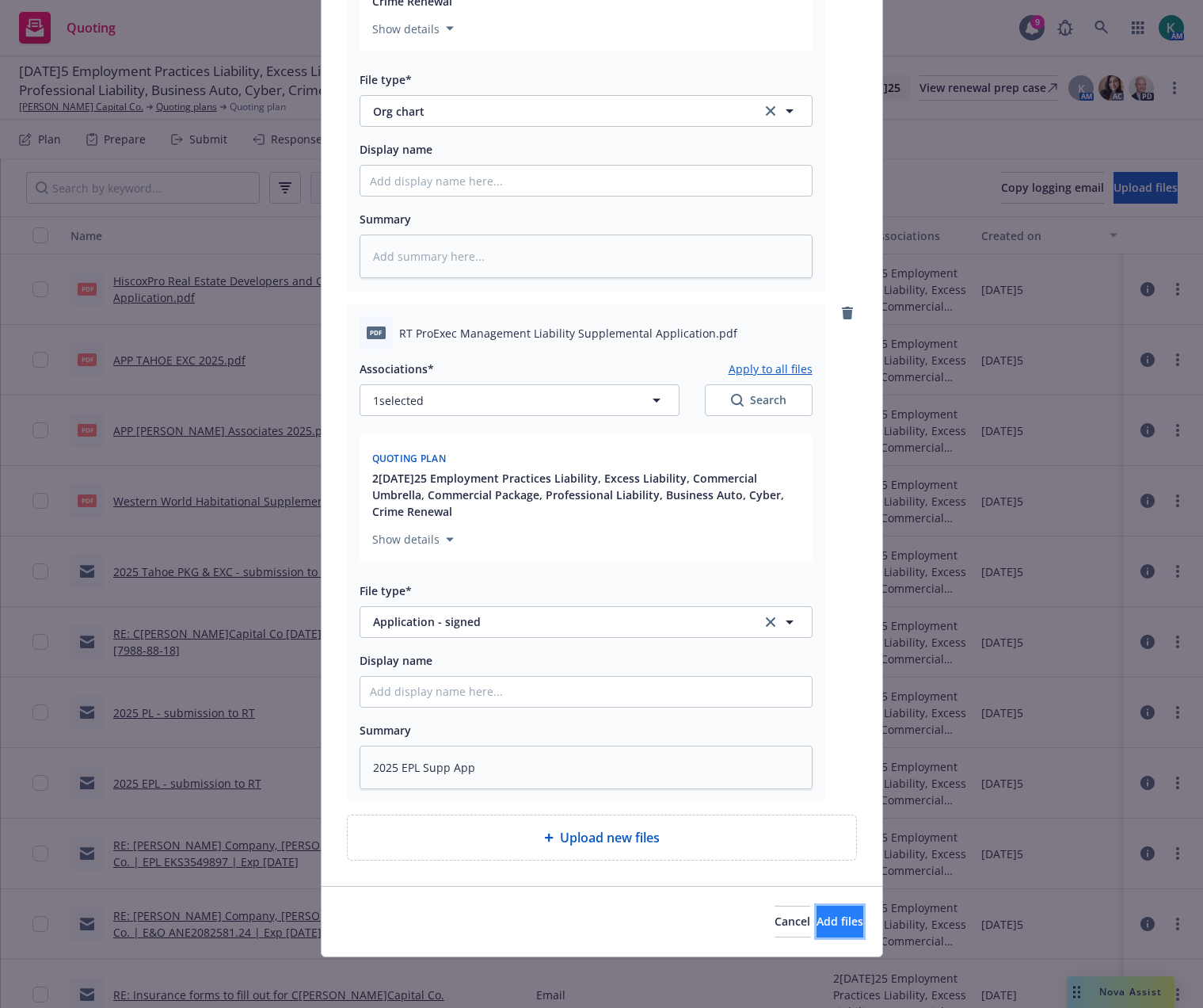
click at [823, 919] on span "Add files" at bounding box center [840, 921] width 47 height 15
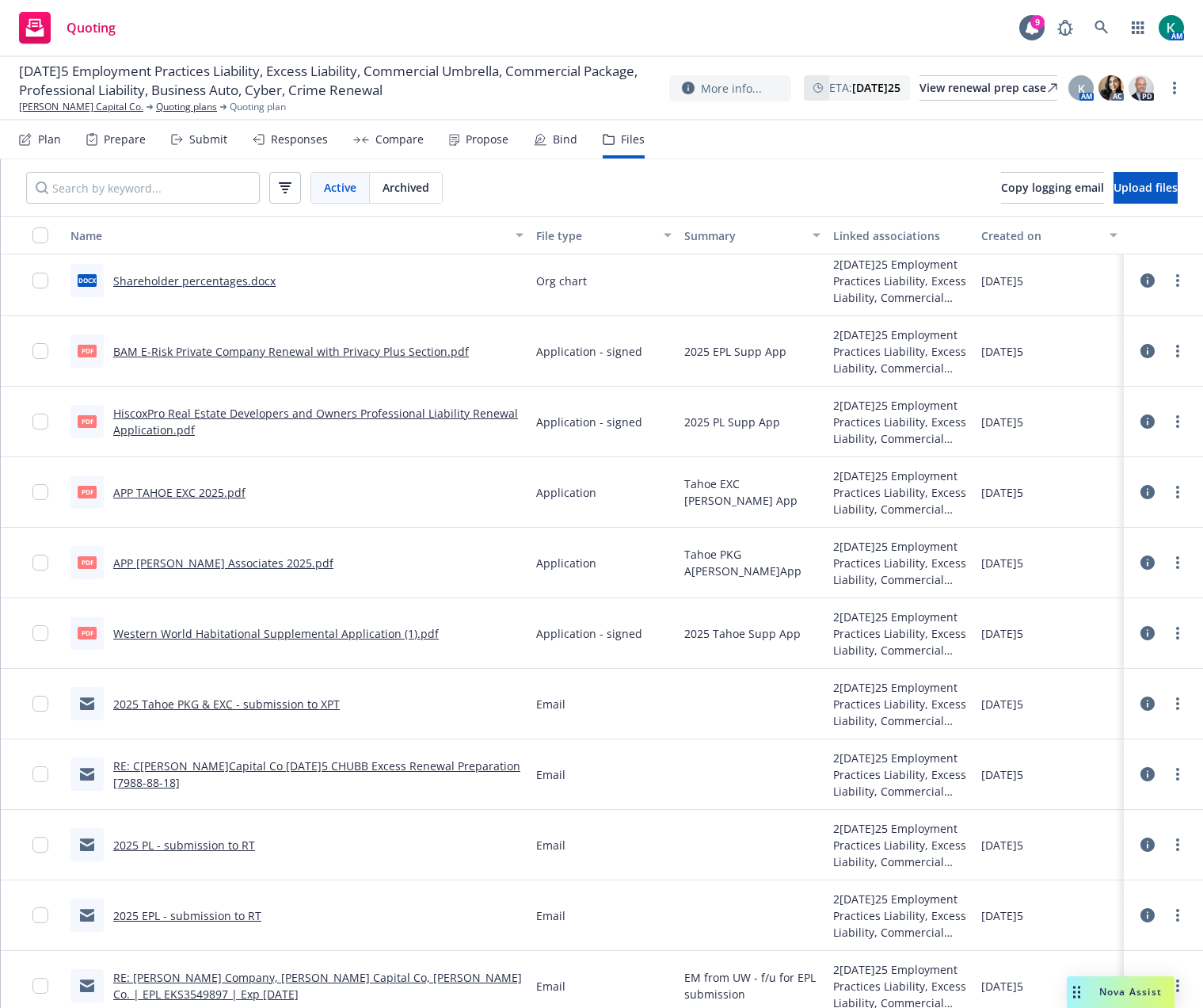
scroll to position [0, 0]
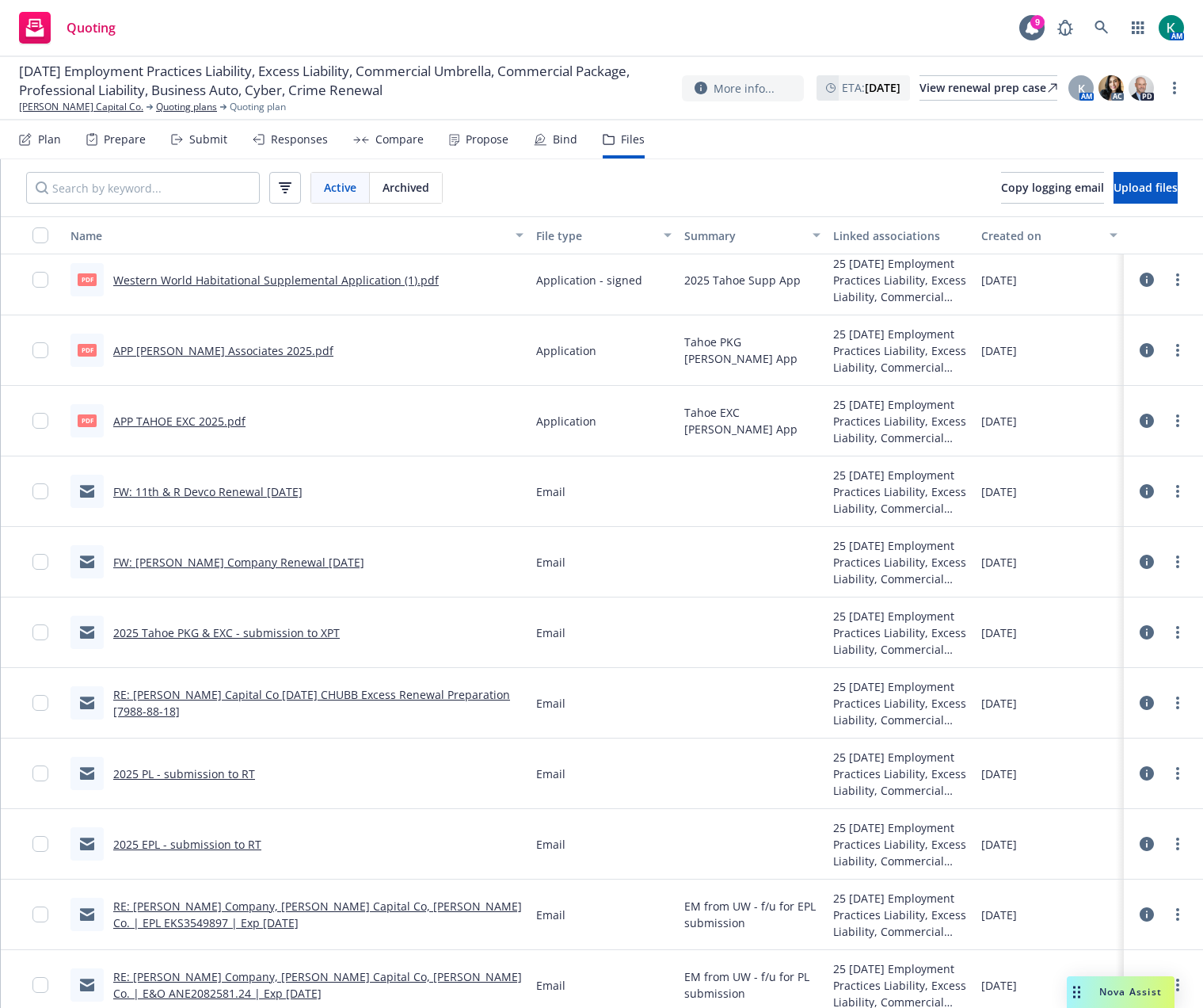
scroll to position [317, 0]
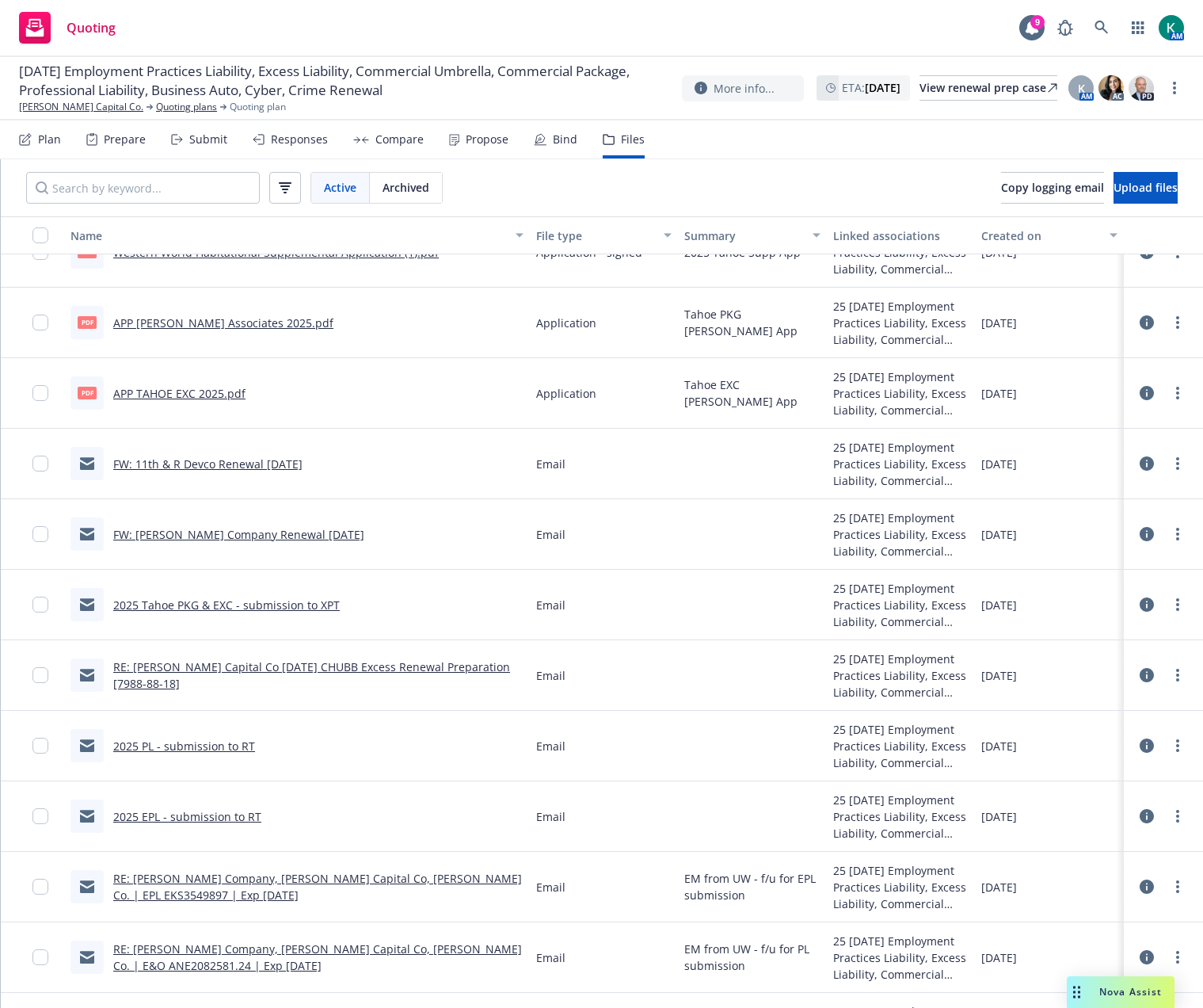
click at [1177, 469] on div at bounding box center [1163, 464] width 67 height 51
click at [1171, 464] on link "more" at bounding box center [1177, 463] width 19 height 19
click at [1051, 554] on link "Edit" at bounding box center [1095, 559] width 158 height 32
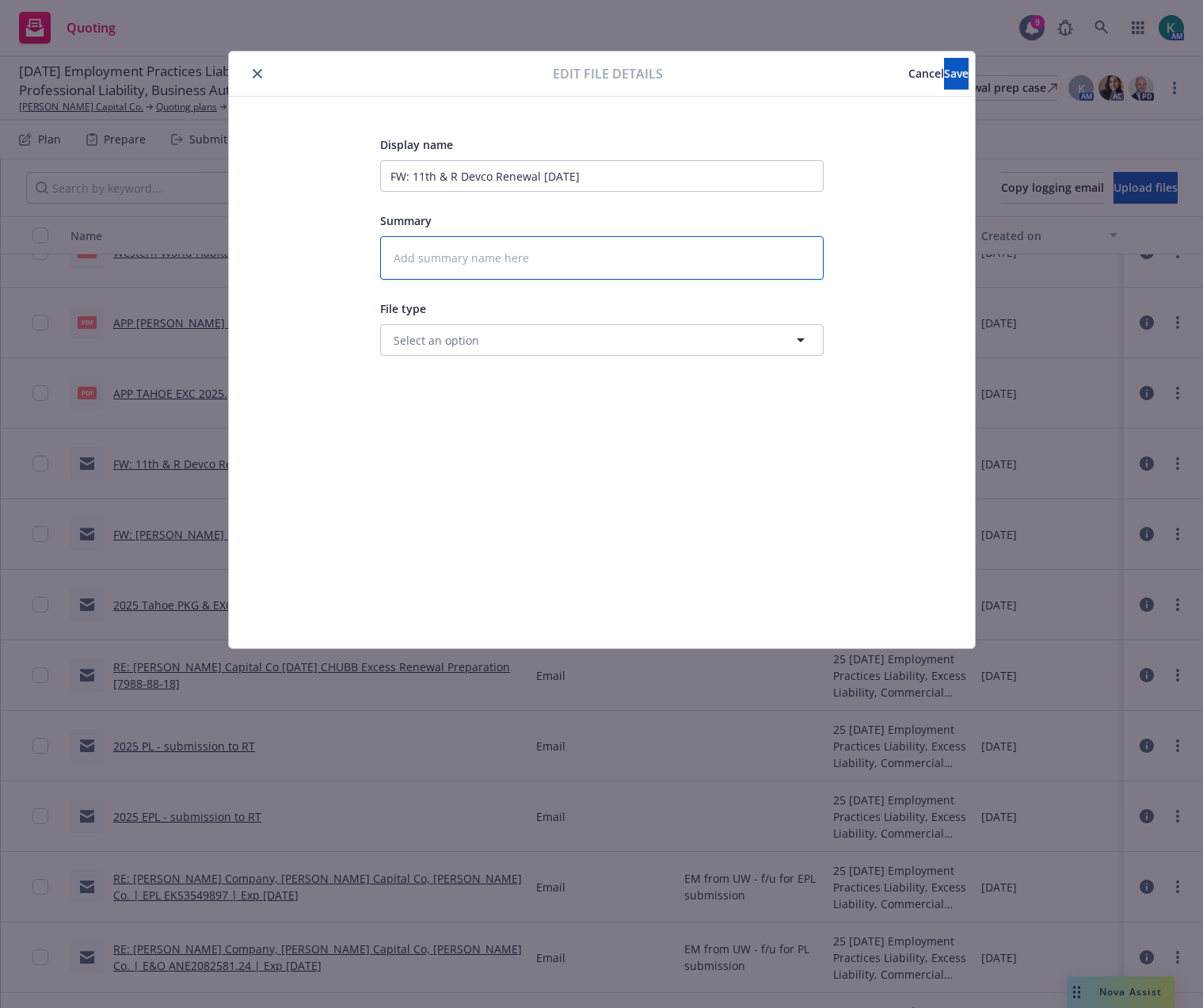
click at [465, 261] on textarea at bounding box center [602, 258] width 444 height 44
type textarea "2"
type textarea "x"
type textarea "20"
type textarea "x"
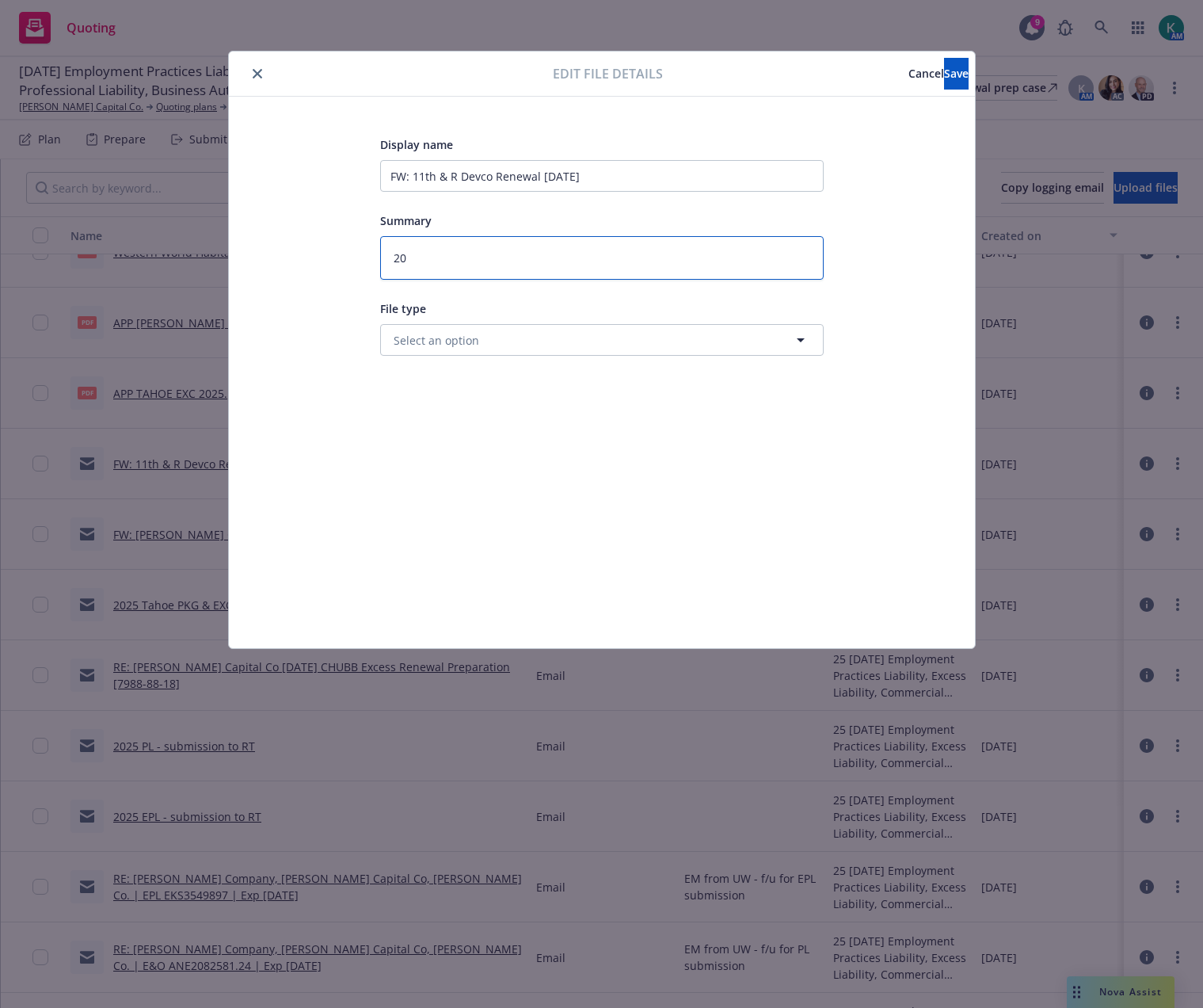
type textarea "202"
type textarea "x"
type textarea "2025"
type textarea "x"
type textarea "2025"
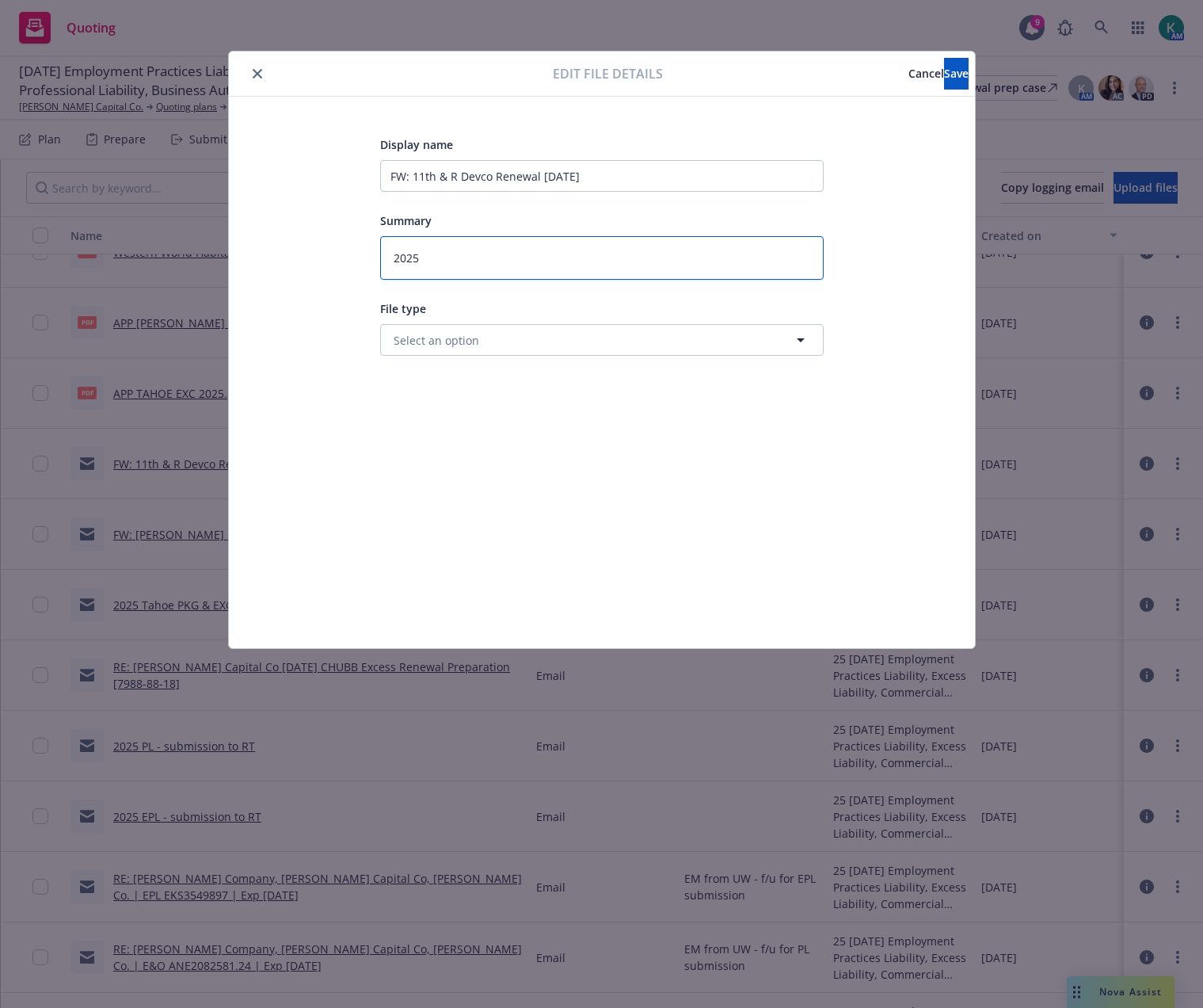
type textarea "x"
type textarea "2025 1"
type textarea "x"
type textarea "2025 11"
type textarea "x"
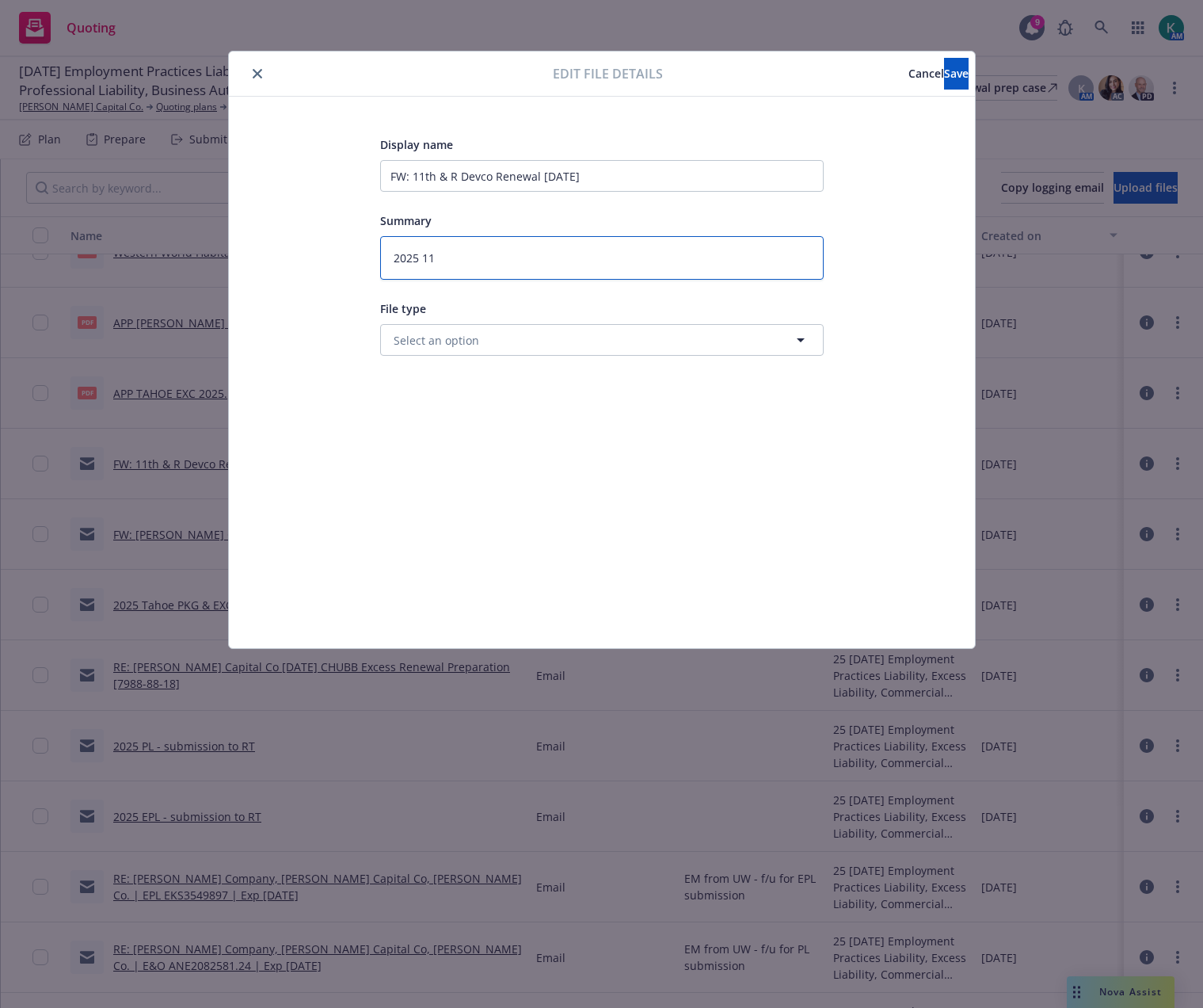
type textarea "2025 11&"
type textarea "x"
type textarea "2025 11&R"
type textarea "x"
type textarea "2025 11&R"
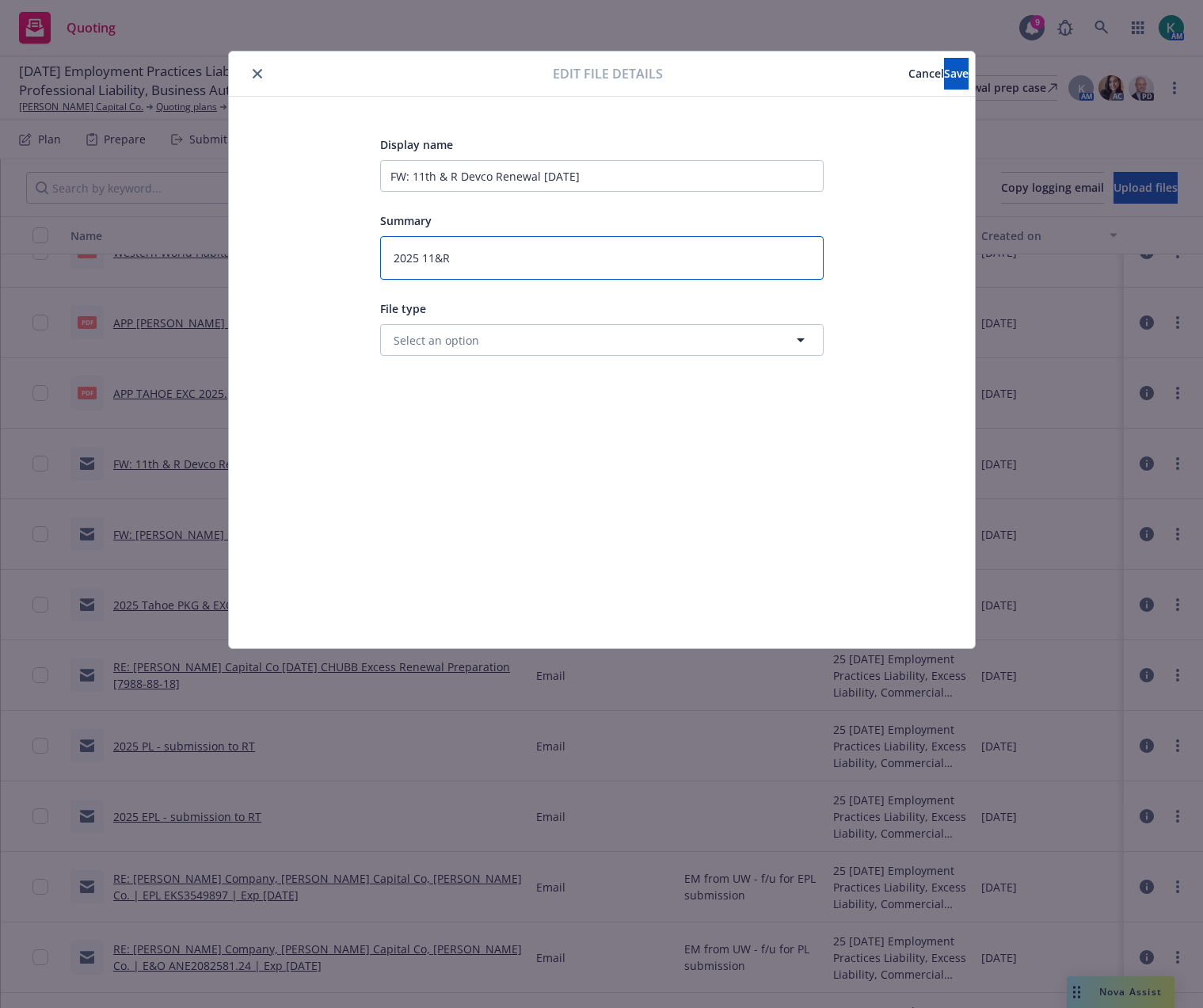
type textarea "x"
type textarea "2025 11&R -"
type textarea "x"
type textarea "2025 11&R -"
type textarea "x"
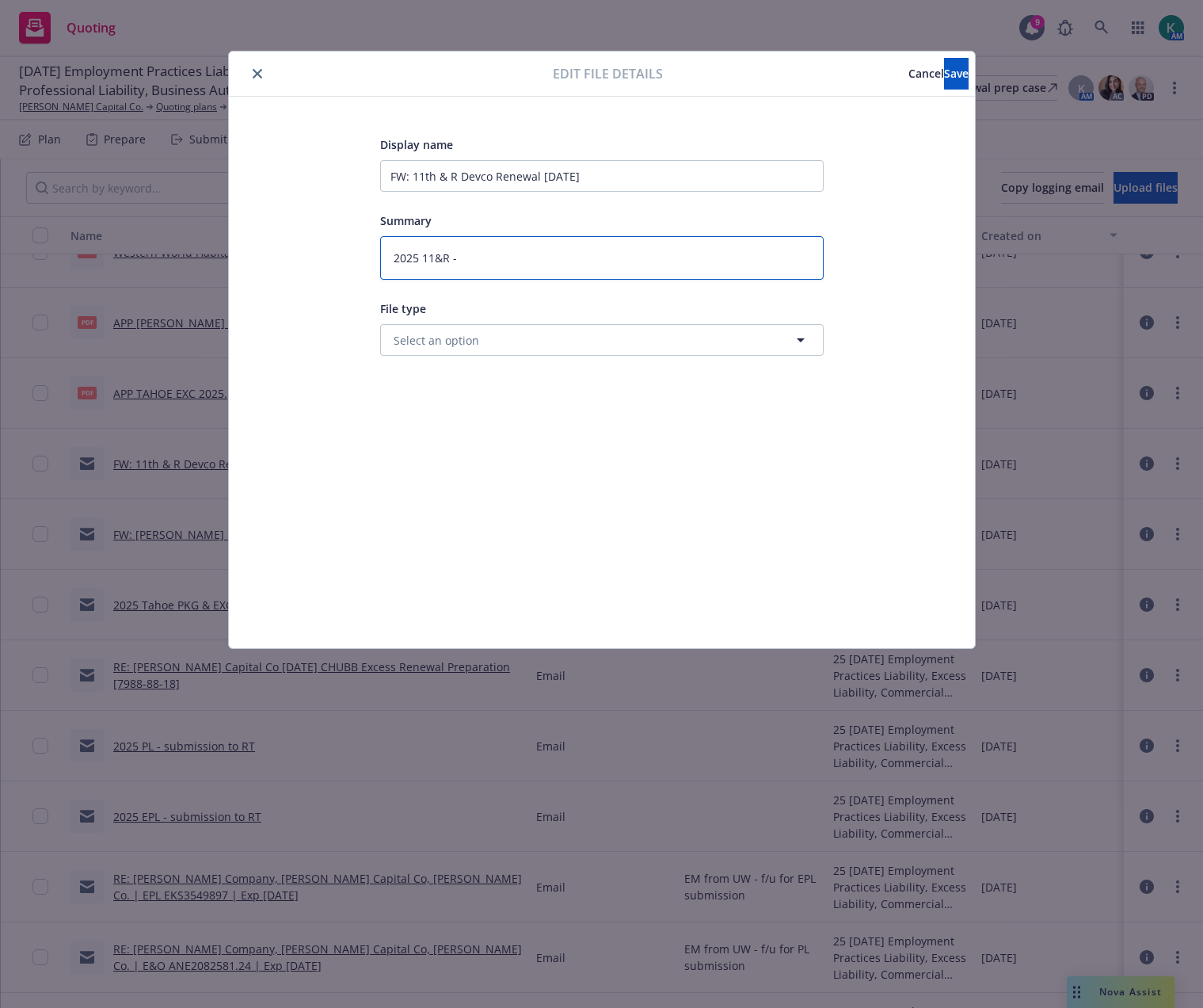
type textarea "2025 11&R - s"
type textarea "x"
type textarea "2025 11&R - su"
type textarea "x"
type textarea "2025 11&R - sub"
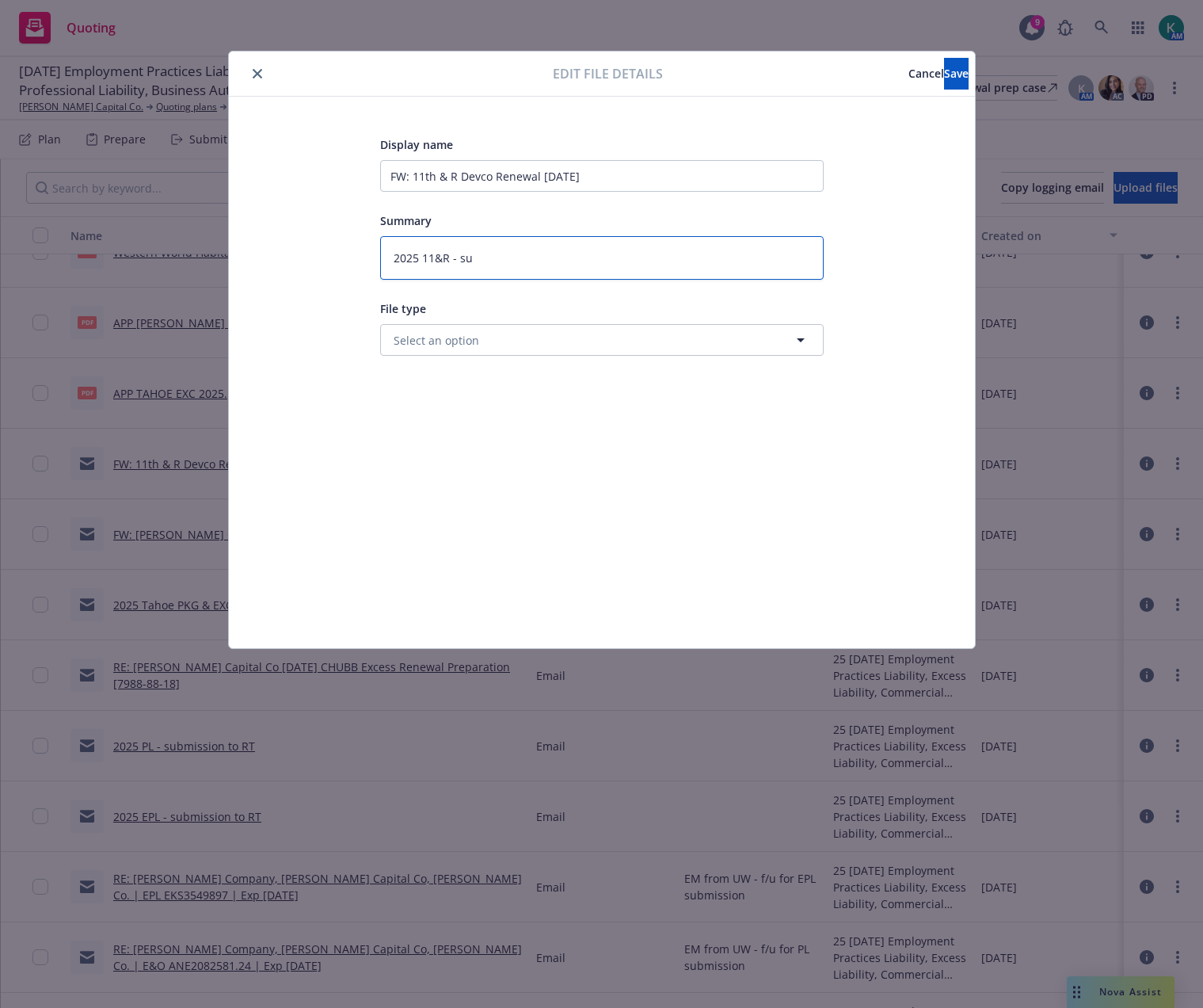
type textarea "x"
type textarea "2025 11&R - subm"
type textarea "x"
type textarea "2025 11&R - submi"
type textarea "x"
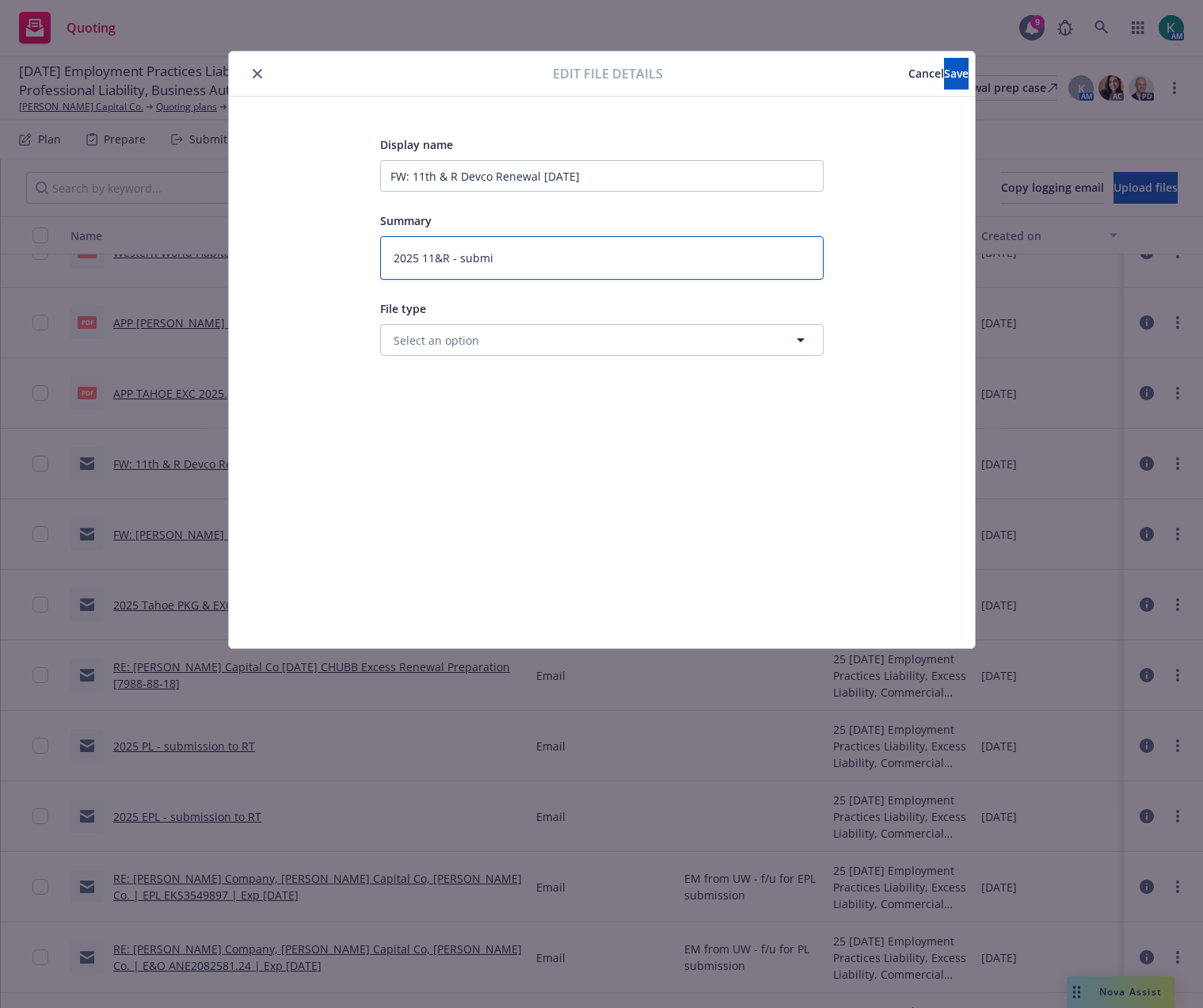
type textarea "2025 11&R - submis"
type textarea "x"
type textarea "2025 11&R - submiss"
type textarea "x"
type textarea "2025 11&R - submissi"
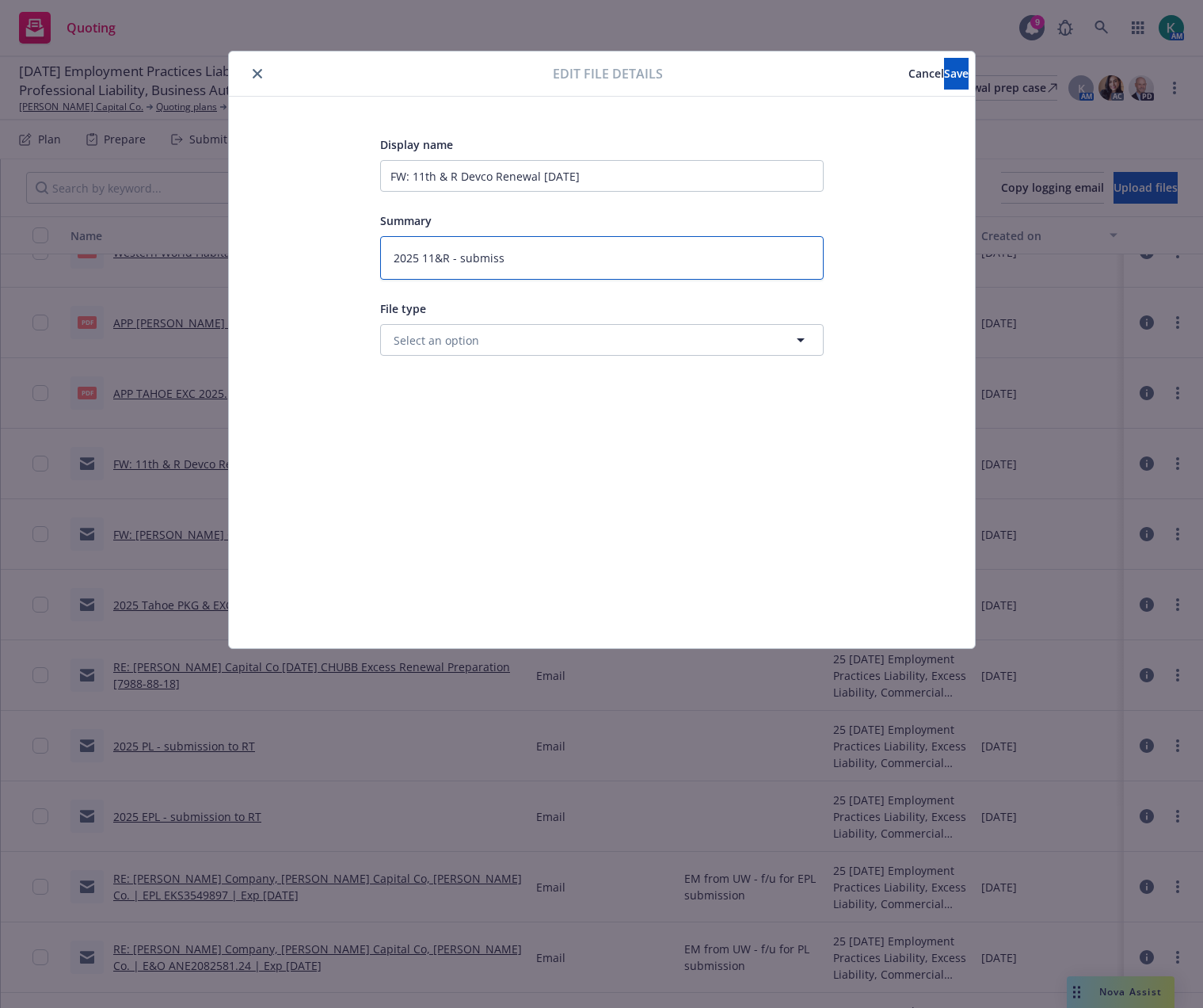
type textarea "x"
type textarea "2025 11&R - submission"
type textarea "x"
type textarea "2025 11&R - submission"
type textarea "x"
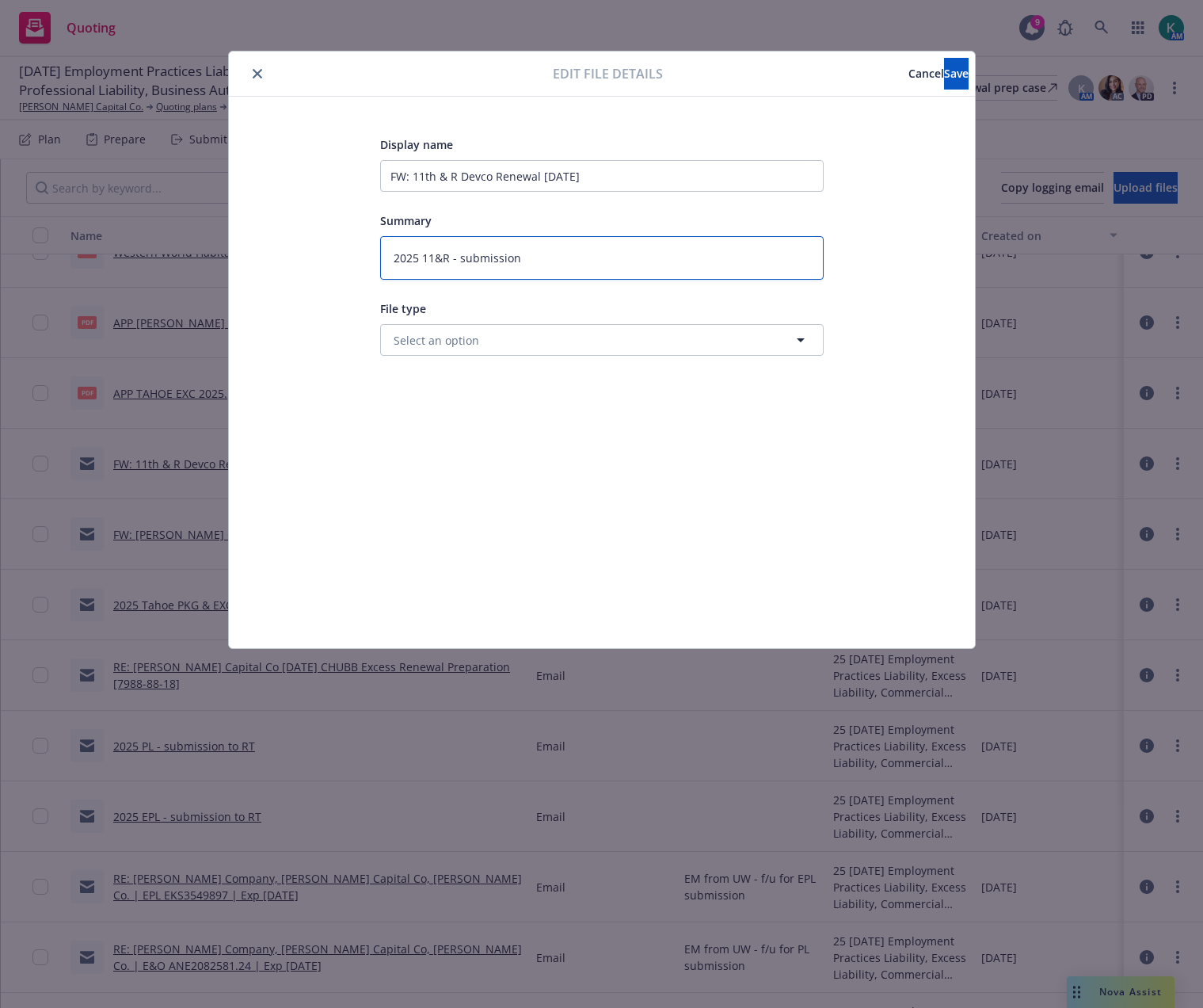
type textarea "2025 11&R - submission r"
type textarea "x"
type textarea "2025 11&R - submission re"
type textarea "x"
type textarea "2025 11&R - submission req"
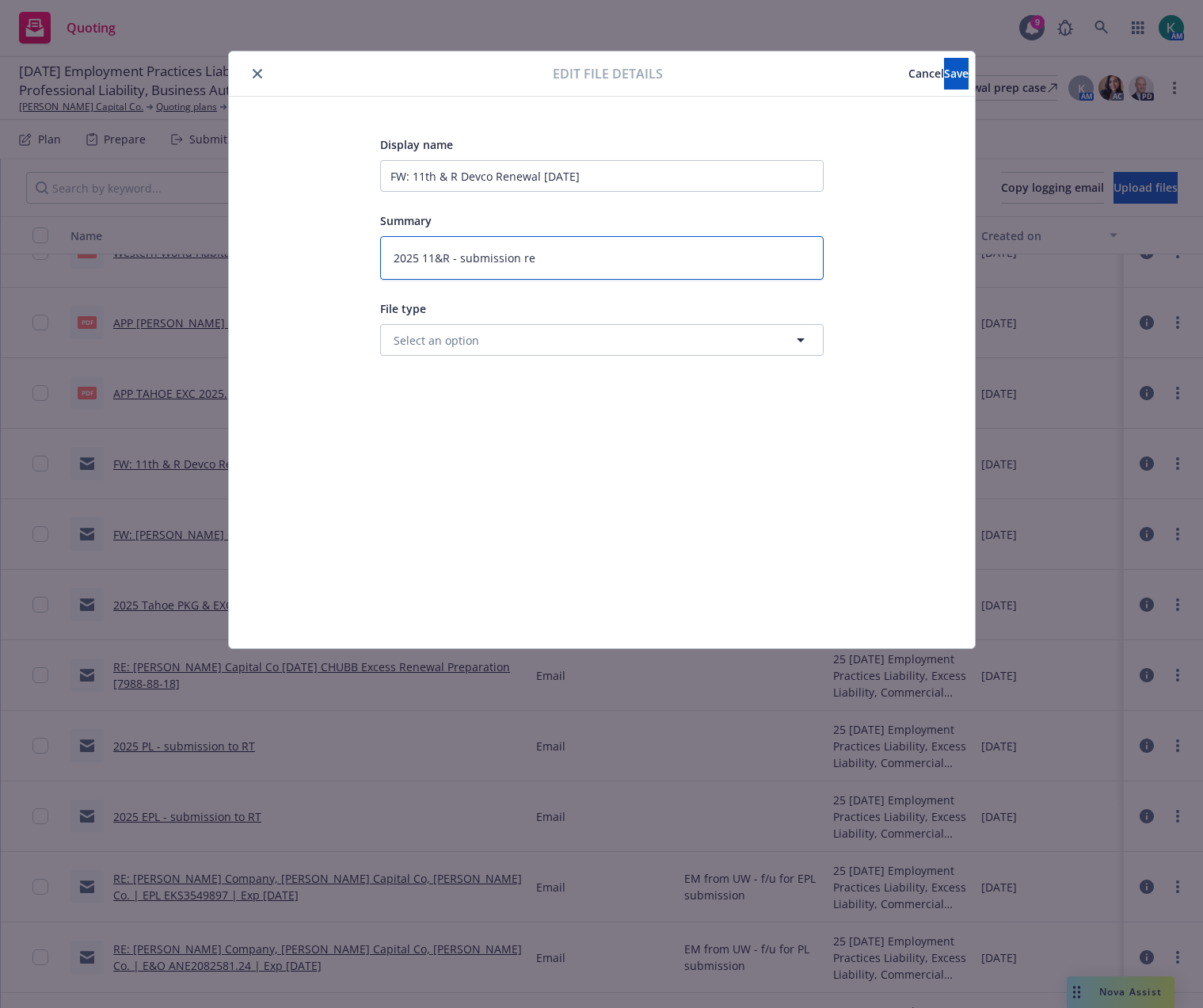
type textarea "x"
type textarea "2025 11&R - submission requ"
type textarea "x"
type textarea "2025 11&R - submission requi"
type textarea "x"
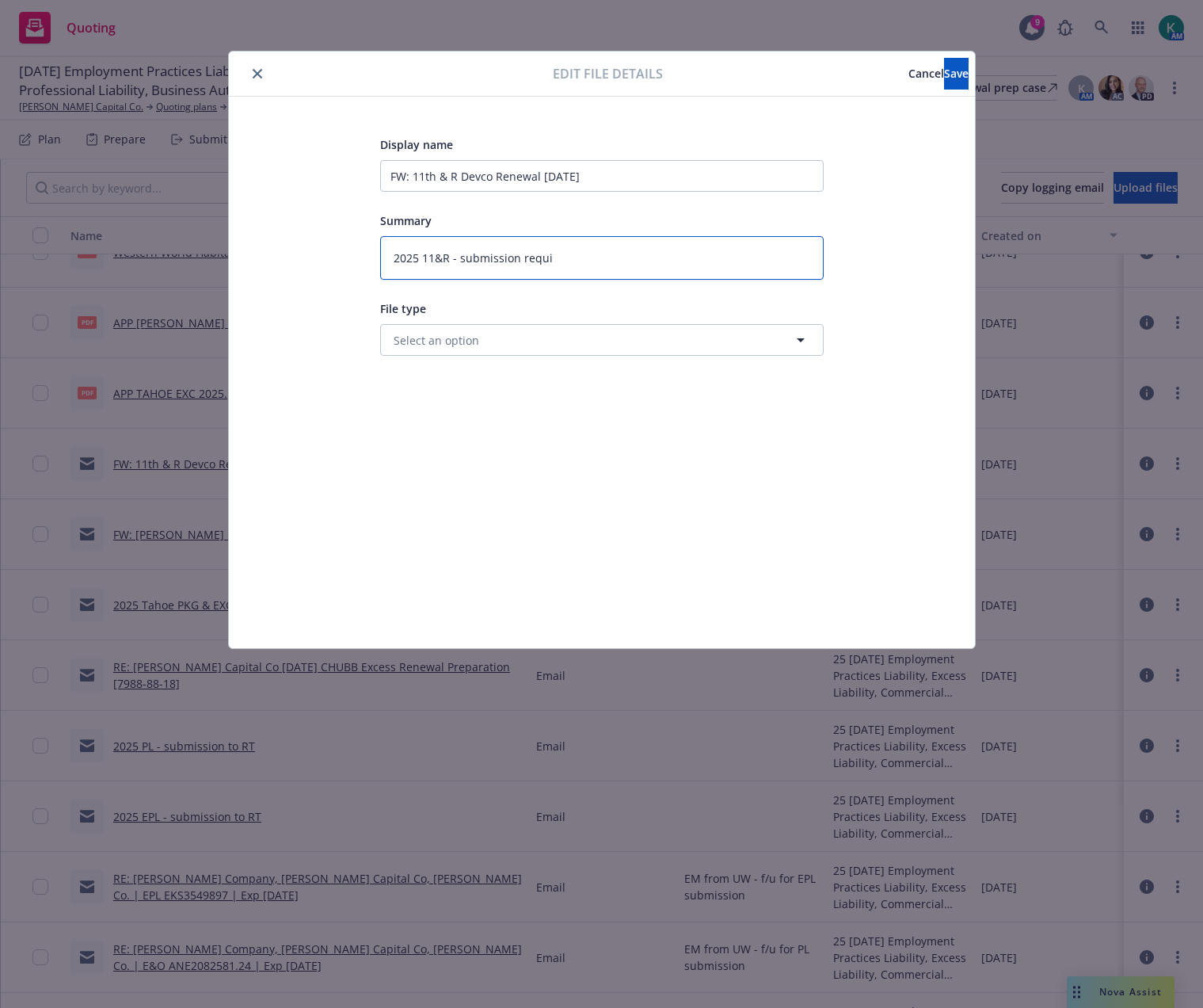
type textarea "2025 11&R - submission requir"
type textarea "x"
type textarea "2025 11&R - submission require"
type textarea "x"
type textarea "2025 11&R - submission requirem"
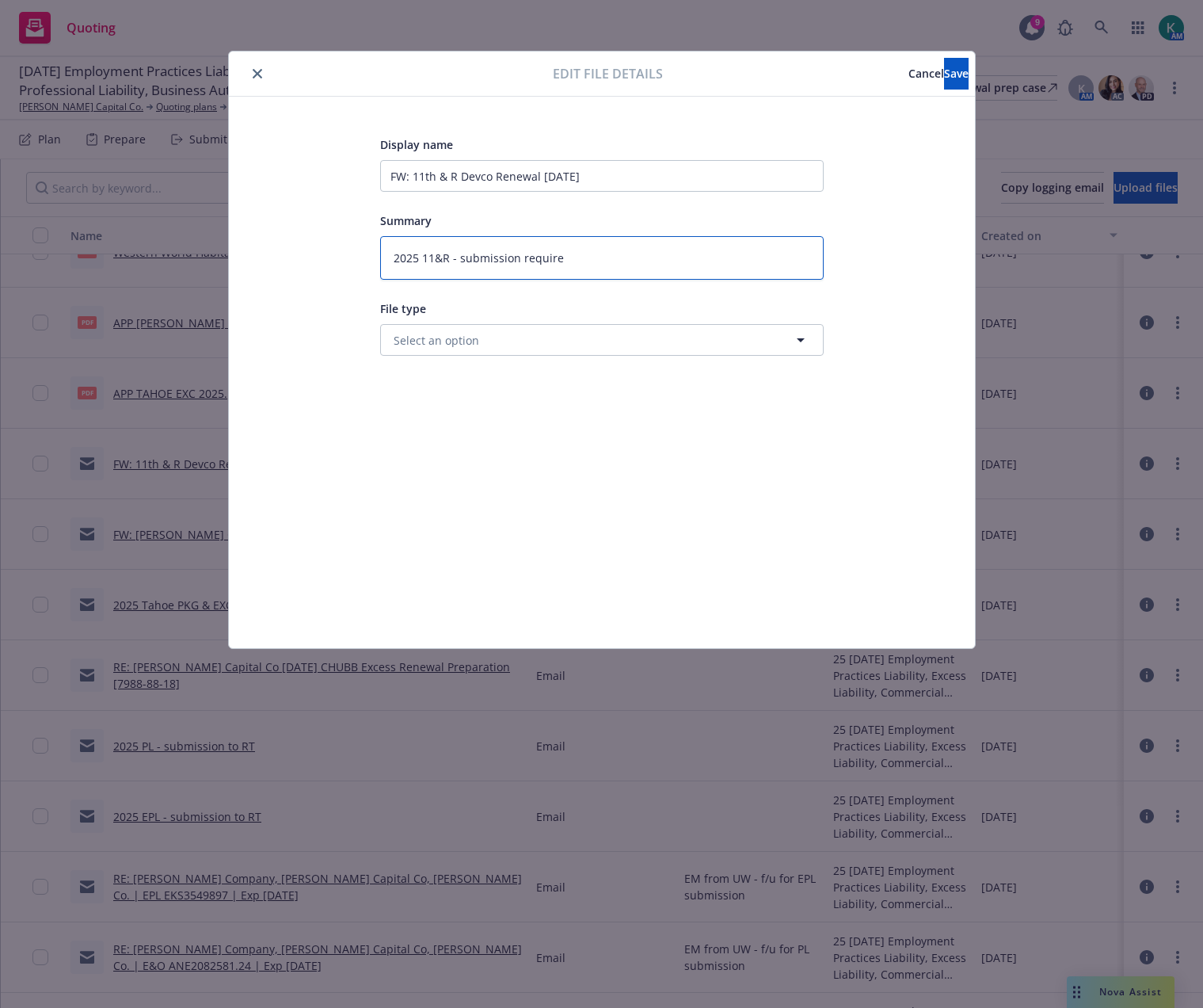
type textarea "x"
type textarea "2025 11&R - submission requireme"
type textarea "x"
type textarea "2025 11&R - submission requiremetn"
type textarea "x"
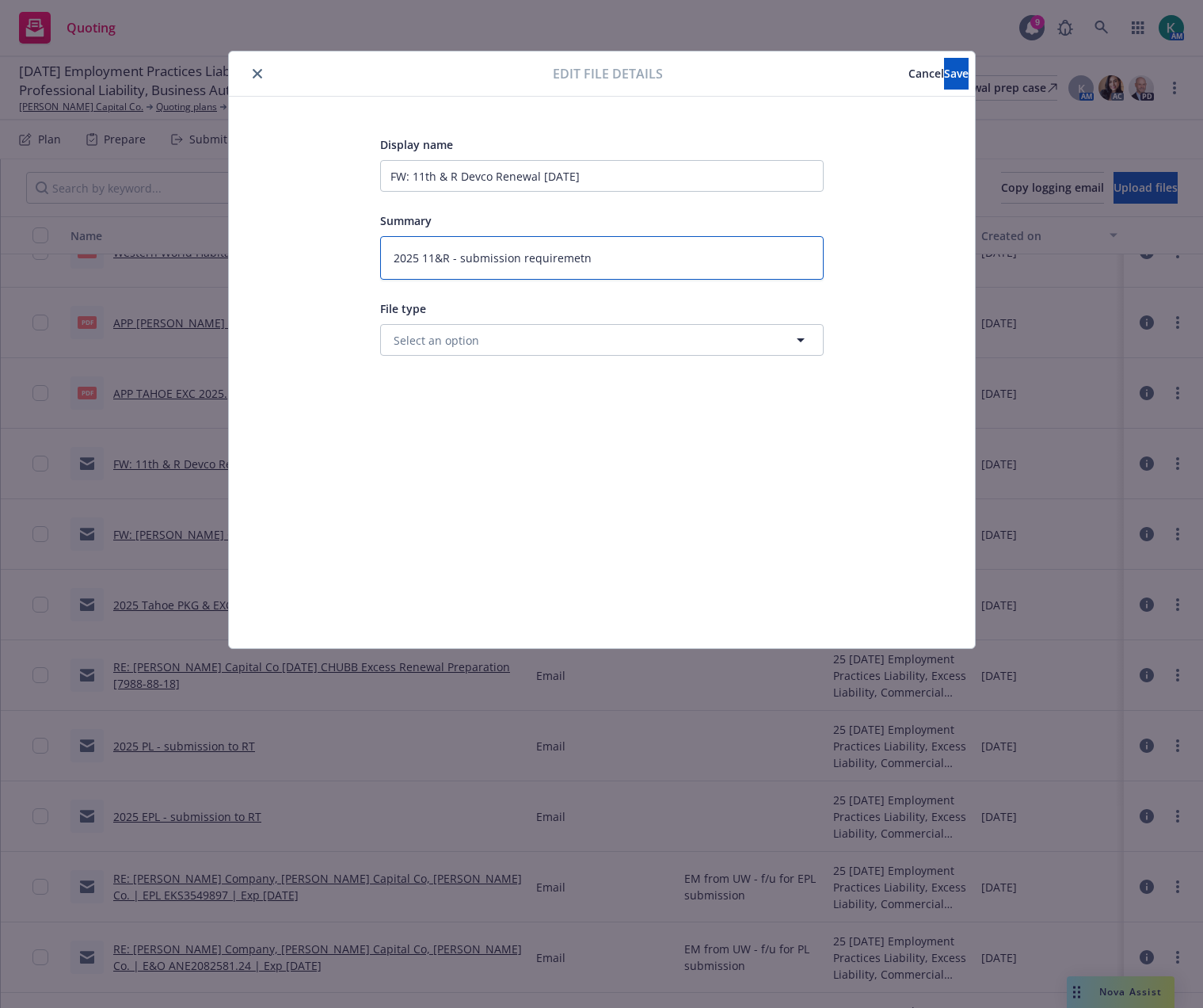
type textarea "2025 11&R - submission requiremetn"
type textarea "x"
type textarea "2025 11&R - submission requiremetn"
type textarea "x"
type textarea "2025 11&R - submission requiremet"
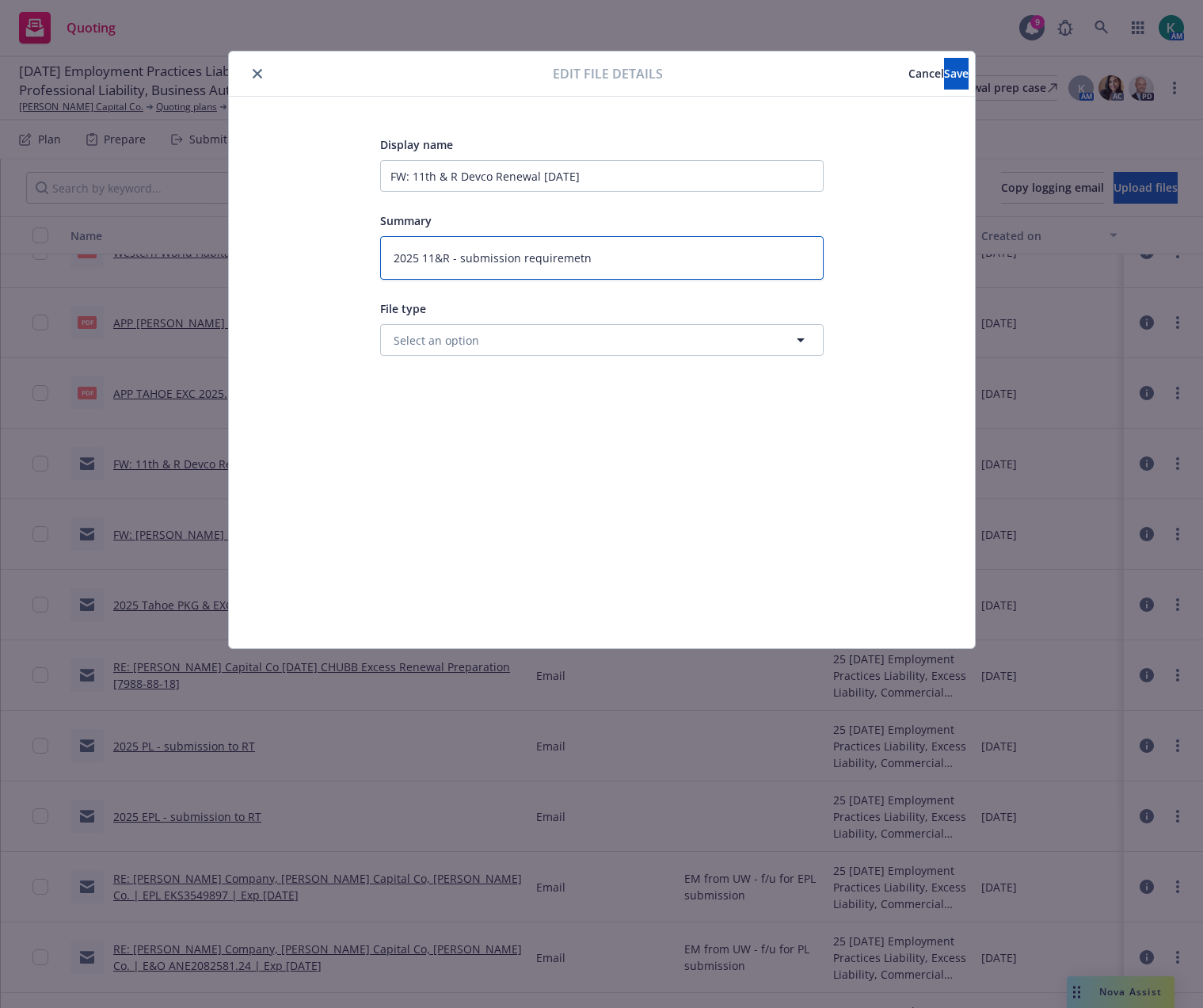
type textarea "x"
type textarea "2025 11&R - submission requireme"
type textarea "x"
type textarea "2025 11&R - submission requirement"
type textarea "x"
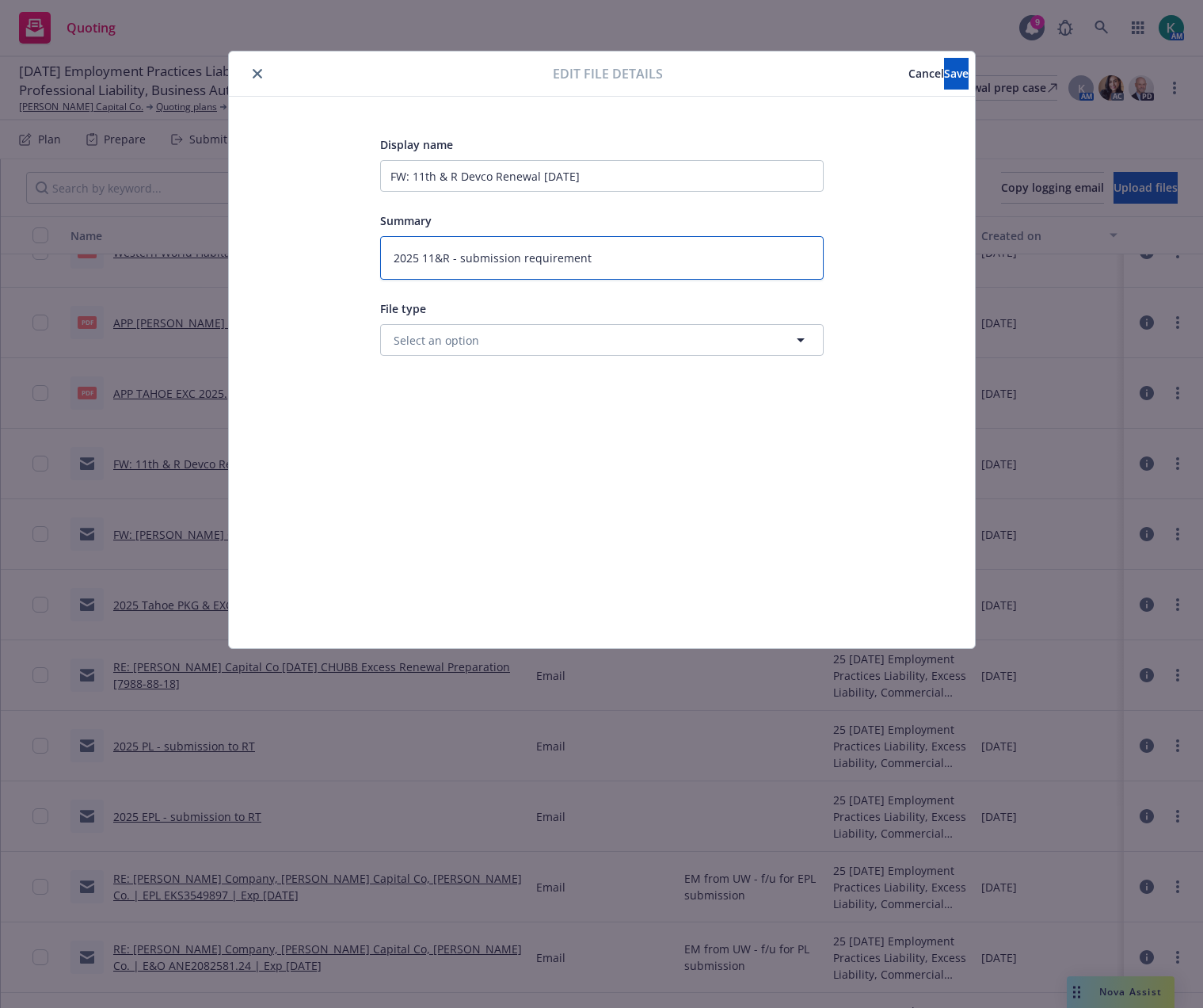
type textarea "2025 11&R - submission requirements"
type textarea "x"
type textarea "2025 11&R - submission requirements"
type textarea "x"
type textarea "2025 11&R - submission requirements f"
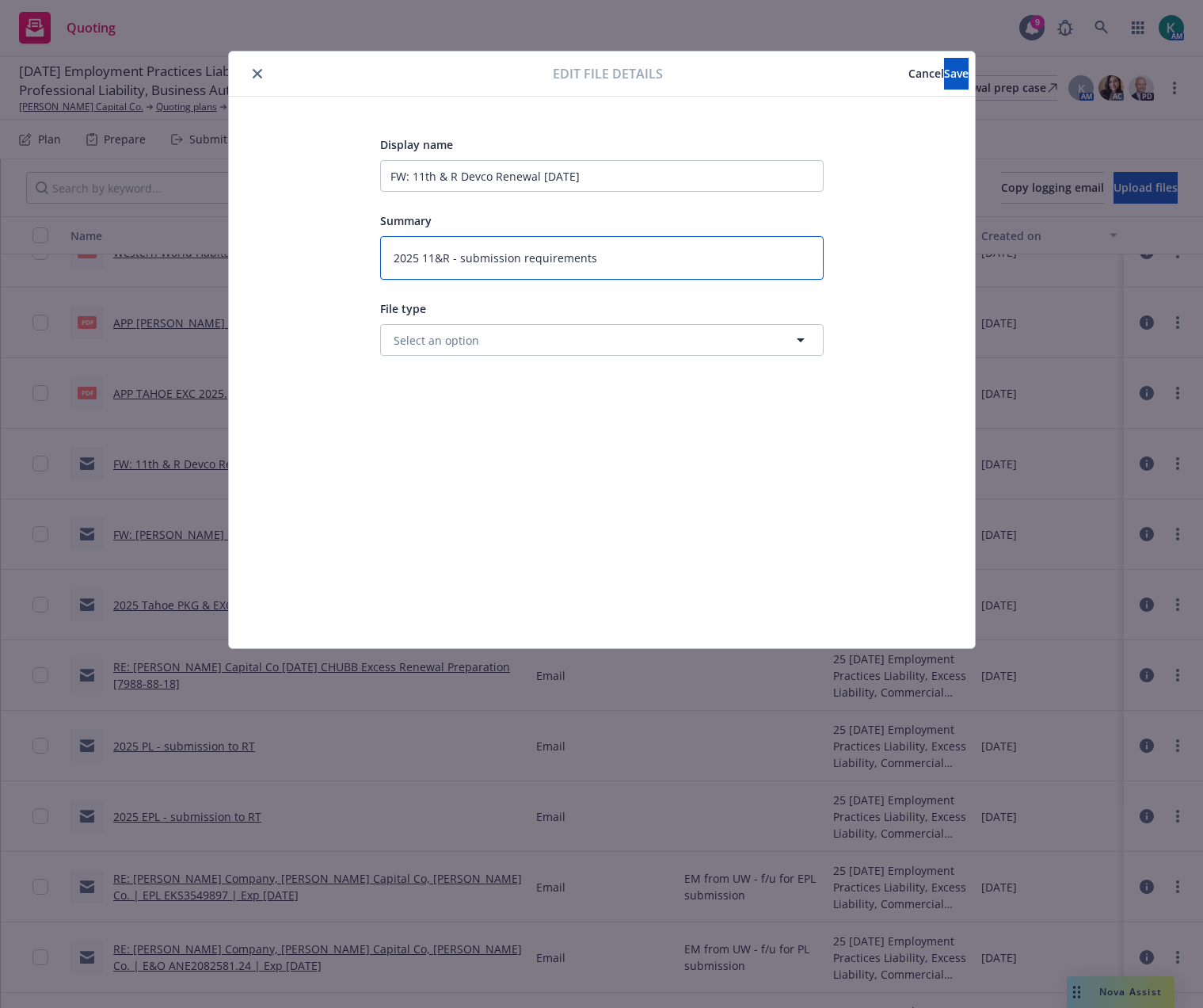
type textarea "x"
type textarea "2025 11&R - submission requirements fr"
type textarea "x"
type textarea "2025 11&R - submission requirements fro"
type textarea "x"
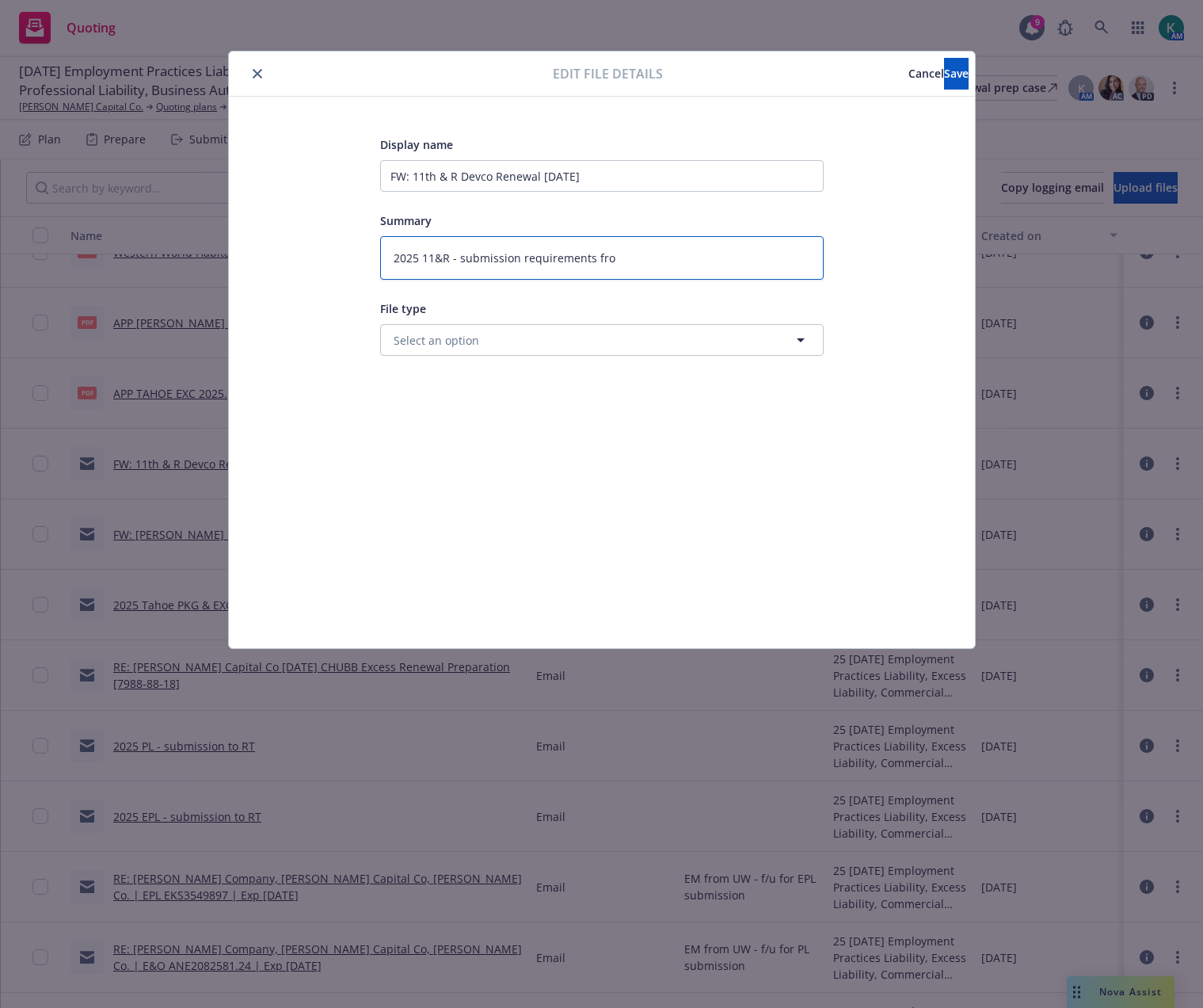
type textarea "2025 11&R - submission requirements from"
type textarea "x"
type textarea "2025 11&R - submission requirements from"
type textarea "x"
type textarea "2025 11&R - submission requirements from U"
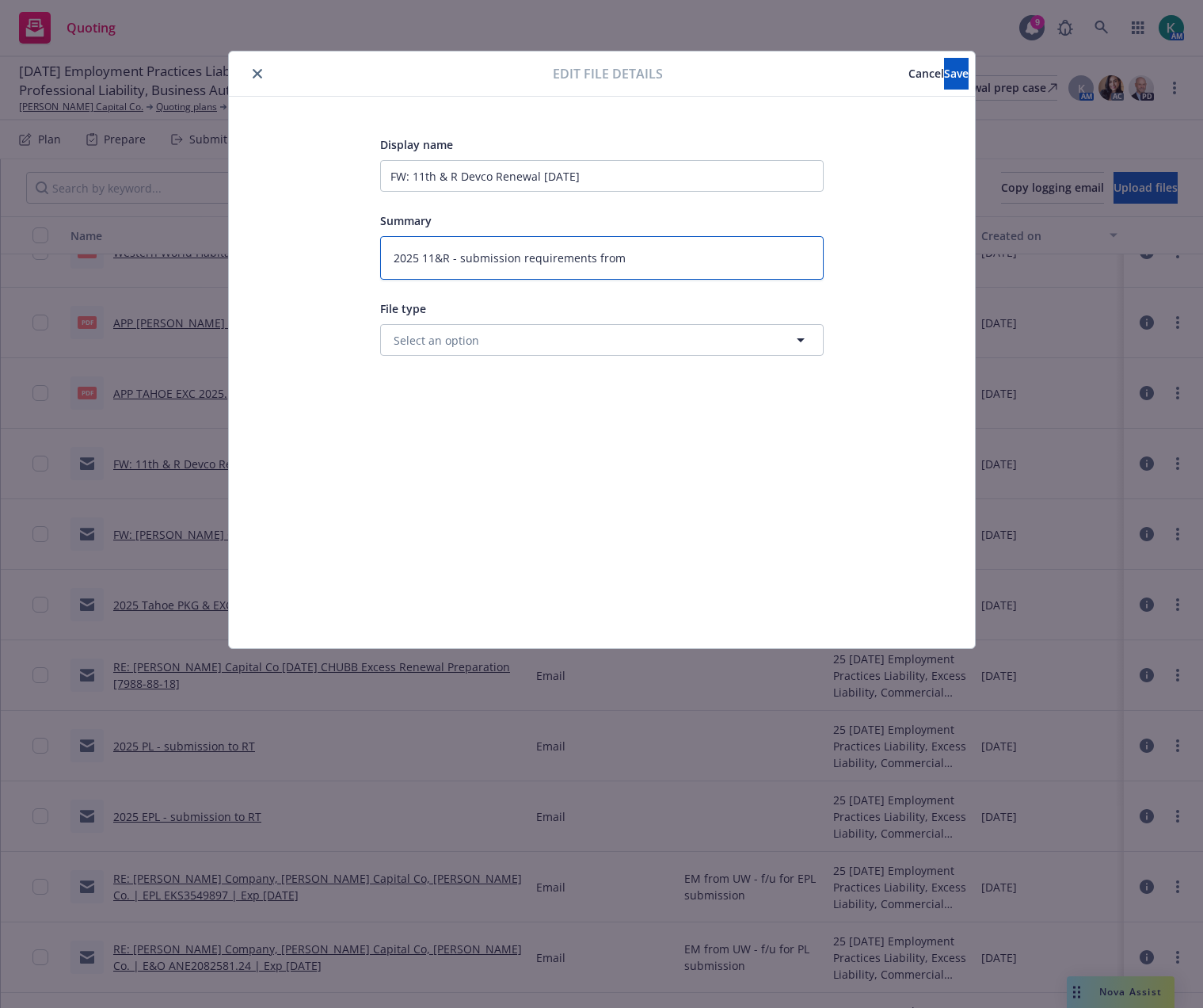
type textarea "x"
type textarea "2025 11&R - submission requirements from [GEOGRAPHIC_DATA]"
type textarea "x"
drag, startPoint x: 665, startPoint y: 258, endPoint x: 459, endPoint y: 251, distance: 206.1
click at [459, 251] on textarea "2025 11&R - submission requirements from [GEOGRAPHIC_DATA]" at bounding box center [602, 258] width 444 height 44
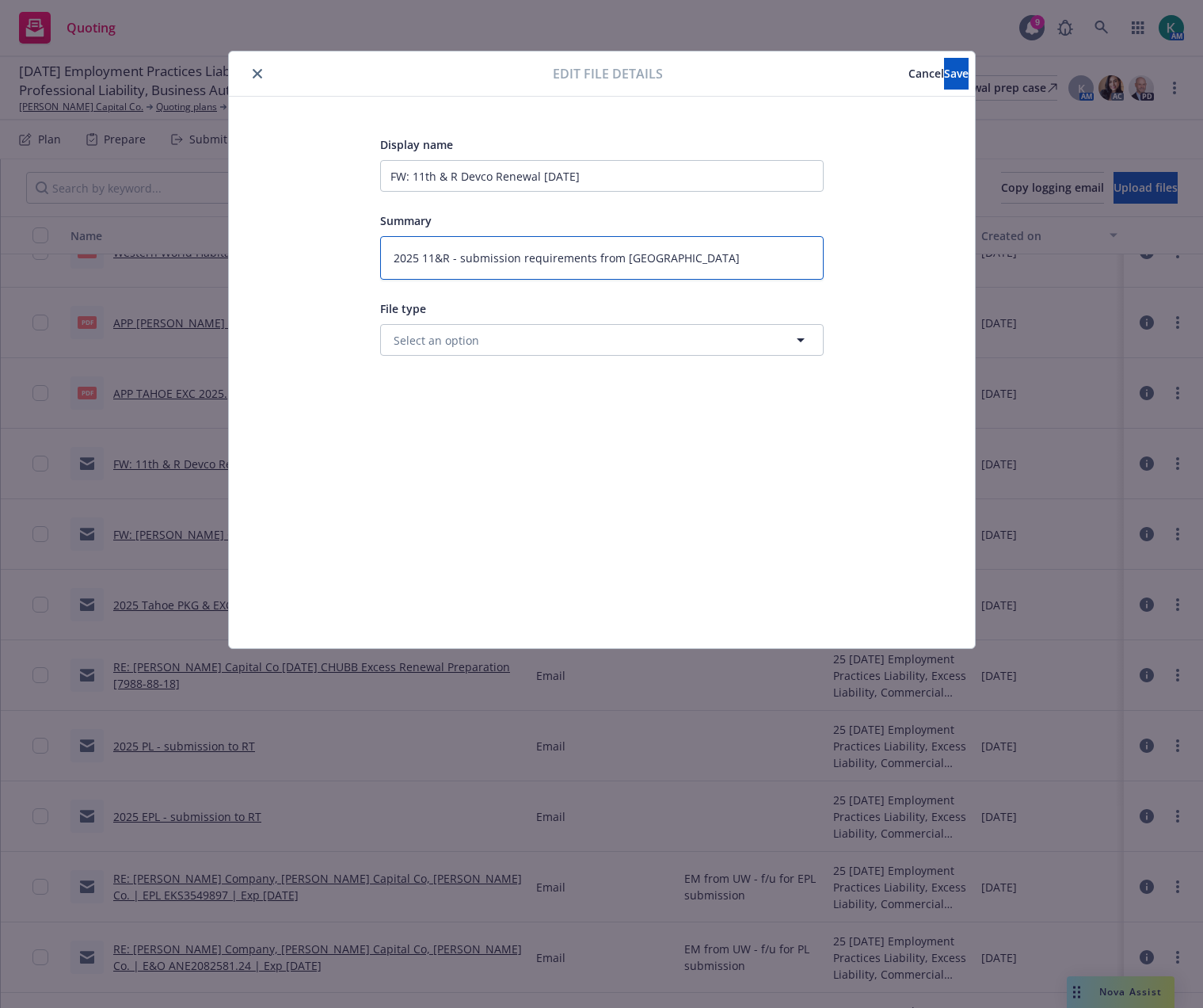
click at [450, 258] on textarea "2025 11&R - submission requirements from [GEOGRAPHIC_DATA]" at bounding box center [602, 258] width 444 height 44
type textarea "2025 11&R - submission requirements from [GEOGRAPHIC_DATA]"
type textarea "x"
type textarea "2025 11&R P - submission requirements from [GEOGRAPHIC_DATA]"
type textarea "x"
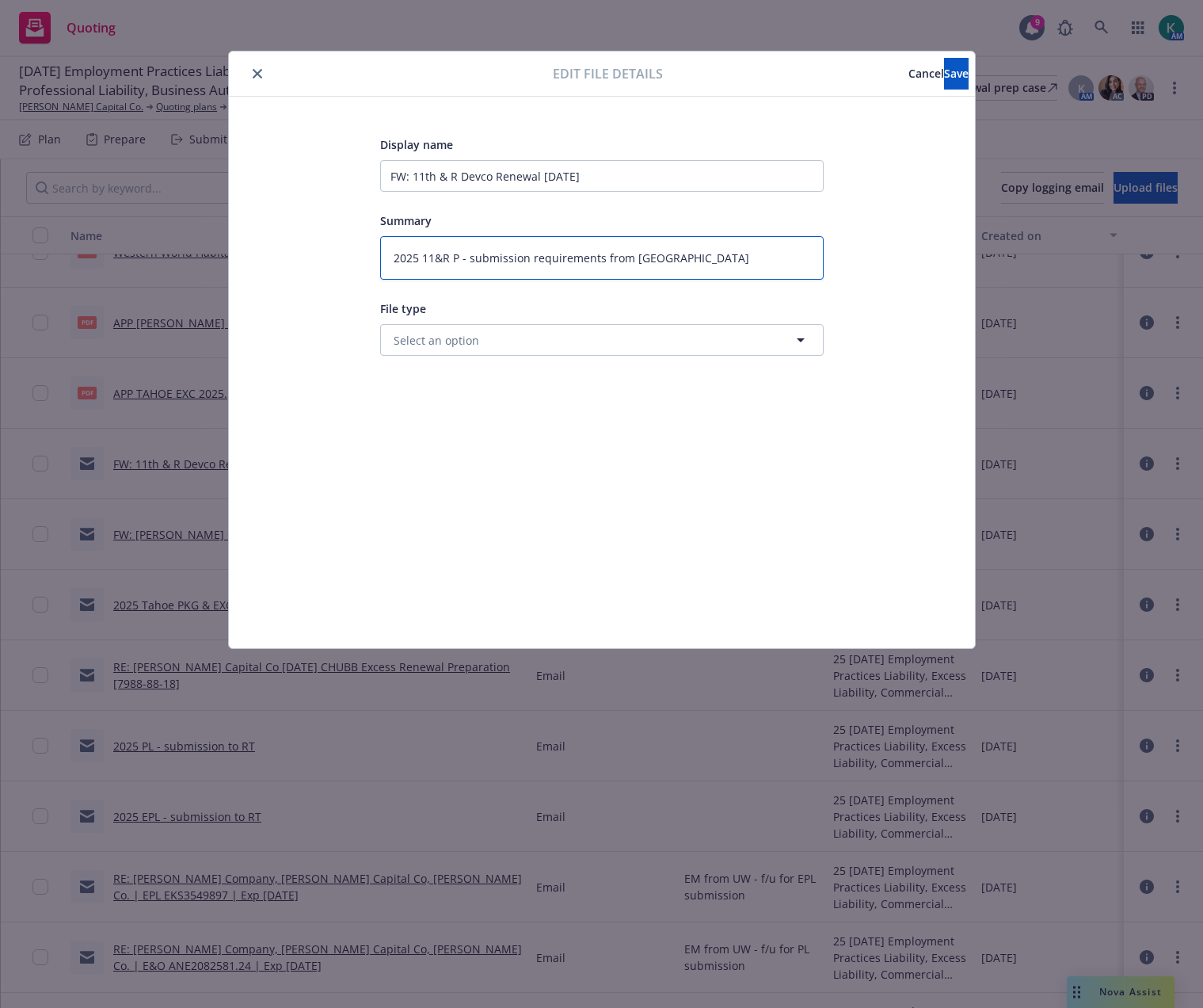
type textarea "2025 11&R PK - submission requirements from [GEOGRAPHIC_DATA]"
type textarea "x"
type textarea "2025 11&R PKG - submission requirements from [GEOGRAPHIC_DATA]"
type textarea "x"
type textarea "2025 11&R PKG - submission requirements from [GEOGRAPHIC_DATA]"
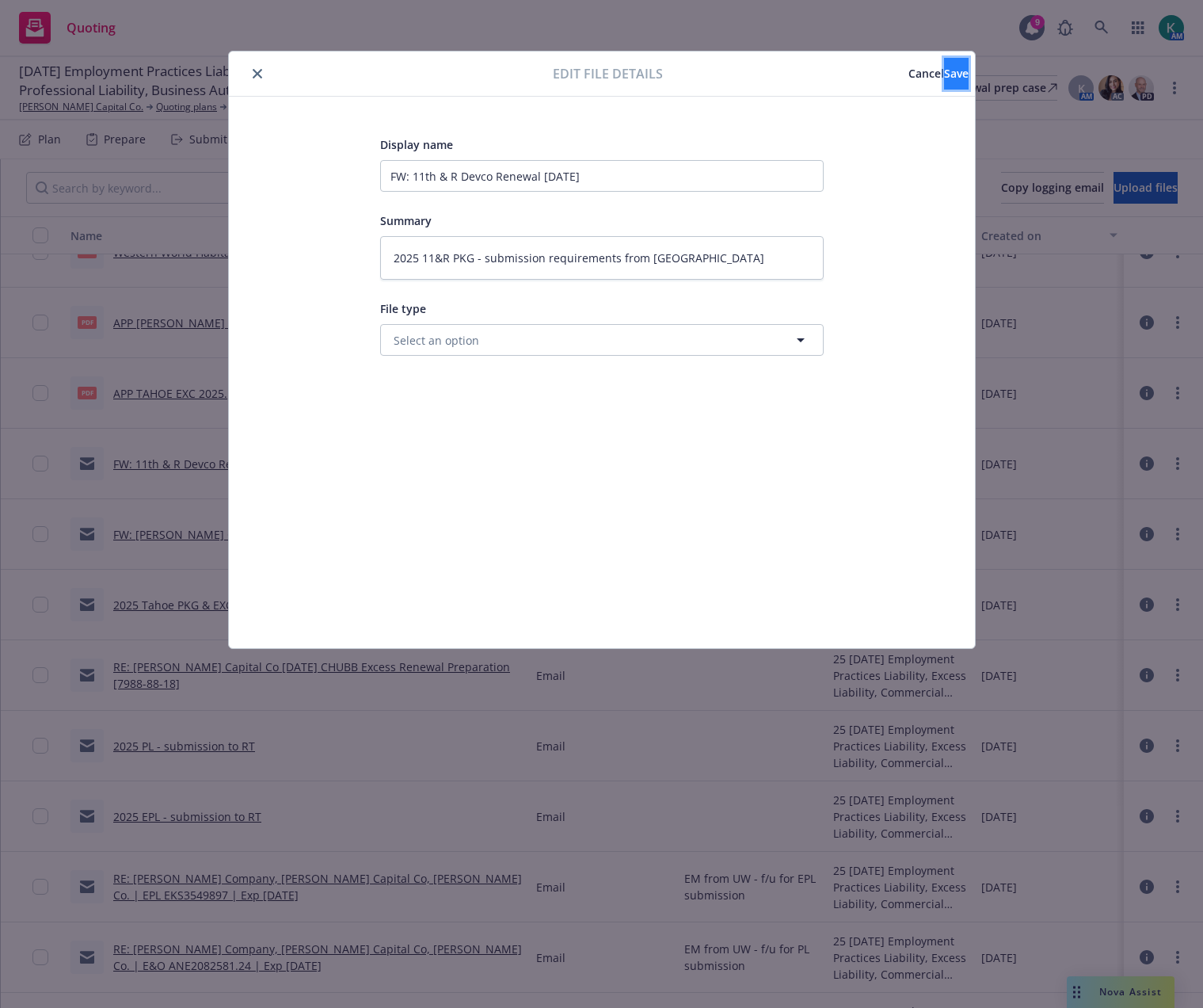
click at [944, 81] on button "Save" at bounding box center [956, 73] width 25 height 32
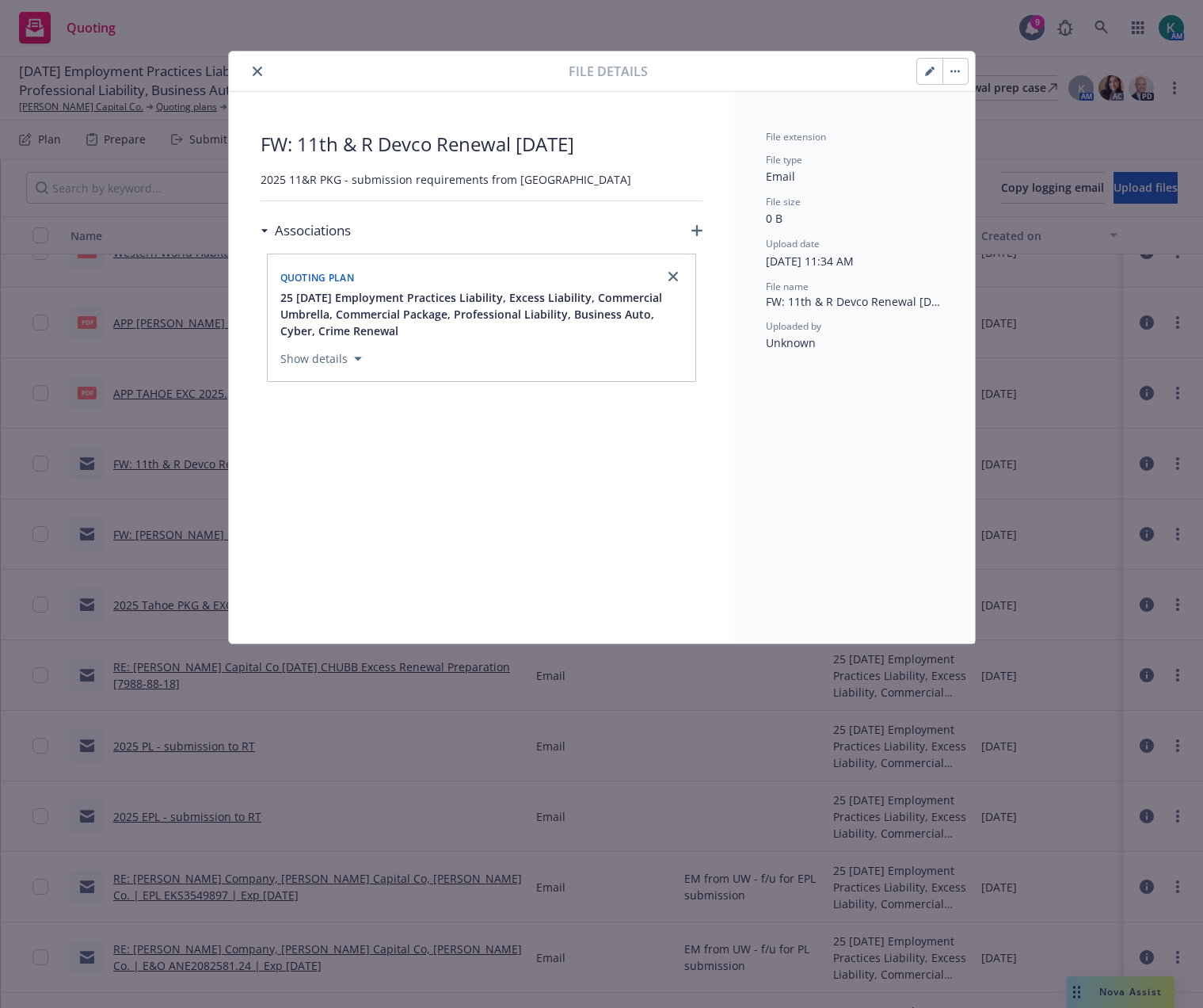
click at [261, 67] on icon "close" at bounding box center [257, 71] width 9 height 9
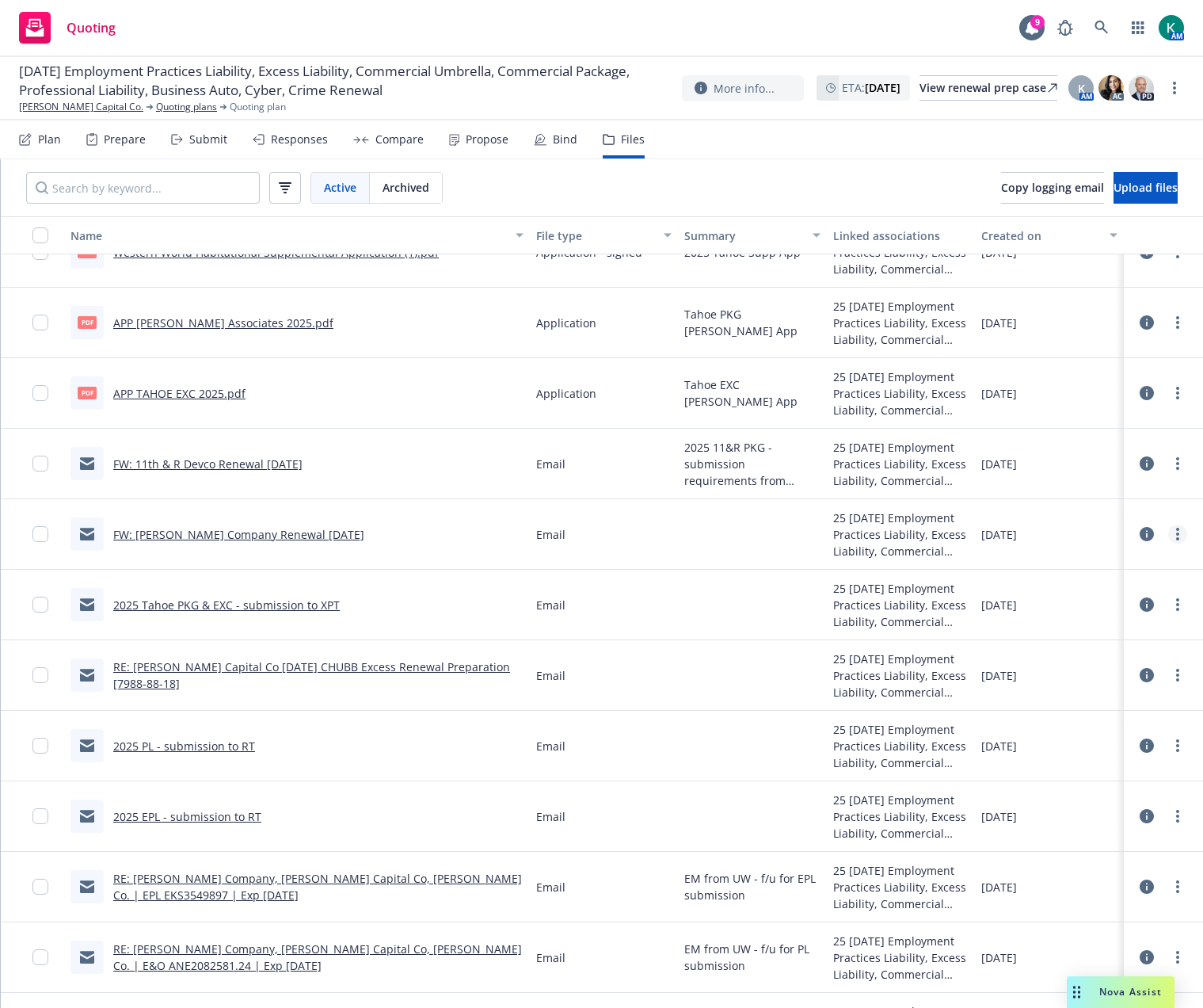
click at [1168, 541] on link "more" at bounding box center [1177, 533] width 19 height 19
click at [1101, 631] on link "Edit" at bounding box center [1095, 630] width 158 height 32
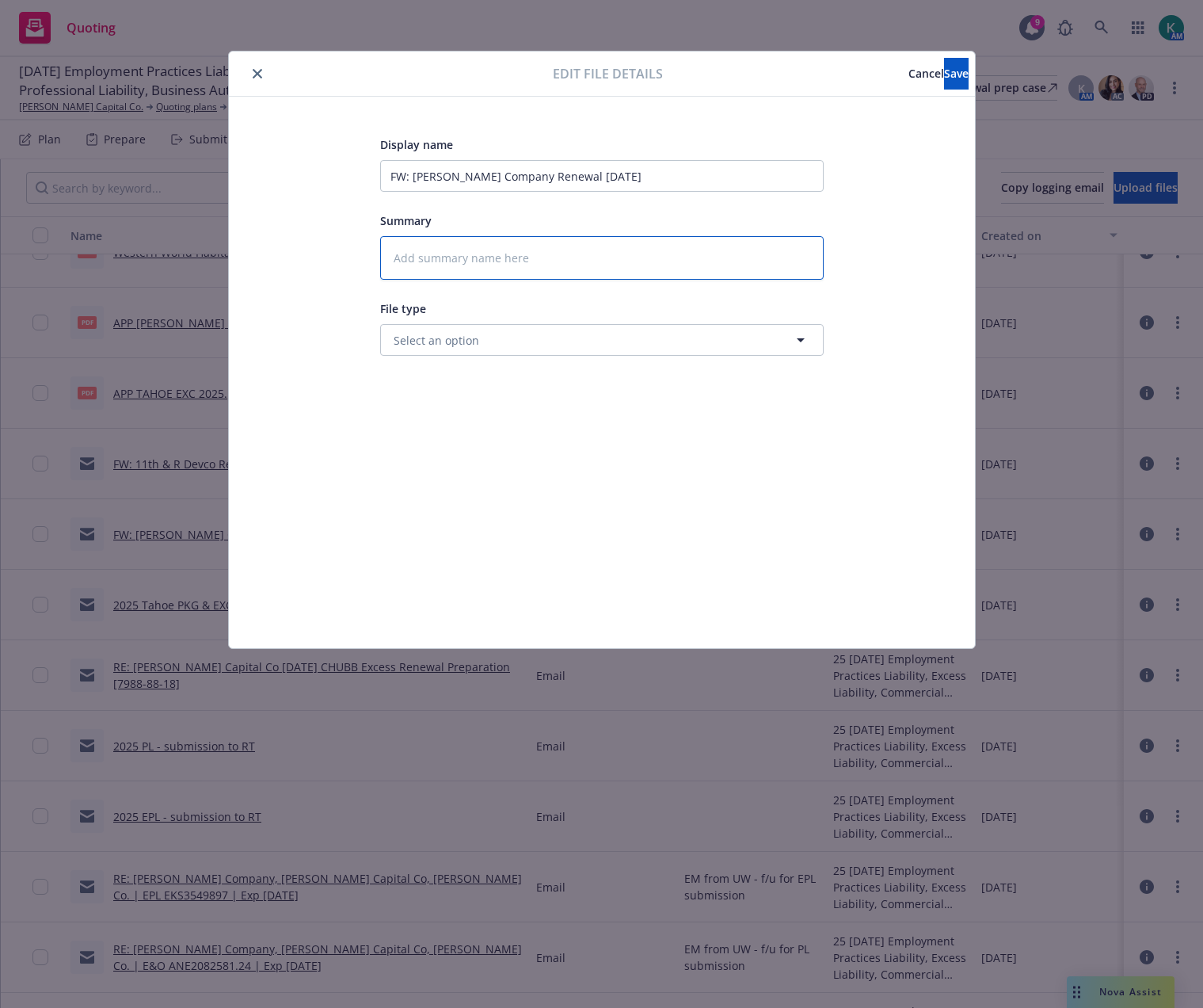
click at [428, 255] on textarea at bounding box center [602, 258] width 444 height 44
paste textarea "submission requirements from [GEOGRAPHIC_DATA]"
type textarea "x"
type textarea "submission requirements from [GEOGRAPHIC_DATA]"
click at [391, 256] on textarea "submission requirements from [GEOGRAPHIC_DATA]" at bounding box center [602, 258] width 444 height 44
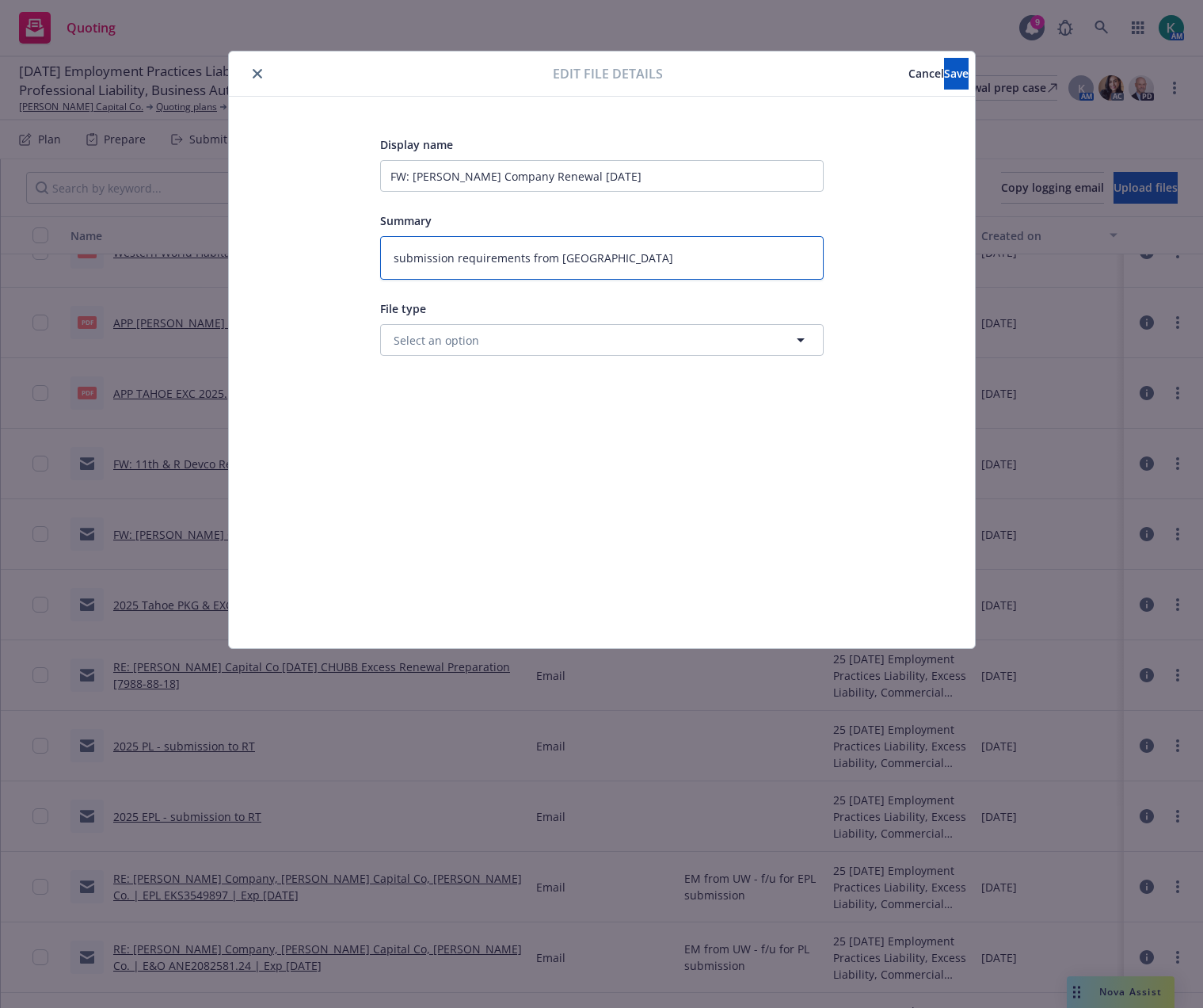
type textarea "x"
type textarea "2submission requirements from [GEOGRAPHIC_DATA]"
type textarea "x"
type textarea "20submission requirements from [GEOGRAPHIC_DATA]"
type textarea "x"
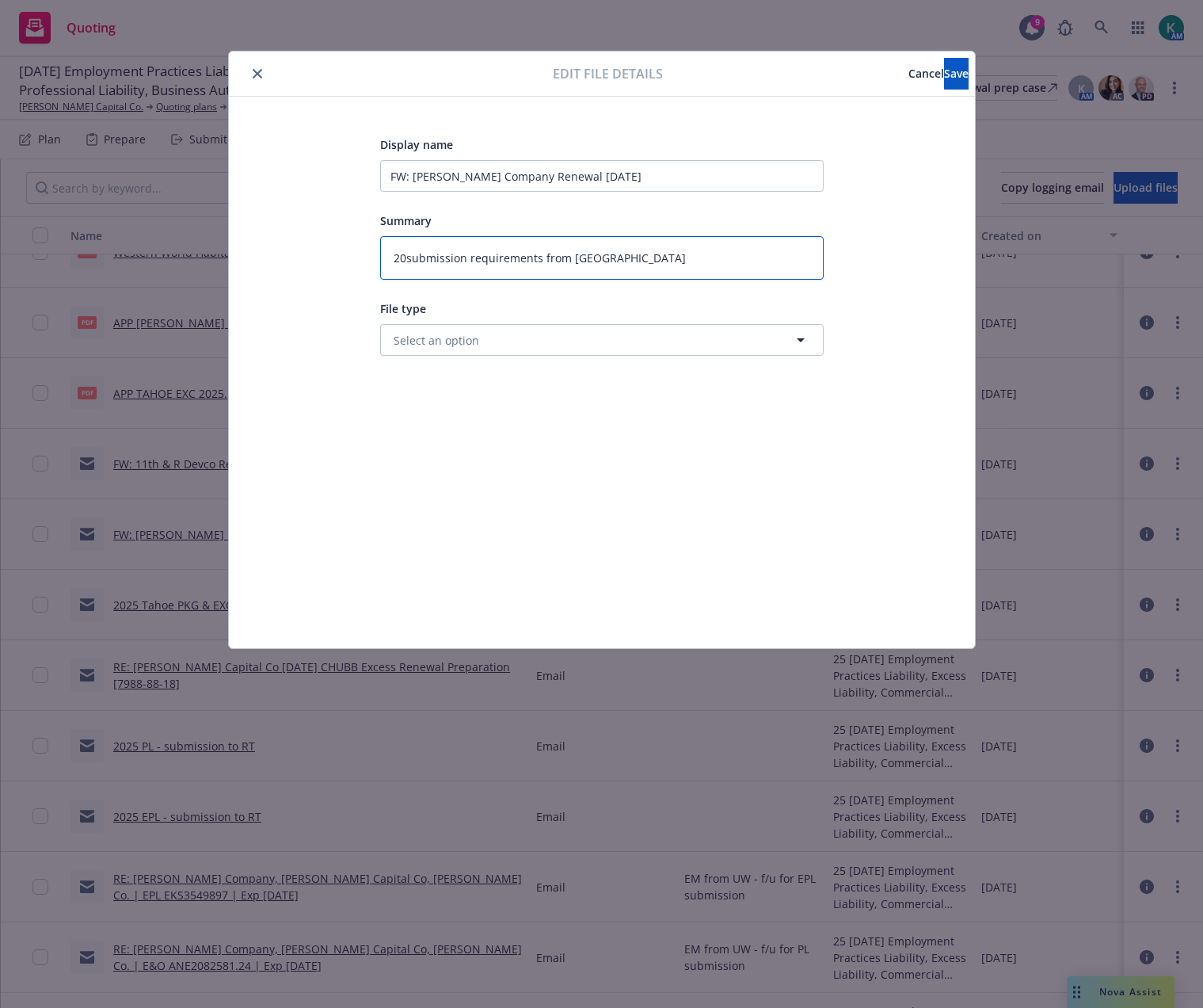
type textarea "202submission requirements from [GEOGRAPHIC_DATA]"
type textarea "x"
type textarea "2025submission requirements from [GEOGRAPHIC_DATA]"
type textarea "x"
type textarea "2025 submission requirements from [GEOGRAPHIC_DATA]"
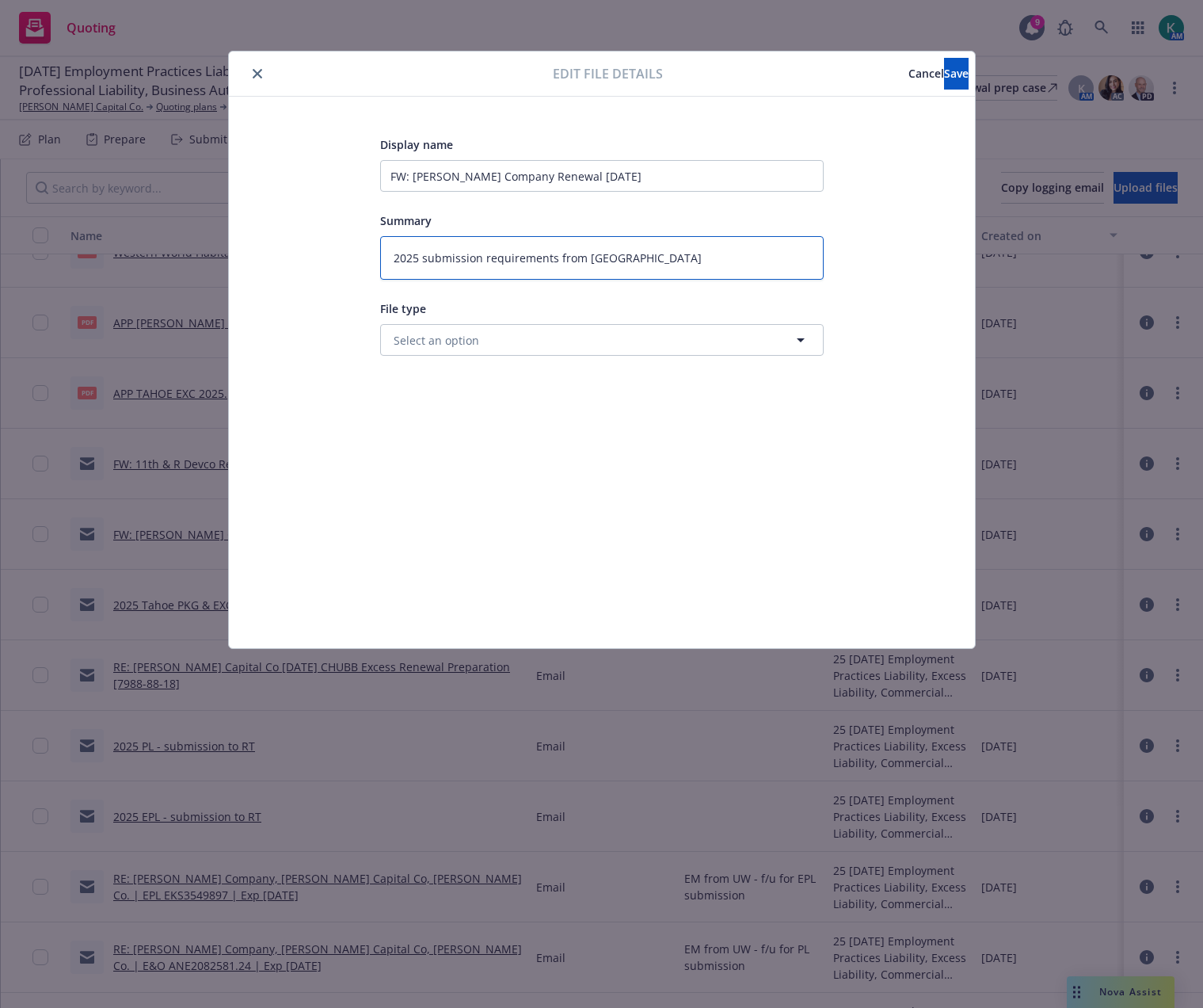
type textarea "x"
type textarea "2025 Msubmission requirements from [GEOGRAPHIC_DATA]"
type textarea "x"
type textarea "2025 Masubmission requirements from [GEOGRAPHIC_DATA]"
type textarea "x"
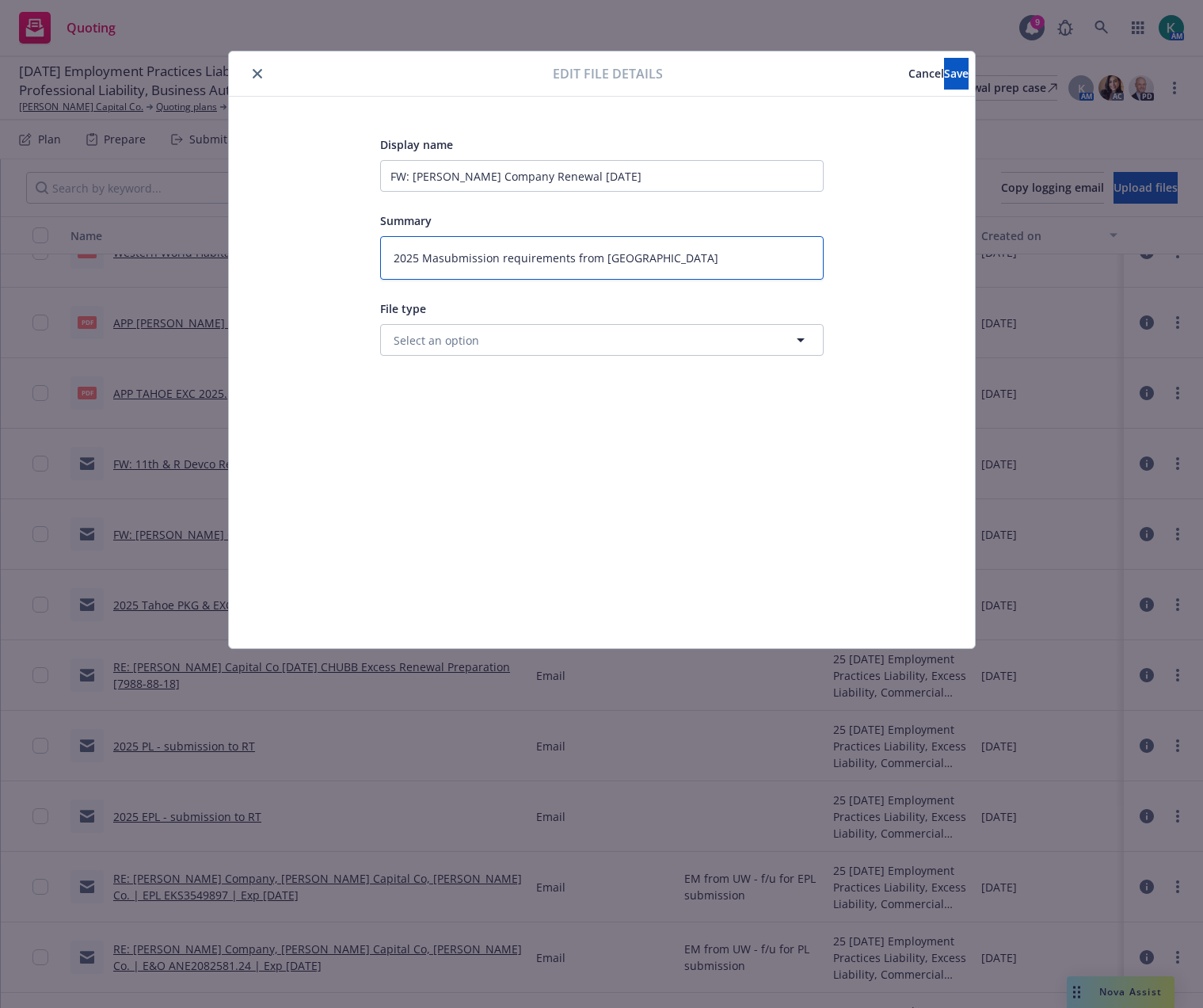
type textarea "2025 Massubmission requirements from [GEOGRAPHIC_DATA]"
type textarea "x"
type textarea "2025 Mastsubmission requirements from [GEOGRAPHIC_DATA]"
type textarea "x"
type textarea "2025 Mastesubmission requirements from [GEOGRAPHIC_DATA]"
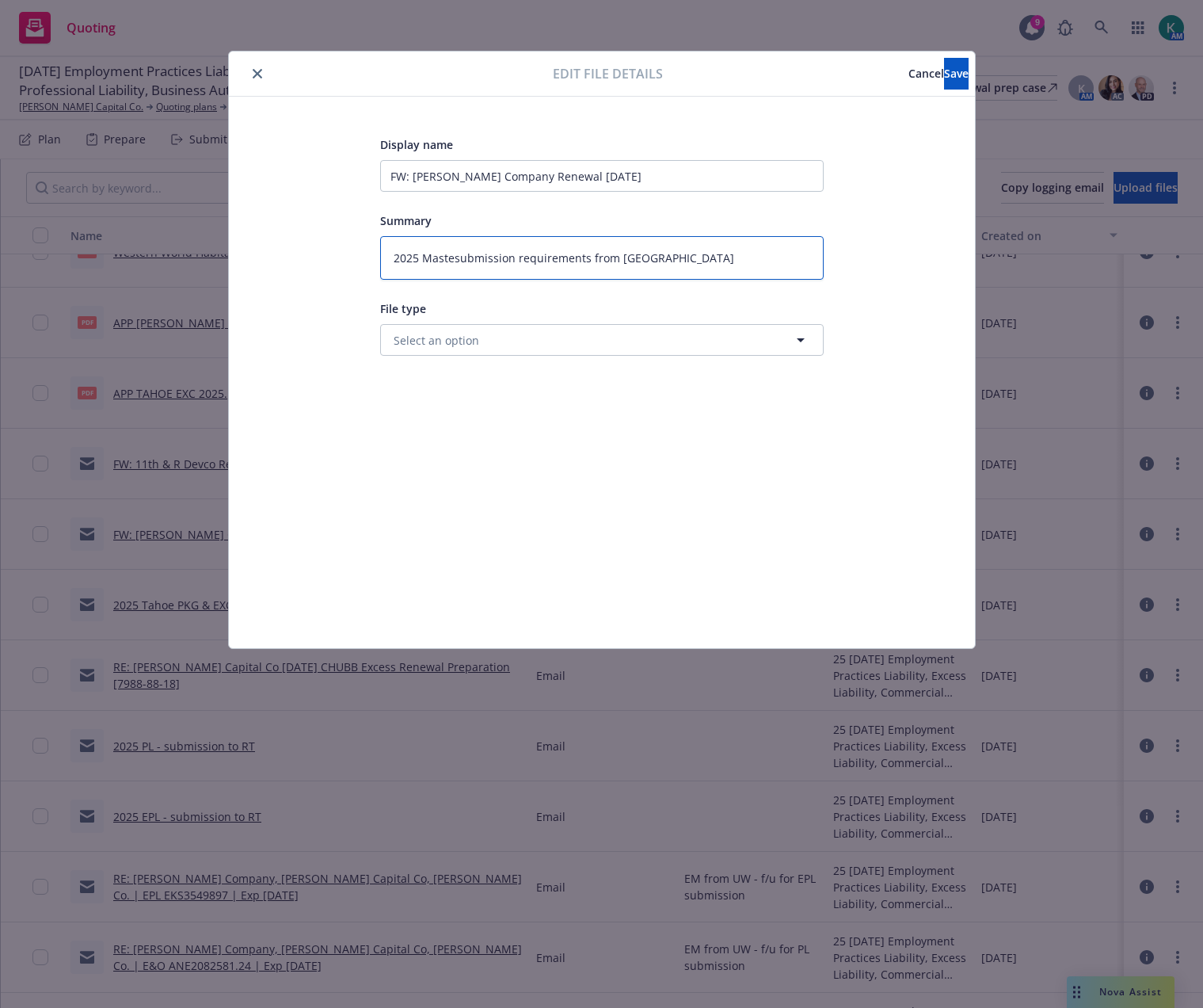
type textarea "x"
type textarea "2025 Mastersubmission requirements from [GEOGRAPHIC_DATA]"
type textarea "x"
type textarea "2025 Master submission requirements from [GEOGRAPHIC_DATA]"
type textarea "x"
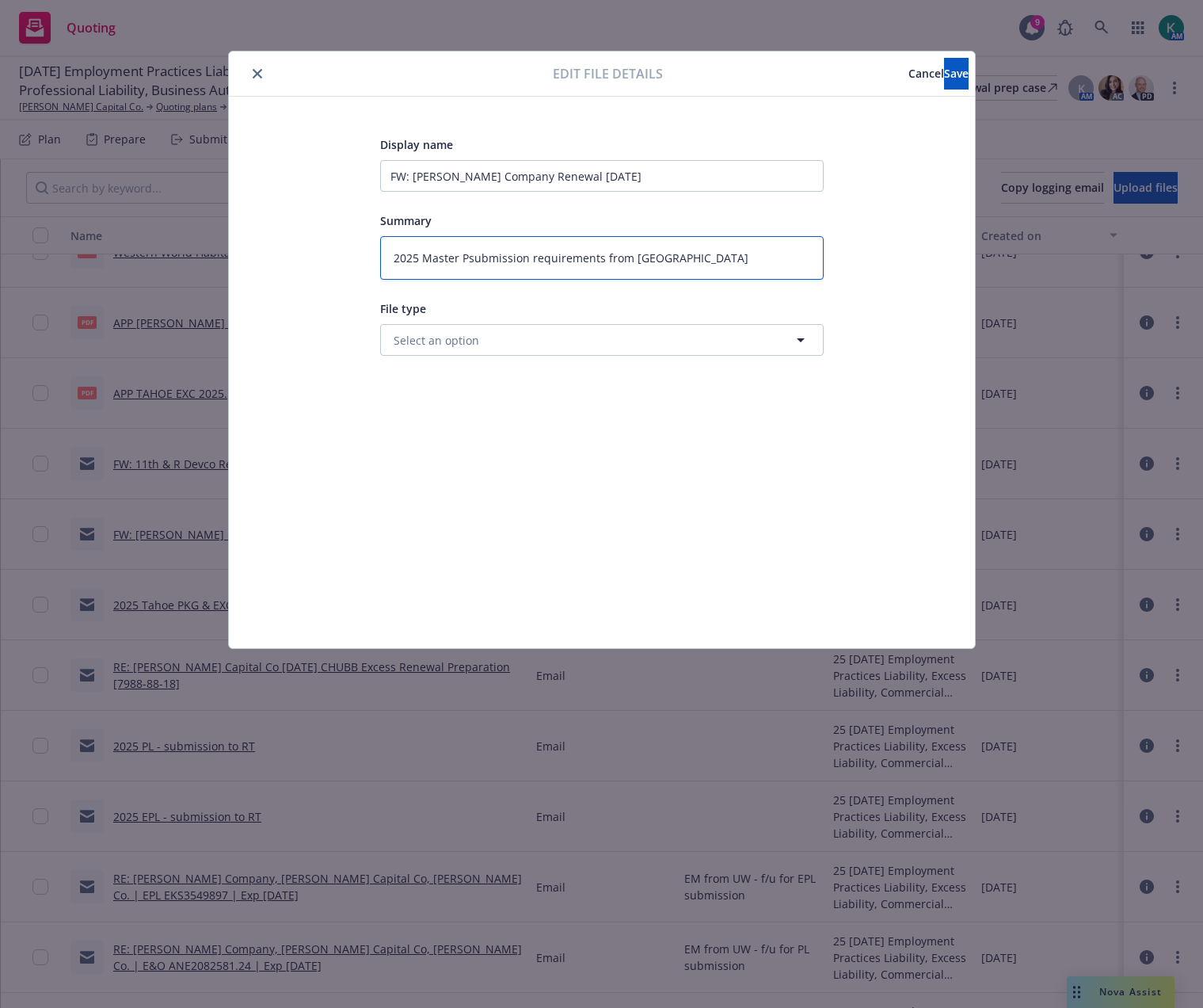
type textarea "2025 Master PJsubmission requirements from [GEOGRAPHIC_DATA]"
type textarea "x"
type textarea "2025 Master Psubmission requirements from [GEOGRAPHIC_DATA]"
type textarea "x"
type textarea "2025 Master PKsubmission requirements from [GEOGRAPHIC_DATA]"
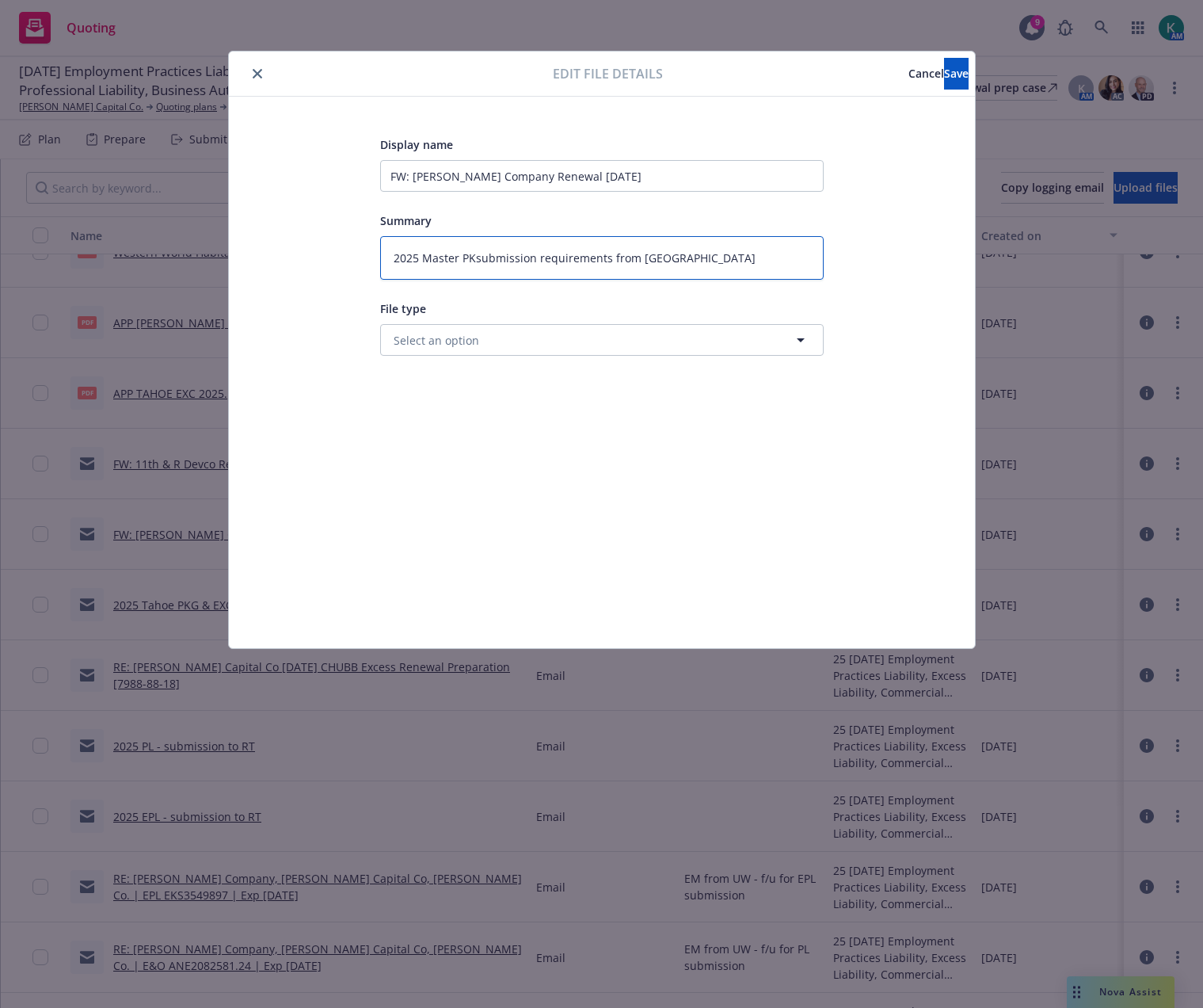
type textarea "x"
type textarea "2025 Master PKGsubmission requirements from [GEOGRAPHIC_DATA]"
type textarea "x"
type textarea "2025 Master PKG submission requirements from [GEOGRAPHIC_DATA]"
type textarea "x"
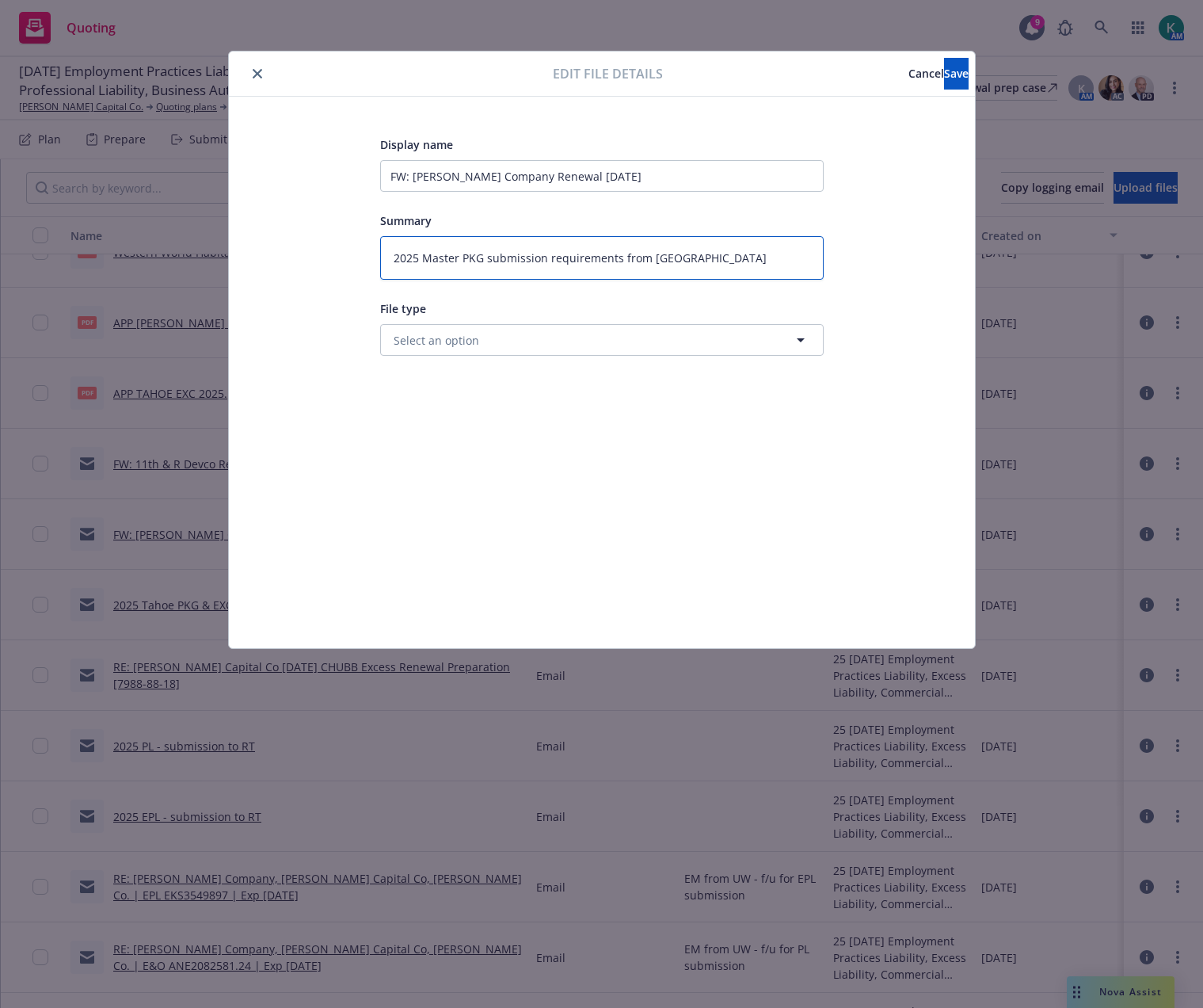
type textarea "2025 Master PKG 0submission requirements from [GEOGRAPHIC_DATA]"
type textarea "x"
type textarea "2025 Master PKG 0 submission requirements from [GEOGRAPHIC_DATA]"
type textarea "x"
type textarea "2025 Master PKG 0submission requirements from [GEOGRAPHIC_DATA]"
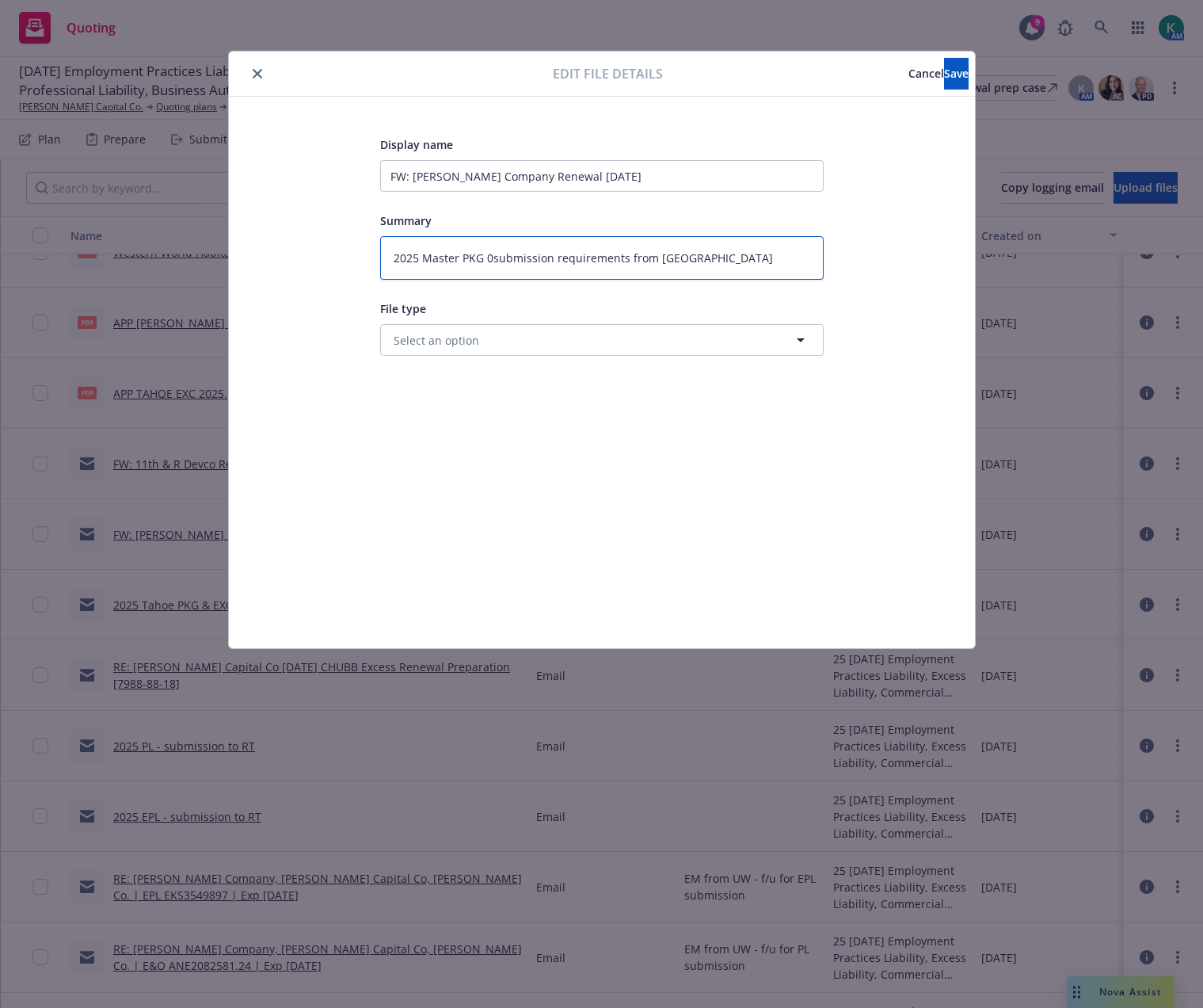
type textarea "x"
type textarea "2025 Master PKG submission requirements from [GEOGRAPHIC_DATA]"
type textarea "x"
type textarea "2025 Master PKG -submission requirements from [GEOGRAPHIC_DATA]"
type textarea "x"
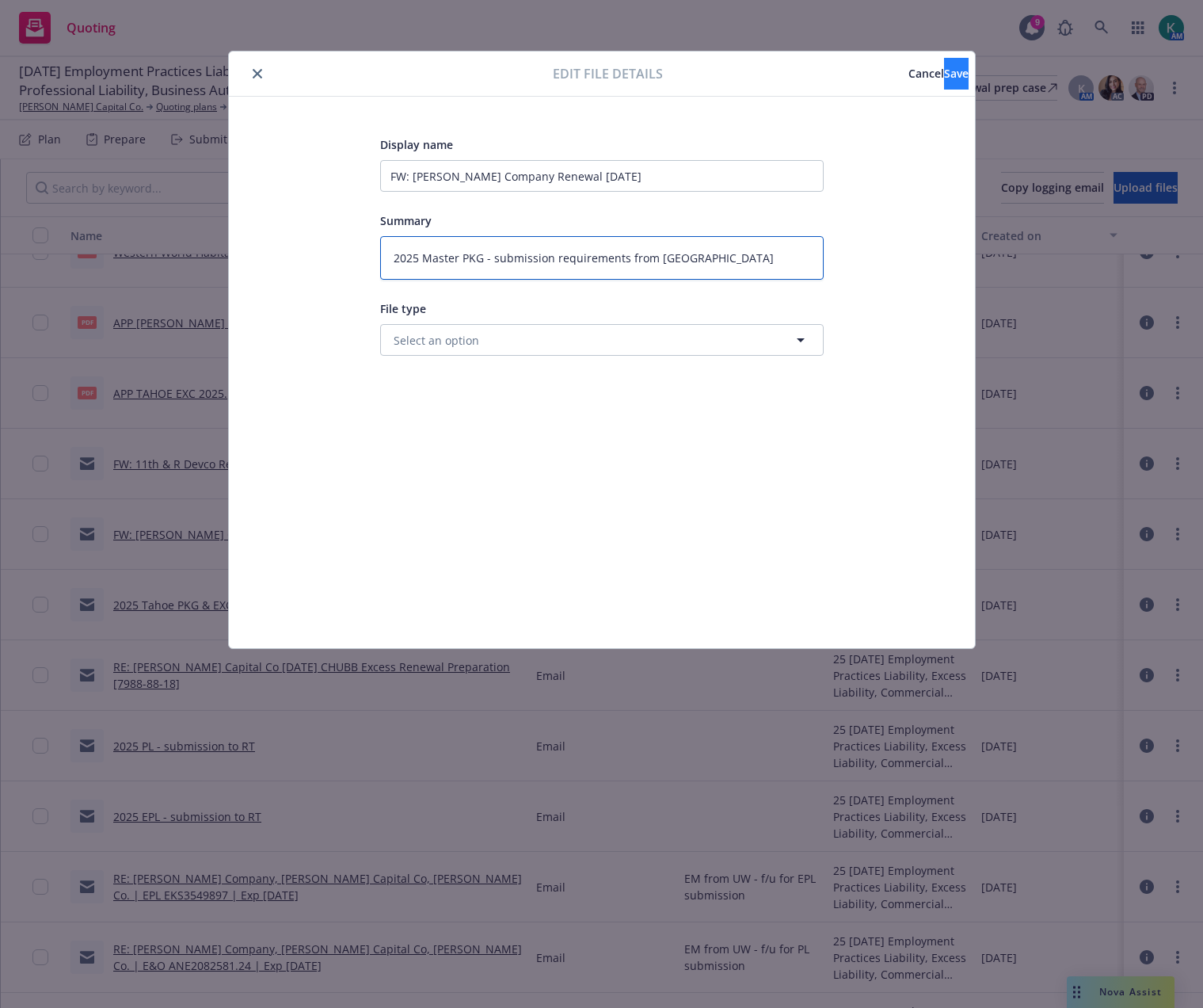
type textarea "2025 Master PKG - submission requirements from [GEOGRAPHIC_DATA]"
click at [944, 77] on button "Save" at bounding box center [956, 73] width 25 height 32
type textarea "x"
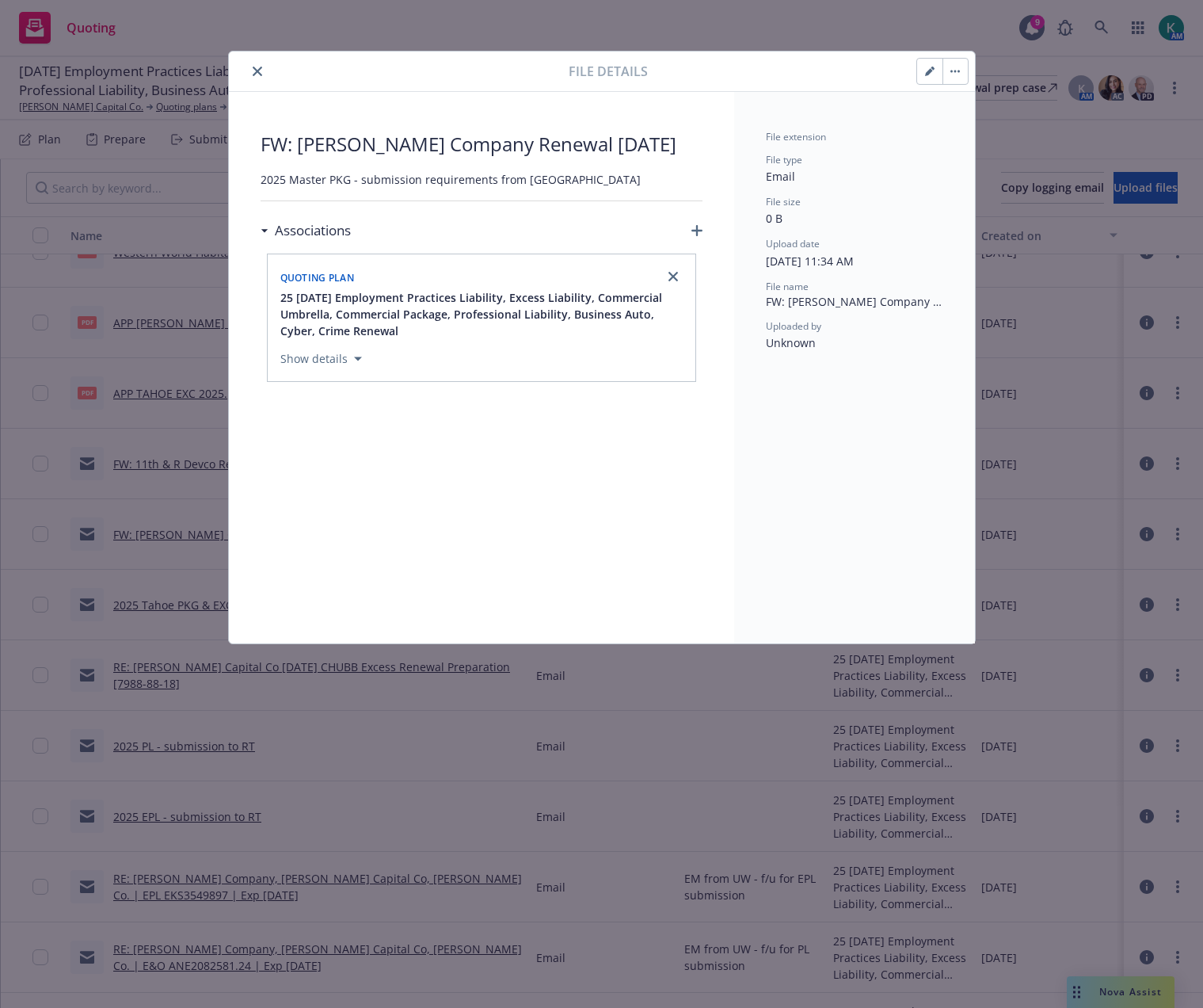
click at [262, 72] on button "close" at bounding box center [257, 71] width 19 height 19
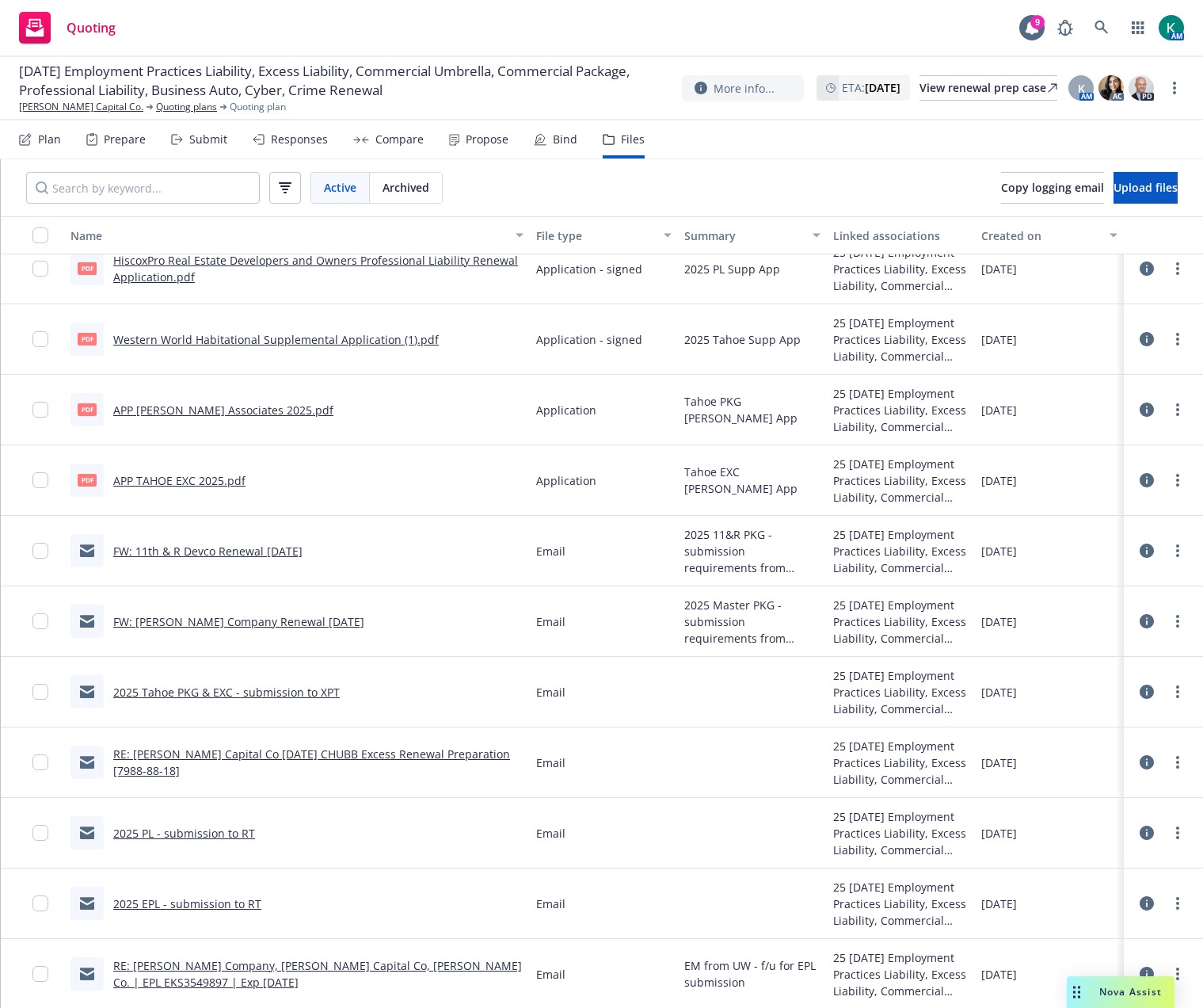
scroll to position [237, 0]
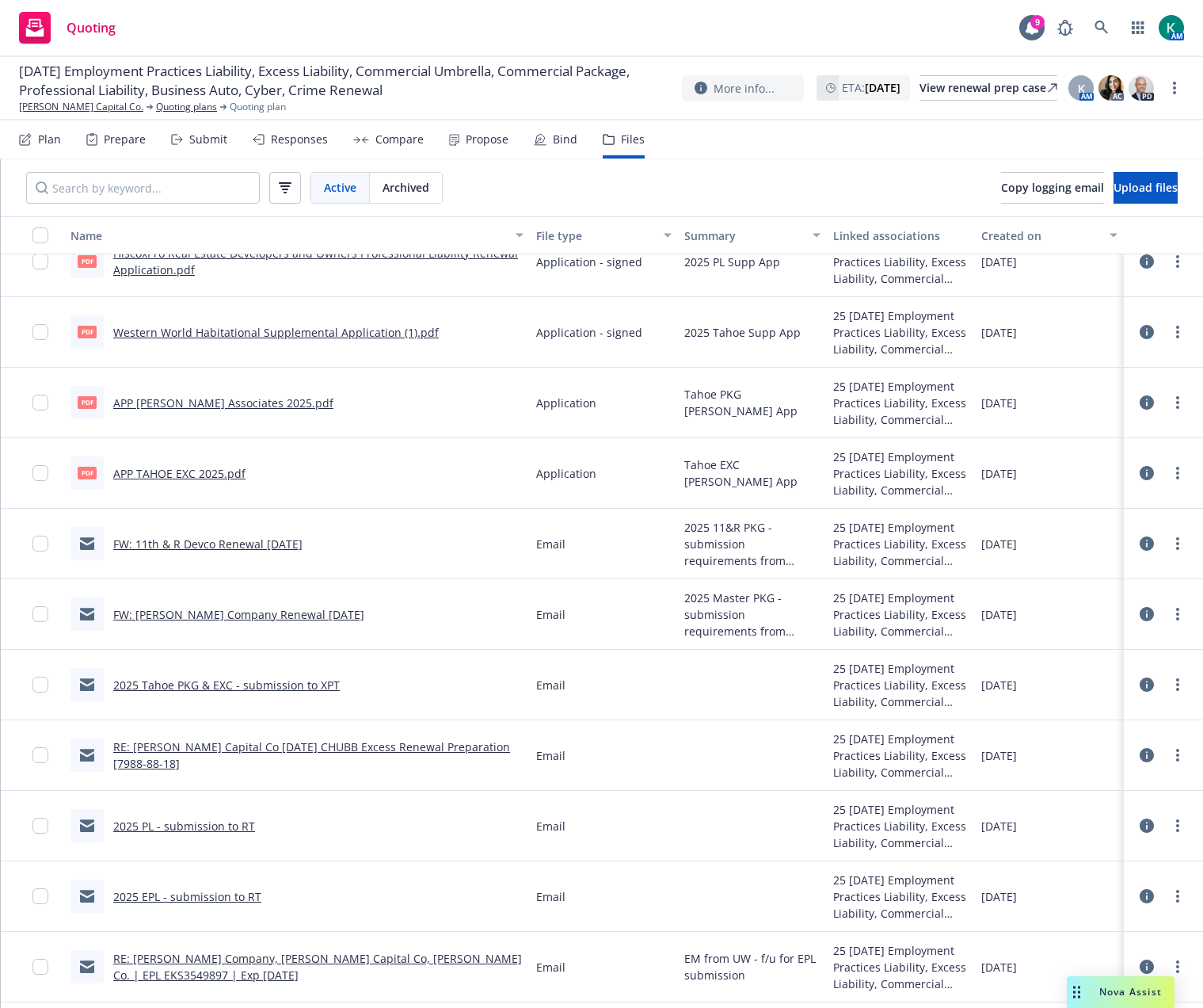
click at [315, 617] on link "FW: [PERSON_NAME] Company Renewal [DATE]" at bounding box center [238, 614] width 251 height 15
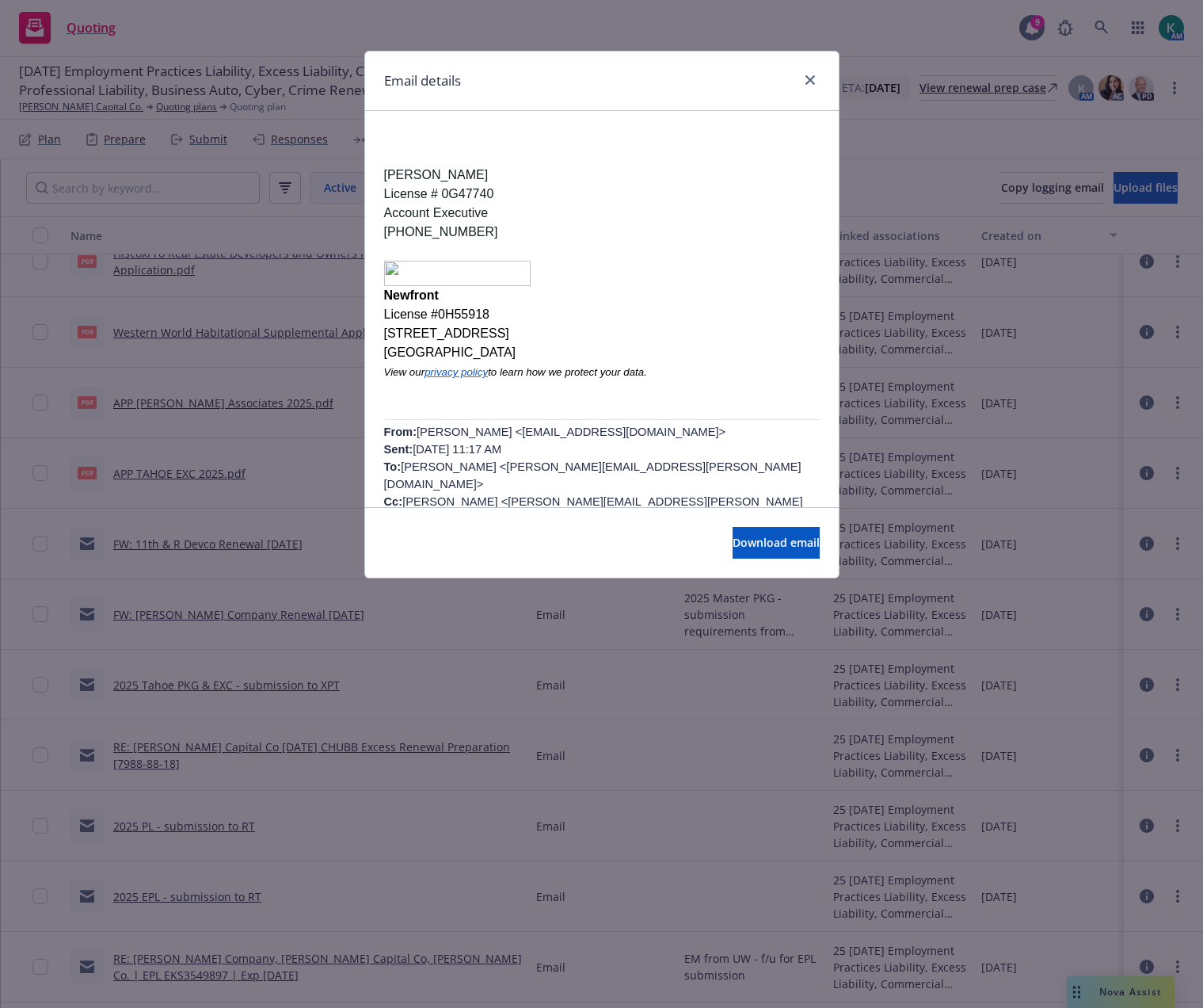
scroll to position [0, 0]
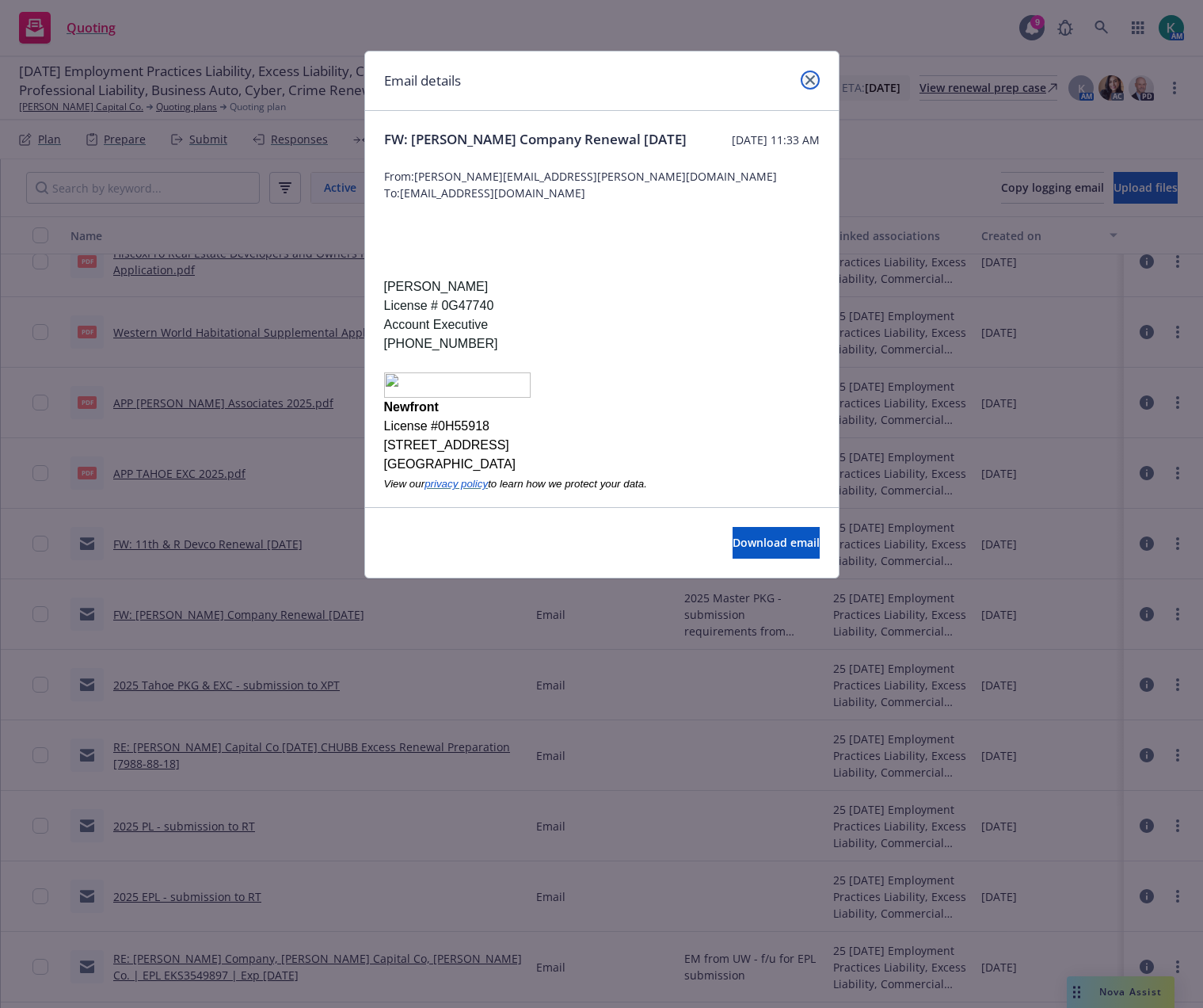
click at [811, 78] on icon "close" at bounding box center [811, 79] width 9 height 9
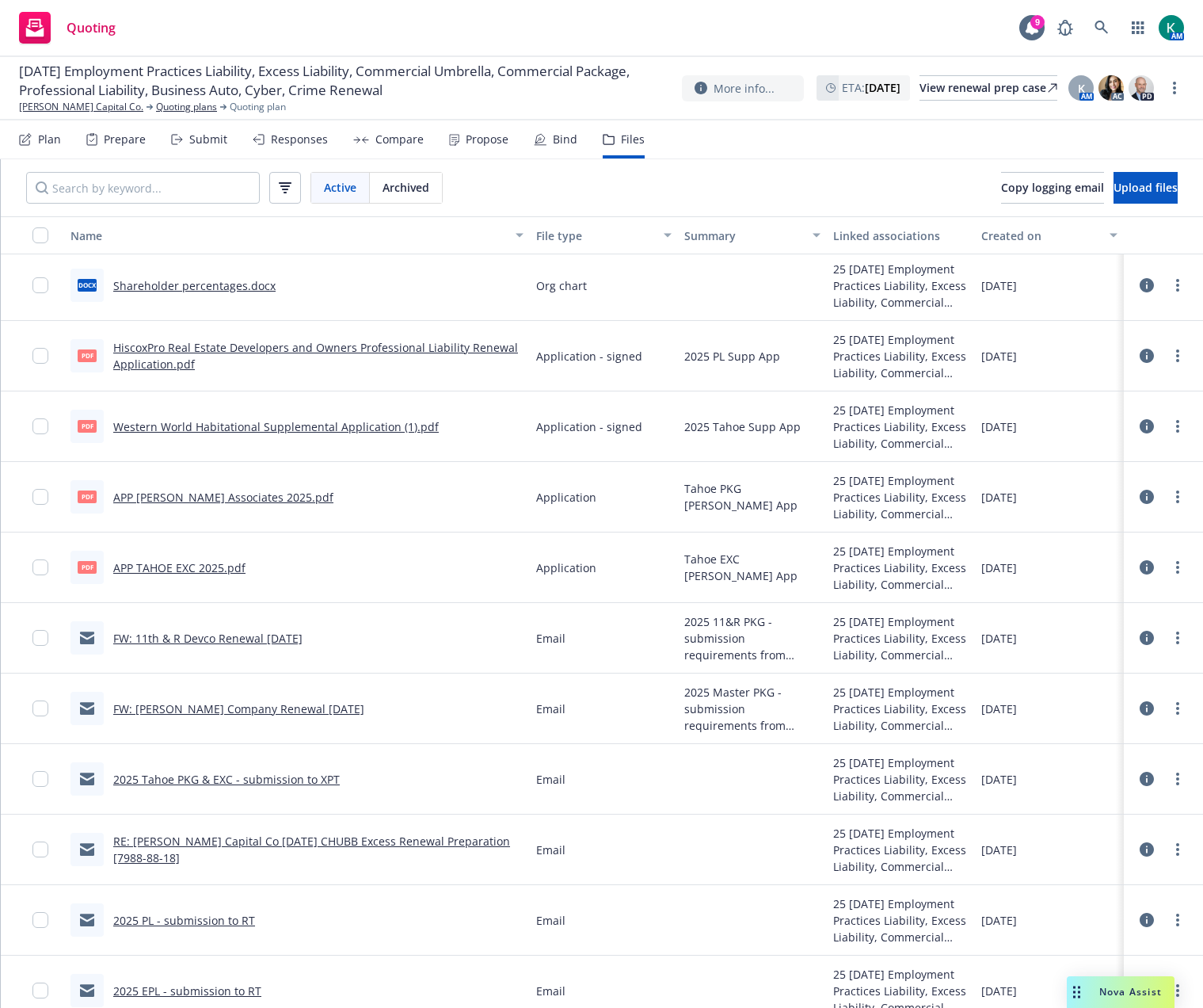
scroll to position [79, 0]
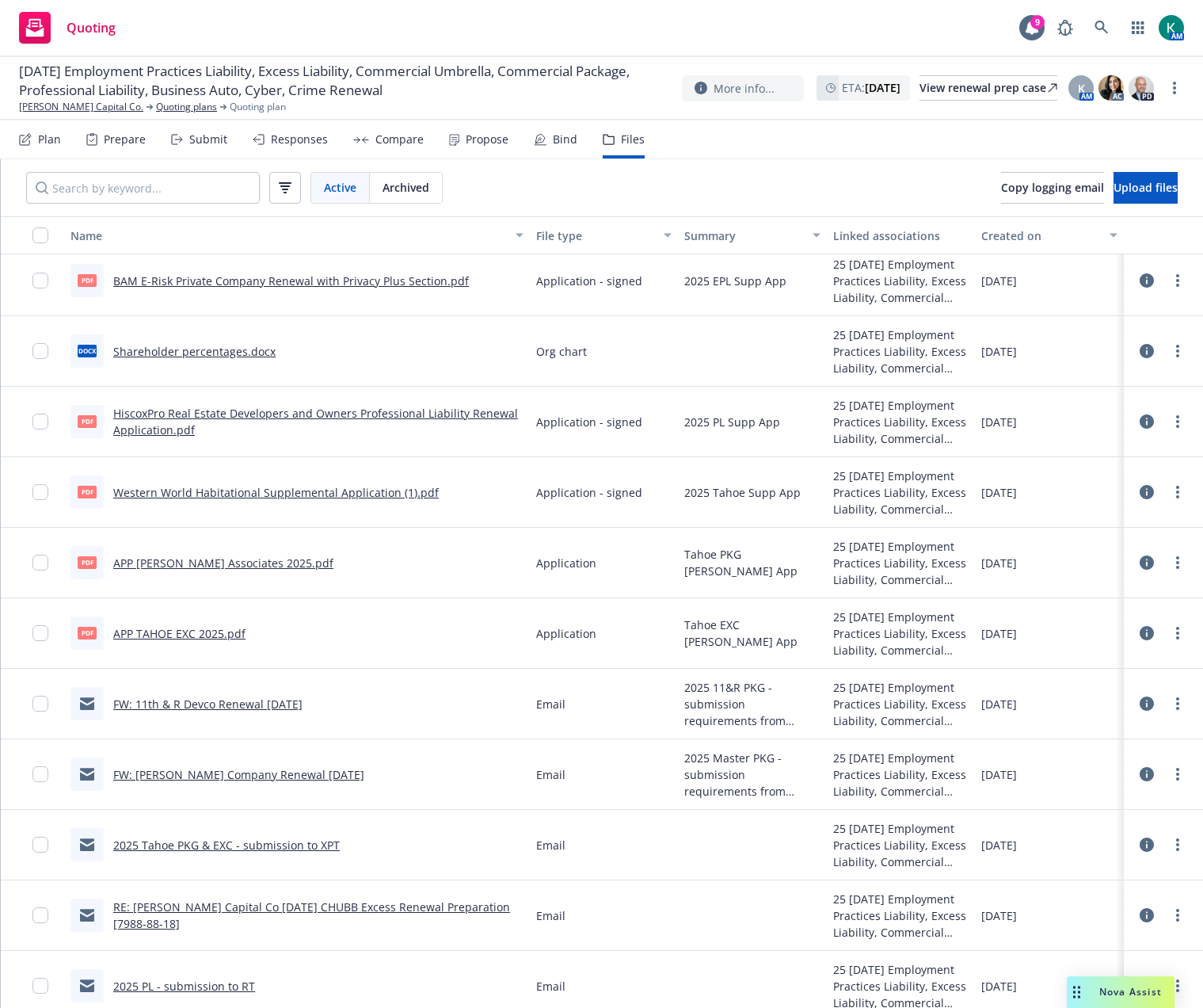
click at [271, 413] on link "HiscoxPro Real Estate Developers and Owners Professional Liability Renewal Appl…" at bounding box center [315, 421] width 404 height 32
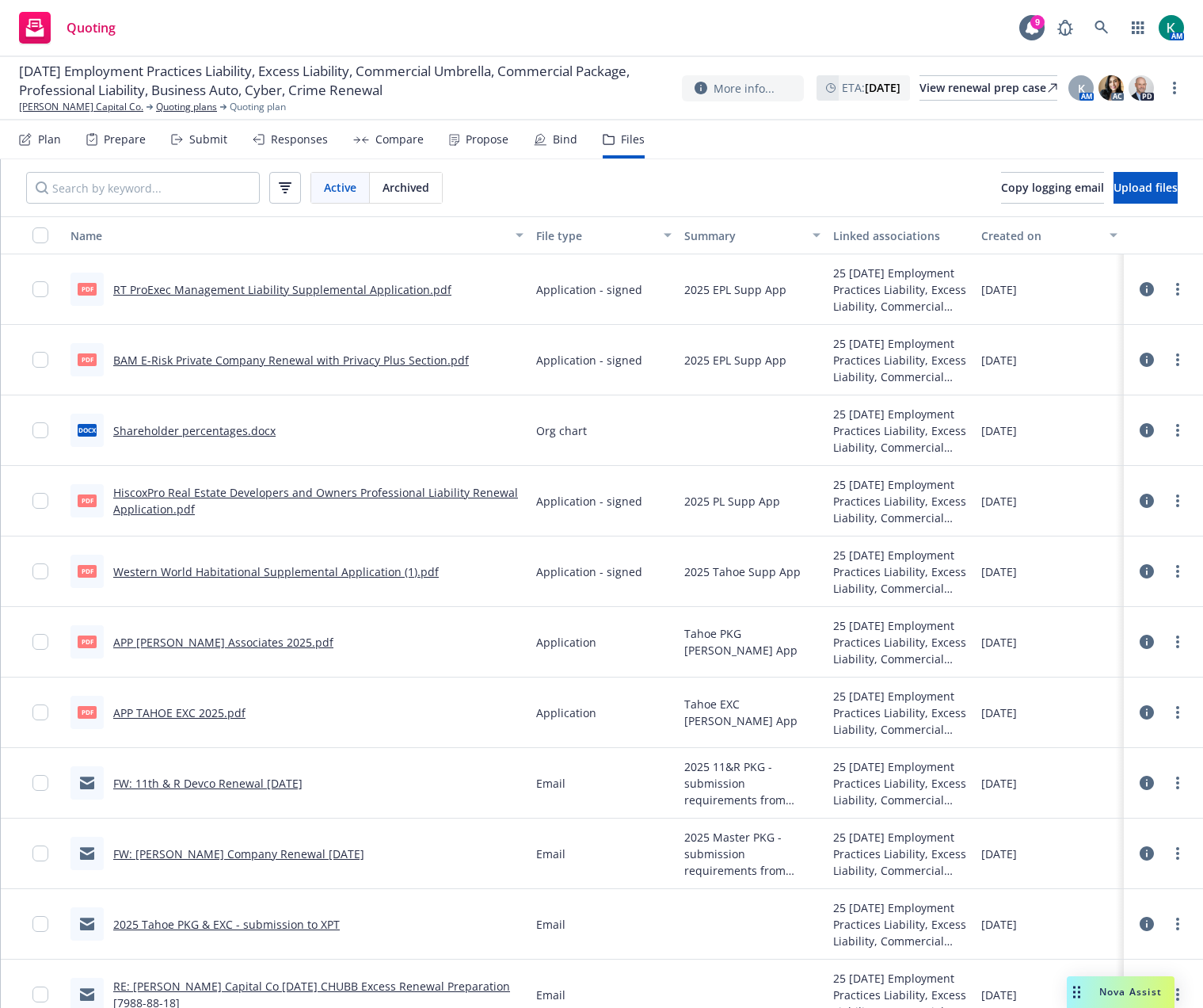
click at [269, 357] on link "BAM E-Risk Private Company Renewal with Privacy Plus Section.pdf" at bounding box center [291, 360] width 356 height 15
click at [240, 293] on link "RT ProExec Management Liability Supplemental Application.pdf" at bounding box center [282, 289] width 339 height 15
click at [179, 359] on link "BAM E-Risk Private Company Renewal with Privacy Plus Section.pdf" at bounding box center [291, 360] width 356 height 15
